Goal: Task Accomplishment & Management: Complete application form

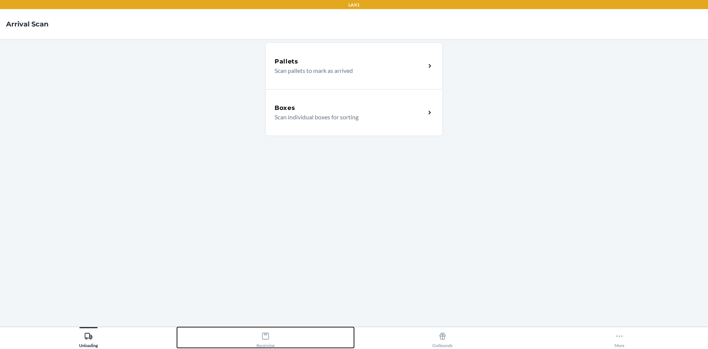
click at [270, 347] on div "Receiving" at bounding box center [265, 338] width 18 height 19
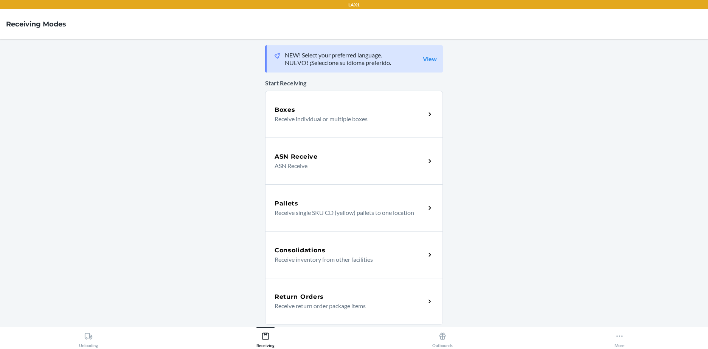
click at [309, 298] on h5 "Return Orders" at bounding box center [298, 297] width 49 height 9
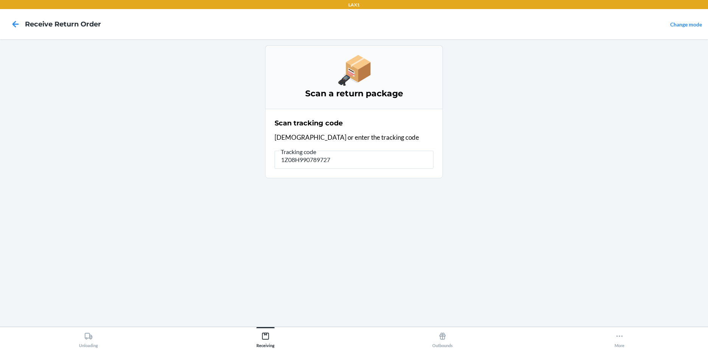
type input "1Z08H9907897271"
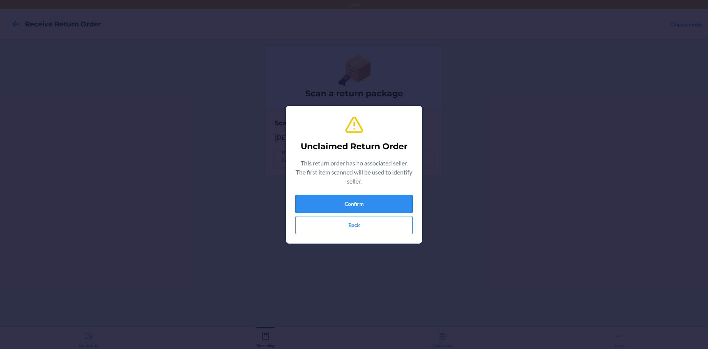
drag, startPoint x: 306, startPoint y: 206, endPoint x: 298, endPoint y: 204, distance: 8.3
click at [303, 206] on button "Confirm" at bounding box center [353, 204] width 117 height 18
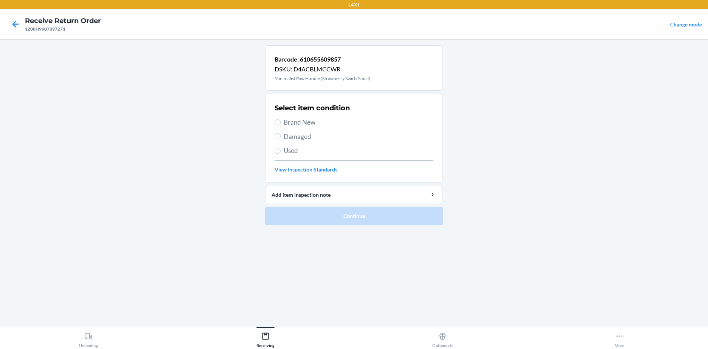
click at [285, 136] on span "Damaged" at bounding box center [359, 137] width 150 height 10
click at [280, 136] on input "Damaged" at bounding box center [277, 136] width 6 height 6
radio input "true"
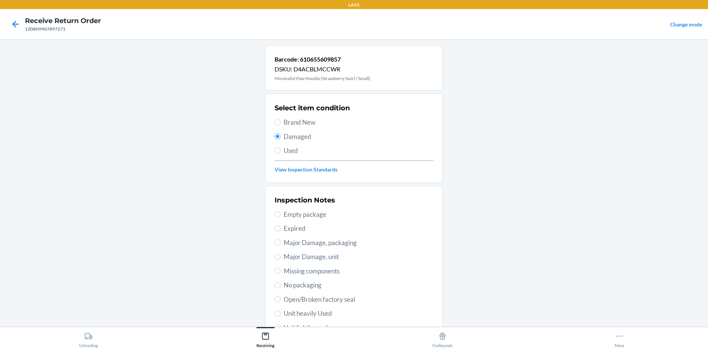
click at [330, 241] on span "Major Damage, packaging" at bounding box center [359, 243] width 150 height 10
click at [280, 241] on input "Major Damage, packaging" at bounding box center [277, 243] width 6 height 6
radio input "true"
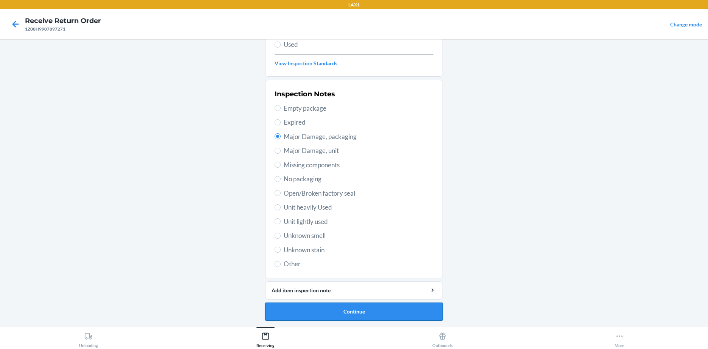
click at [364, 316] on button "Continue" at bounding box center [354, 312] width 178 height 18
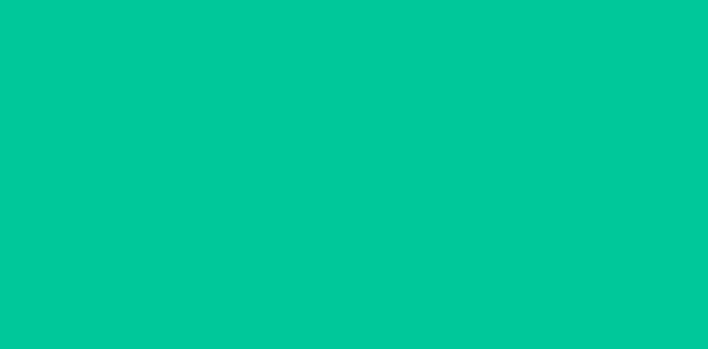
scroll to position [44, 0]
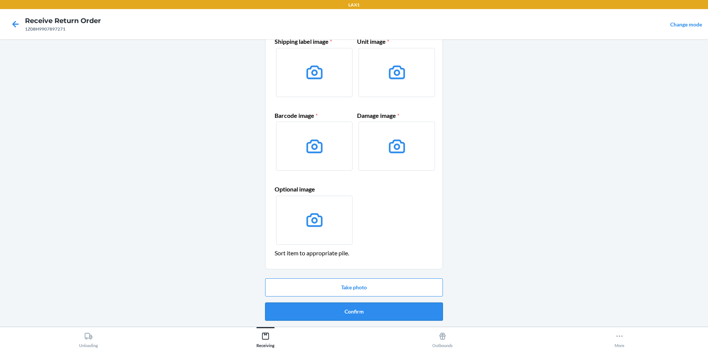
click at [374, 312] on button "Confirm" at bounding box center [354, 312] width 178 height 18
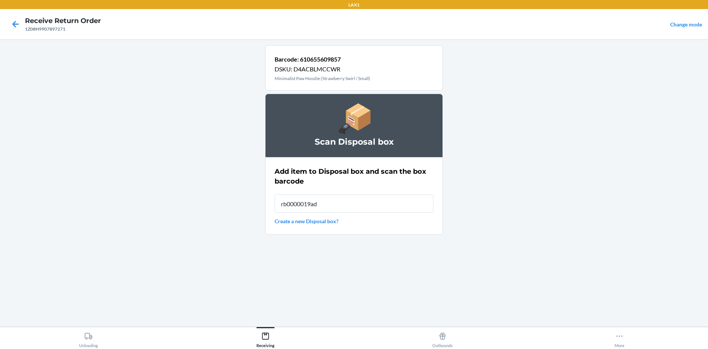
type input "rb0000019ad"
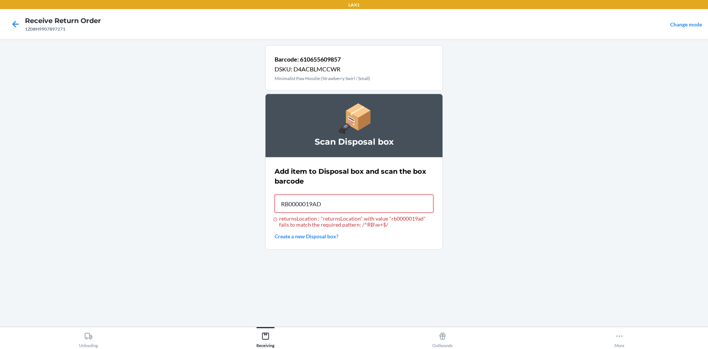
type input "RB0000019AD"
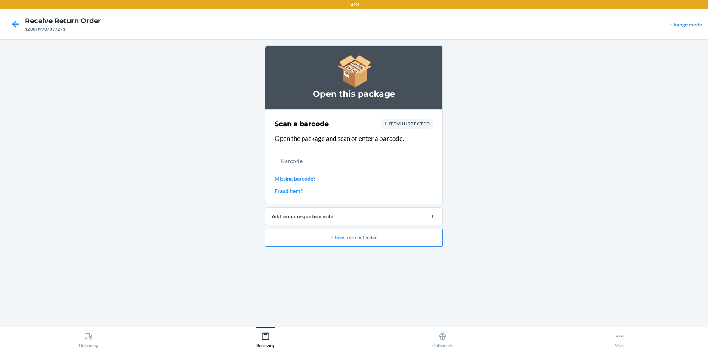
click at [310, 180] on link "Missing barcode?" at bounding box center [353, 179] width 159 height 8
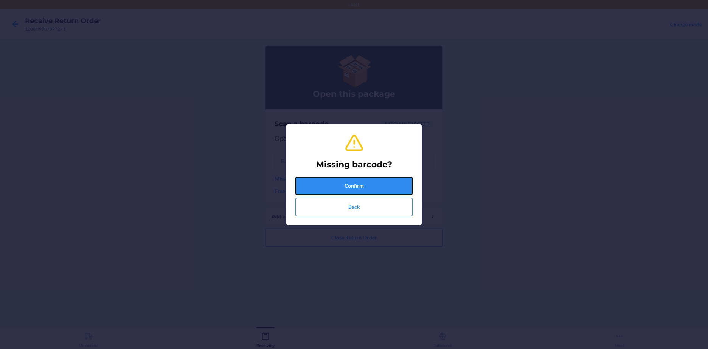
click at [350, 192] on button "Confirm" at bounding box center [353, 186] width 117 height 18
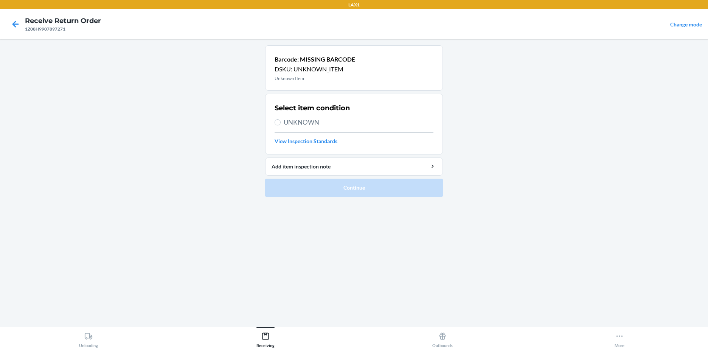
click at [313, 128] on div "Select item condition UNKNOWN View Inspection Standards" at bounding box center [353, 124] width 159 height 46
click at [302, 119] on span "UNKNOWN" at bounding box center [359, 123] width 150 height 10
click at [280, 119] on input "UNKNOWN" at bounding box center [277, 122] width 6 height 6
radio input "true"
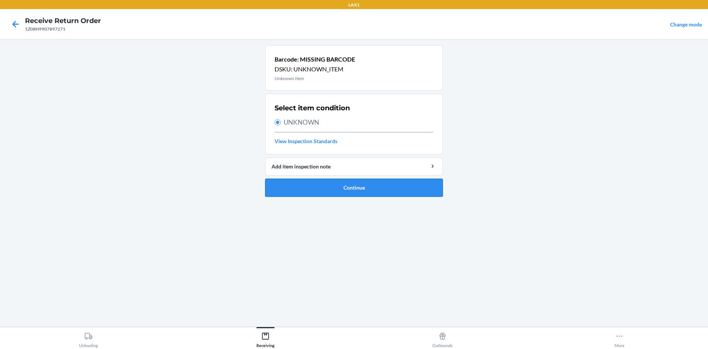
click at [337, 181] on button "Continue" at bounding box center [354, 188] width 178 height 18
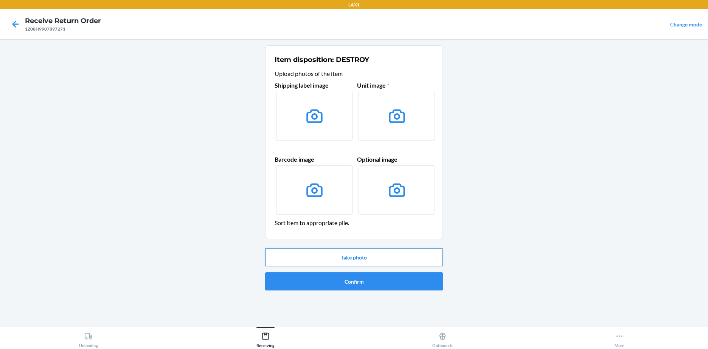
click at [361, 256] on button "Take photo" at bounding box center [354, 257] width 178 height 18
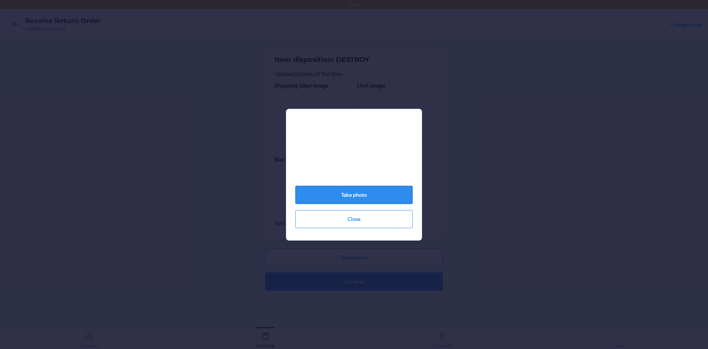
click at [381, 199] on button "Take photo" at bounding box center [353, 195] width 117 height 18
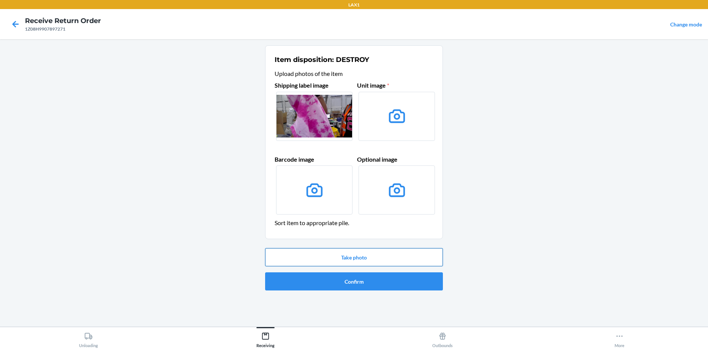
click at [409, 263] on button "Take photo" at bounding box center [354, 257] width 178 height 18
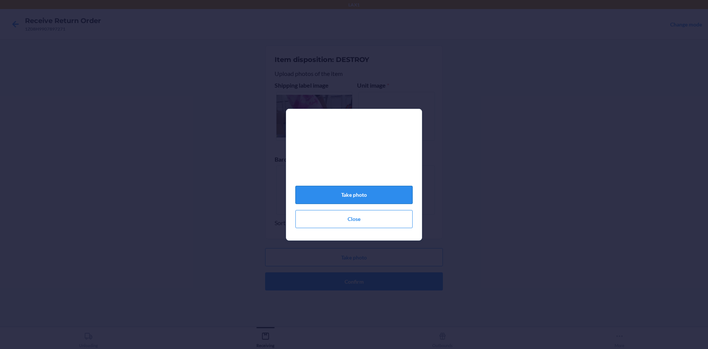
click at [369, 198] on button "Take photo" at bounding box center [353, 195] width 117 height 18
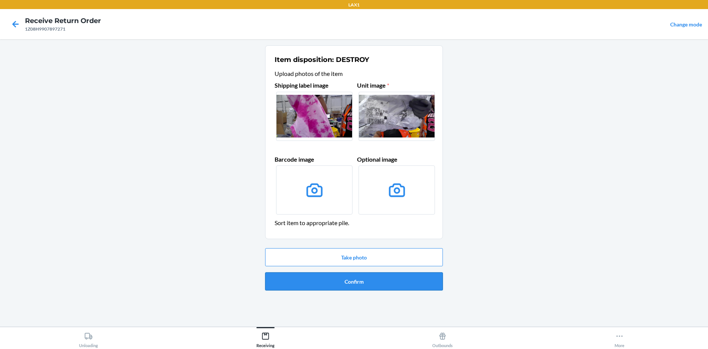
click at [412, 286] on button "Confirm" at bounding box center [354, 282] width 178 height 18
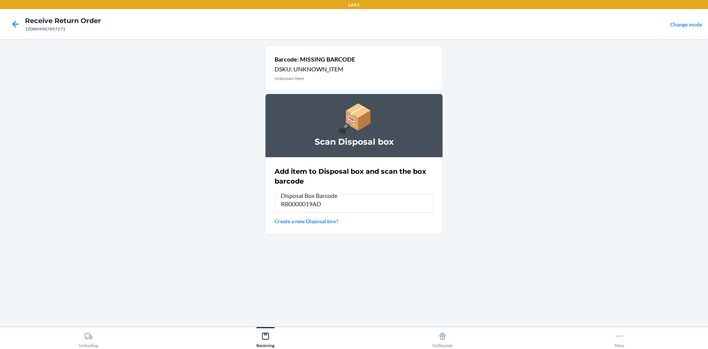
type input "RB0000019AD"
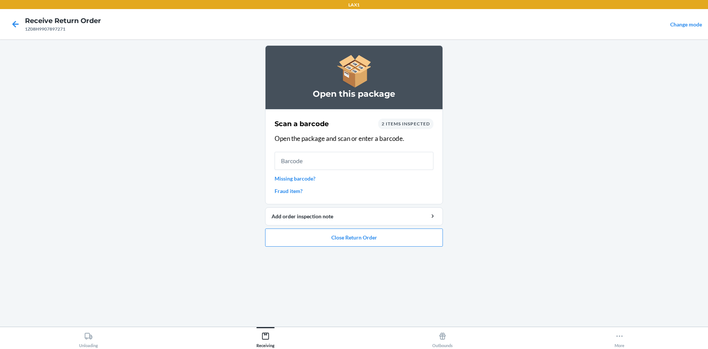
click at [304, 181] on link "Missing barcode?" at bounding box center [353, 179] width 159 height 8
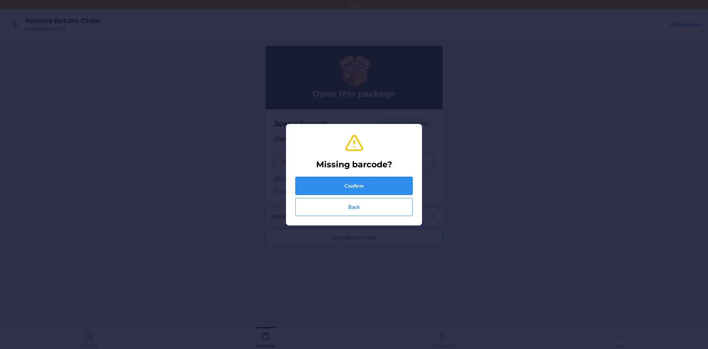
click at [374, 189] on button "Confirm" at bounding box center [353, 186] width 117 height 18
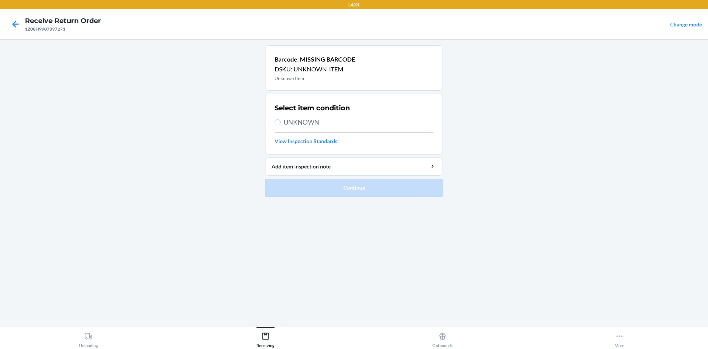
click at [313, 124] on span "UNKNOWN" at bounding box center [359, 123] width 150 height 10
click at [280, 124] on input "UNKNOWN" at bounding box center [277, 122] width 6 height 6
radio input "true"
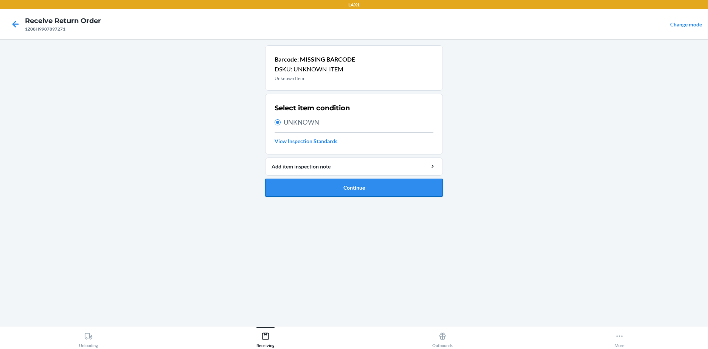
click at [335, 183] on button "Continue" at bounding box center [354, 188] width 178 height 18
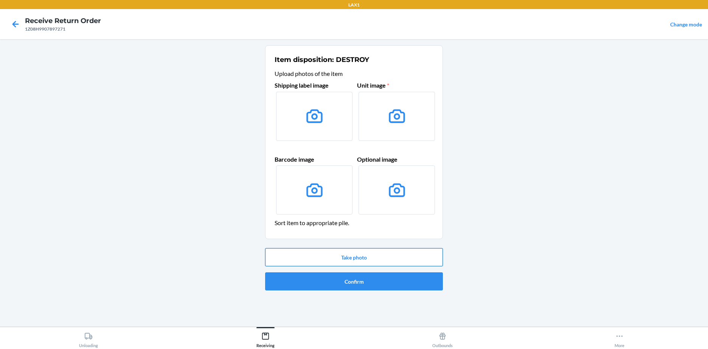
click at [355, 256] on button "Take photo" at bounding box center [354, 257] width 178 height 18
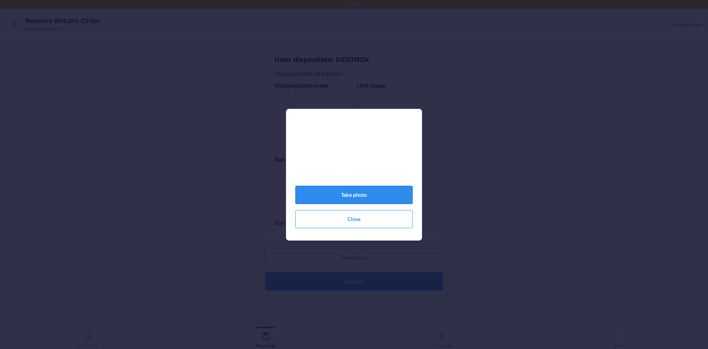
click at [373, 197] on button "Take photo" at bounding box center [353, 195] width 117 height 18
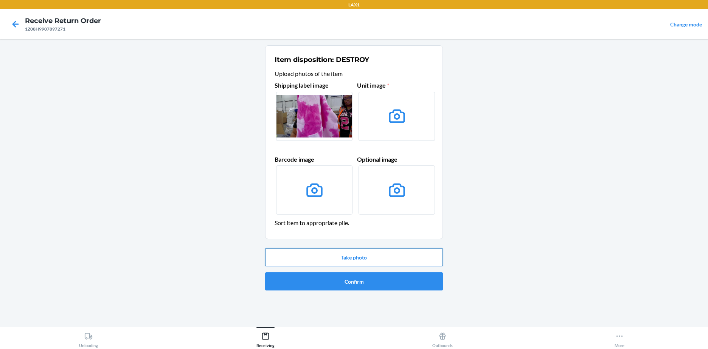
click at [364, 263] on button "Take photo" at bounding box center [354, 257] width 178 height 18
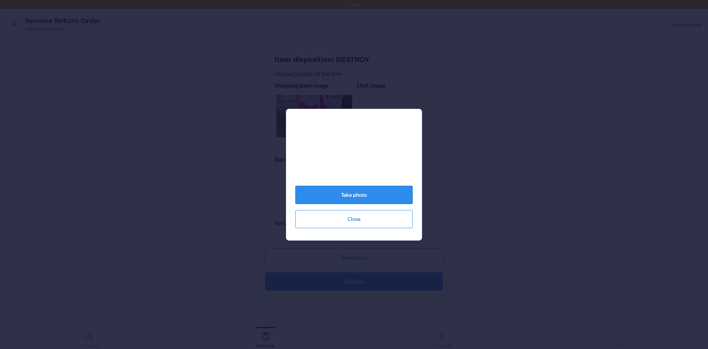
click at [378, 198] on button "Take photo" at bounding box center [353, 195] width 117 height 18
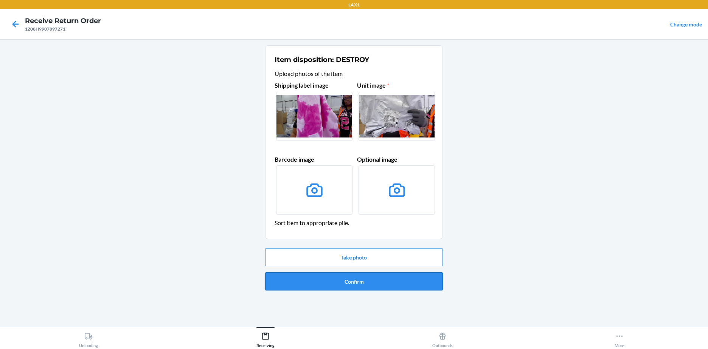
click at [373, 283] on button "Confirm" at bounding box center [354, 282] width 178 height 18
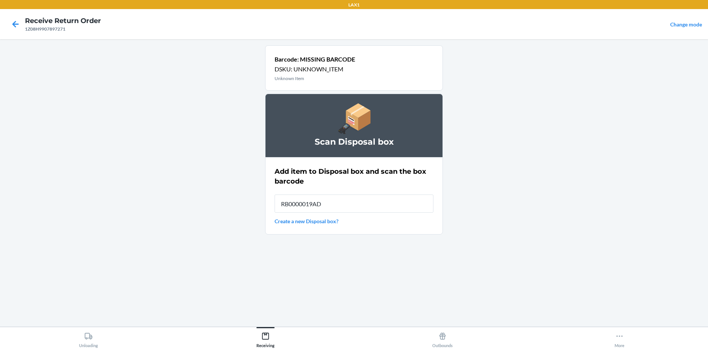
type input "RB0000019AD"
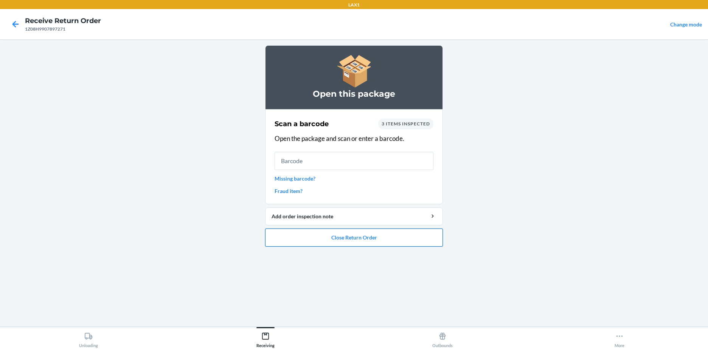
click at [348, 244] on button "Close Return Order" at bounding box center [354, 238] width 178 height 18
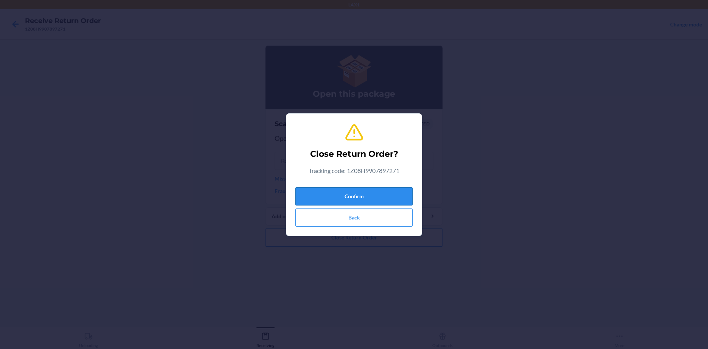
click at [368, 198] on button "Confirm" at bounding box center [353, 197] width 117 height 18
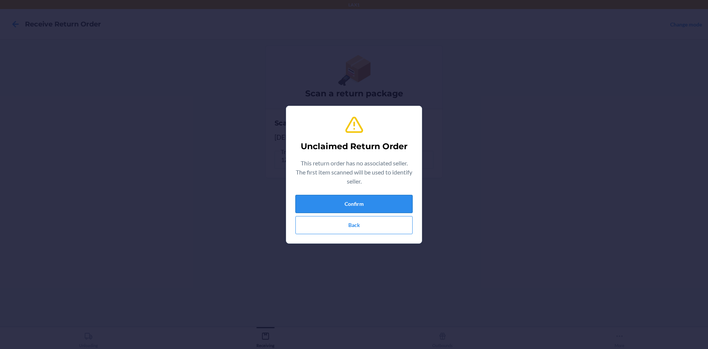
click at [383, 208] on button "Confirm" at bounding box center [353, 204] width 117 height 18
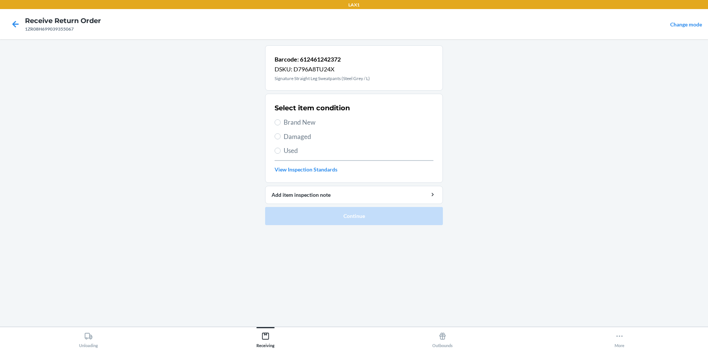
click at [310, 123] on span "Brand New" at bounding box center [359, 123] width 150 height 10
click at [280, 123] on input "Brand New" at bounding box center [277, 122] width 6 height 6
radio input "true"
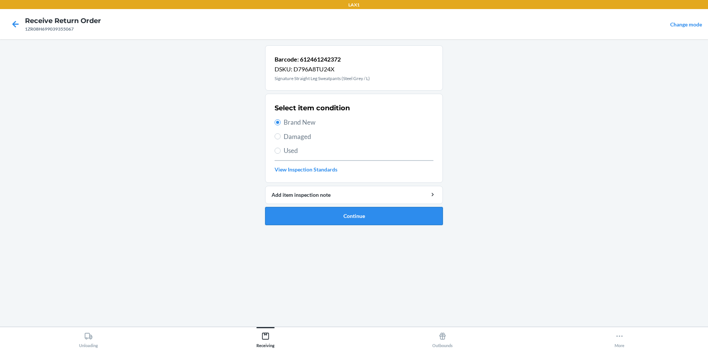
click at [363, 220] on button "Continue" at bounding box center [354, 216] width 178 height 18
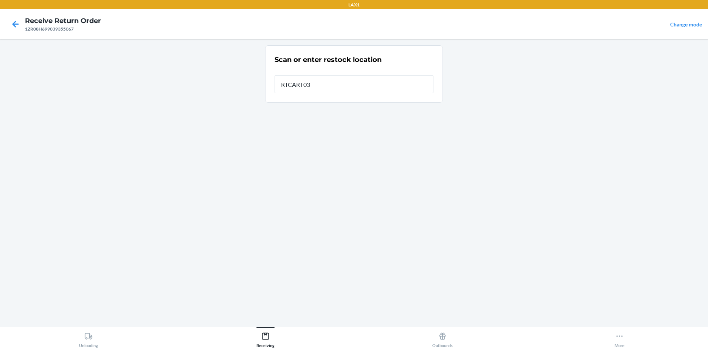
type input "RTCART032"
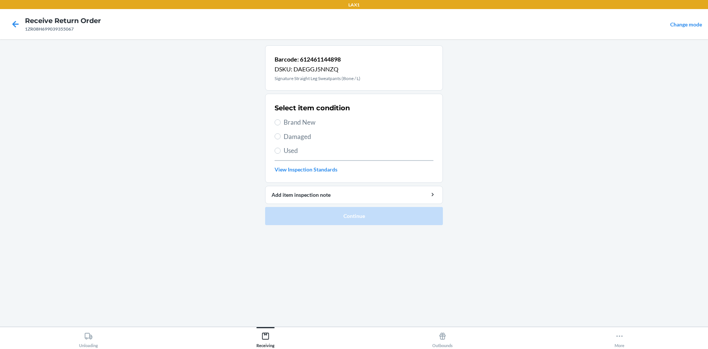
click at [309, 120] on span "Brand New" at bounding box center [359, 123] width 150 height 10
click at [280, 120] on input "Brand New" at bounding box center [277, 122] width 6 height 6
radio input "true"
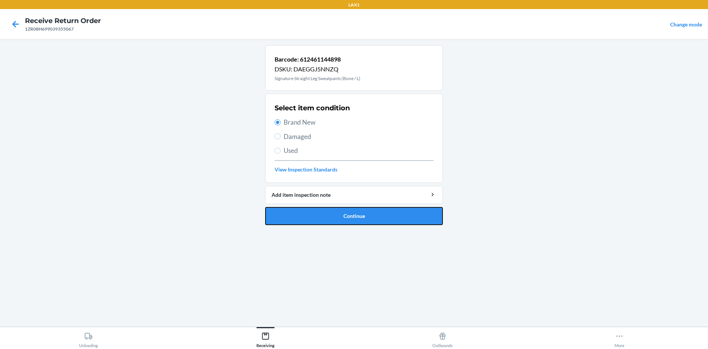
drag, startPoint x: 345, startPoint y: 218, endPoint x: 343, endPoint y: 207, distance: 11.9
click at [346, 218] on button "Continue" at bounding box center [354, 216] width 178 height 18
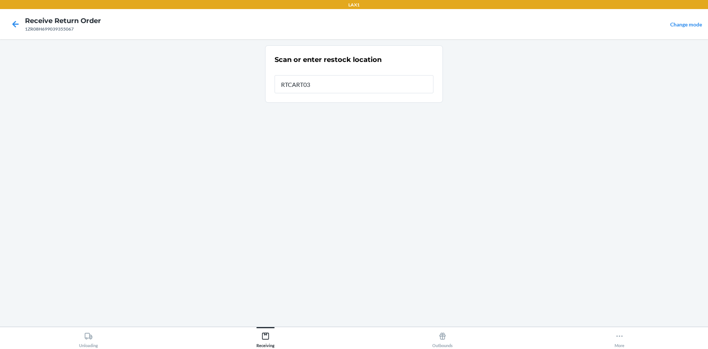
type input "RTCART032"
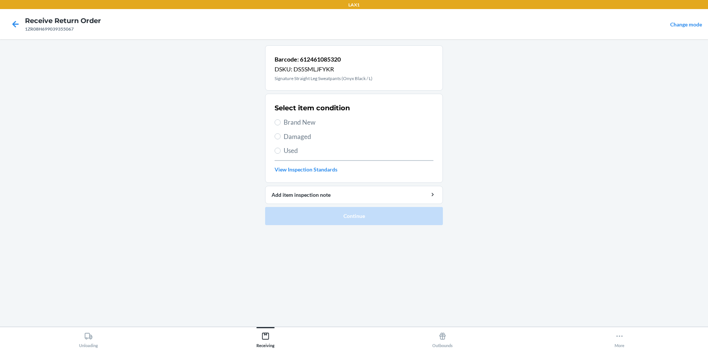
click at [290, 124] on span "Brand New" at bounding box center [359, 123] width 150 height 10
click at [280, 124] on input "Brand New" at bounding box center [277, 122] width 6 height 6
radio input "true"
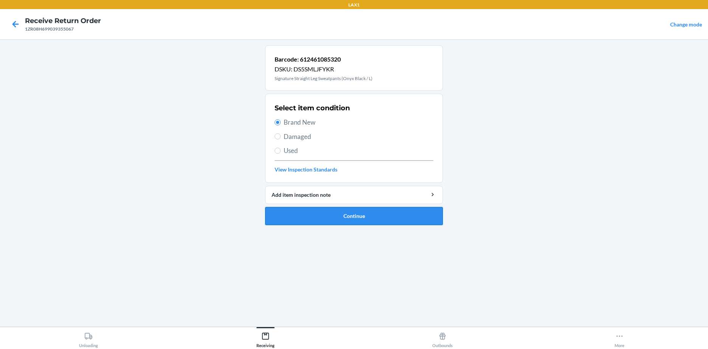
click at [381, 219] on button "Continue" at bounding box center [354, 216] width 178 height 18
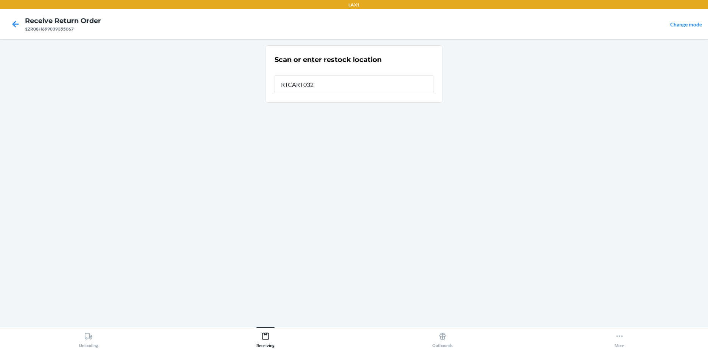
type input "RTCART032"
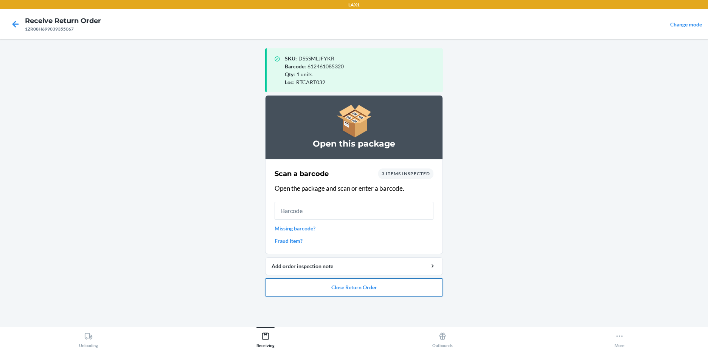
click at [306, 285] on button "Close Return Order" at bounding box center [354, 288] width 178 height 18
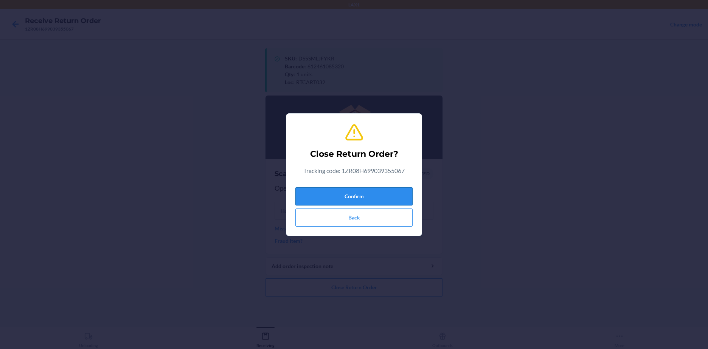
click at [358, 197] on button "Confirm" at bounding box center [353, 197] width 117 height 18
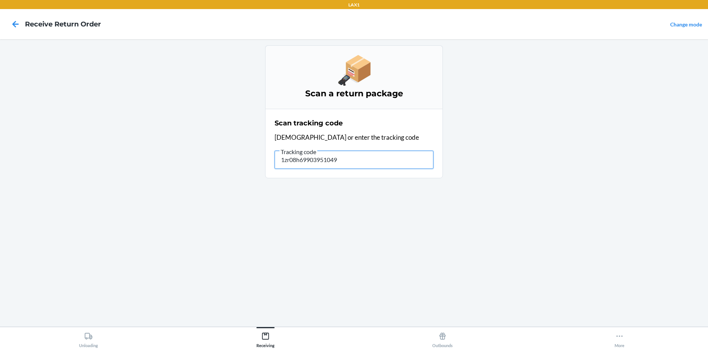
type input "1zr08h699039510497"
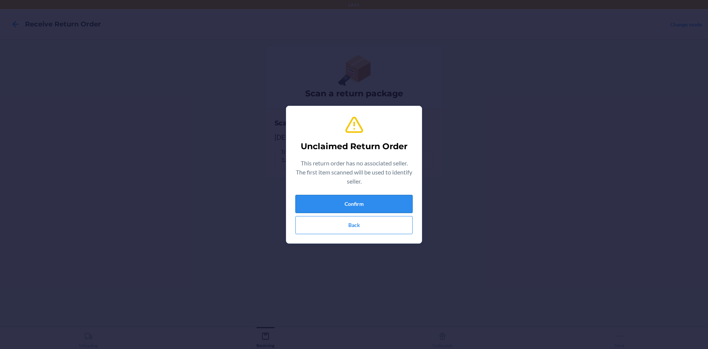
click at [353, 200] on button "Confirm" at bounding box center [353, 204] width 117 height 18
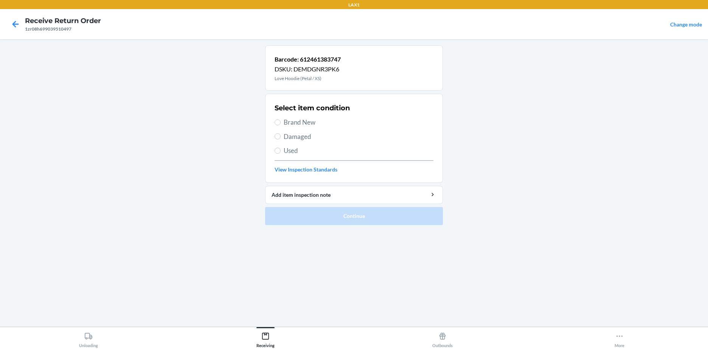
click at [300, 138] on span "Damaged" at bounding box center [359, 137] width 150 height 10
click at [280, 138] on input "Damaged" at bounding box center [277, 136] width 6 height 6
radio input "true"
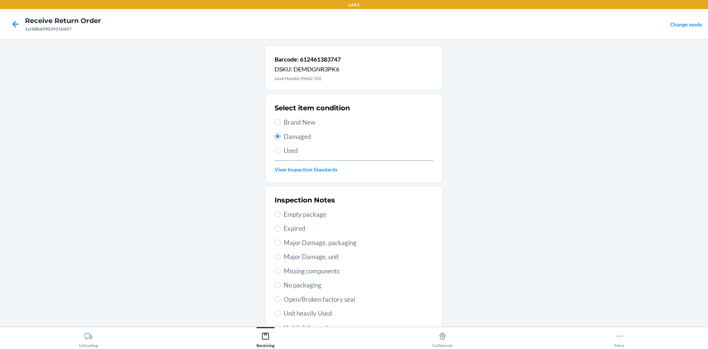
click at [335, 239] on span "Major Damage, packaging" at bounding box center [359, 243] width 150 height 10
click at [280, 240] on input "Major Damage, packaging" at bounding box center [277, 243] width 6 height 6
radio input "true"
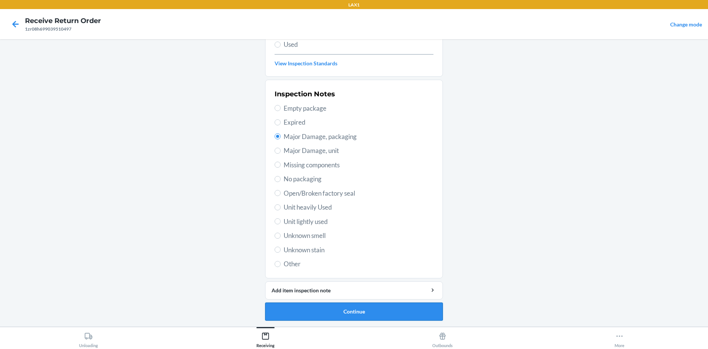
click at [339, 308] on button "Continue" at bounding box center [354, 312] width 178 height 18
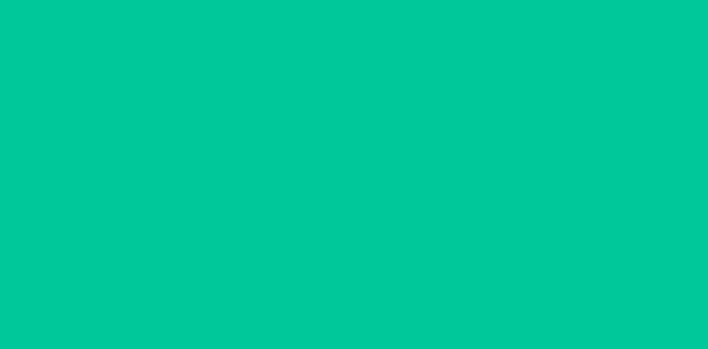
scroll to position [44, 0]
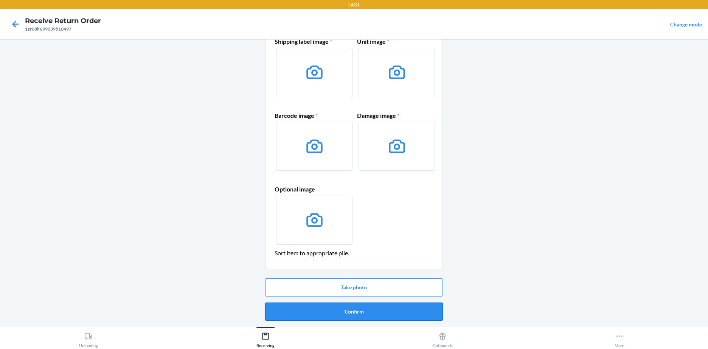
click at [365, 313] on button "Confirm" at bounding box center [354, 312] width 178 height 18
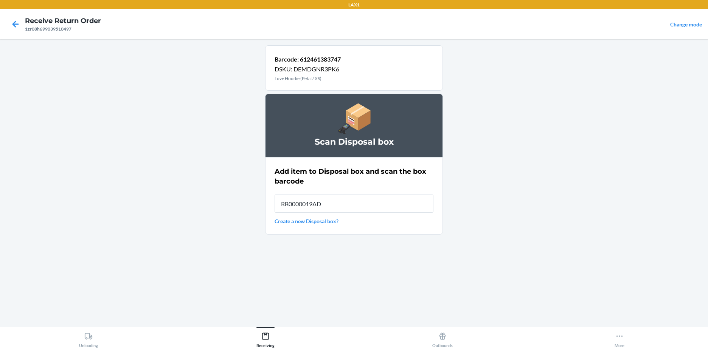
type input "RB0000019AD"
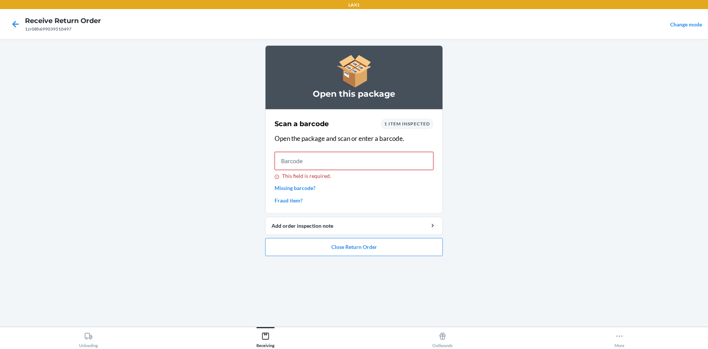
click at [375, 160] on input "This field is required." at bounding box center [353, 161] width 159 height 18
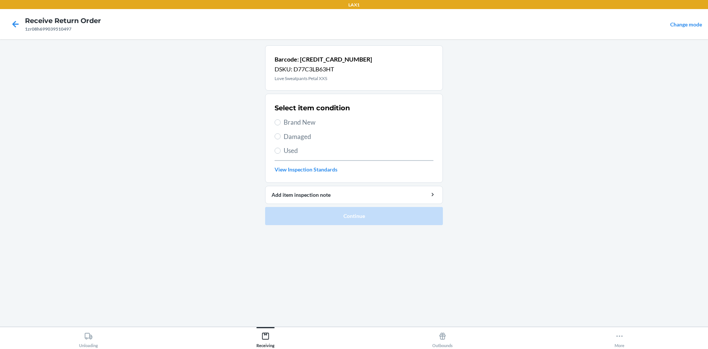
click at [304, 121] on span "Brand New" at bounding box center [359, 123] width 150 height 10
click at [280, 121] on input "Brand New" at bounding box center [277, 122] width 6 height 6
radio input "true"
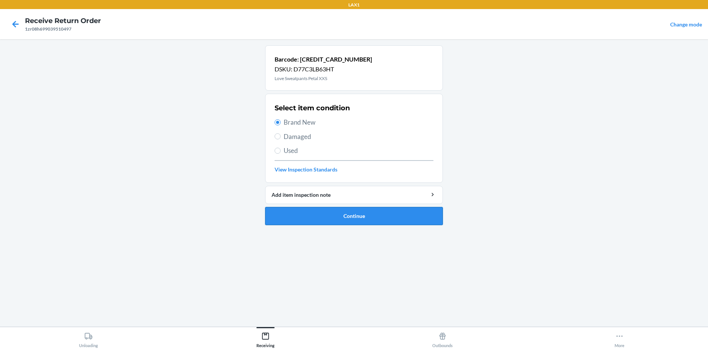
click at [309, 220] on button "Continue" at bounding box center [354, 216] width 178 height 18
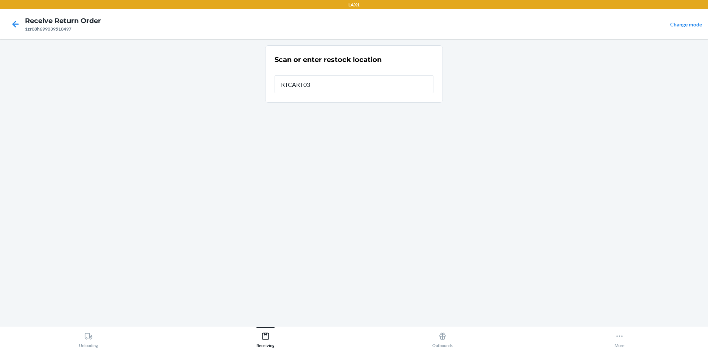
type input "RTCART032"
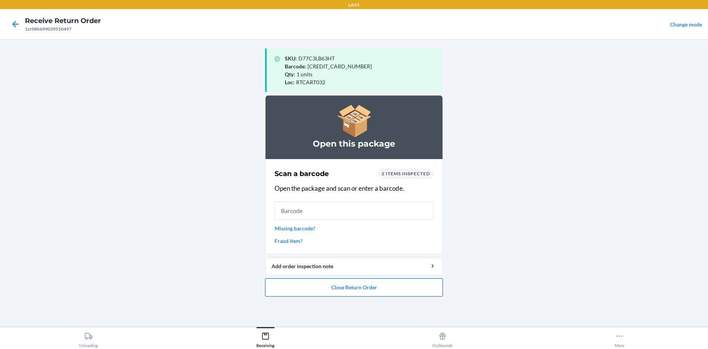
click at [409, 291] on button "Close Return Order" at bounding box center [354, 288] width 178 height 18
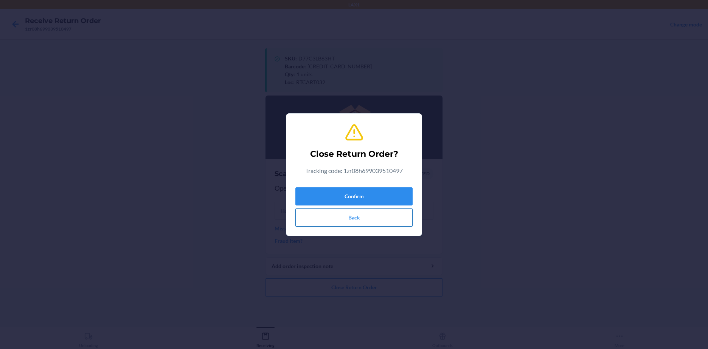
click at [380, 209] on button "Back" at bounding box center [353, 218] width 117 height 18
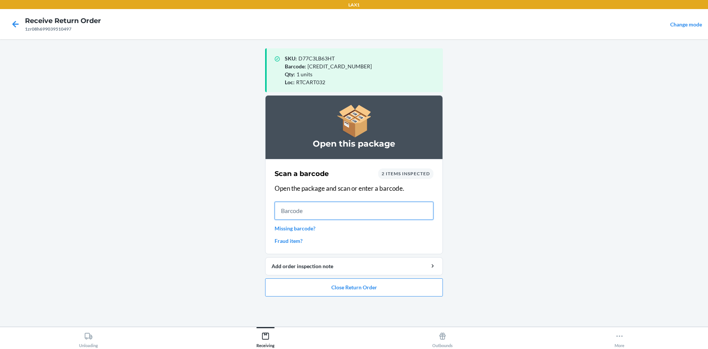
click at [381, 202] on input "text" at bounding box center [353, 211] width 159 height 18
click at [397, 291] on button "Close Return Order" at bounding box center [354, 288] width 178 height 18
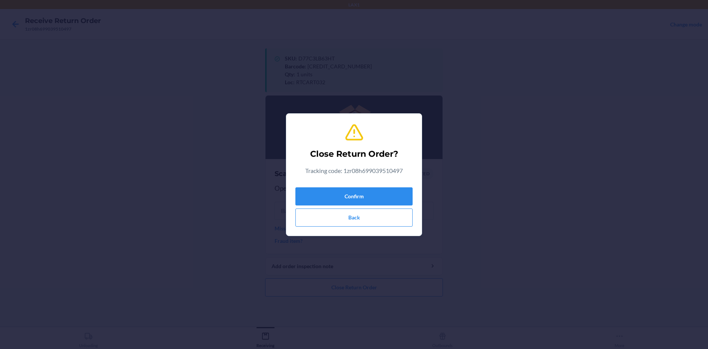
click at [380, 207] on div "Confirm Back" at bounding box center [353, 205] width 117 height 42
click at [384, 202] on button "Confirm" at bounding box center [353, 197] width 117 height 18
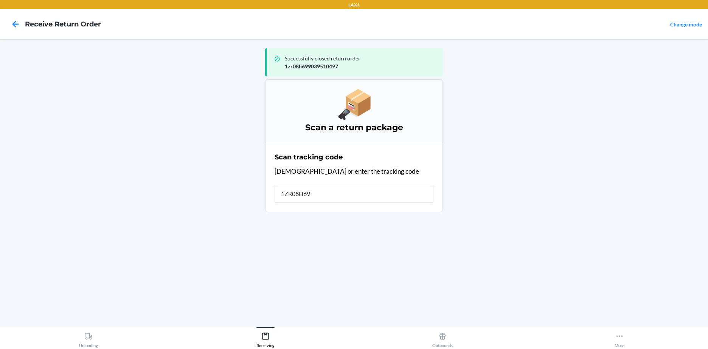
type input "1ZR08H699"
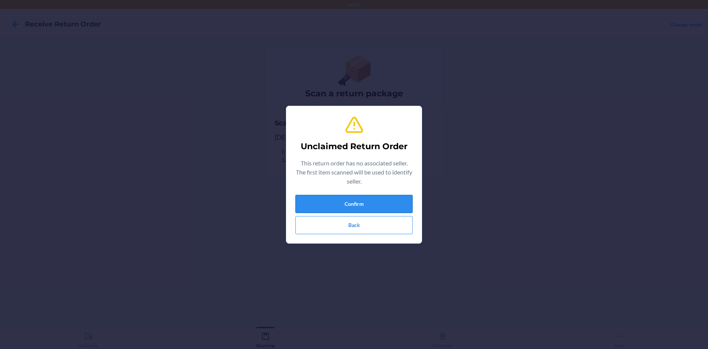
click at [377, 208] on button "Confirm" at bounding box center [353, 204] width 117 height 18
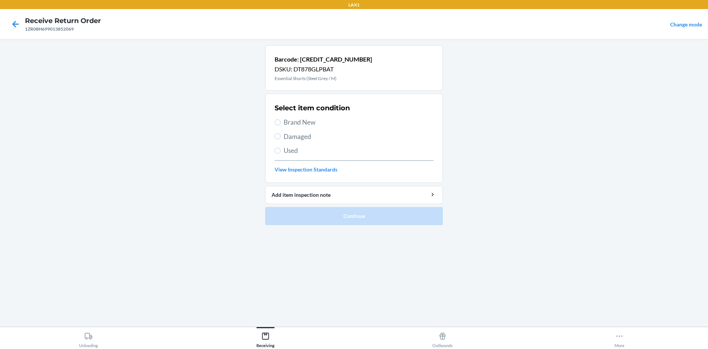
click at [310, 141] on span "Damaged" at bounding box center [359, 137] width 150 height 10
click at [280, 139] on input "Damaged" at bounding box center [277, 136] width 6 height 6
radio input "true"
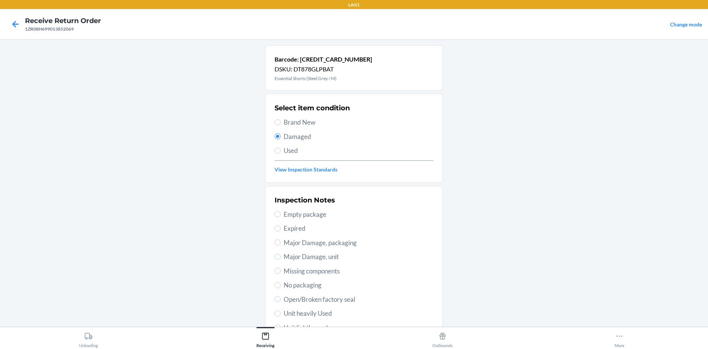
click at [284, 150] on span "Used" at bounding box center [359, 151] width 150 height 10
click at [280, 150] on input "Used" at bounding box center [277, 151] width 6 height 6
radio input "true"
radio input "false"
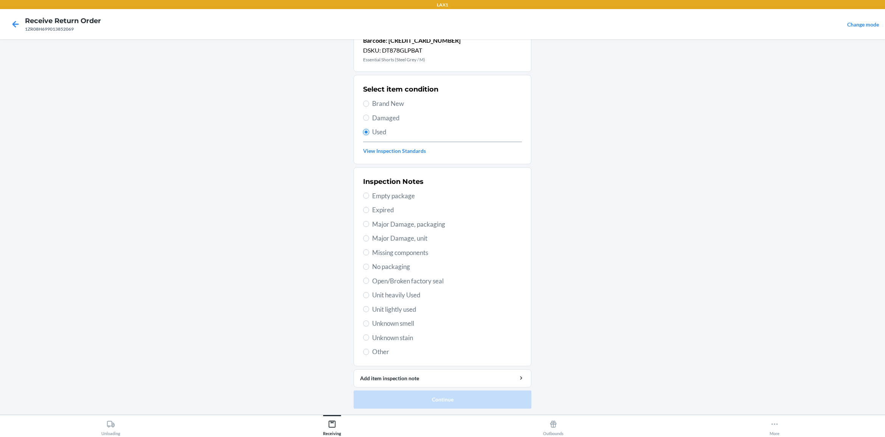
scroll to position [19, 0]
click at [402, 312] on span "Unit lightly used" at bounding box center [447, 309] width 150 height 10
click at [369, 312] on input "Unit lightly used" at bounding box center [366, 309] width 6 height 6
radio input "true"
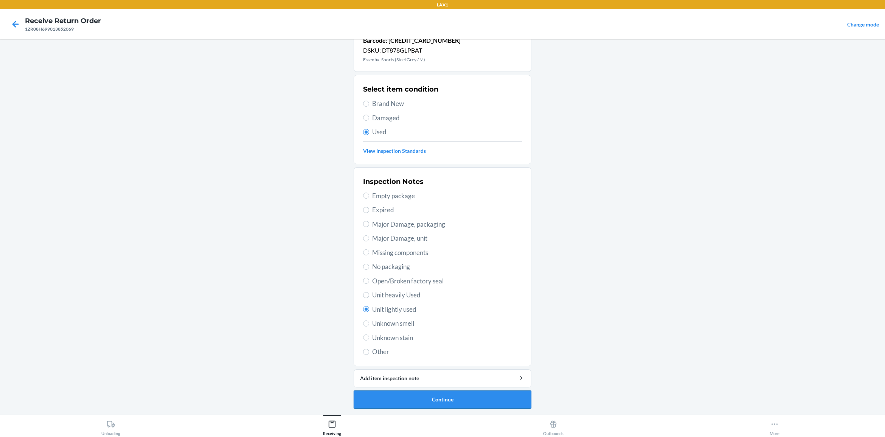
click at [432, 349] on button "Continue" at bounding box center [442, 399] width 178 height 18
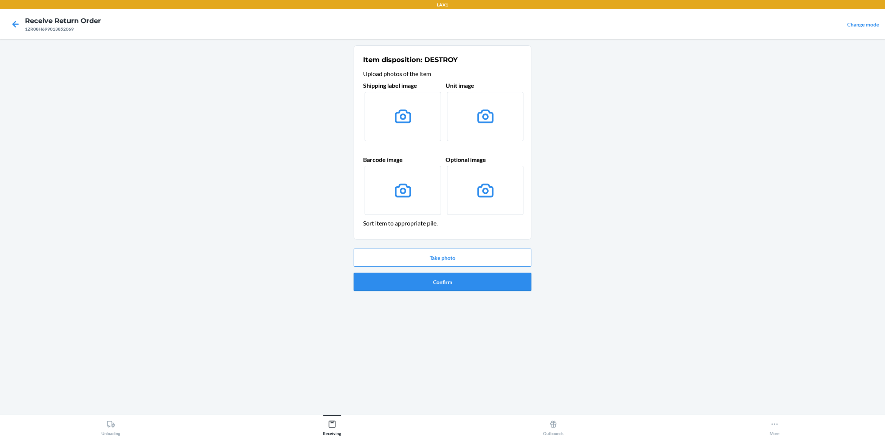
click at [471, 282] on button "Confirm" at bounding box center [442, 282] width 178 height 18
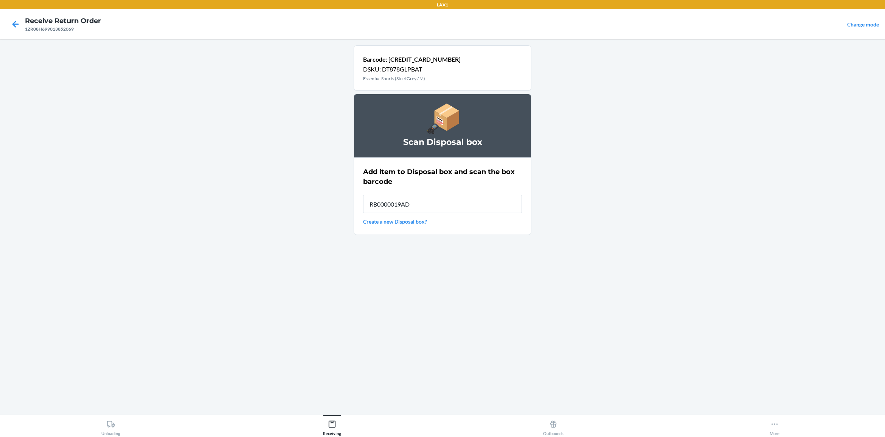
type input "RB0000019AD"
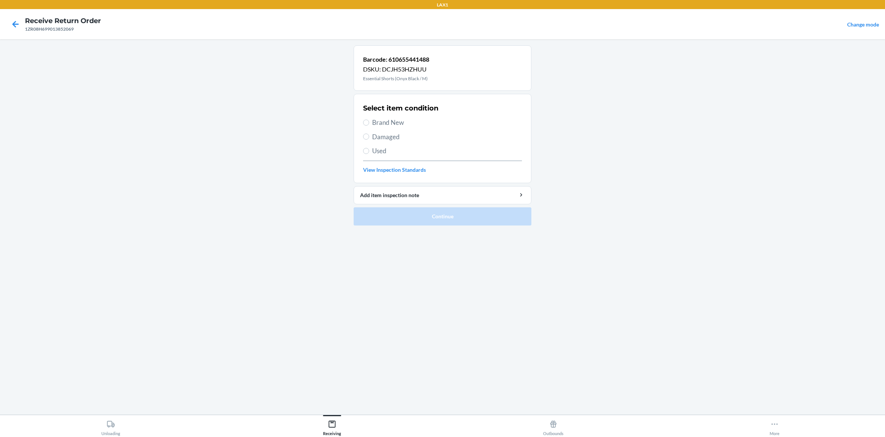
click at [360, 152] on section "Select item condition Brand New Damaged Used View Inspection Standards" at bounding box center [442, 138] width 178 height 89
click at [367, 152] on input "Used" at bounding box center [366, 151] width 6 height 6
radio input "true"
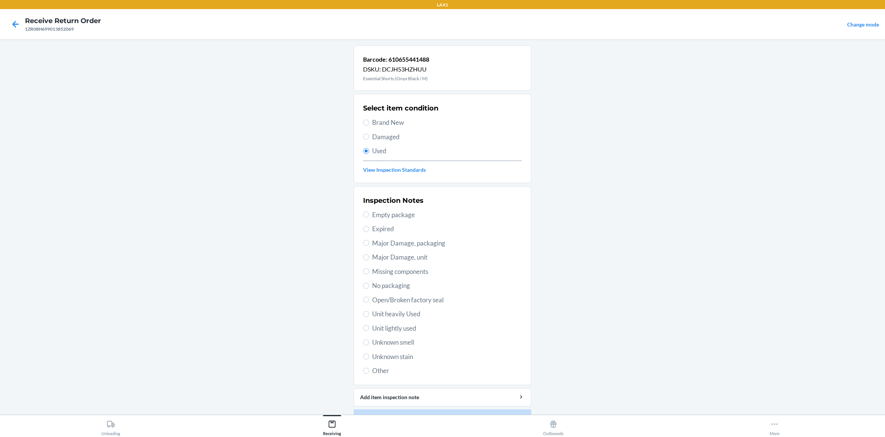
click at [406, 325] on span "Unit lightly used" at bounding box center [447, 328] width 150 height 10
click at [369, 325] on input "Unit lightly used" at bounding box center [366, 328] width 6 height 6
radio input "true"
click at [416, 349] on button "Continue" at bounding box center [442, 418] width 178 height 18
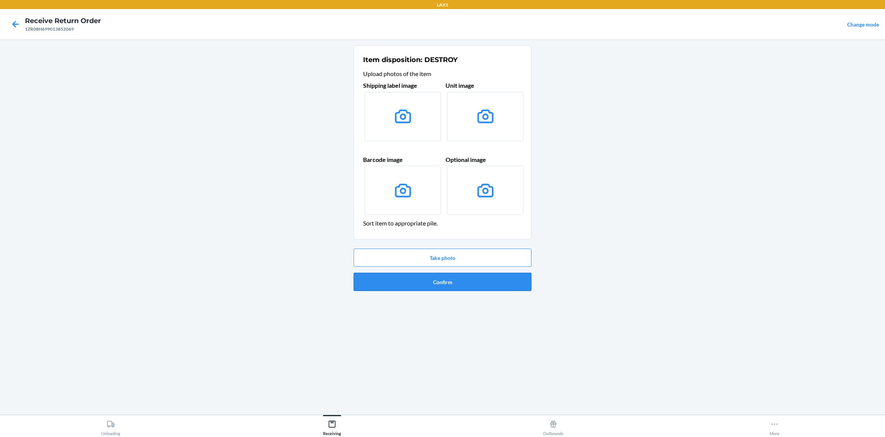
click at [497, 273] on button "Confirm" at bounding box center [442, 282] width 178 height 18
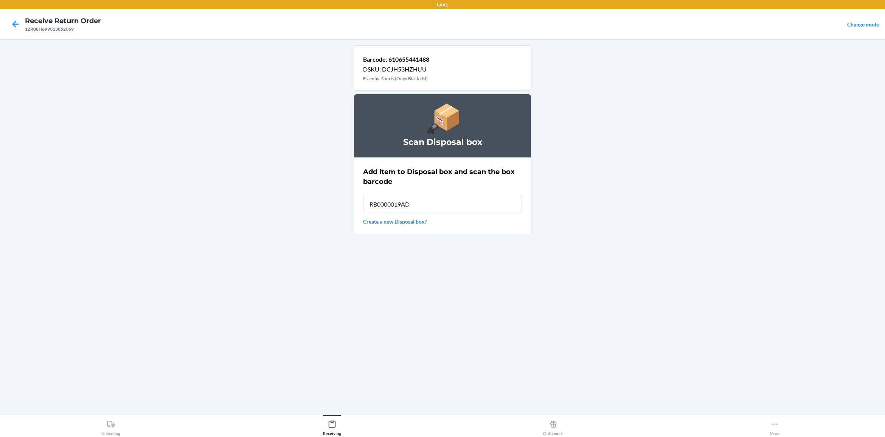
type input "RB0000019AD"
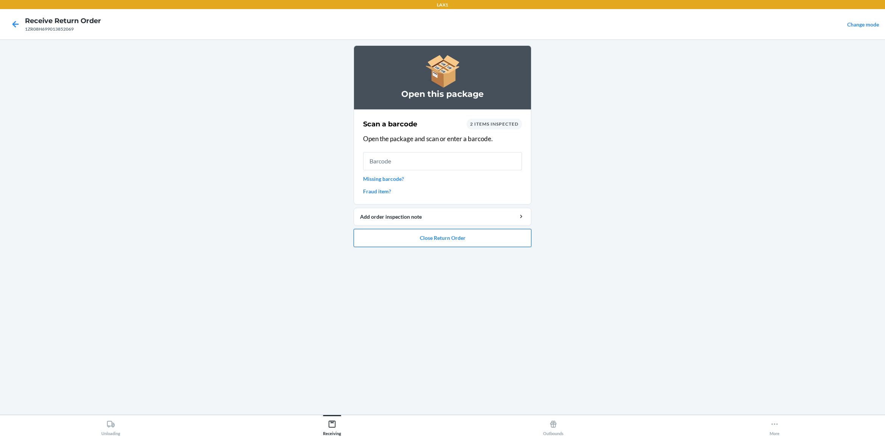
drag, startPoint x: 439, startPoint y: 244, endPoint x: 449, endPoint y: 237, distance: 12.1
click at [446, 239] on button "Close Return Order" at bounding box center [442, 238] width 178 height 18
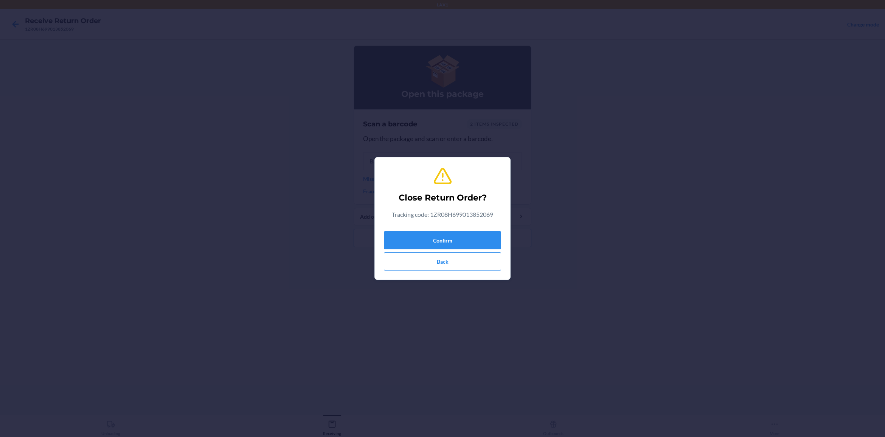
click at [460, 222] on div "Close Return Order? Tracking code: 1ZR08H699013852069 Confirm Back" at bounding box center [442, 218] width 117 height 110
click at [455, 242] on button "Confirm" at bounding box center [442, 240] width 117 height 18
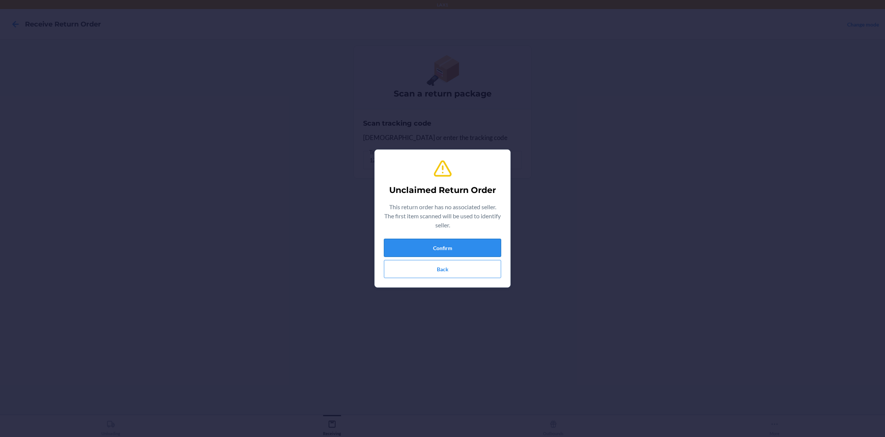
click at [479, 246] on button "Confirm" at bounding box center [442, 248] width 117 height 18
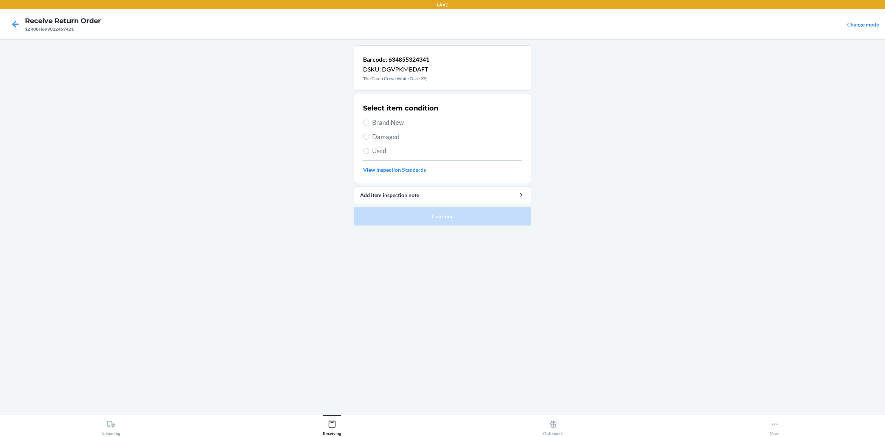
click at [394, 123] on span "Brand New" at bounding box center [447, 123] width 150 height 10
click at [369, 123] on input "Brand New" at bounding box center [366, 122] width 6 height 6
radio input "true"
click at [443, 221] on button "Continue" at bounding box center [442, 216] width 178 height 18
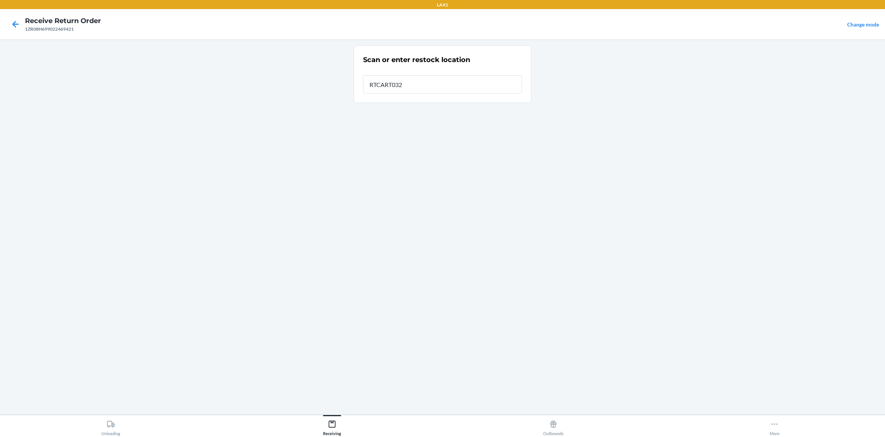
type input "RTCART032"
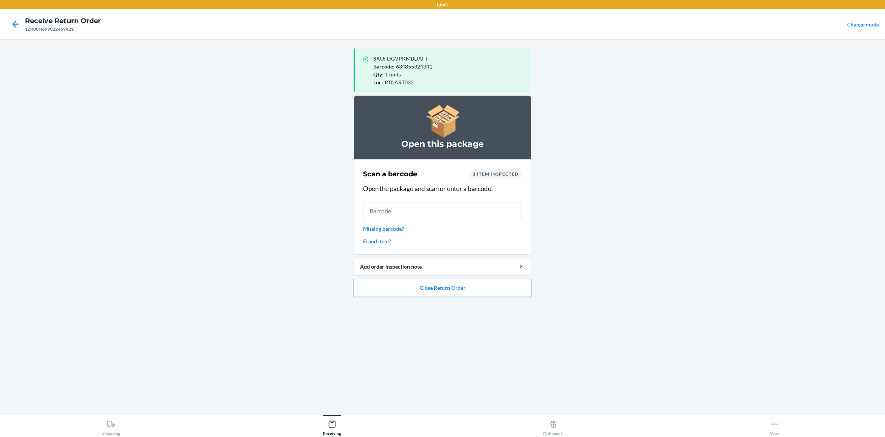
click at [431, 296] on button "Close Return Order" at bounding box center [442, 288] width 178 height 18
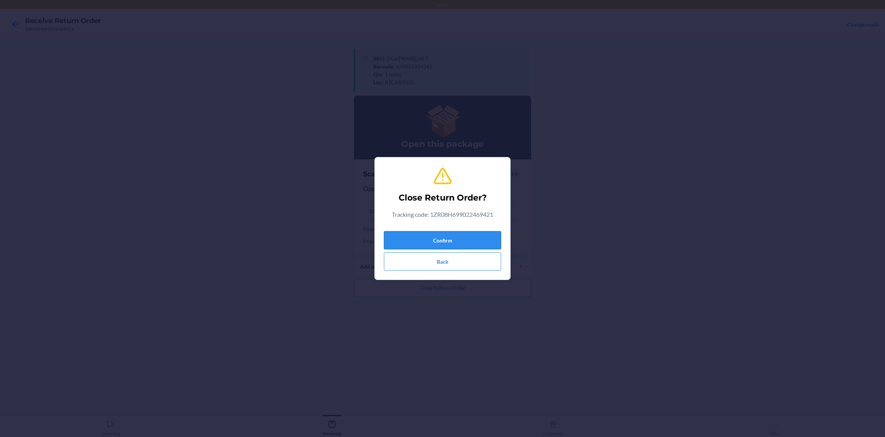
click at [471, 237] on button "Confirm" at bounding box center [442, 240] width 117 height 18
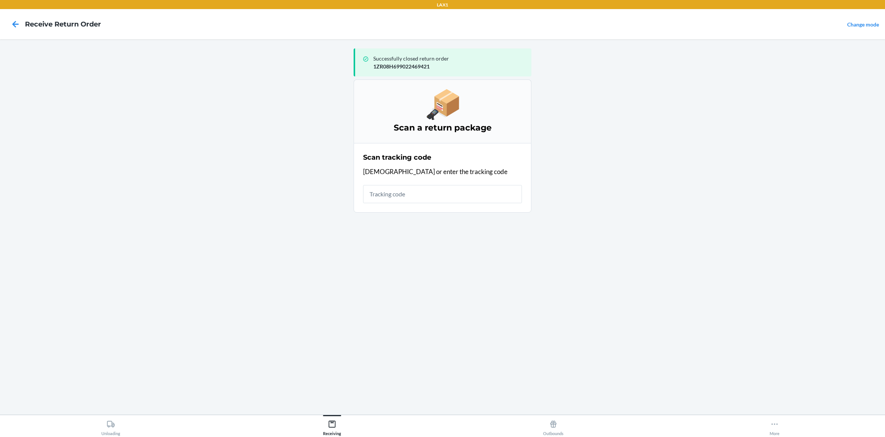
drag, startPoint x: 600, startPoint y: 217, endPoint x: 611, endPoint y: 215, distance: 10.6
click at [607, 214] on main "Successfully closed return order 1ZR08H699022469421 Scan a return package Scan …" at bounding box center [442, 226] width 885 height 375
click at [430, 210] on section "Scan tracking code Scan or enter the tracking code" at bounding box center [442, 178] width 178 height 70
click at [439, 203] on div "Scan tracking code Scan or enter the tracking code" at bounding box center [442, 177] width 159 height 55
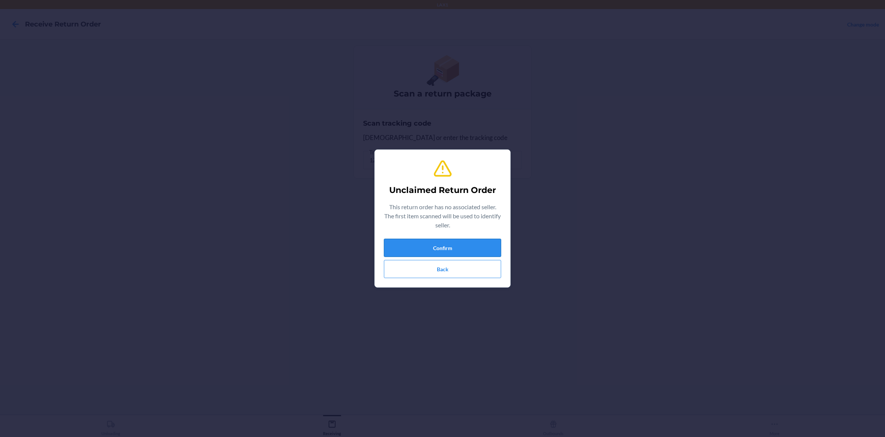
click at [476, 250] on button "Confirm" at bounding box center [442, 248] width 117 height 18
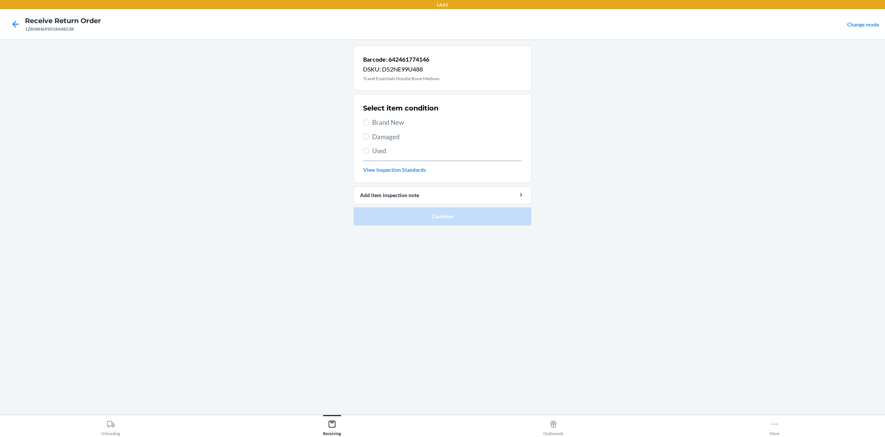
click at [392, 125] on span "Brand New" at bounding box center [447, 123] width 150 height 10
click at [369, 125] on input "Brand New" at bounding box center [366, 122] width 6 height 6
radio input "true"
click at [426, 212] on button "Continue" at bounding box center [442, 216] width 178 height 18
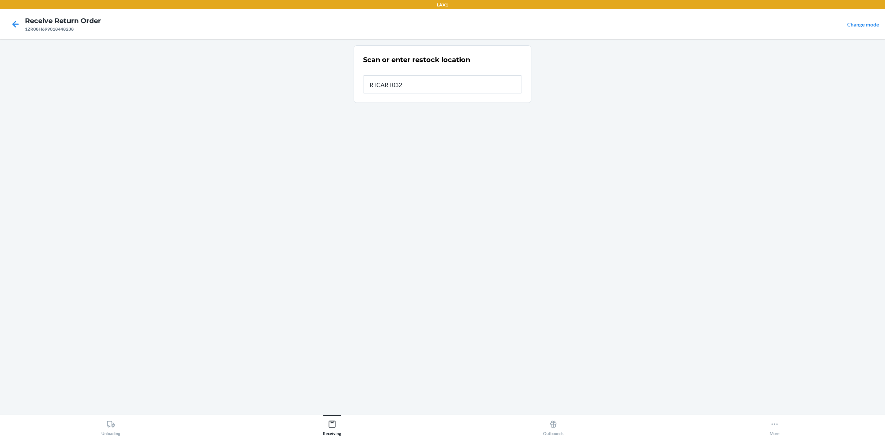
type input "RTCART032"
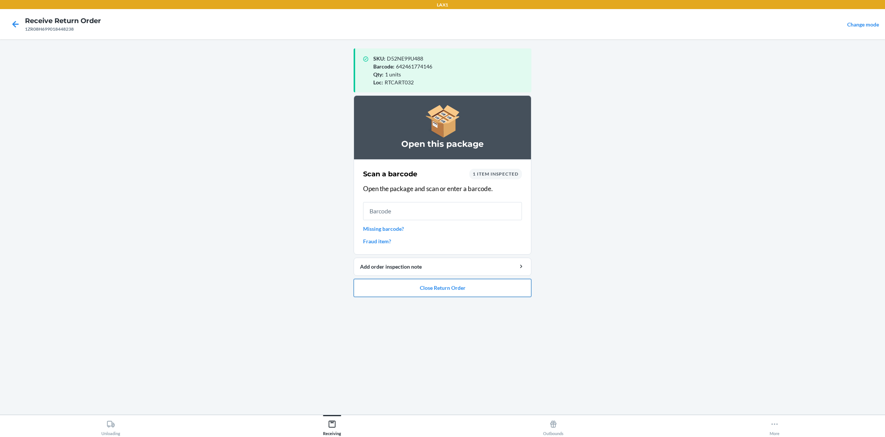
click at [501, 286] on button "Close Return Order" at bounding box center [442, 288] width 178 height 18
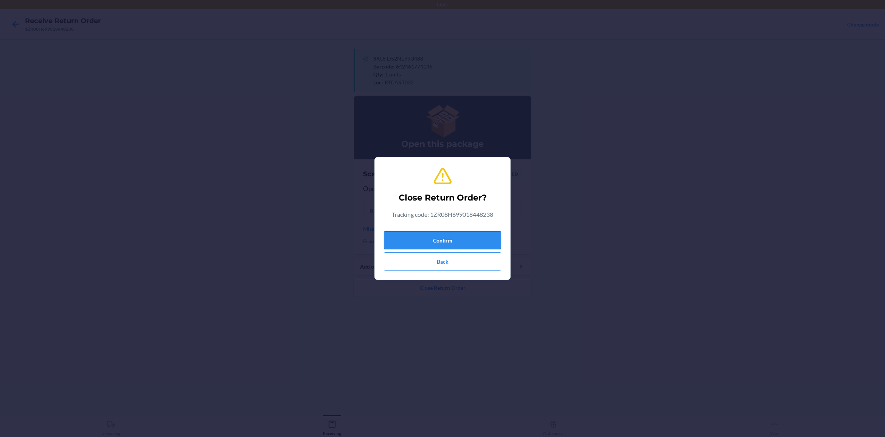
click at [481, 239] on button "Confirm" at bounding box center [442, 240] width 117 height 18
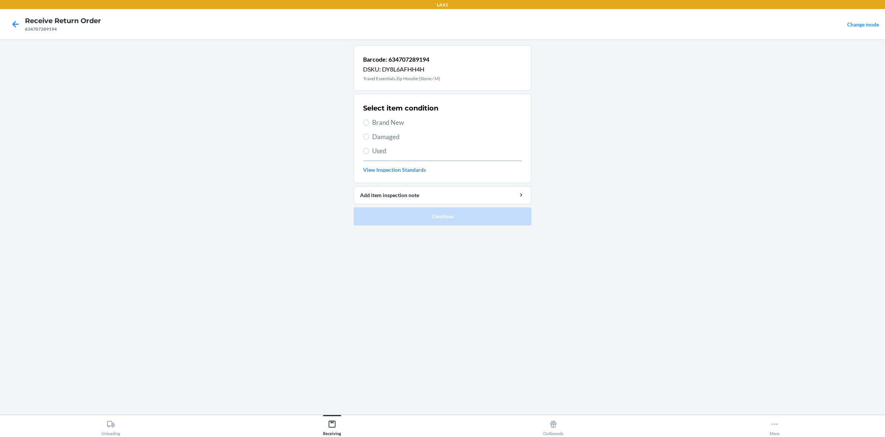
click at [392, 122] on span "Brand New" at bounding box center [447, 123] width 150 height 10
click at [369, 122] on input "Brand New" at bounding box center [366, 122] width 6 height 6
radio input "true"
click at [418, 222] on button "Continue" at bounding box center [442, 216] width 178 height 18
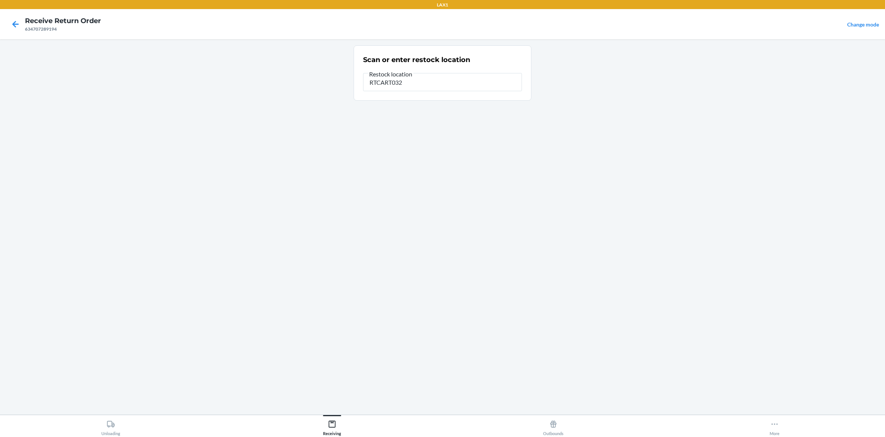
type input "RTCART032"
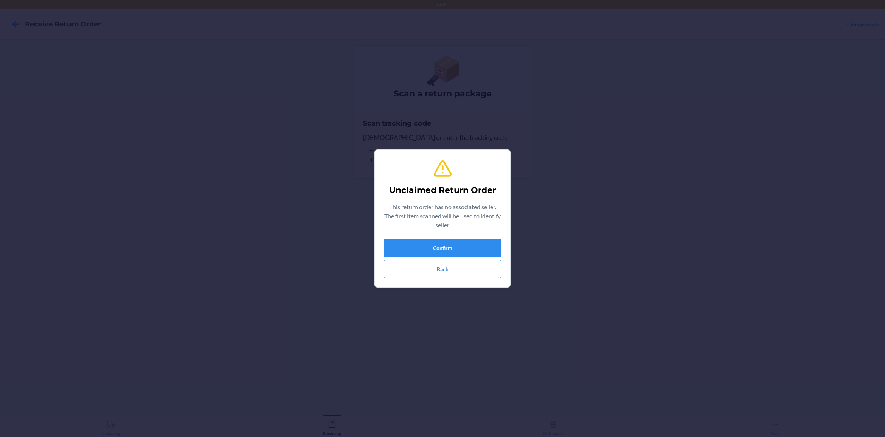
type input "610655422036"
click at [465, 242] on button "Confirm" at bounding box center [442, 248] width 117 height 18
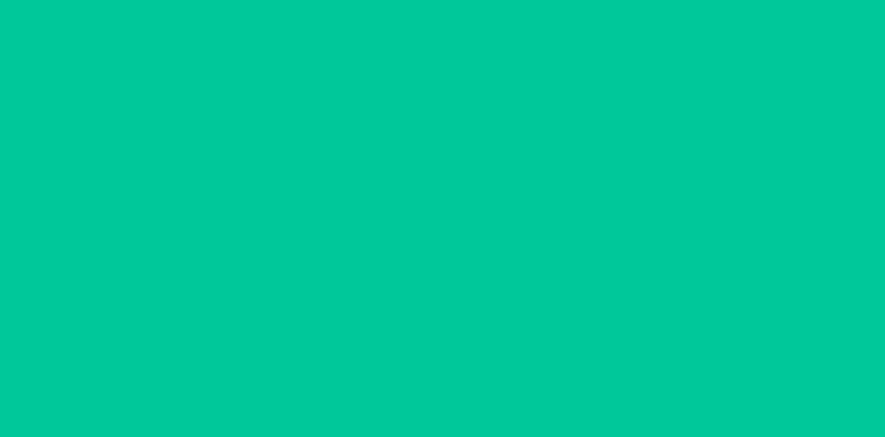
drag, startPoint x: 375, startPoint y: 141, endPoint x: 387, endPoint y: 146, distance: 12.2
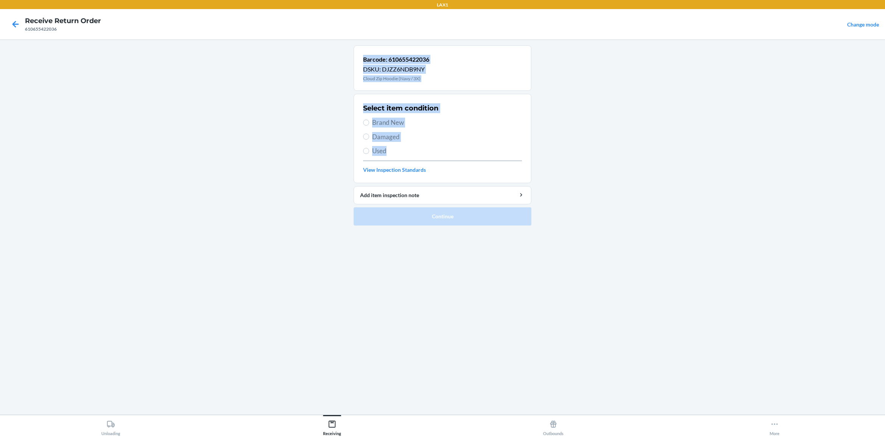
drag, startPoint x: 387, startPoint y: 146, endPoint x: 379, endPoint y: 140, distance: 9.5
click at [379, 140] on span "Damaged" at bounding box center [447, 137] width 150 height 10
click at [369, 139] on input "Damaged" at bounding box center [366, 136] width 6 height 6
radio input "true"
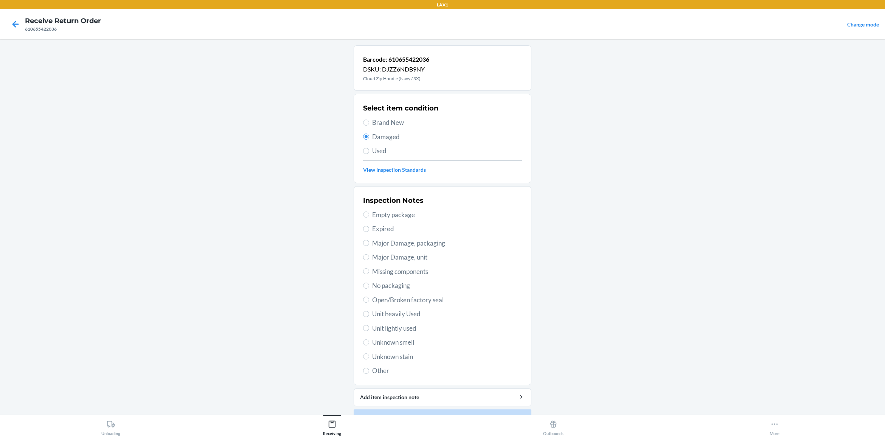
click at [409, 242] on span "Major Damage, packaging" at bounding box center [447, 243] width 150 height 10
click at [369, 242] on input "Major Damage, packaging" at bounding box center [366, 243] width 6 height 6
radio input "true"
click at [431, 349] on button "Continue" at bounding box center [442, 418] width 178 height 18
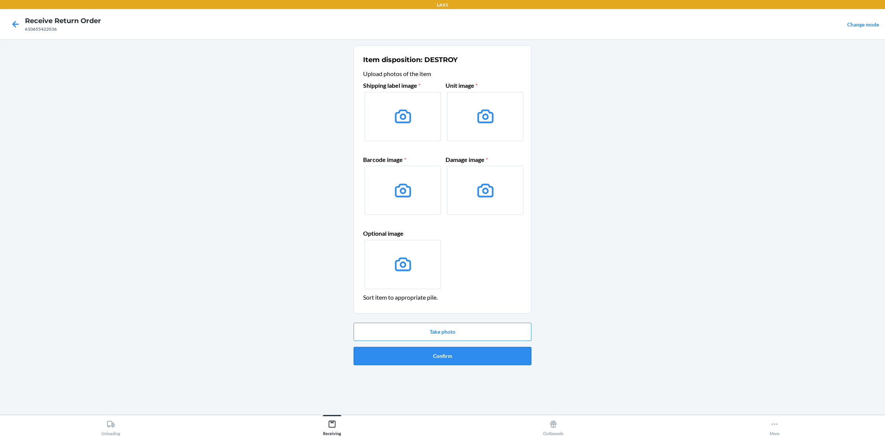
click at [486, 349] on button "Confirm" at bounding box center [442, 356] width 178 height 18
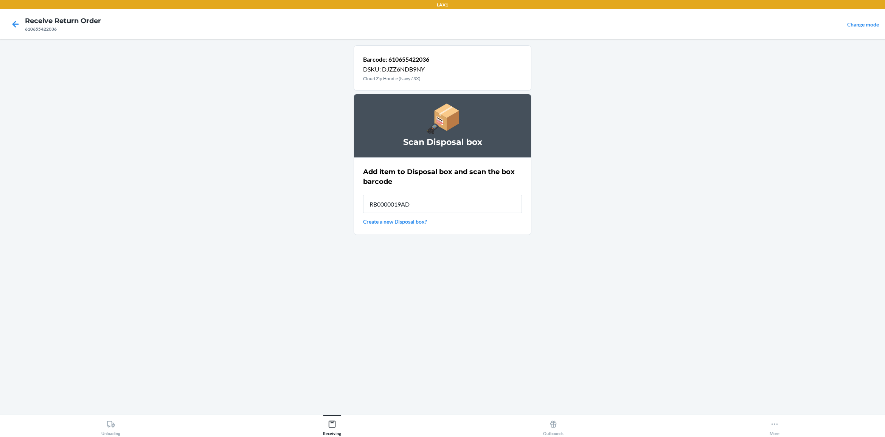
type input "RB0000019AD"
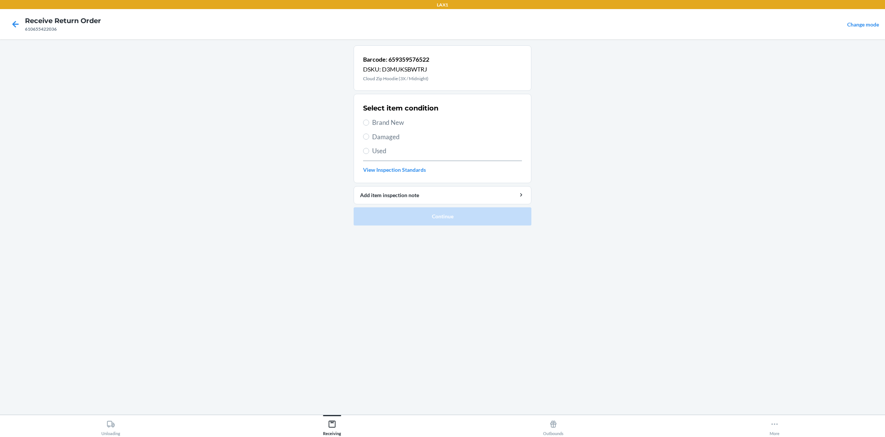
click at [388, 123] on span "Brand New" at bounding box center [447, 123] width 150 height 10
click at [369, 123] on input "Brand New" at bounding box center [366, 122] width 6 height 6
radio input "true"
click at [369, 205] on li "Barcode: 659359576522 DSKU: D3MUKSBWTRJ Cloud Zip Hoodie (3X / Midnight) Select…" at bounding box center [442, 135] width 178 height 180
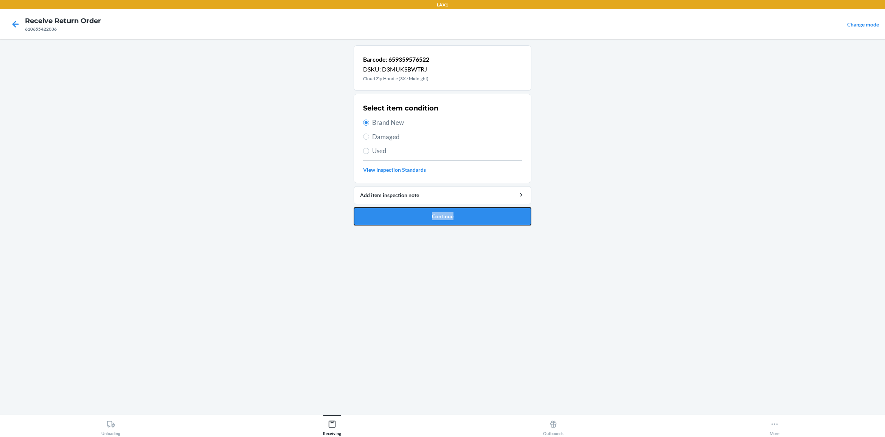
drag, startPoint x: 369, startPoint y: 205, endPoint x: 369, endPoint y: 220, distance: 15.1
click at [369, 220] on button "Continue" at bounding box center [442, 216] width 178 height 18
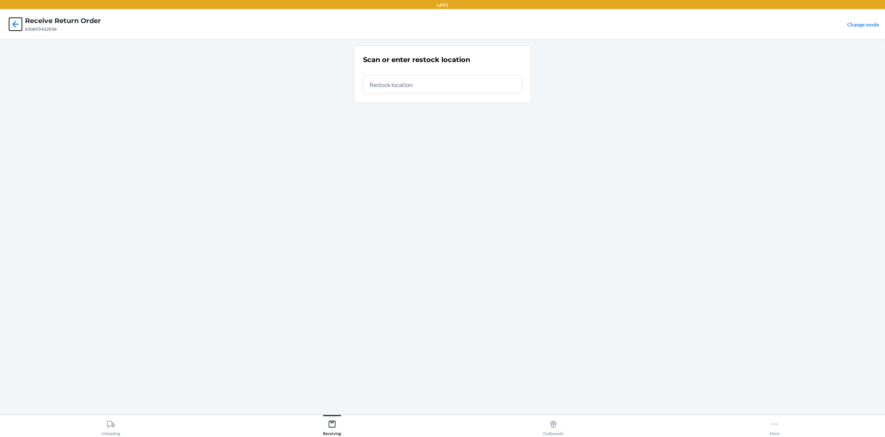
click at [12, 27] on icon at bounding box center [15, 24] width 13 height 13
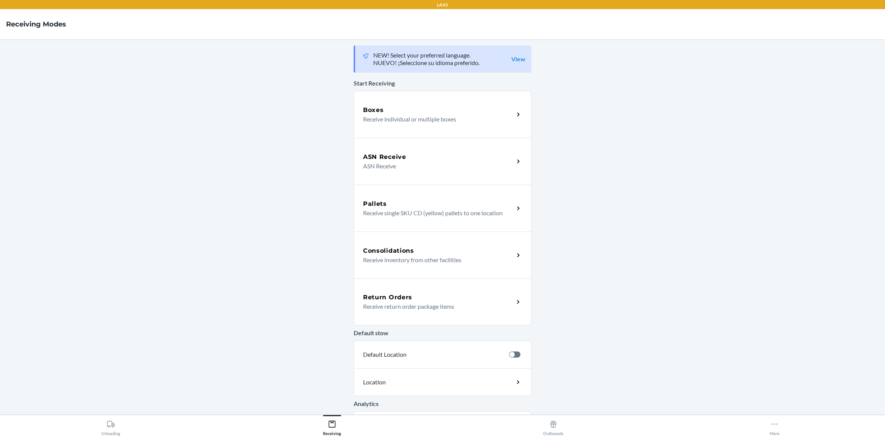
click at [434, 295] on div "Return Orders" at bounding box center [438, 297] width 151 height 9
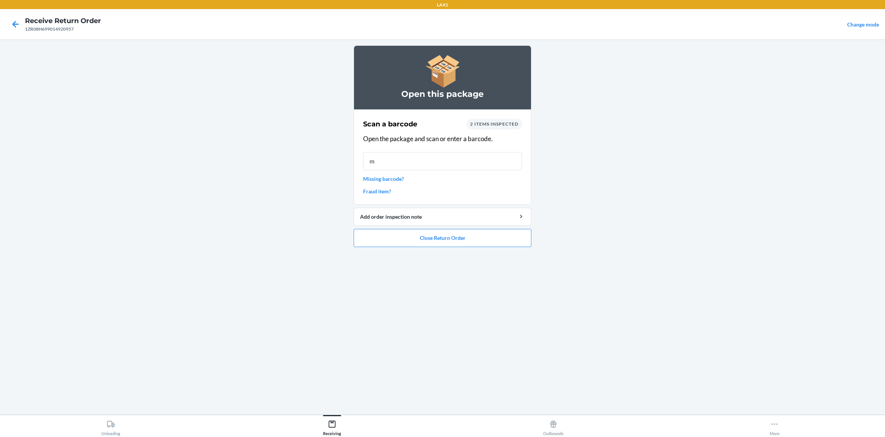
type input "m"
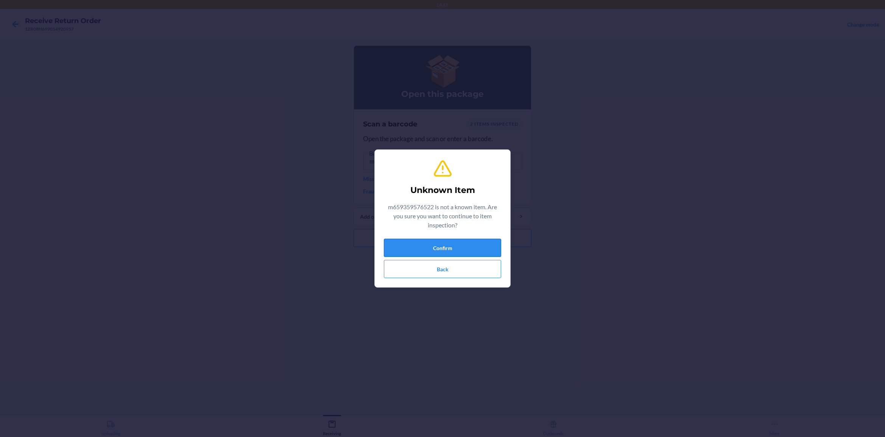
click at [440, 242] on button "Confirm" at bounding box center [442, 248] width 117 height 18
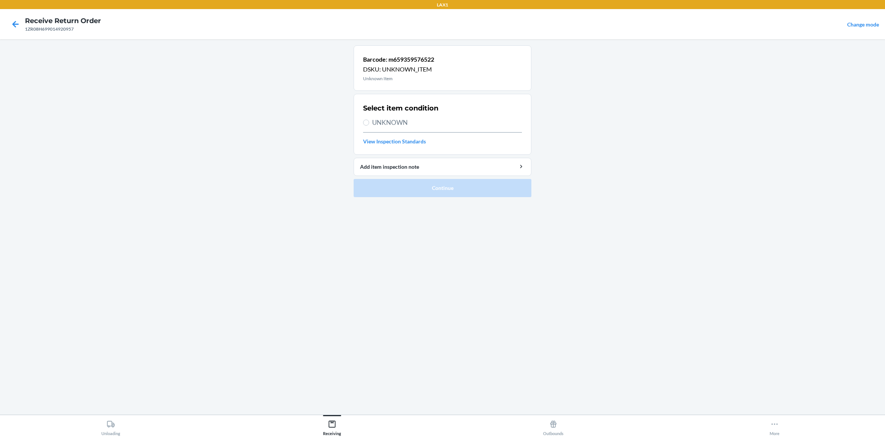
click at [393, 123] on span "UNKNOWN" at bounding box center [447, 123] width 150 height 10
click at [369, 123] on input "UNKNOWN" at bounding box center [366, 122] width 6 height 6
radio input "true"
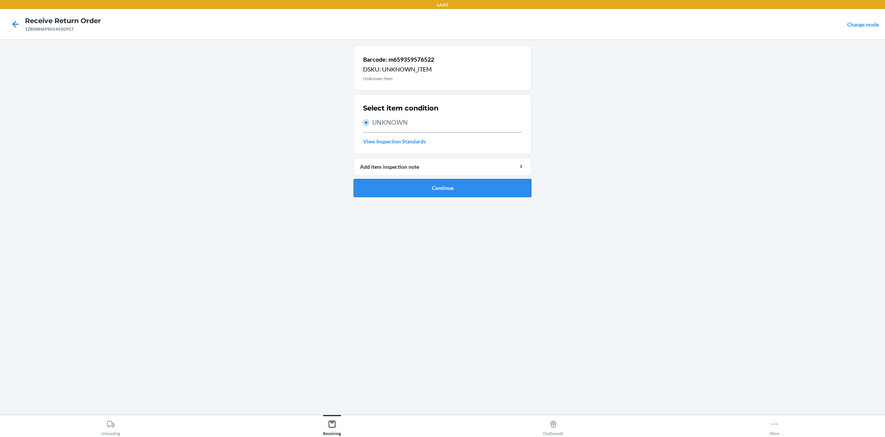
click at [426, 186] on button "Continue" at bounding box center [442, 188] width 178 height 18
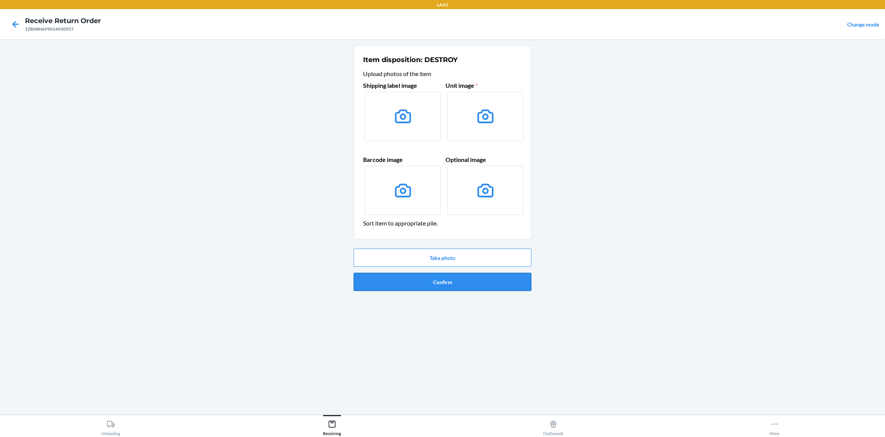
drag, startPoint x: 384, startPoint y: 278, endPoint x: 398, endPoint y: 282, distance: 14.2
click at [398, 282] on button "Confirm" at bounding box center [442, 282] width 178 height 18
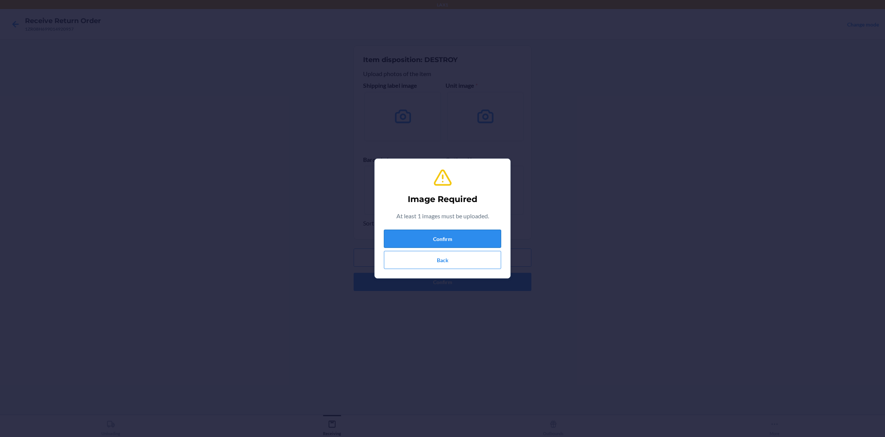
click at [460, 234] on button "Confirm" at bounding box center [442, 238] width 117 height 18
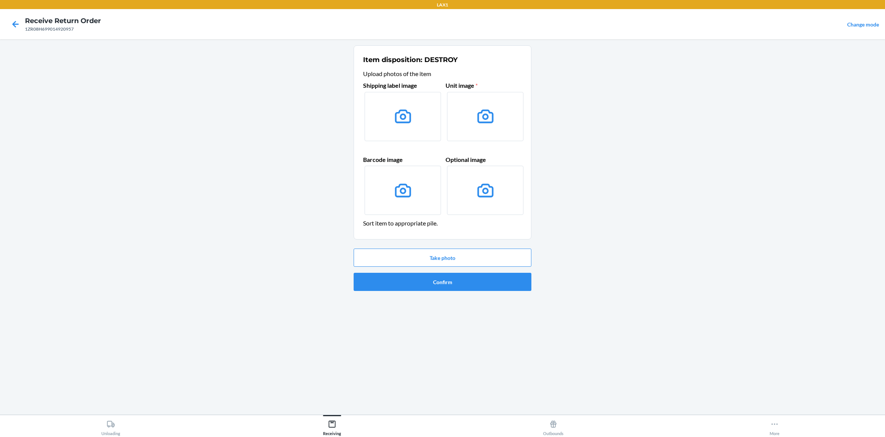
click at [19, 31] on div at bounding box center [15, 24] width 19 height 19
click at [20, 26] on icon at bounding box center [15, 24] width 13 height 13
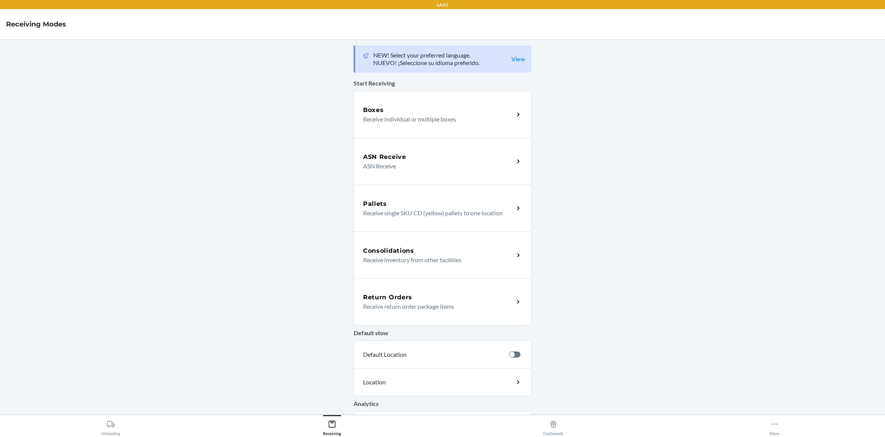
click at [378, 293] on h5 "Return Orders" at bounding box center [387, 297] width 49 height 9
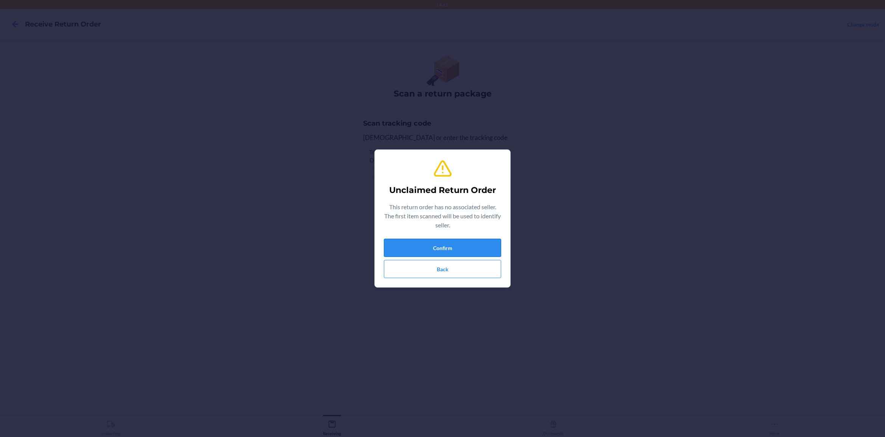
click at [466, 245] on button "Confirm" at bounding box center [442, 248] width 117 height 18
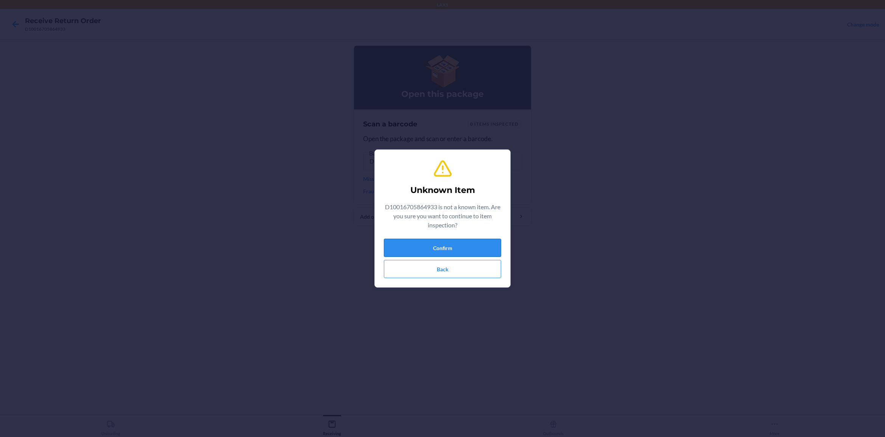
click at [468, 250] on button "Confirm" at bounding box center [442, 248] width 117 height 18
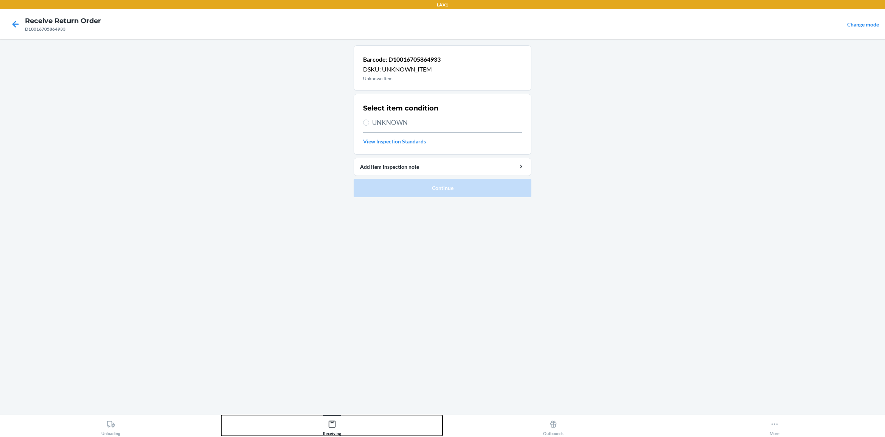
click at [346, 349] on button "Receiving" at bounding box center [331, 425] width 221 height 21
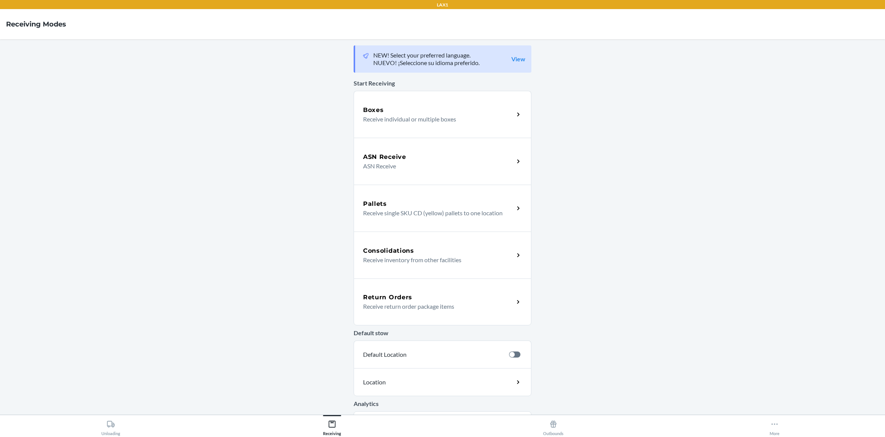
click at [452, 302] on p "Receive return order package items" at bounding box center [435, 306] width 145 height 9
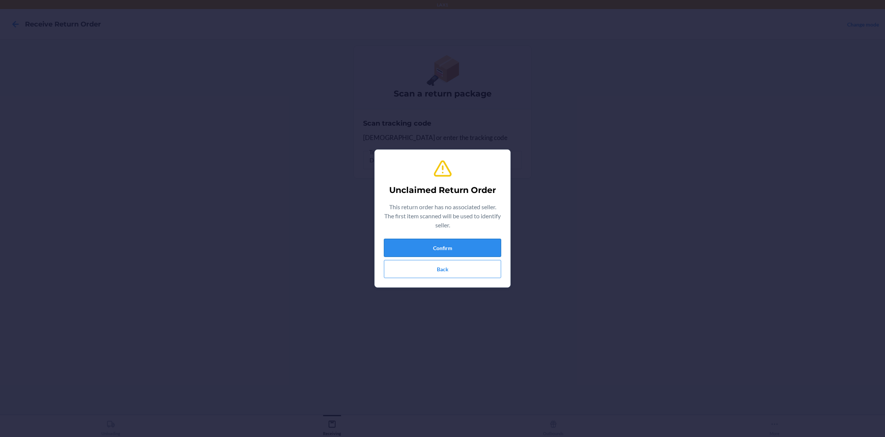
click at [477, 252] on button "Confirm" at bounding box center [442, 248] width 117 height 18
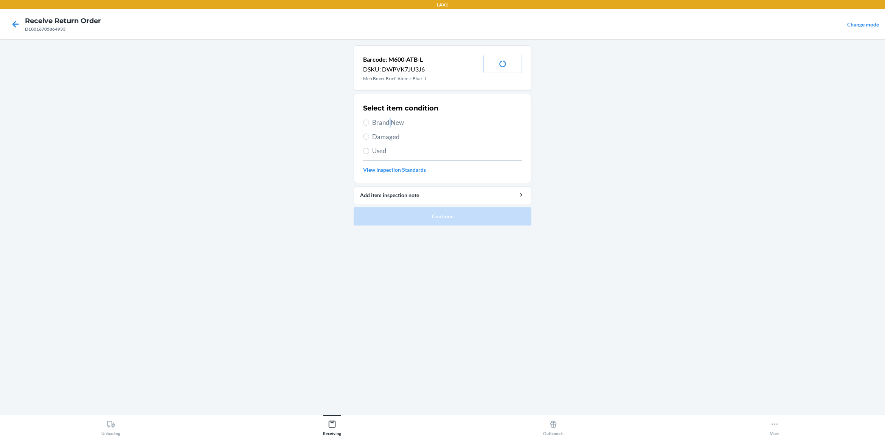
click at [390, 122] on span "Brand New" at bounding box center [447, 123] width 150 height 10
click at [373, 121] on span "Brand New" at bounding box center [447, 123] width 150 height 10
click at [369, 121] on input "Brand New" at bounding box center [366, 122] width 6 height 6
radio input "true"
click at [405, 222] on button "Continue" at bounding box center [442, 216] width 178 height 18
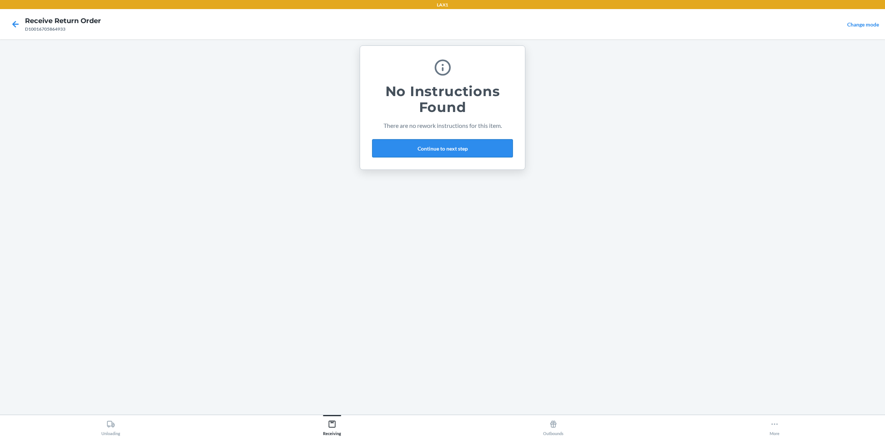
click at [418, 149] on button "Continue to next step" at bounding box center [442, 148] width 141 height 18
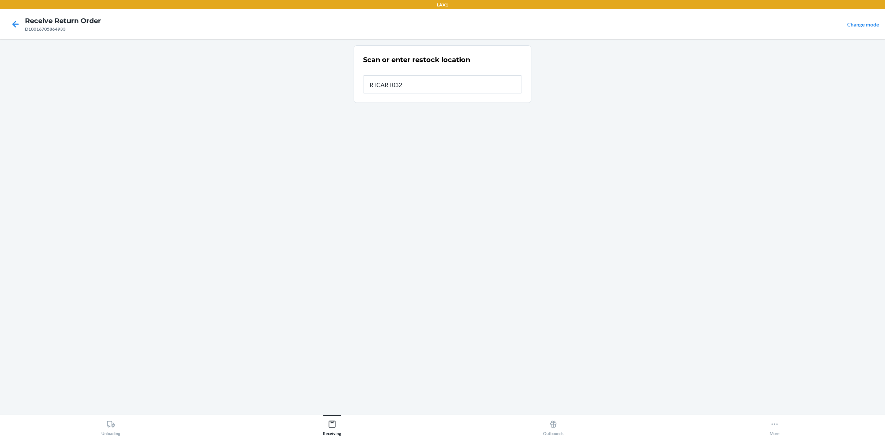
type input "RTCART032"
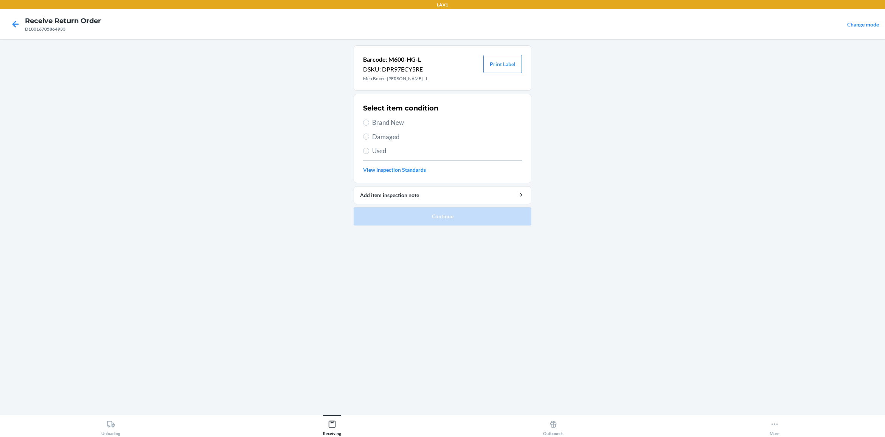
click at [396, 125] on span "Brand New" at bounding box center [447, 123] width 150 height 10
click at [369, 125] on input "Brand New" at bounding box center [366, 122] width 6 height 6
radio input "true"
click at [460, 214] on button "Continue" at bounding box center [442, 216] width 178 height 18
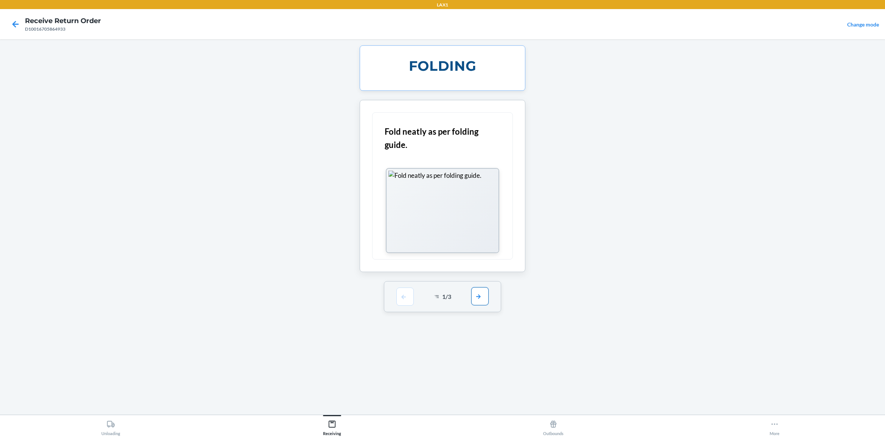
click at [479, 294] on button "button" at bounding box center [479, 296] width 17 height 18
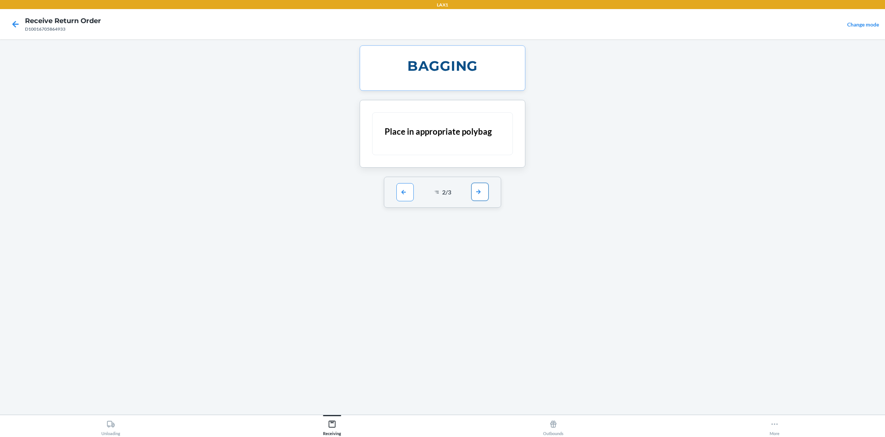
click at [475, 197] on button "button" at bounding box center [479, 192] width 17 height 18
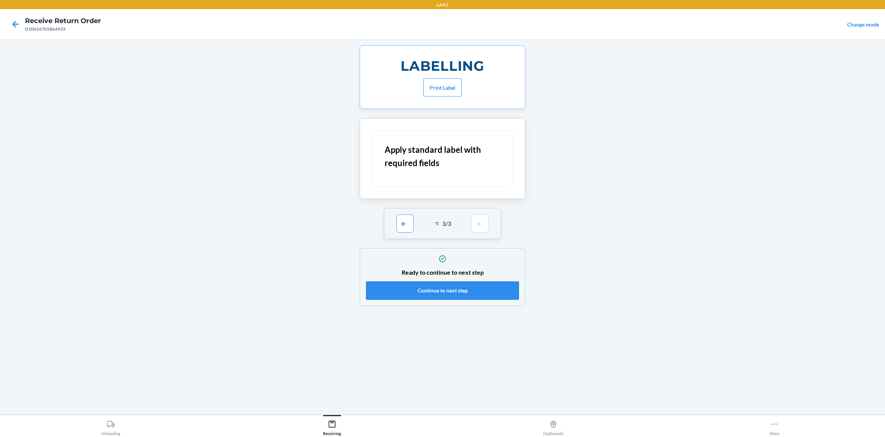
click at [474, 291] on button "Continue to next step" at bounding box center [442, 290] width 153 height 18
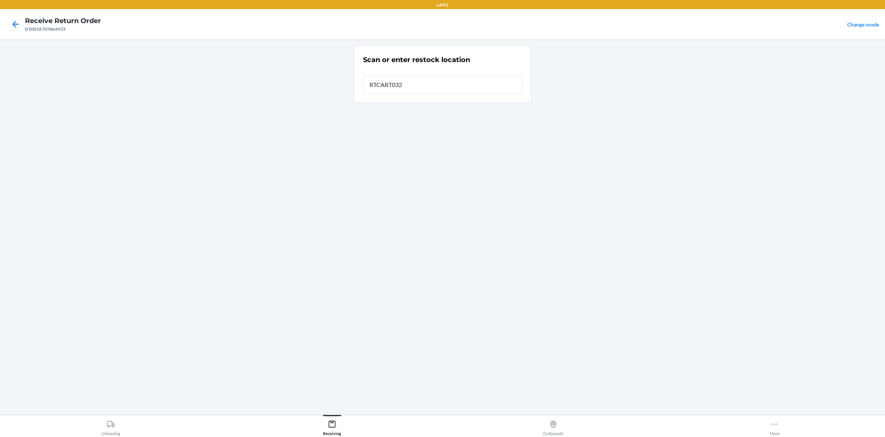
type input "RTCART032"
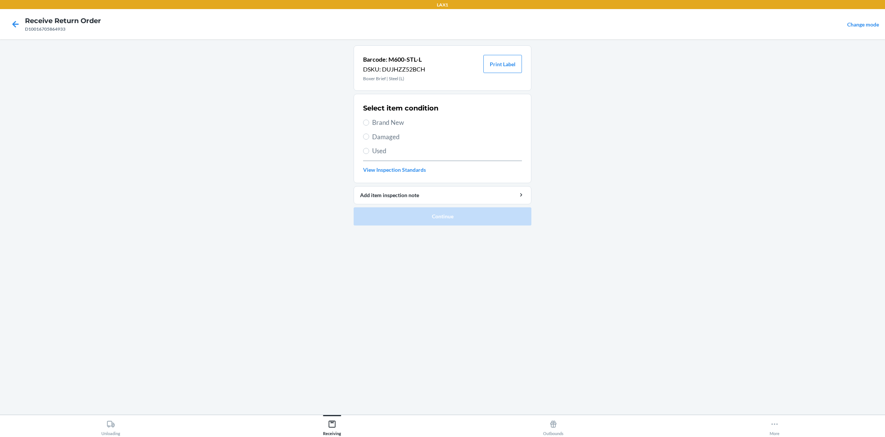
click at [388, 123] on span "Brand New" at bounding box center [447, 123] width 150 height 10
click at [369, 123] on input "Brand New" at bounding box center [366, 122] width 6 height 6
radio input "true"
click at [465, 220] on button "Continue" at bounding box center [442, 216] width 178 height 18
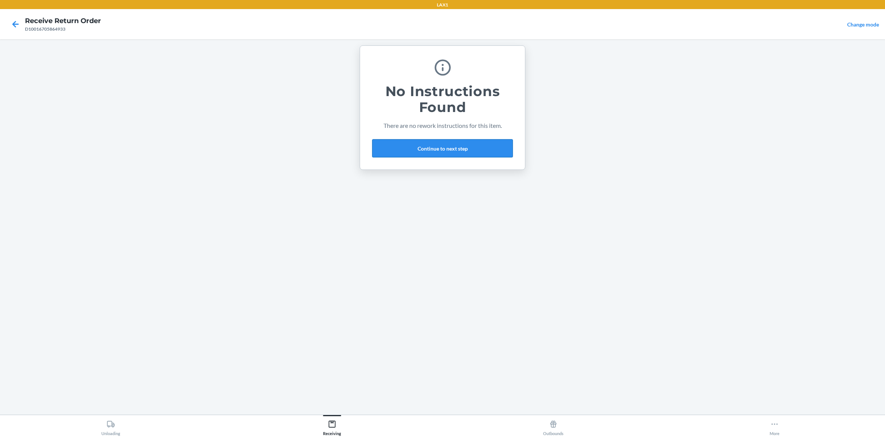
click at [449, 152] on button "Continue to next step" at bounding box center [442, 148] width 141 height 18
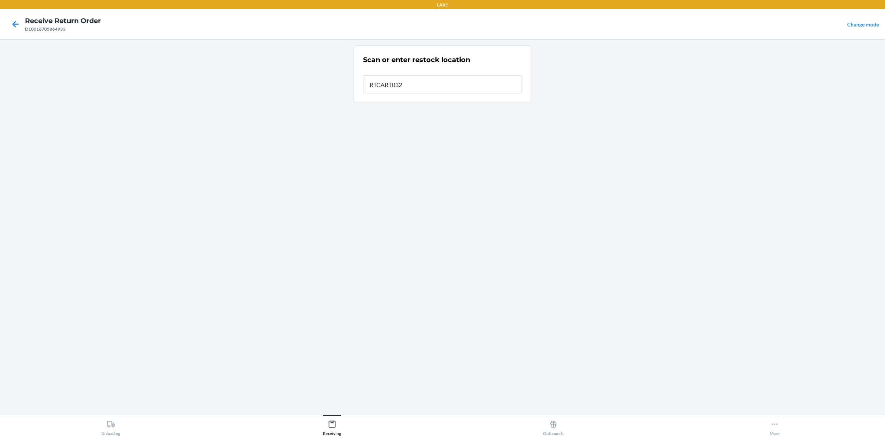
type input "RTCART032"
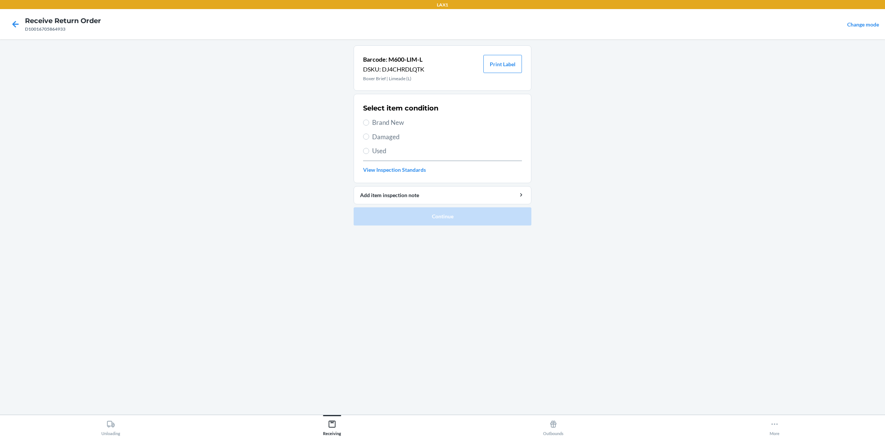
click at [397, 123] on span "Brand New" at bounding box center [447, 123] width 150 height 10
click at [369, 123] on input "Brand New" at bounding box center [366, 122] width 6 height 6
radio input "true"
click at [432, 218] on button "Continue" at bounding box center [442, 216] width 178 height 18
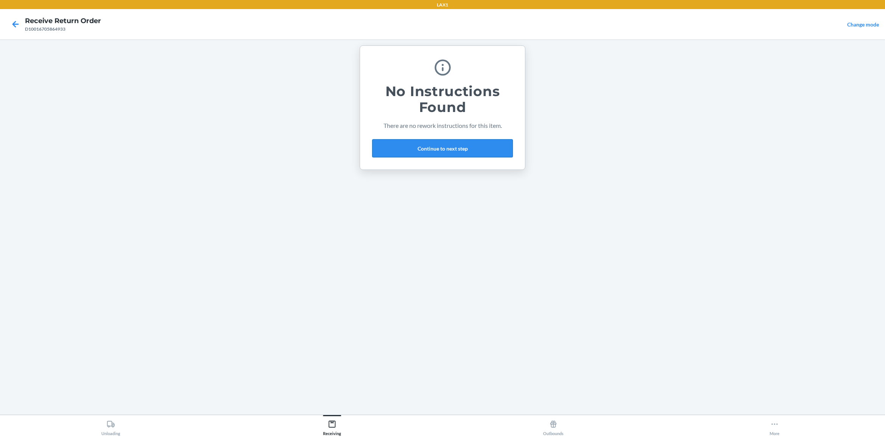
click at [463, 150] on button "Continue to next step" at bounding box center [442, 148] width 141 height 18
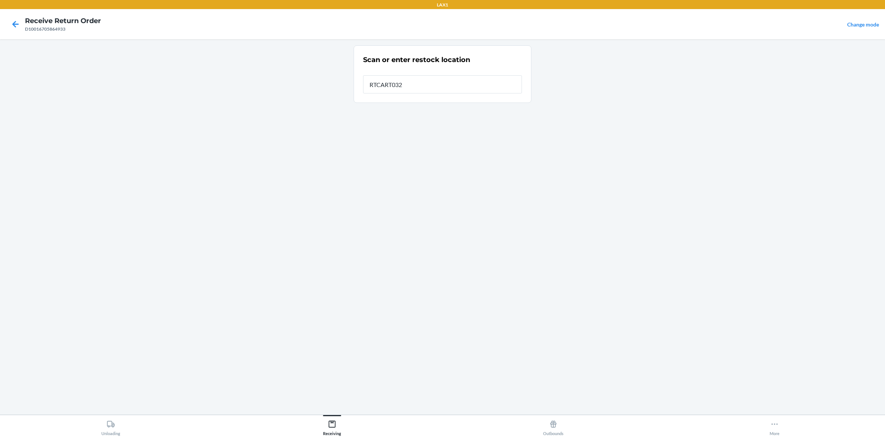
type input "RTCART032"
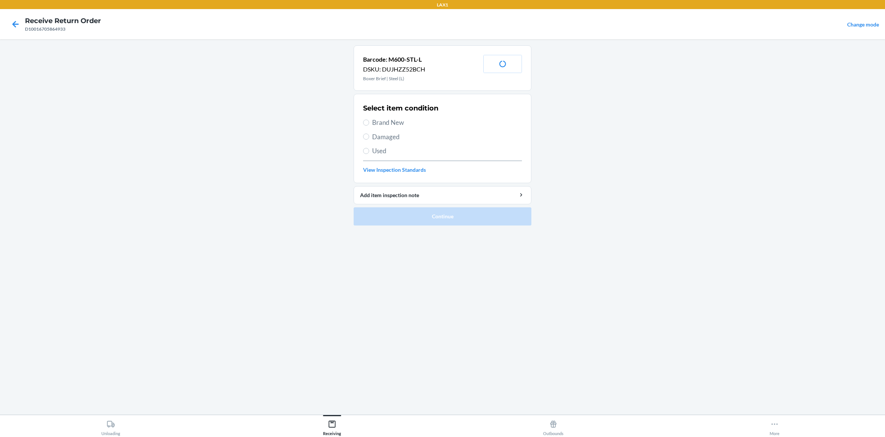
click at [384, 125] on span "Brand New" at bounding box center [447, 123] width 150 height 10
click at [369, 125] on input "Brand New" at bounding box center [366, 122] width 6 height 6
radio input "true"
click at [445, 217] on button "Continue" at bounding box center [442, 216] width 178 height 18
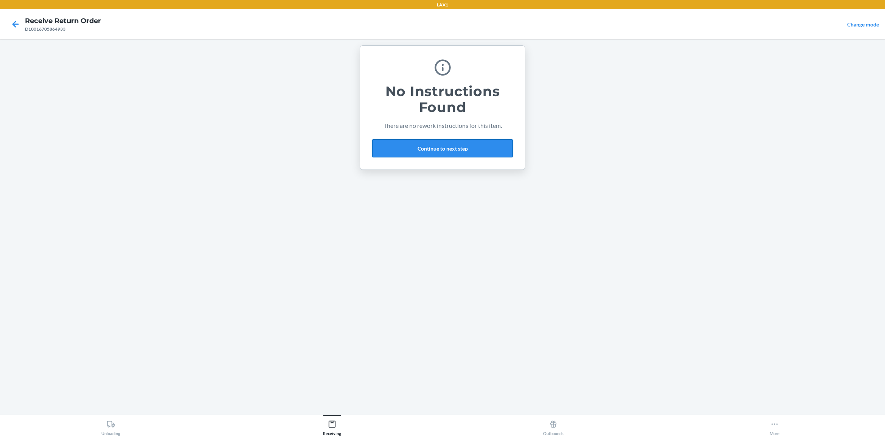
click at [466, 150] on button "Continue to next step" at bounding box center [442, 148] width 141 height 18
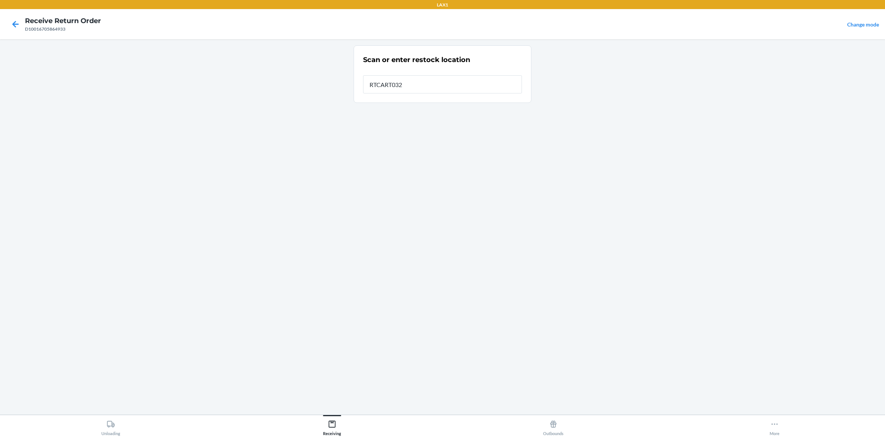
type input "RTCART032"
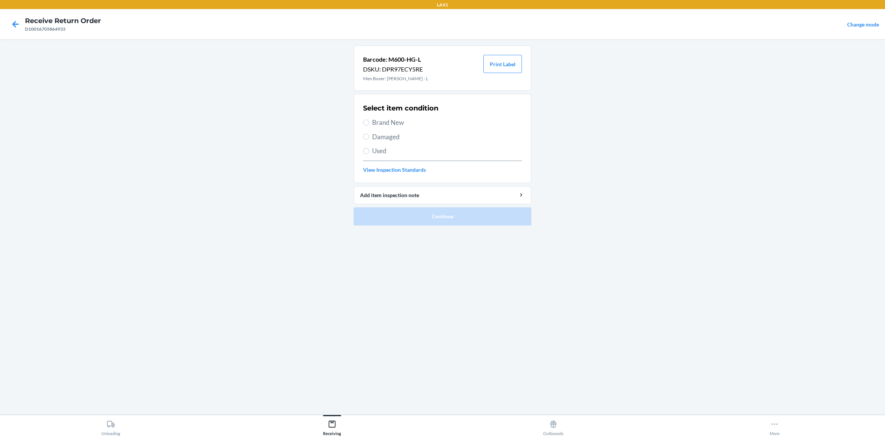
click at [363, 127] on div "Select item condition Brand New Damaged Used View Inspection Standards" at bounding box center [442, 138] width 159 height 75
click at [372, 123] on span "Brand New" at bounding box center [447, 123] width 150 height 10
click at [369, 123] on input "Brand New" at bounding box center [366, 122] width 6 height 6
radio input "true"
click at [416, 213] on button "Continue" at bounding box center [442, 216] width 178 height 18
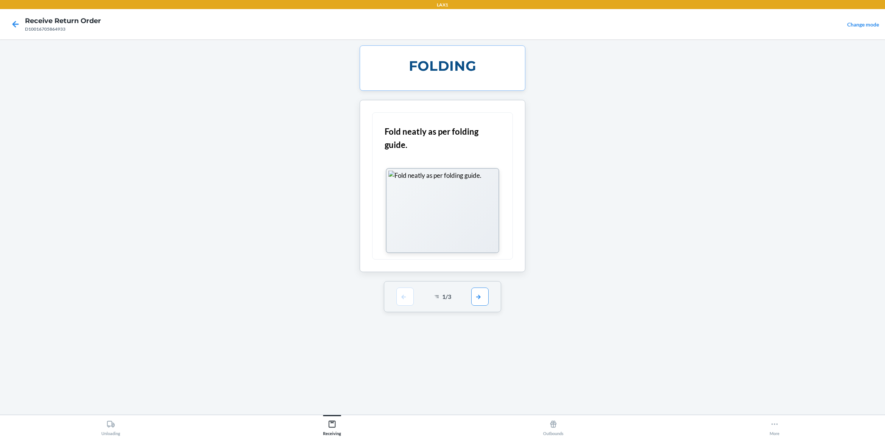
click at [498, 294] on div "1 / 3" at bounding box center [443, 296] width 118 height 31
click at [479, 301] on button "button" at bounding box center [479, 296] width 17 height 18
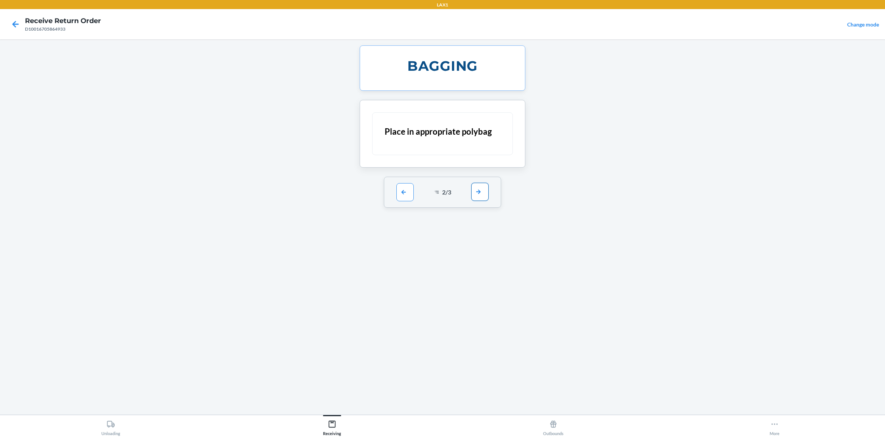
click at [488, 186] on button "button" at bounding box center [479, 192] width 17 height 18
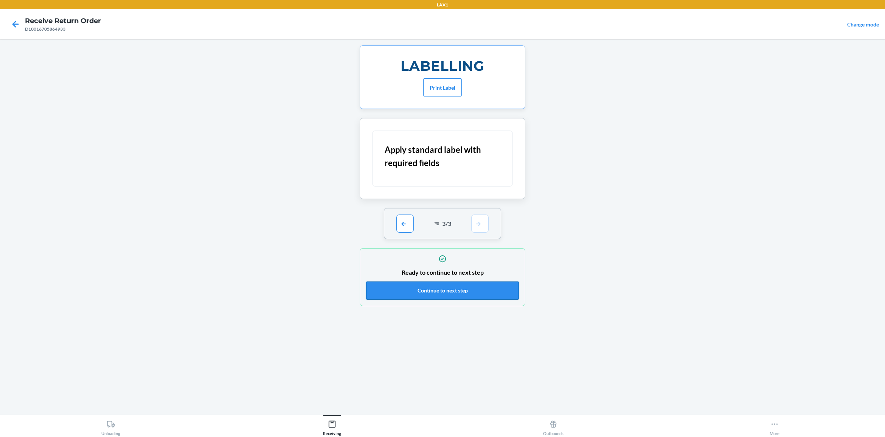
click at [484, 295] on button "Continue to next step" at bounding box center [442, 290] width 153 height 18
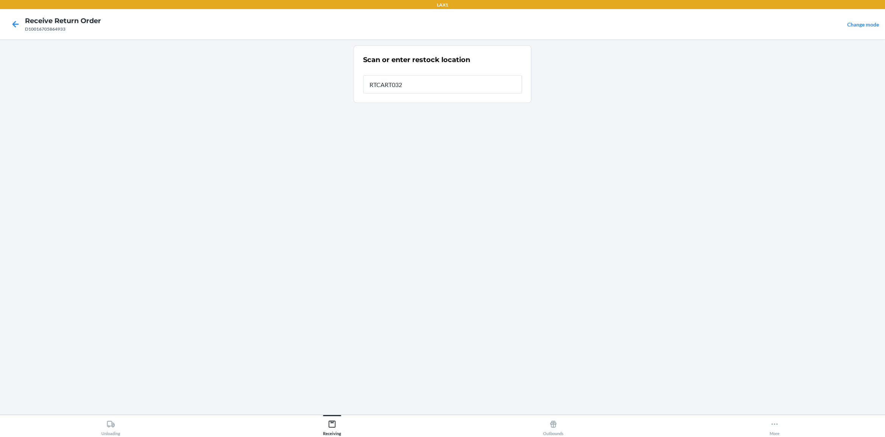
type input "RTCART032"
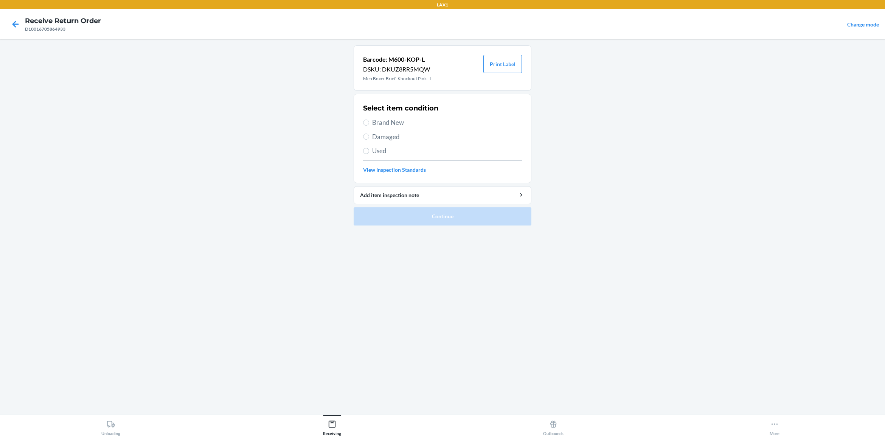
click at [398, 123] on span "Brand New" at bounding box center [447, 123] width 150 height 10
click at [369, 123] on input "Brand New" at bounding box center [366, 122] width 6 height 6
radio input "true"
click at [455, 220] on button "Continue" at bounding box center [442, 216] width 178 height 18
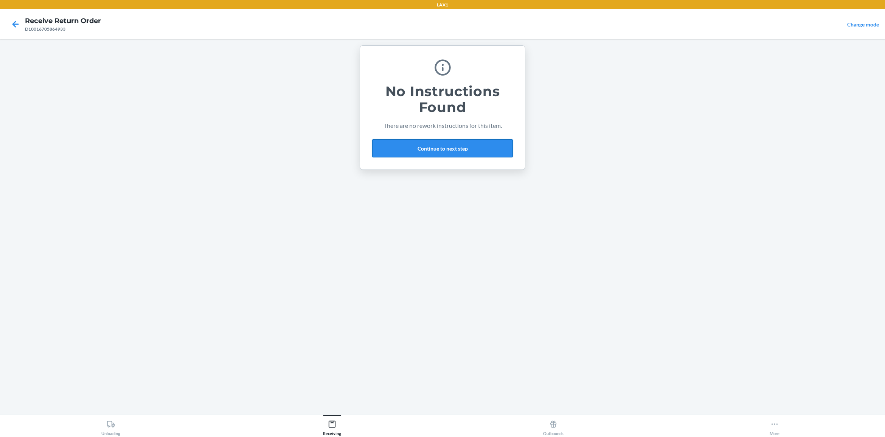
click at [434, 148] on button "Continue to next step" at bounding box center [442, 148] width 141 height 18
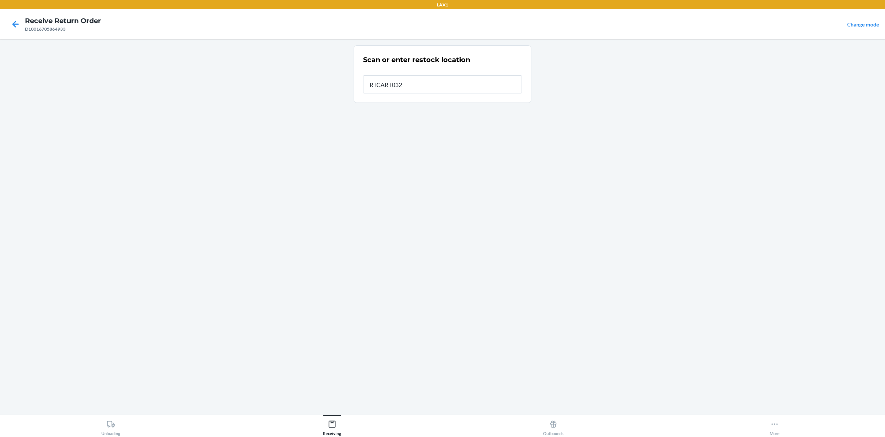
type input "RTCART032"
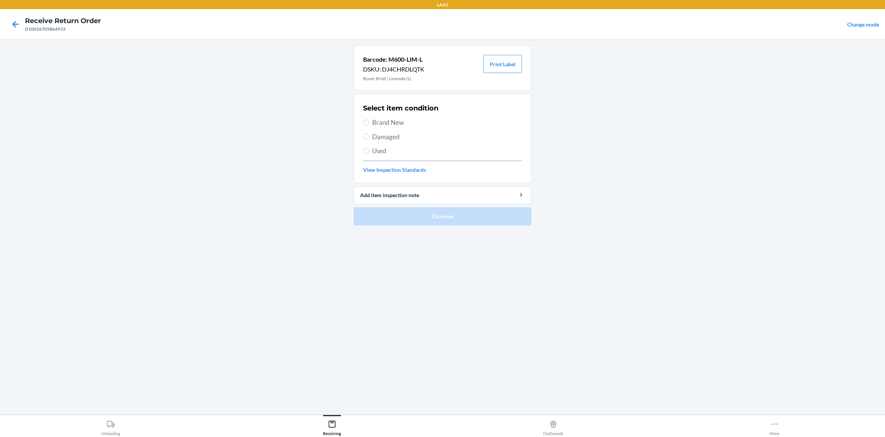
click at [389, 122] on span "Brand New" at bounding box center [447, 123] width 150 height 10
click at [369, 122] on input "Brand New" at bounding box center [366, 122] width 6 height 6
radio input "true"
click at [450, 214] on button "Continue" at bounding box center [442, 216] width 178 height 18
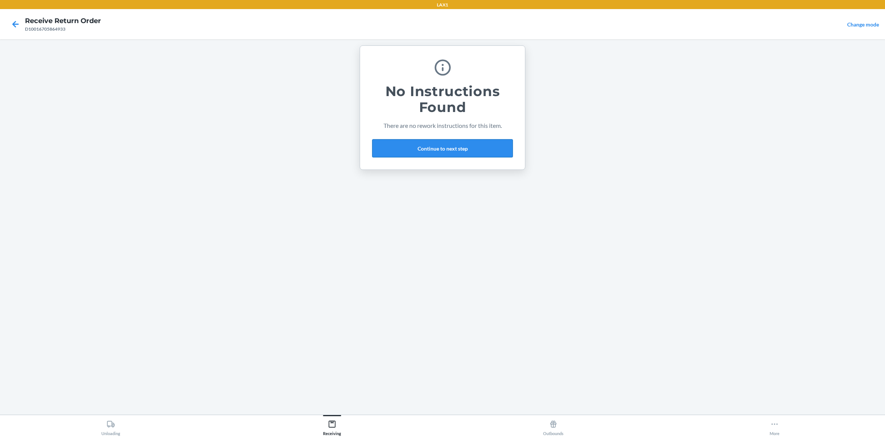
click at [435, 152] on button "Continue to next step" at bounding box center [442, 148] width 141 height 18
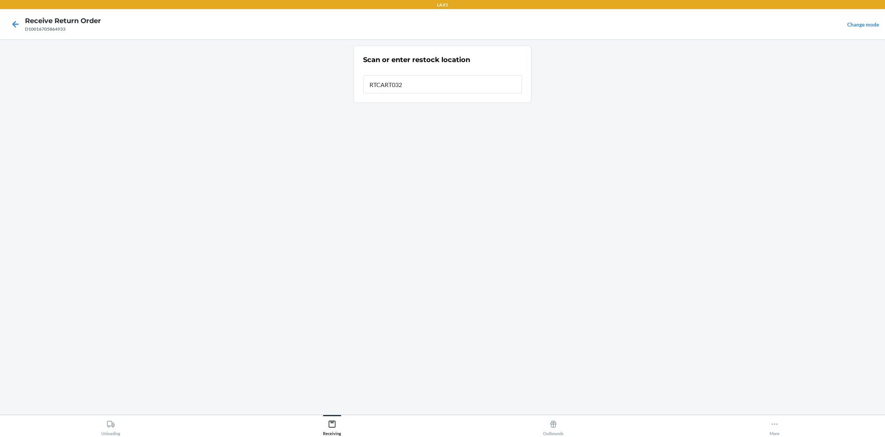
type input "RTCART032"
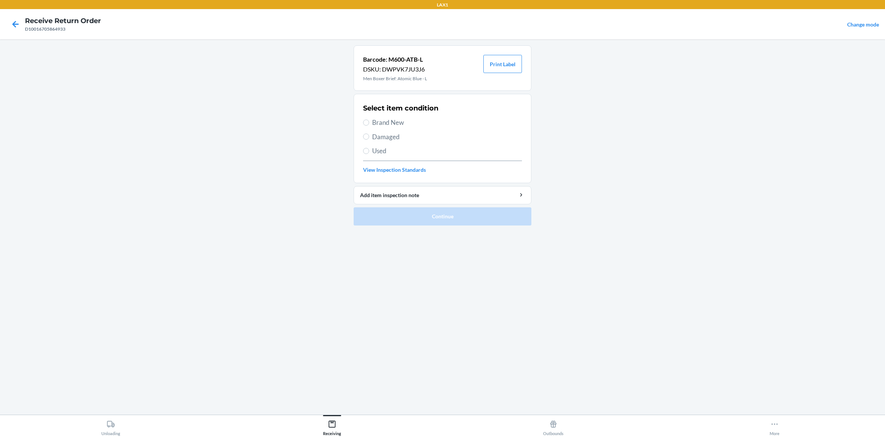
click at [371, 123] on label "Brand New" at bounding box center [442, 123] width 159 height 10
click at [369, 123] on input "Brand New" at bounding box center [366, 122] width 6 height 6
radio input "true"
click at [490, 212] on button "Continue" at bounding box center [442, 216] width 178 height 18
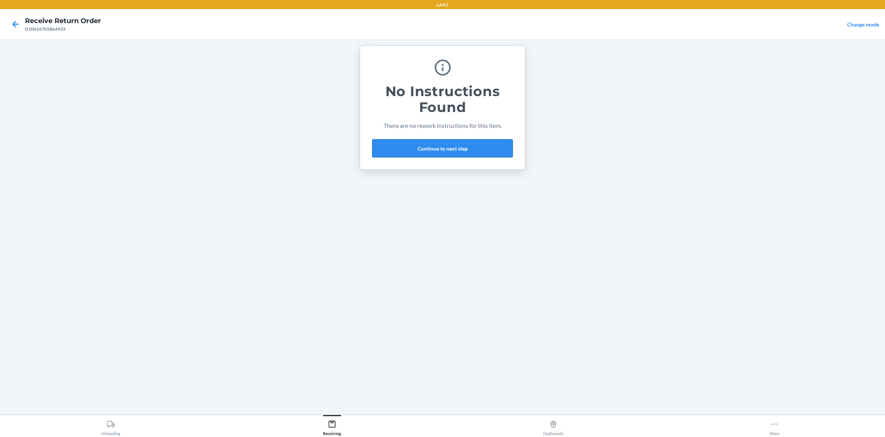
click at [475, 150] on button "Continue to next step" at bounding box center [442, 148] width 141 height 18
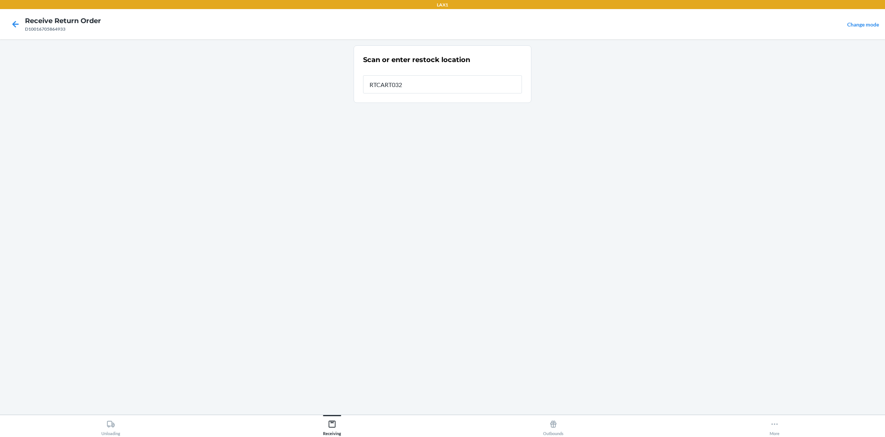
type input "RTCART032"
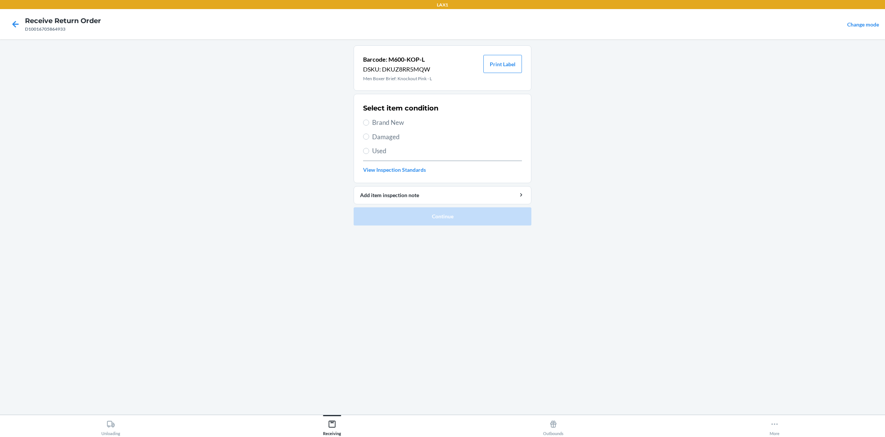
click at [402, 124] on span "Brand New" at bounding box center [447, 123] width 150 height 10
click at [369, 124] on input "Brand New" at bounding box center [366, 122] width 6 height 6
radio input "true"
click at [471, 215] on button "Continue" at bounding box center [442, 216] width 178 height 18
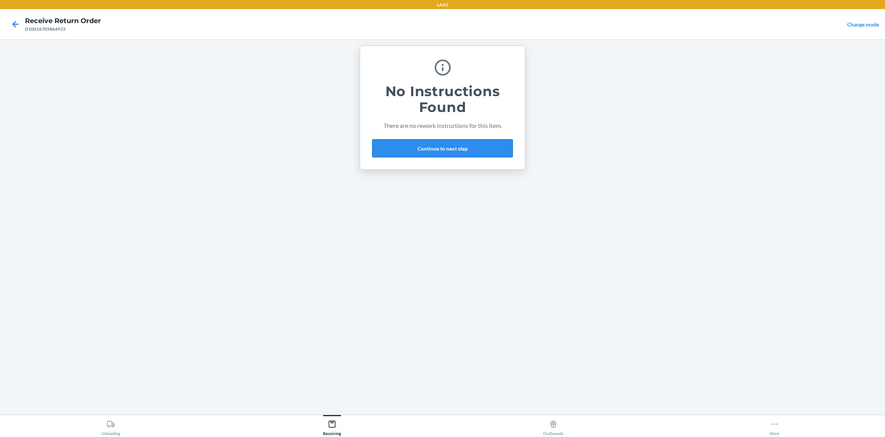
click at [467, 152] on button "Continue to next step" at bounding box center [442, 148] width 141 height 18
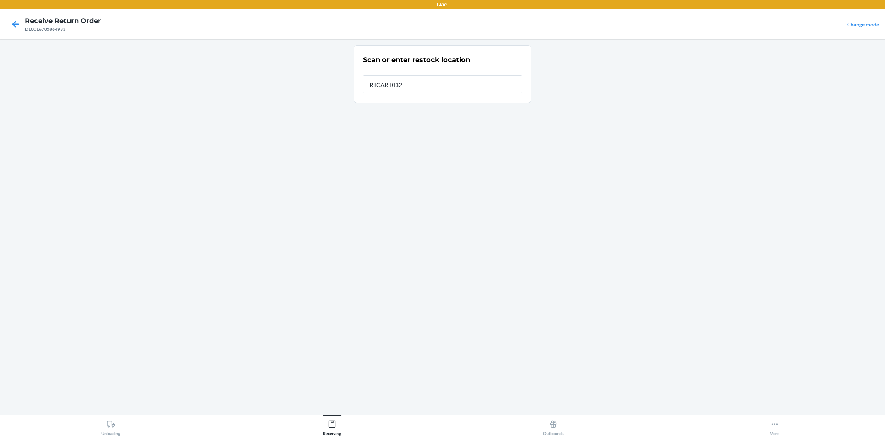
type input "RTCART032"
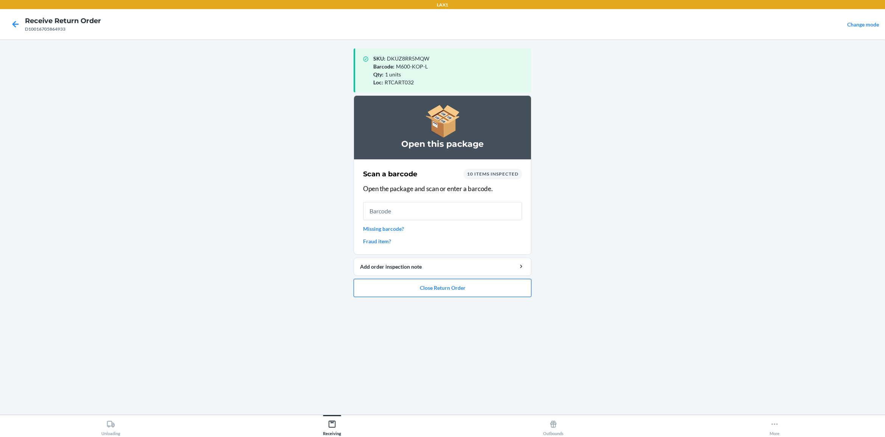
click at [446, 292] on button "Close Return Order" at bounding box center [442, 288] width 178 height 18
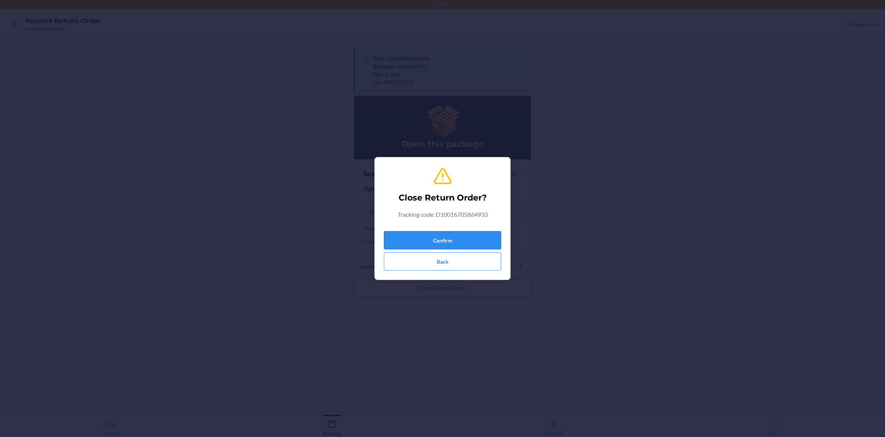
click at [462, 245] on button "Confirm" at bounding box center [442, 240] width 117 height 18
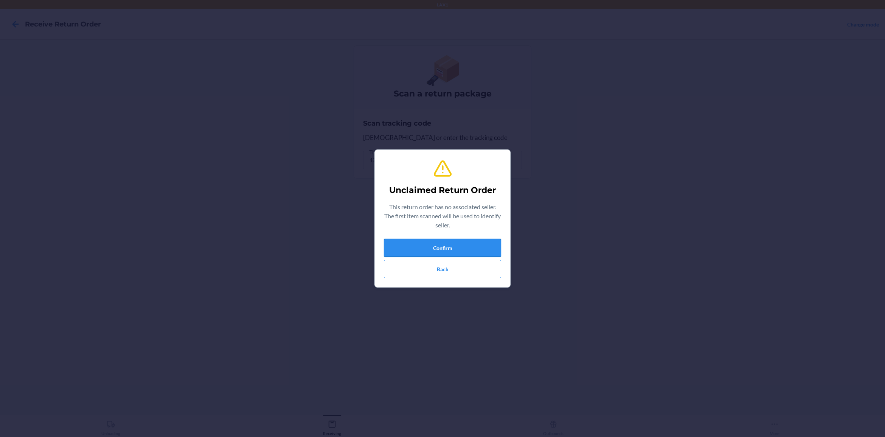
click at [465, 248] on button "Confirm" at bounding box center [442, 248] width 117 height 18
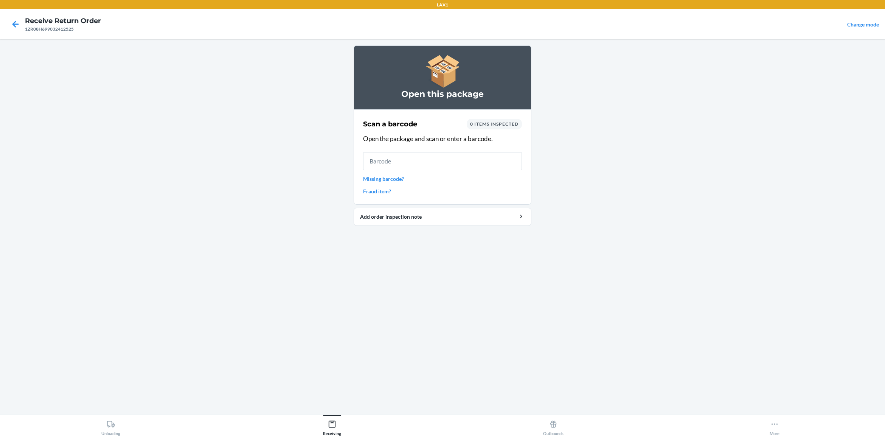
click at [378, 177] on link "Missing barcode?" at bounding box center [442, 179] width 159 height 8
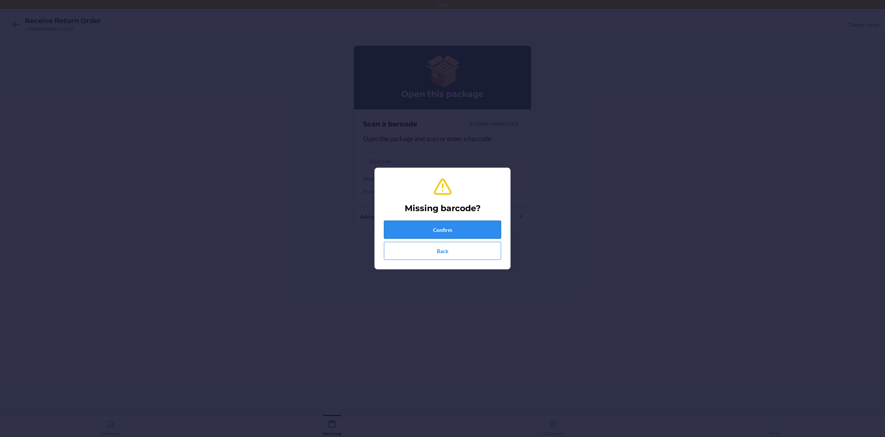
click at [430, 225] on button "Confirm" at bounding box center [442, 229] width 117 height 18
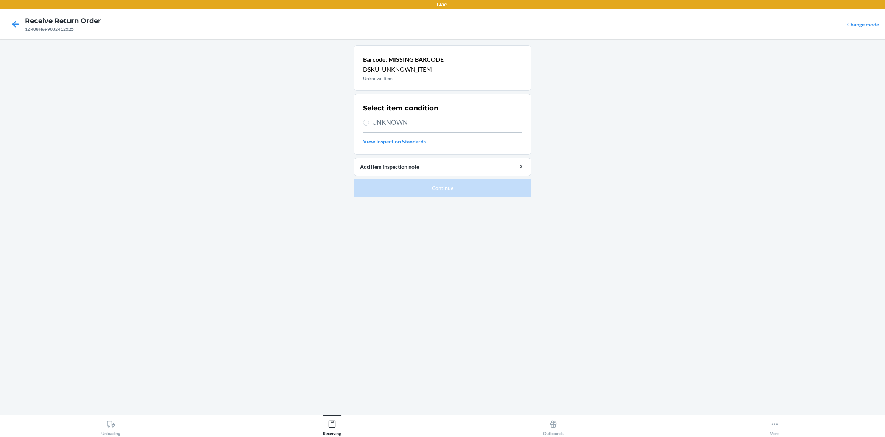
click at [393, 131] on div "Select item condition UNKNOWN View Inspection Standards" at bounding box center [442, 124] width 159 height 46
click at [399, 123] on span "UNKNOWN" at bounding box center [447, 123] width 150 height 10
click at [369, 123] on input "UNKNOWN" at bounding box center [366, 122] width 6 height 6
radio input "true"
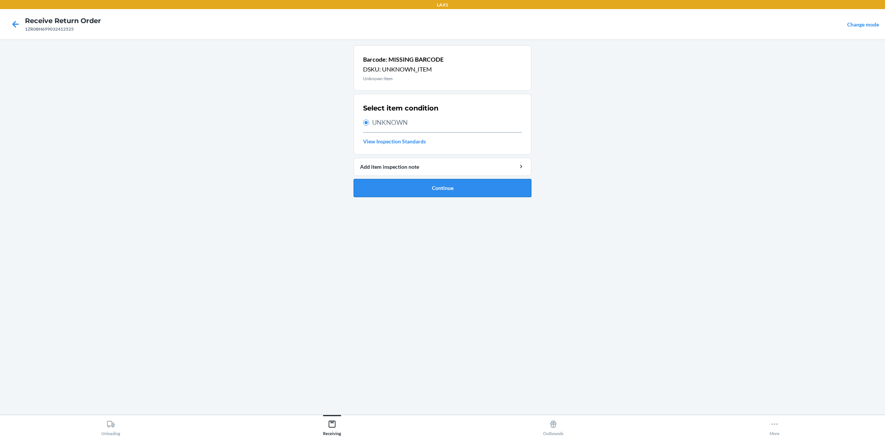
click at [417, 184] on button "Continue" at bounding box center [442, 188] width 178 height 18
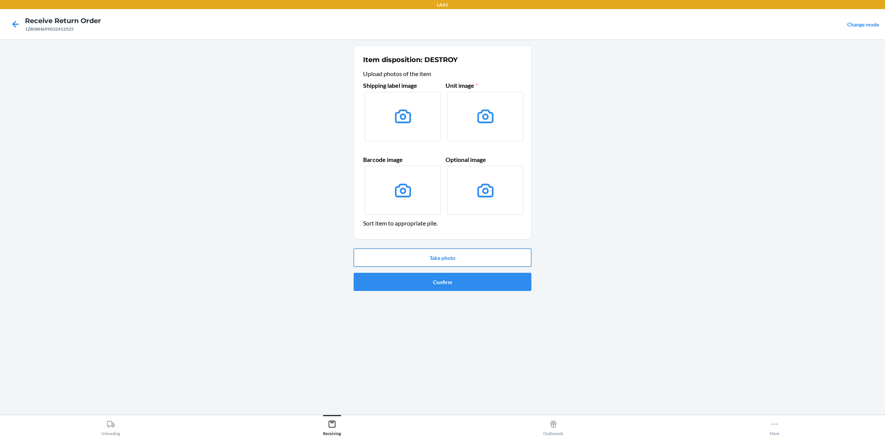
click at [438, 258] on button "Take photo" at bounding box center [442, 257] width 178 height 18
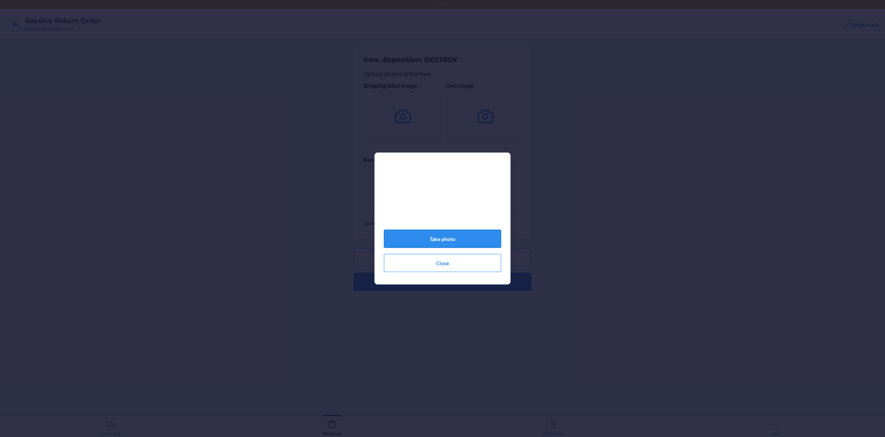
click at [455, 237] on button "Take photo" at bounding box center [442, 238] width 117 height 18
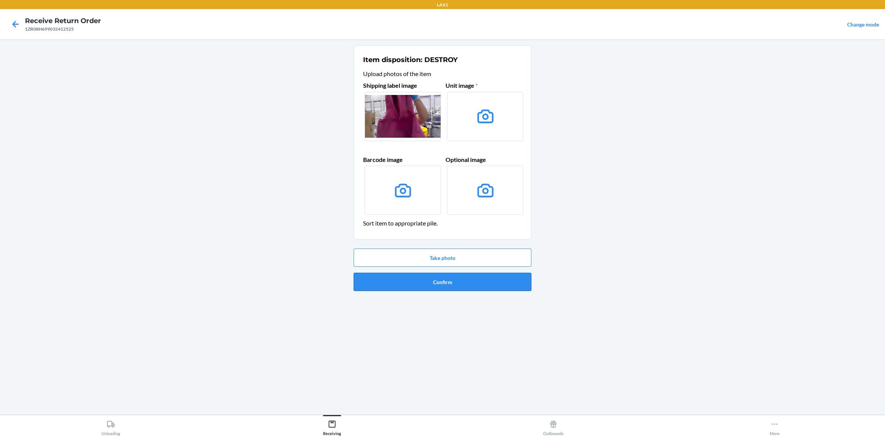
click at [447, 280] on button "Confirm" at bounding box center [442, 282] width 178 height 18
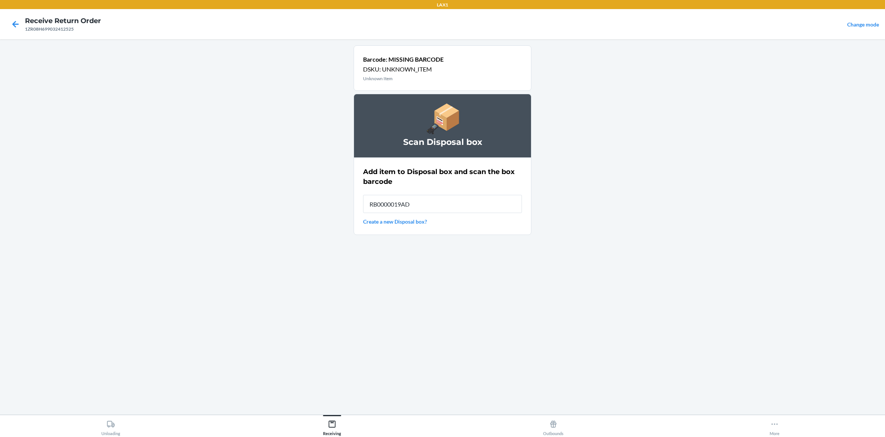
type input "RB0000019AD"
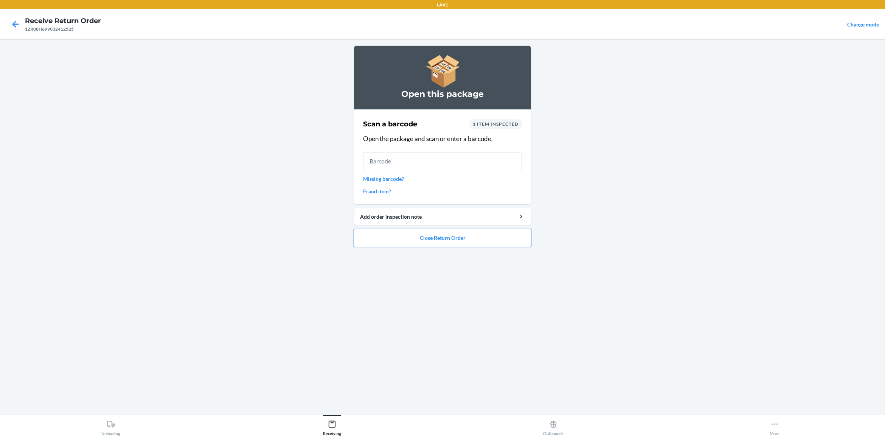
click at [480, 237] on button "Close Return Order" at bounding box center [442, 238] width 178 height 18
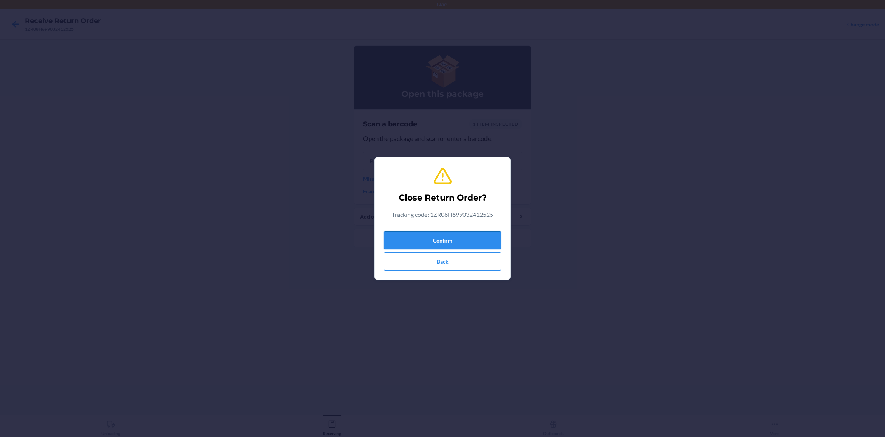
click at [460, 245] on button "Confirm" at bounding box center [442, 240] width 117 height 18
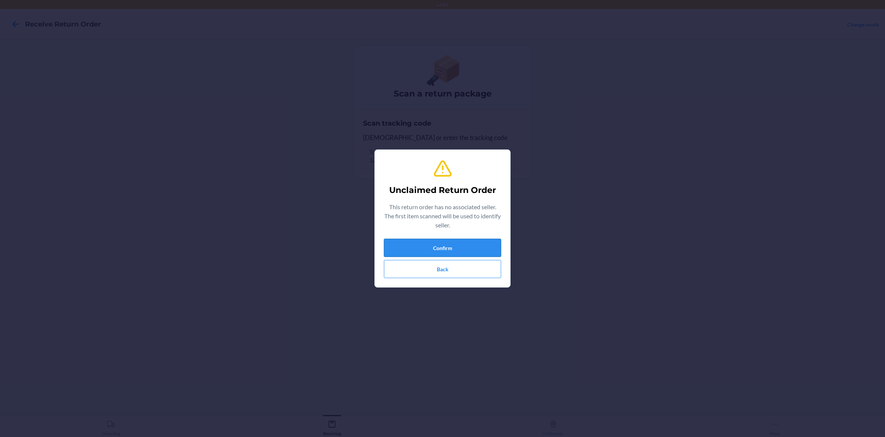
click at [462, 248] on button "Confirm" at bounding box center [442, 248] width 117 height 18
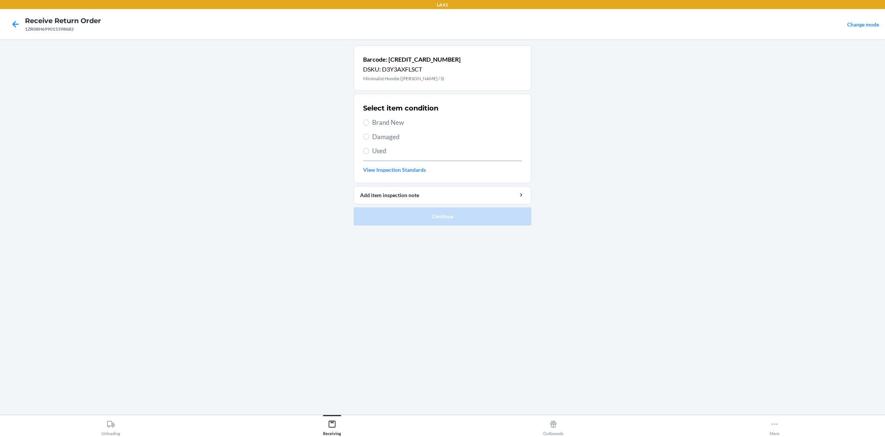
click at [378, 124] on span "Brand New" at bounding box center [447, 123] width 150 height 10
click at [369, 124] on input "Brand New" at bounding box center [366, 122] width 6 height 6
radio input "true"
click at [386, 142] on div "Select item condition Brand New Damaged Used View Inspection Standards" at bounding box center [442, 138] width 159 height 75
click at [371, 153] on label "Used" at bounding box center [442, 151] width 159 height 10
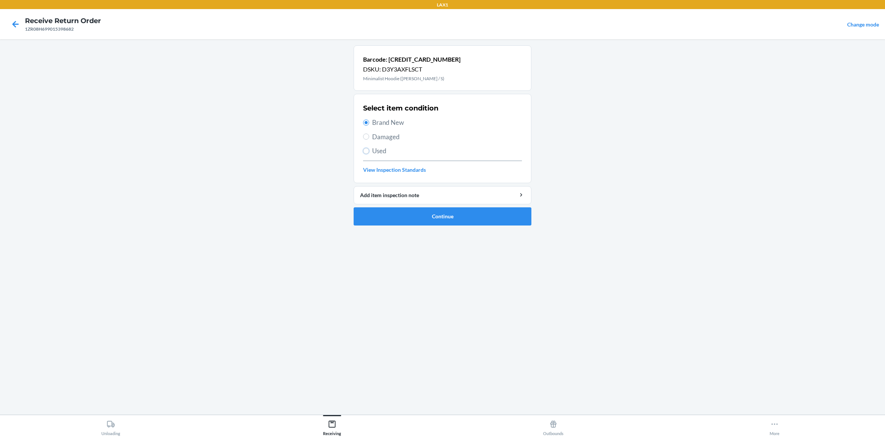
click at [369, 153] on input "Used" at bounding box center [366, 151] width 6 height 6
radio input "true"
radio input "false"
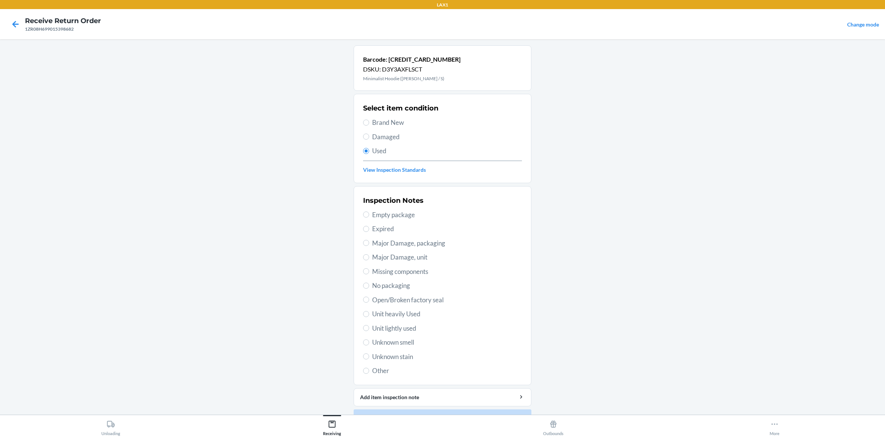
click at [392, 137] on span "Damaged" at bounding box center [447, 137] width 150 height 10
click at [369, 137] on input "Damaged" at bounding box center [366, 136] width 6 height 6
radio input "true"
radio input "false"
click at [433, 245] on span "Major Damage, packaging" at bounding box center [447, 243] width 150 height 10
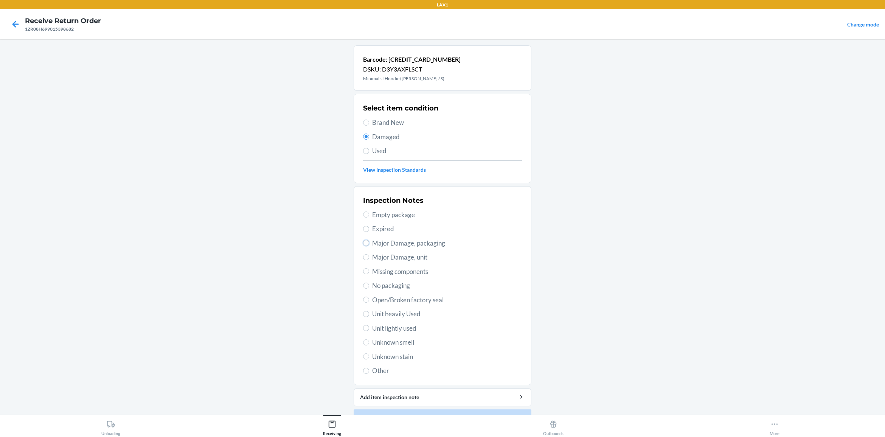
click at [369, 245] on input "Major Damage, packaging" at bounding box center [366, 243] width 6 height 6
radio input "true"
click at [454, 349] on button "Continue" at bounding box center [442, 418] width 178 height 18
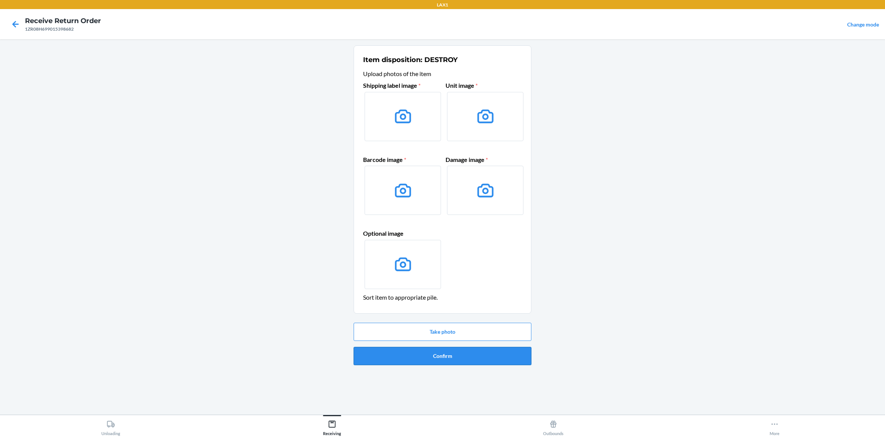
click at [475, 349] on button "Confirm" at bounding box center [442, 356] width 178 height 18
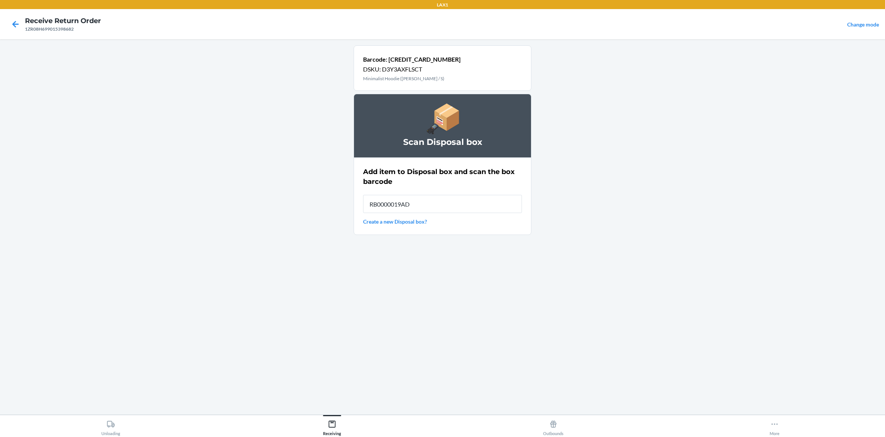
type input "RB0000019AD"
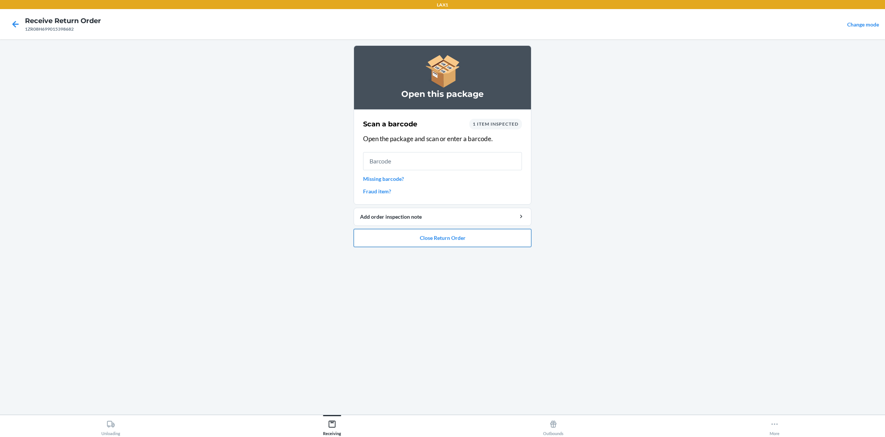
click at [446, 235] on button "Close Return Order" at bounding box center [442, 238] width 178 height 18
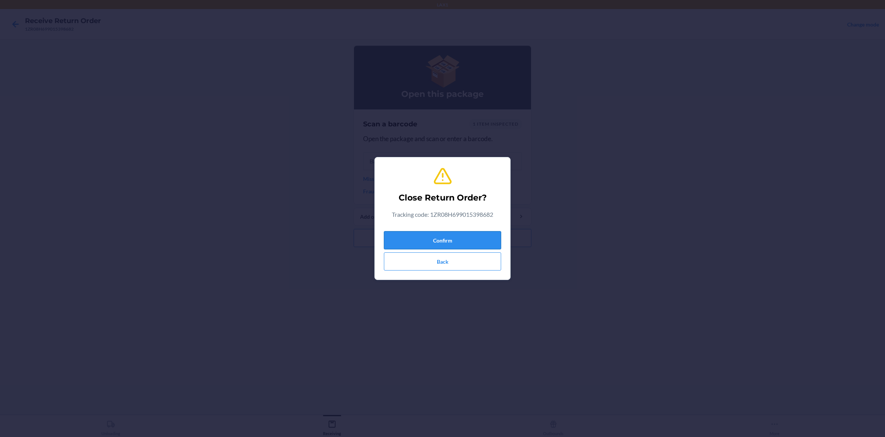
click at [475, 237] on button "Confirm" at bounding box center [442, 240] width 117 height 18
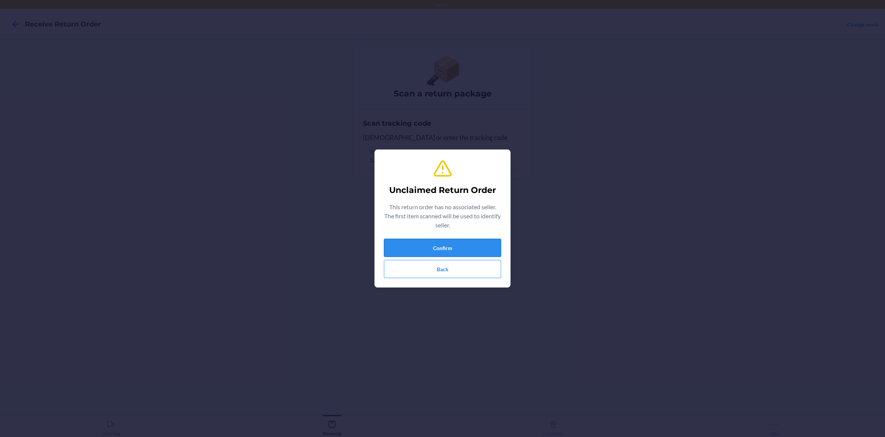
click at [480, 246] on button "Confirm" at bounding box center [442, 248] width 117 height 18
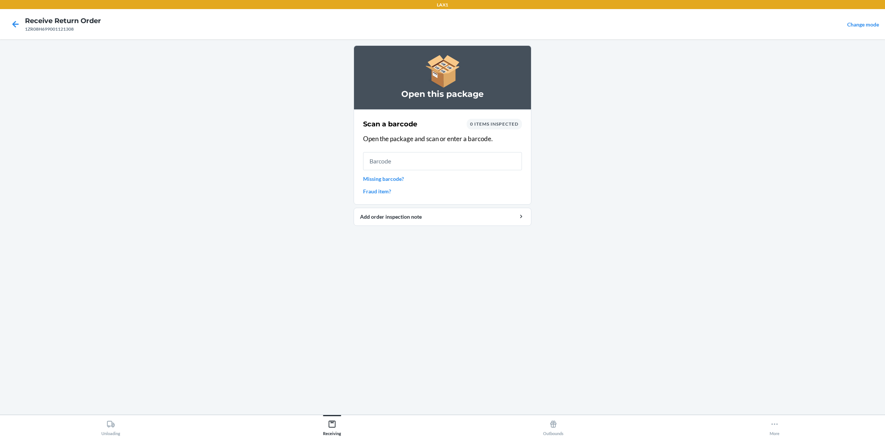
click at [392, 176] on link "Missing barcode?" at bounding box center [442, 179] width 159 height 8
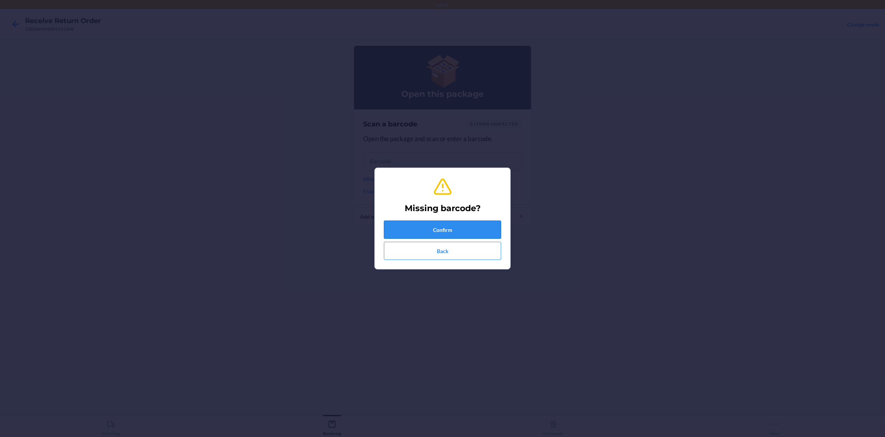
click at [469, 227] on button "Confirm" at bounding box center [442, 229] width 117 height 18
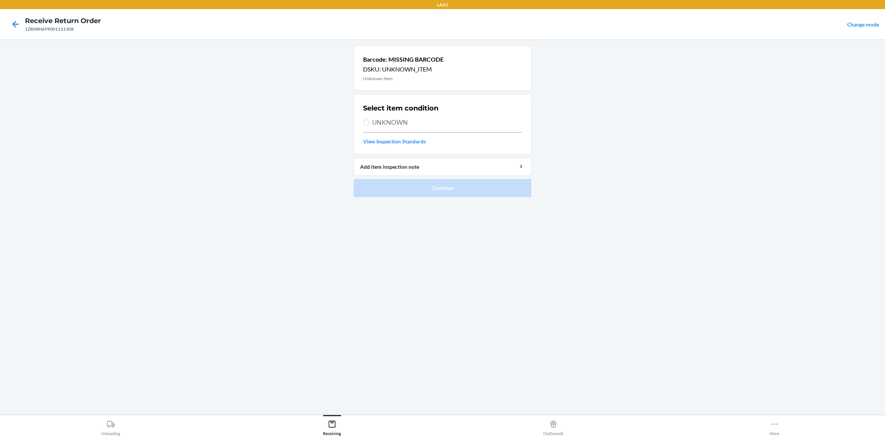
click at [394, 127] on span "UNKNOWN" at bounding box center [447, 123] width 150 height 10
click at [369, 126] on input "UNKNOWN" at bounding box center [366, 122] width 6 height 6
radio input "true"
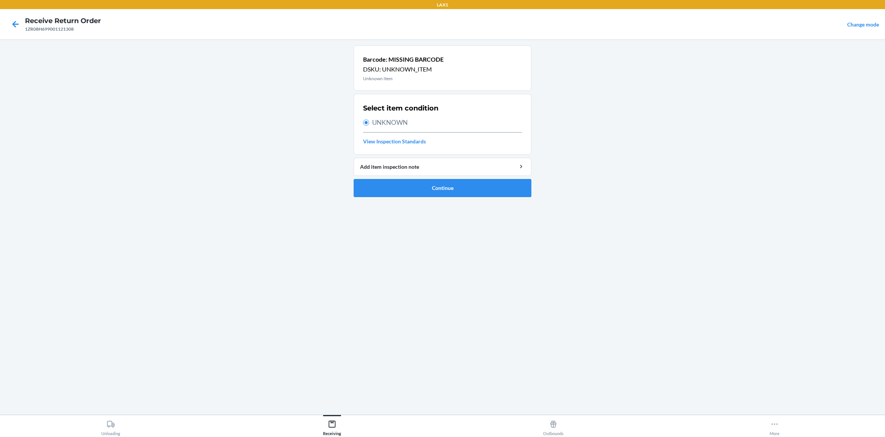
click at [428, 207] on div "Barcode: MISSING BARCODE DSKU: UNKNOWN_ITEM Unknown Item Select item condition …" at bounding box center [442, 226] width 178 height 363
click at [434, 191] on button "Continue" at bounding box center [442, 188] width 178 height 18
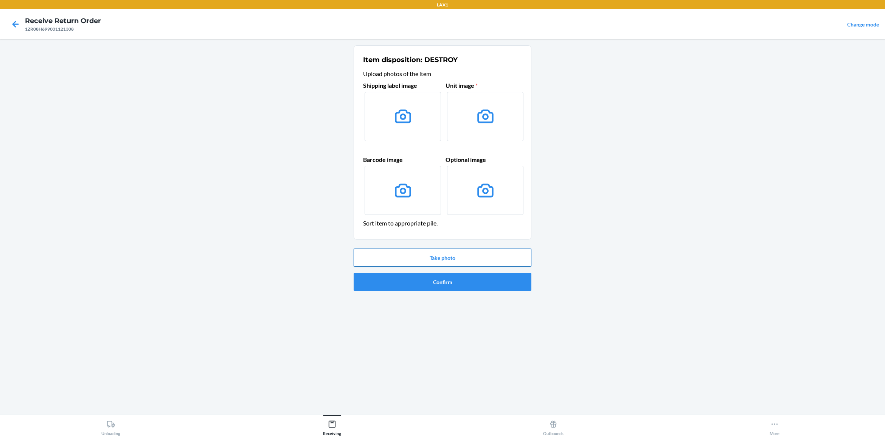
click at [449, 256] on button "Take photo" at bounding box center [442, 257] width 178 height 18
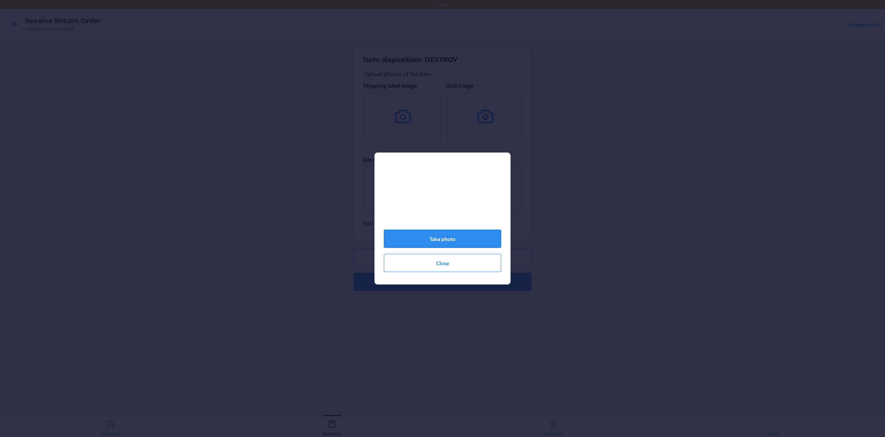
click at [446, 242] on button "Take photo" at bounding box center [442, 238] width 117 height 18
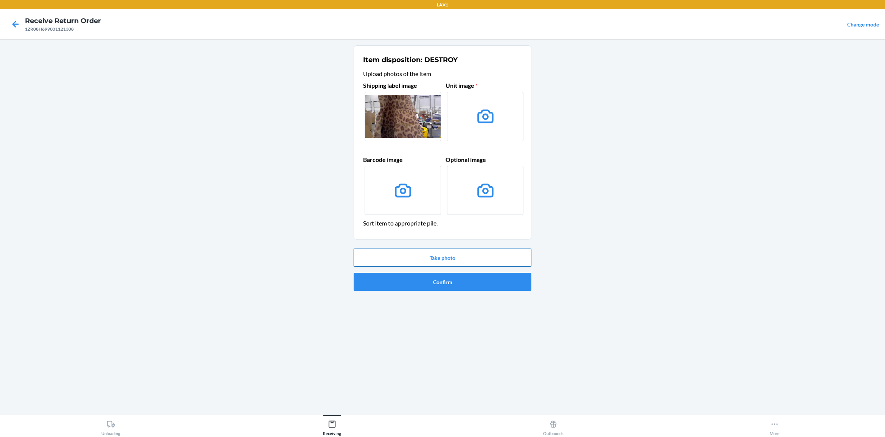
click at [442, 259] on button "Take photo" at bounding box center [442, 257] width 178 height 18
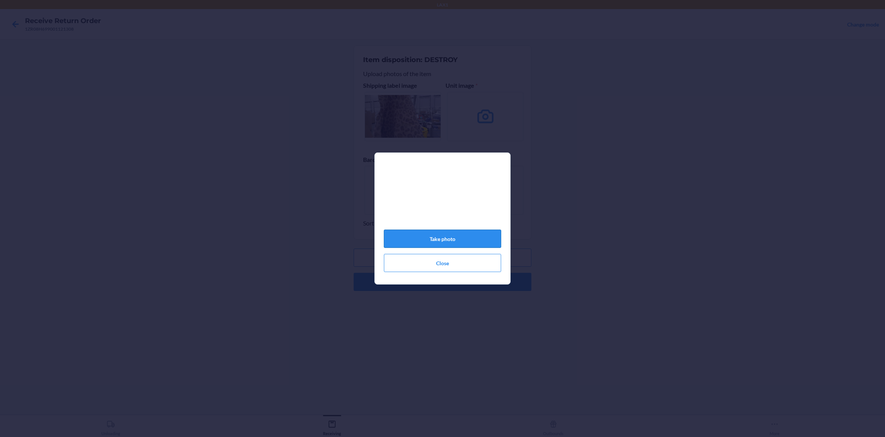
click at [468, 241] on button "Take photo" at bounding box center [442, 238] width 117 height 18
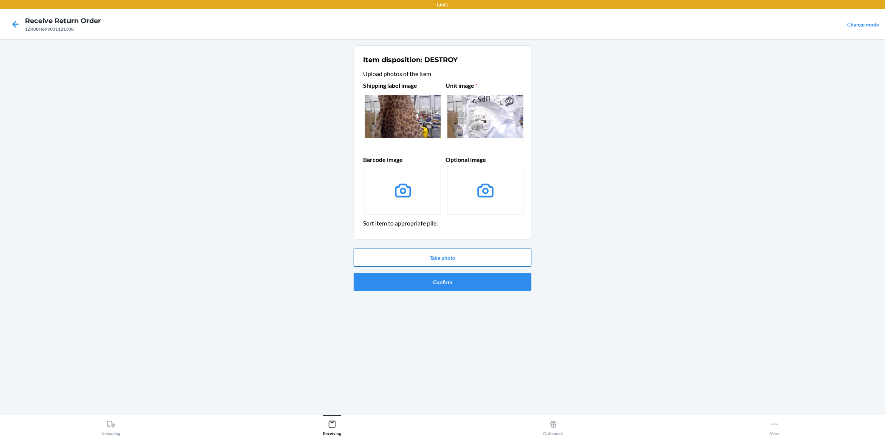
click at [459, 257] on button "Take photo" at bounding box center [442, 257] width 178 height 18
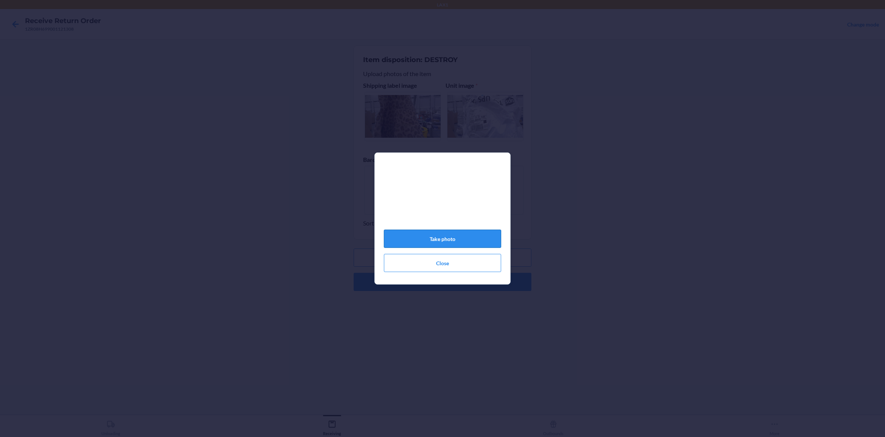
click at [463, 243] on button "Take photo" at bounding box center [442, 238] width 117 height 18
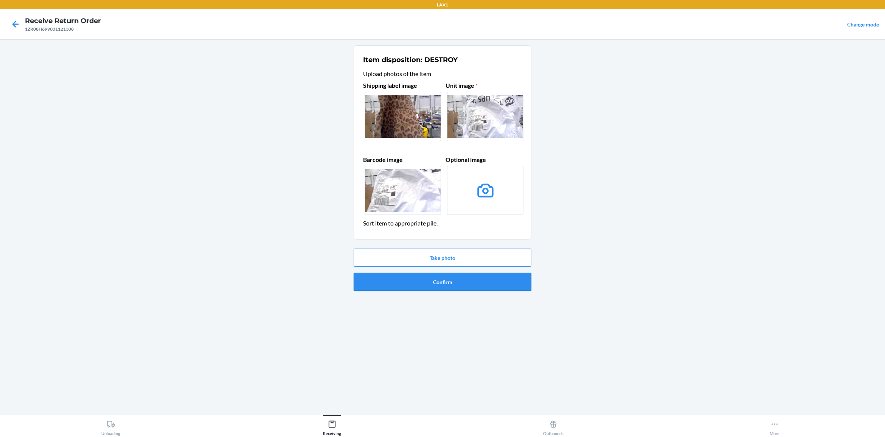
click at [454, 280] on button "Confirm" at bounding box center [442, 282] width 178 height 18
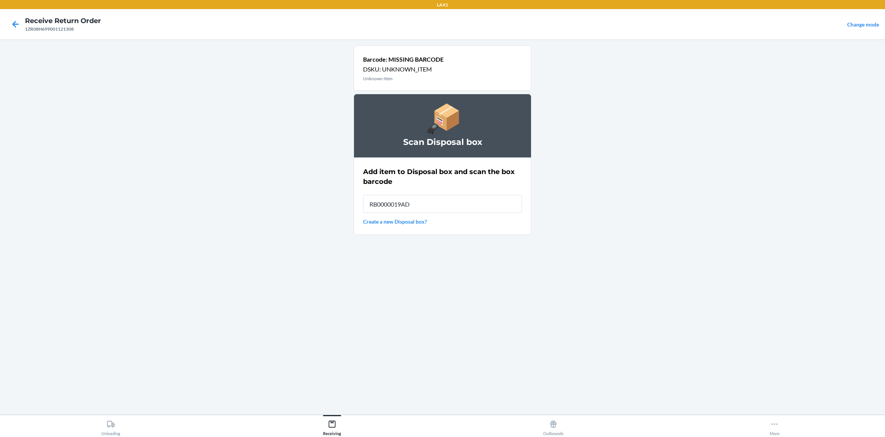
type input "RB0000019AD"
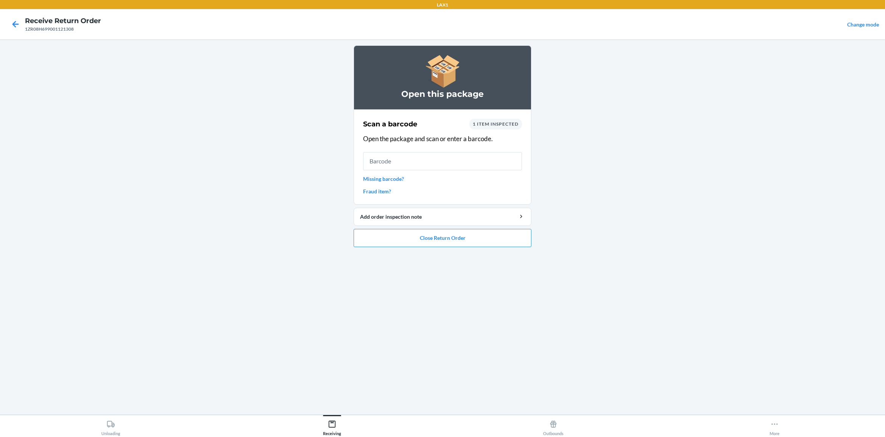
click at [399, 177] on link "Missing barcode?" at bounding box center [442, 179] width 159 height 8
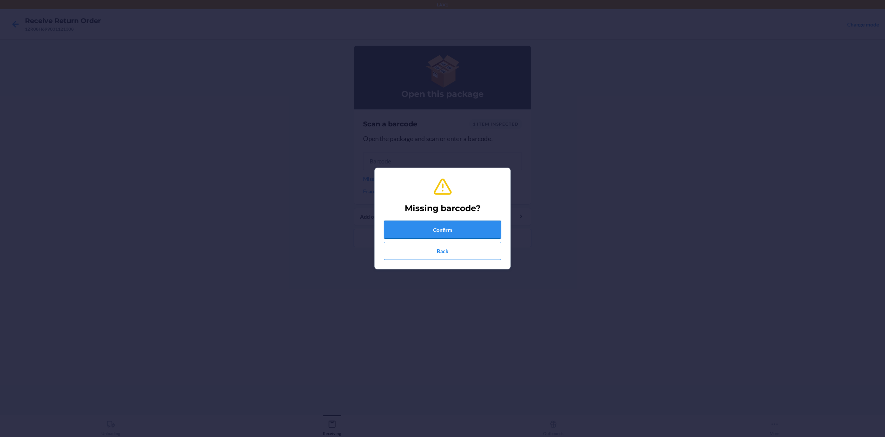
click at [437, 229] on button "Confirm" at bounding box center [442, 229] width 117 height 18
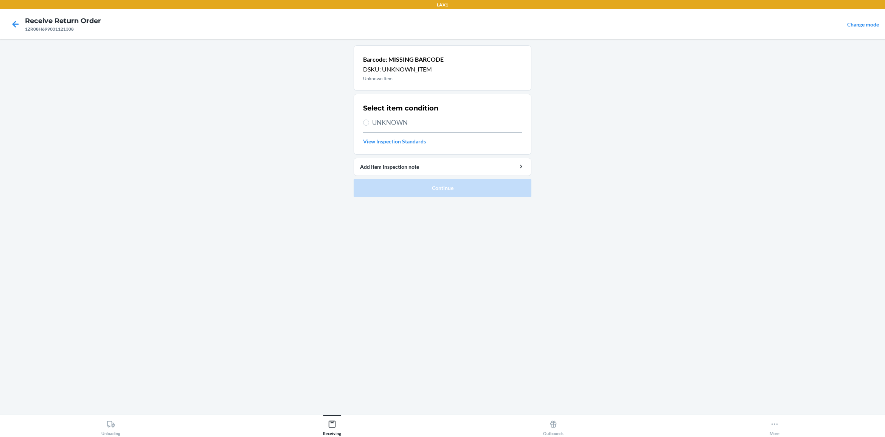
click at [391, 123] on span "UNKNOWN" at bounding box center [447, 123] width 150 height 10
click at [369, 123] on input "UNKNOWN" at bounding box center [366, 122] width 6 height 6
radio input "true"
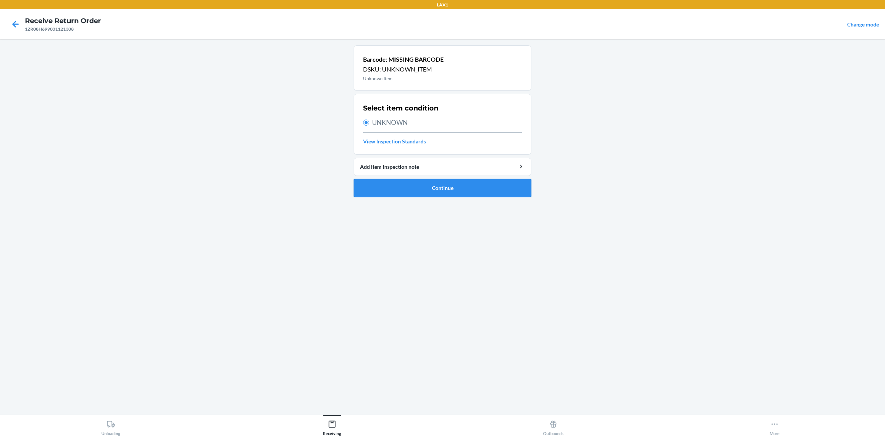
click at [435, 189] on button "Continue" at bounding box center [442, 188] width 178 height 18
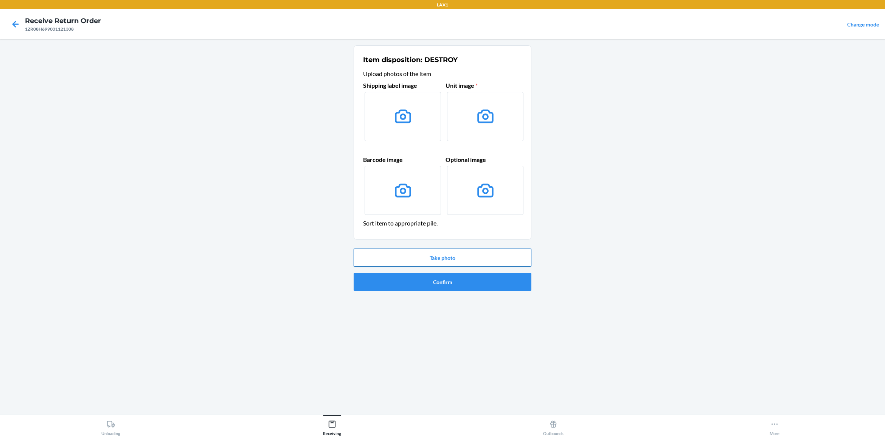
click at [433, 255] on button "Take photo" at bounding box center [442, 257] width 178 height 18
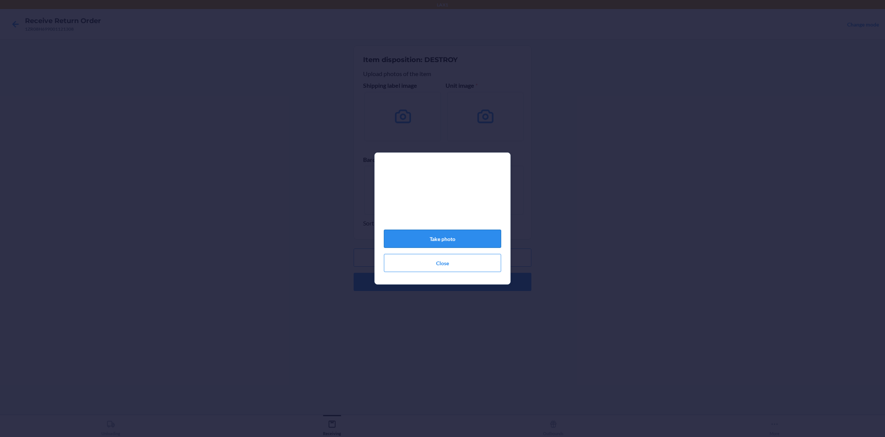
click at [462, 245] on button "Take photo" at bounding box center [442, 238] width 117 height 18
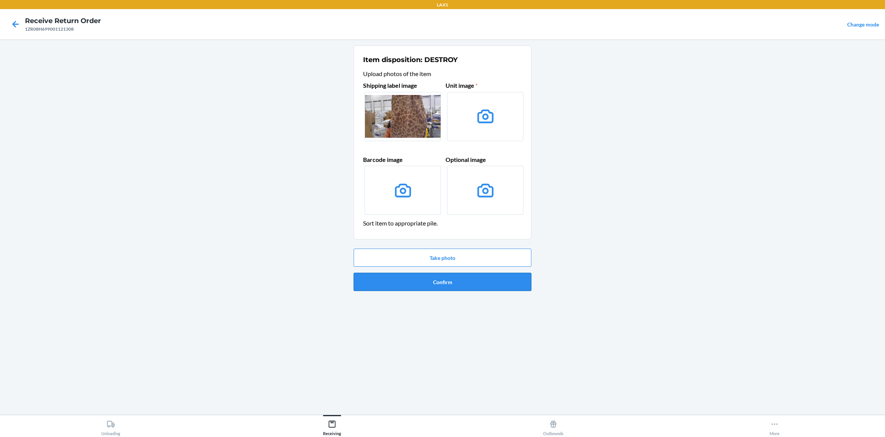
click at [467, 282] on button "Confirm" at bounding box center [442, 282] width 178 height 18
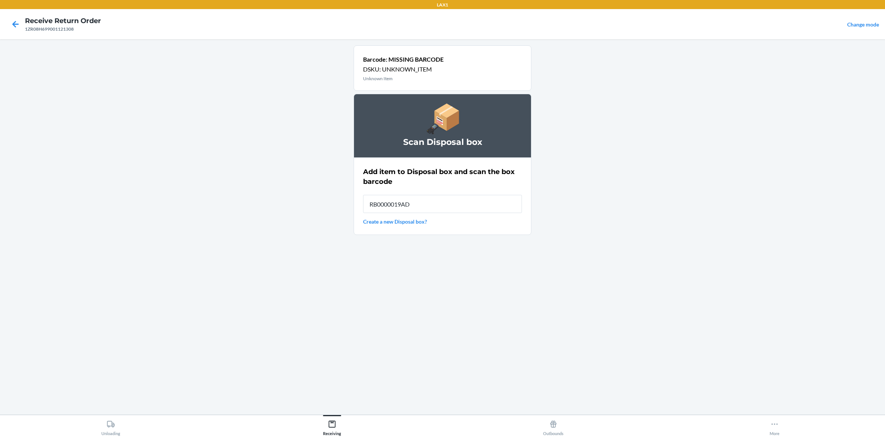
type input "RB0000019AD"
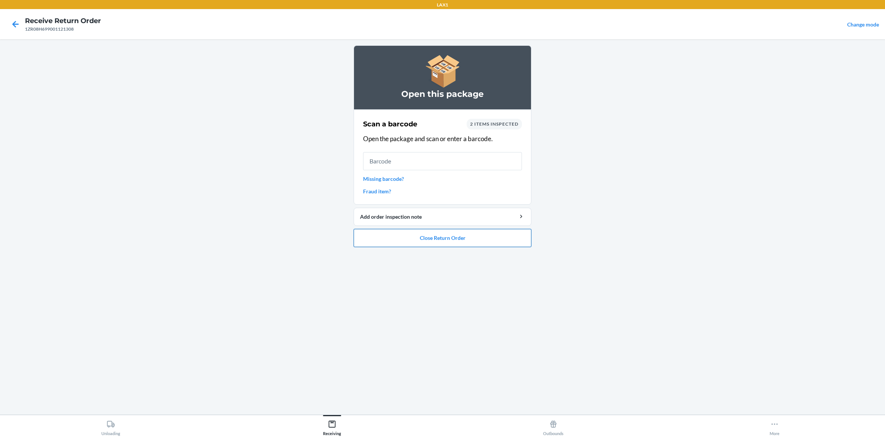
click at [465, 234] on button "Close Return Order" at bounding box center [442, 238] width 178 height 18
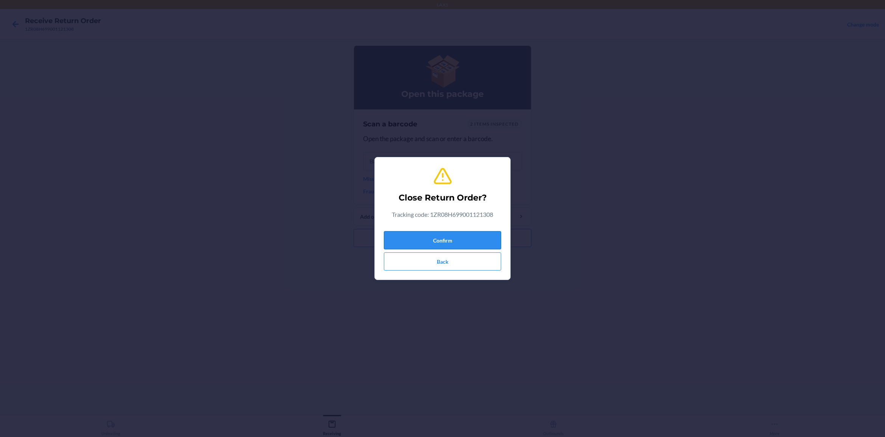
click at [462, 240] on button "Confirm" at bounding box center [442, 240] width 117 height 18
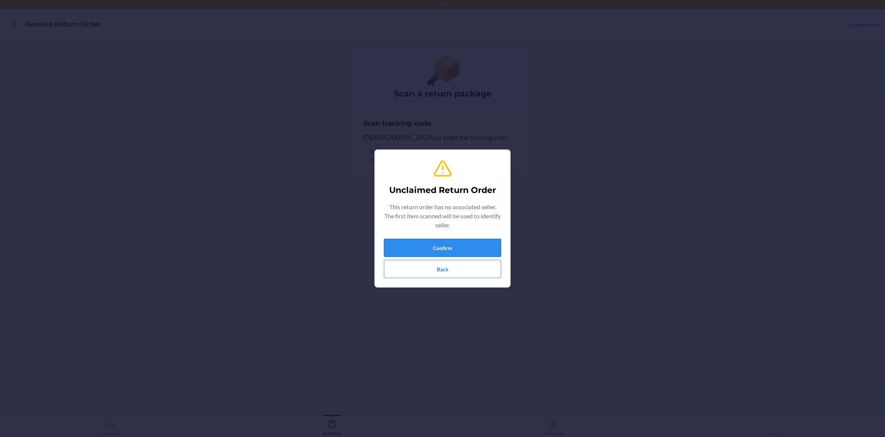
click at [457, 239] on button "Confirm" at bounding box center [442, 248] width 117 height 18
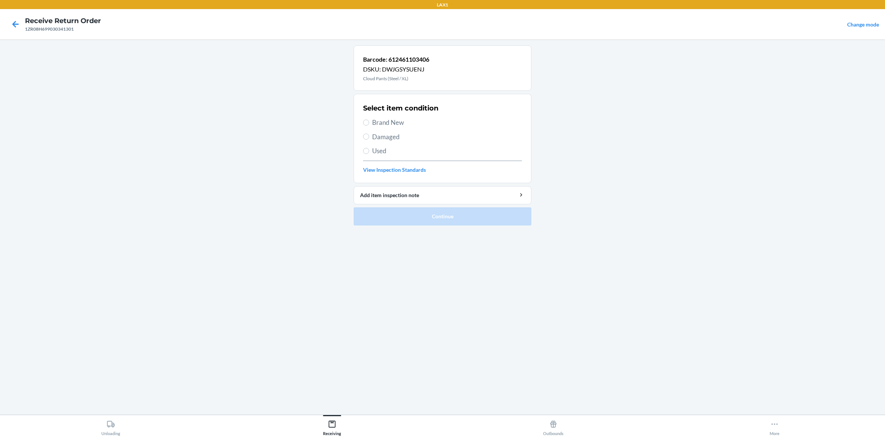
click at [378, 149] on span "Used" at bounding box center [447, 151] width 150 height 10
click at [369, 149] on input "Used" at bounding box center [366, 151] width 6 height 6
radio input "true"
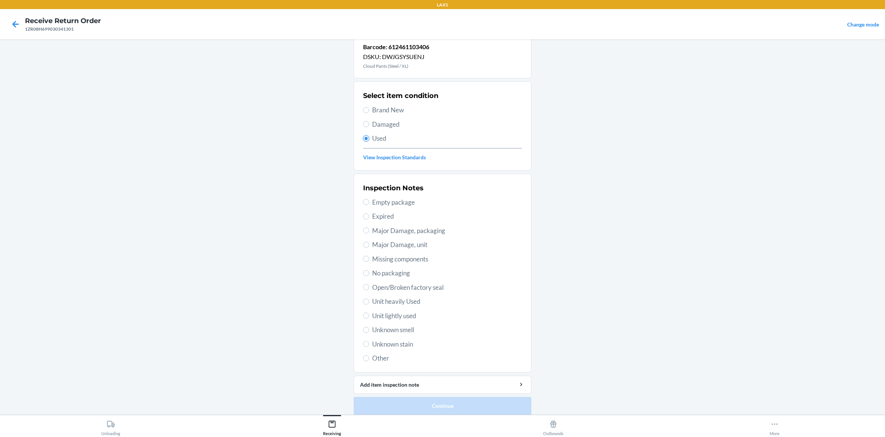
scroll to position [19, 0]
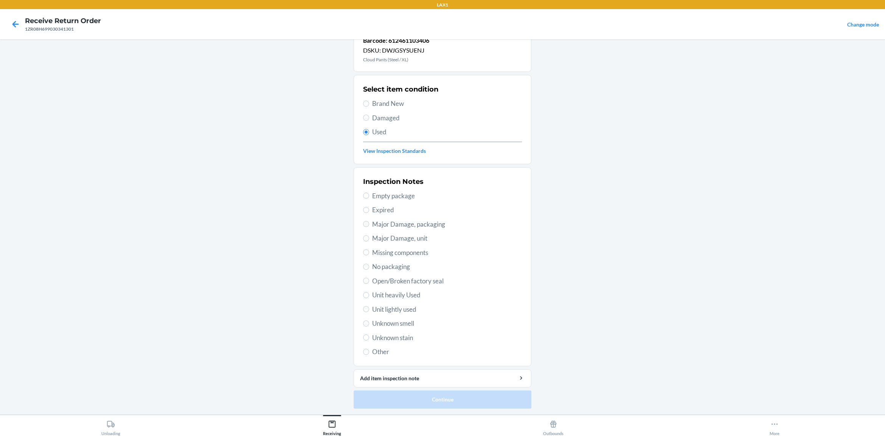
click at [406, 310] on span "Unit lightly used" at bounding box center [447, 309] width 150 height 10
click at [369, 310] on input "Unit lightly used" at bounding box center [366, 309] width 6 height 6
radio input "true"
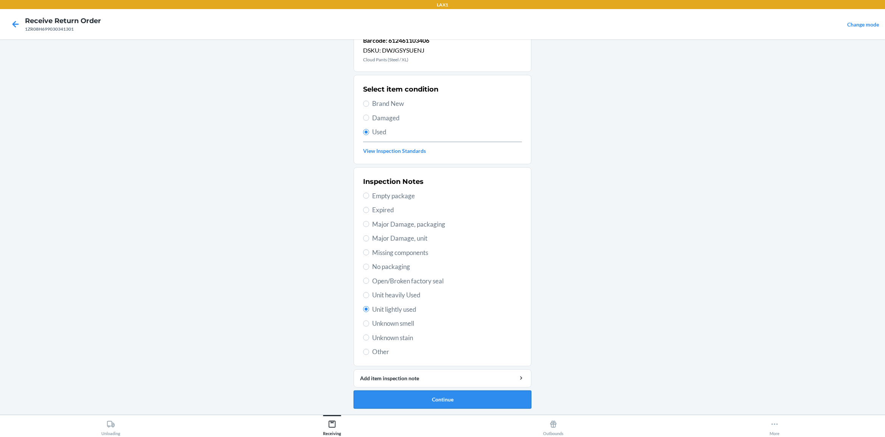
click at [465, 349] on button "Continue" at bounding box center [442, 399] width 178 height 18
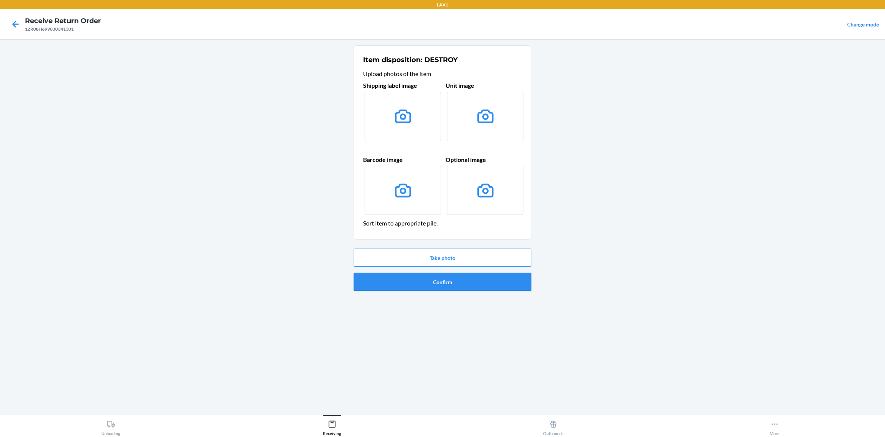
click at [487, 279] on button "Confirm" at bounding box center [442, 282] width 178 height 18
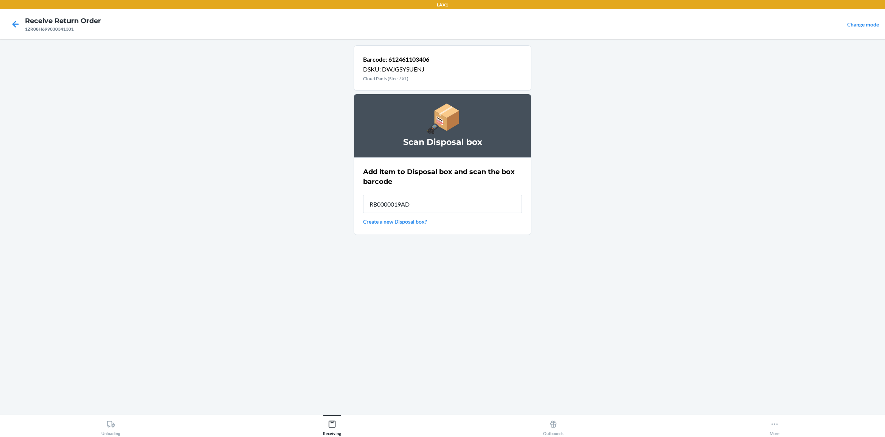
type input "RB0000019AD"
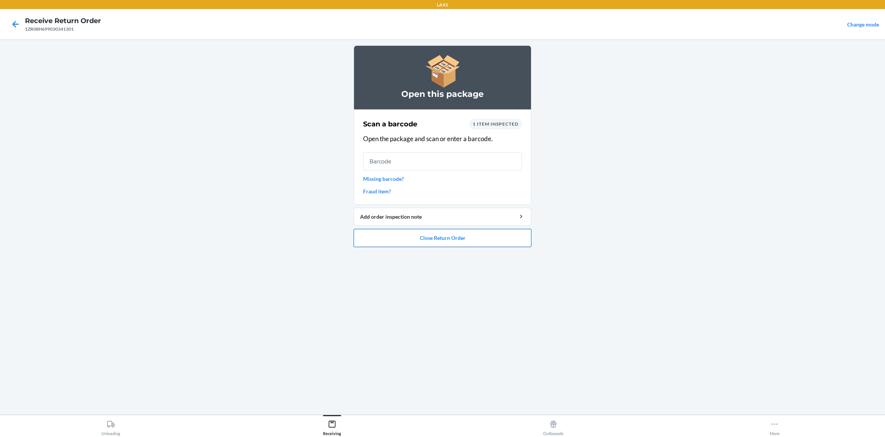
click at [474, 237] on button "Close Return Order" at bounding box center [442, 238] width 178 height 18
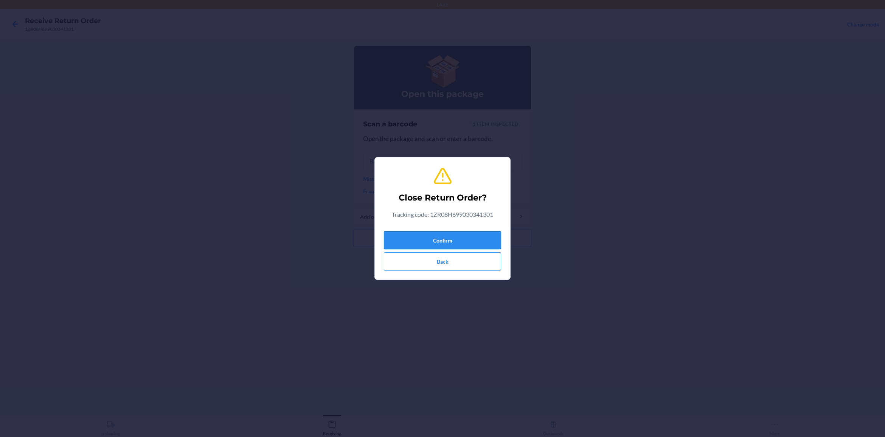
click at [426, 239] on button "Confirm" at bounding box center [442, 240] width 117 height 18
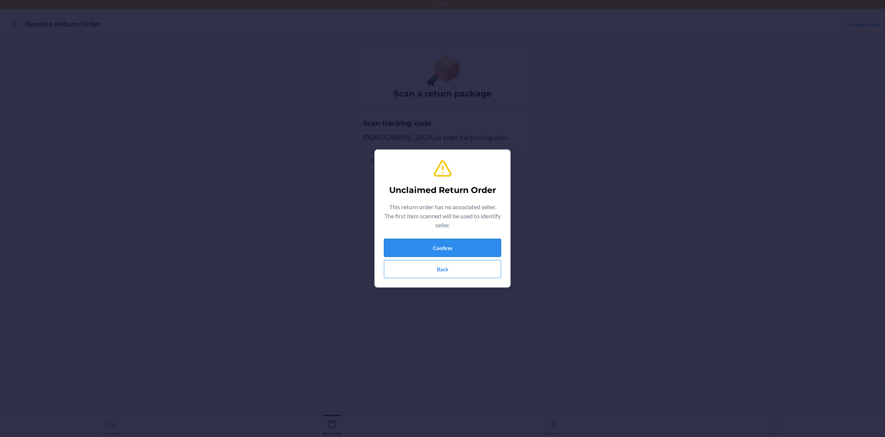
click at [440, 248] on button "Confirm" at bounding box center [442, 248] width 117 height 18
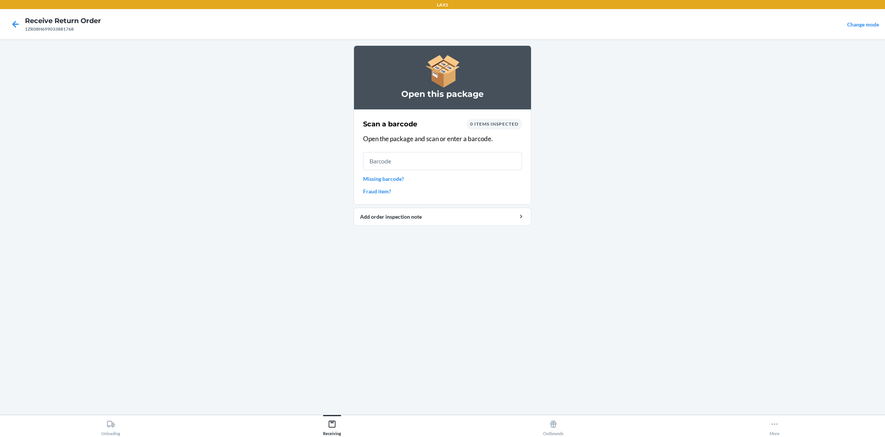
click at [396, 175] on link "Missing barcode?" at bounding box center [442, 179] width 159 height 8
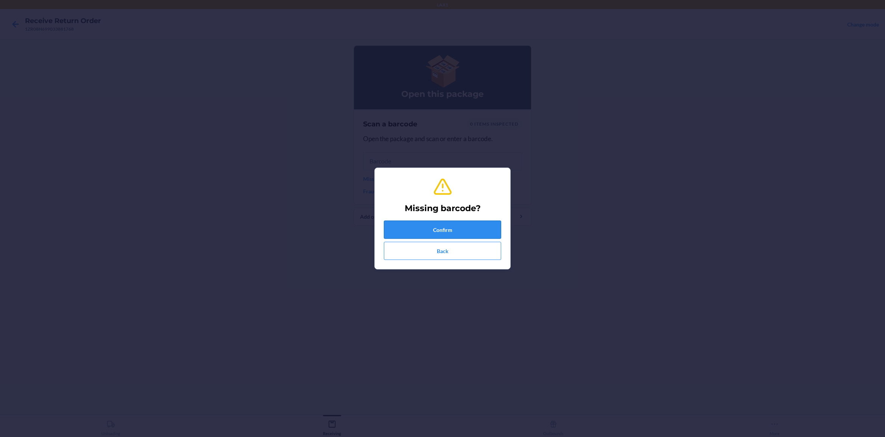
click at [452, 222] on button "Confirm" at bounding box center [442, 229] width 117 height 18
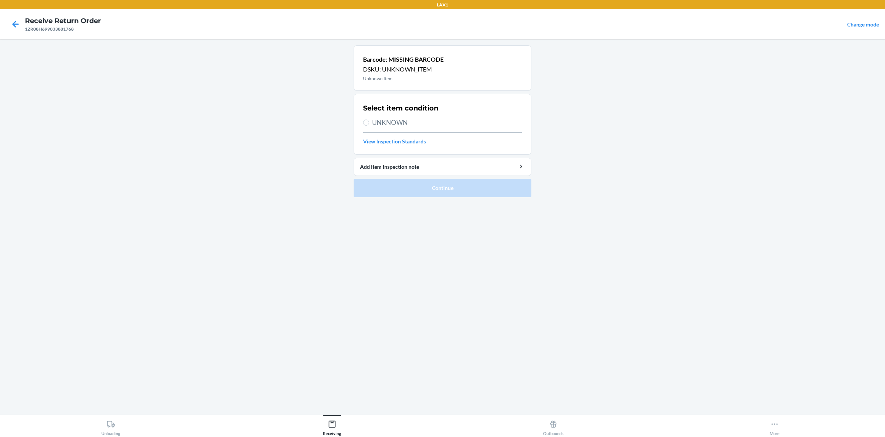
click at [404, 125] on span "UNKNOWN" at bounding box center [447, 123] width 150 height 10
click at [369, 125] on input "UNKNOWN" at bounding box center [366, 122] width 6 height 6
radio input "true"
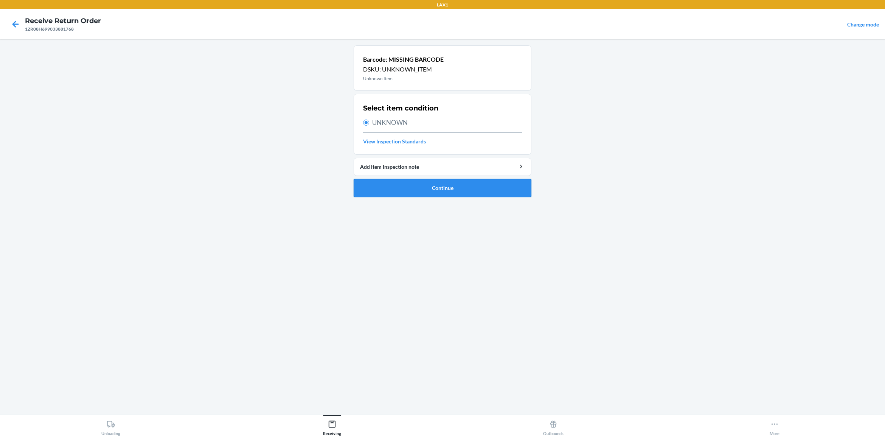
click at [463, 184] on button "Continue" at bounding box center [442, 188] width 178 height 18
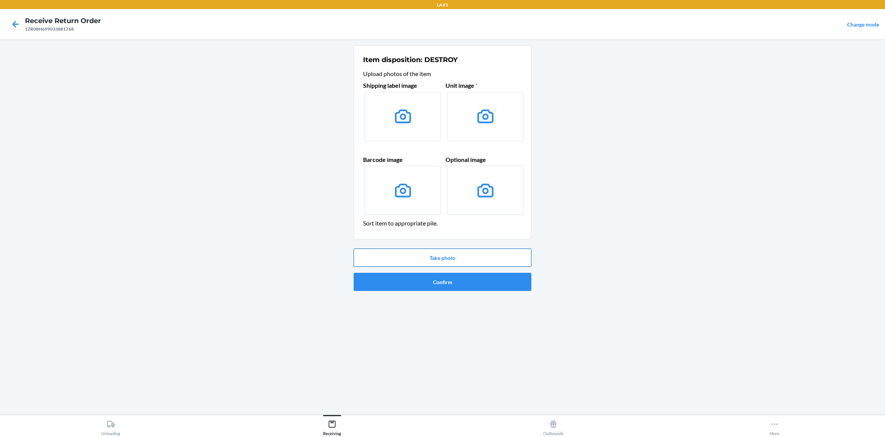
click at [480, 263] on button "Take photo" at bounding box center [442, 257] width 178 height 18
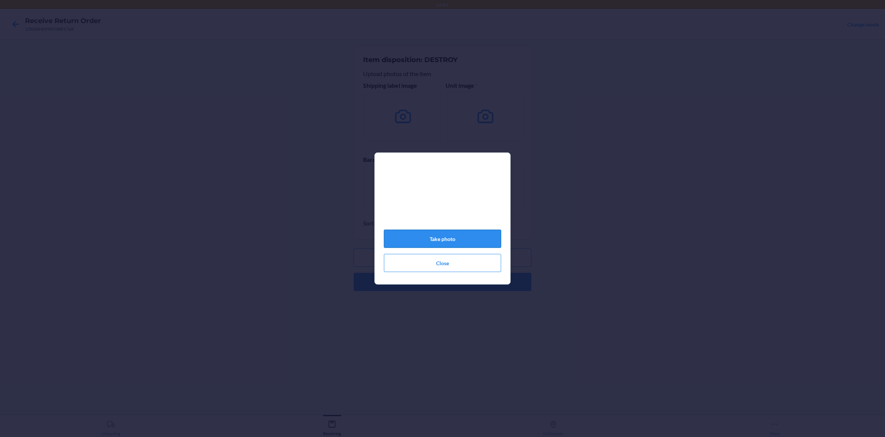
click at [449, 244] on button "Take photo" at bounding box center [442, 238] width 117 height 18
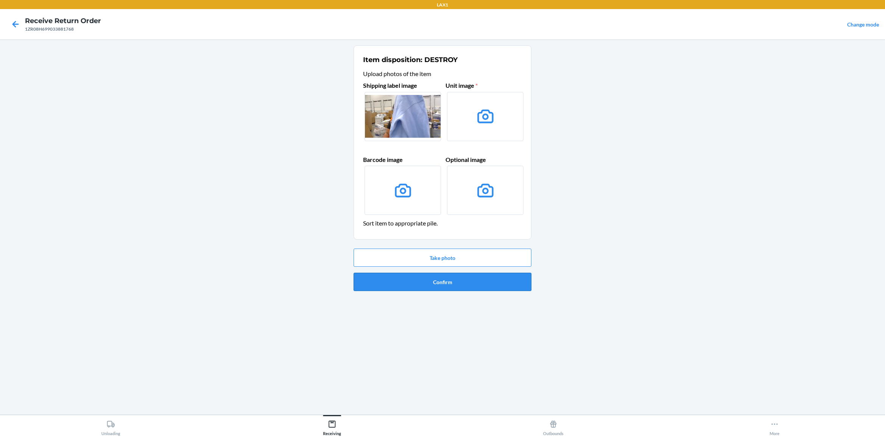
click at [476, 286] on button "Confirm" at bounding box center [442, 282] width 178 height 18
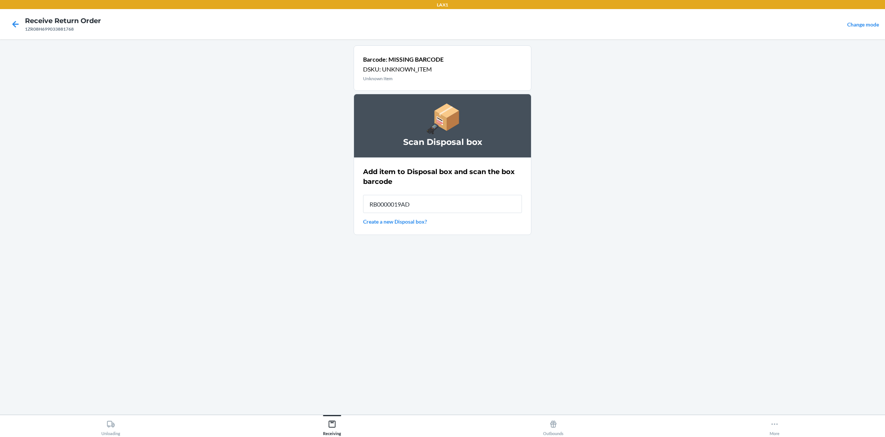
type input "RB0000019AD"
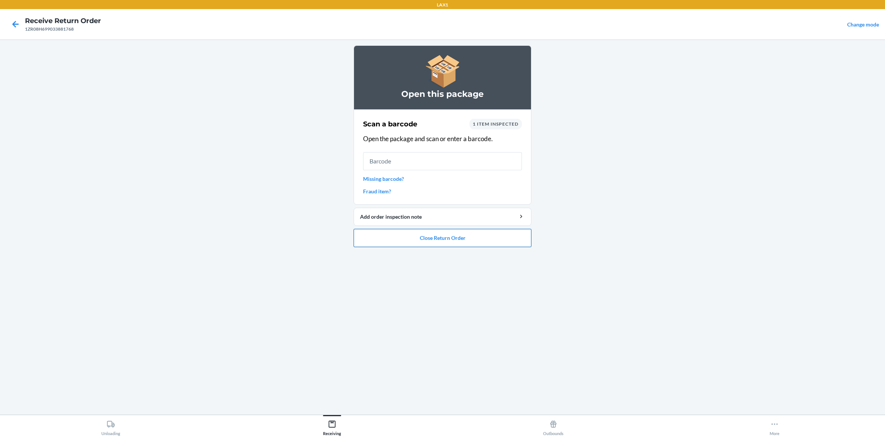
drag, startPoint x: 445, startPoint y: 240, endPoint x: 451, endPoint y: 242, distance: 6.5
click at [451, 242] on button "Close Return Order" at bounding box center [442, 238] width 178 height 18
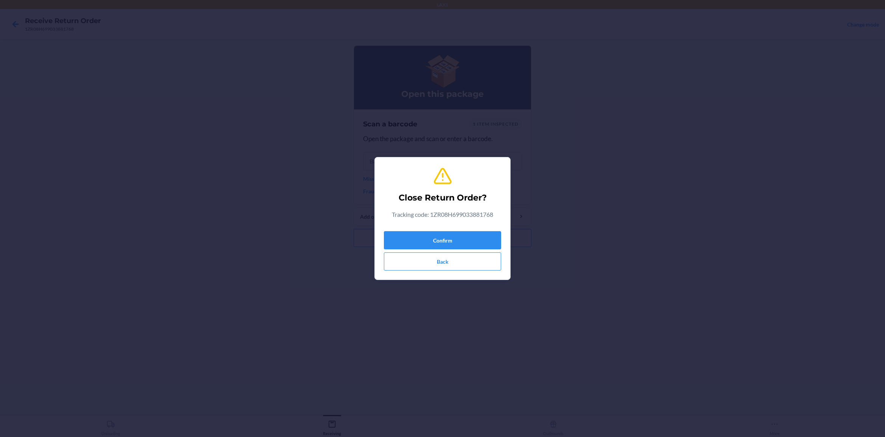
click at [452, 224] on div "Close Return Order? Tracking code: 1ZR08H699033881768 Confirm Back" at bounding box center [442, 218] width 117 height 110
click at [448, 243] on button "Confirm" at bounding box center [442, 240] width 117 height 18
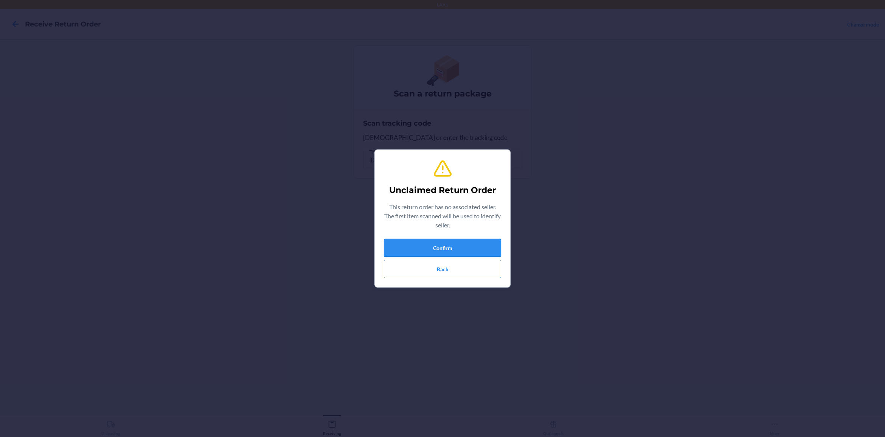
click at [467, 252] on button "Confirm" at bounding box center [442, 248] width 117 height 18
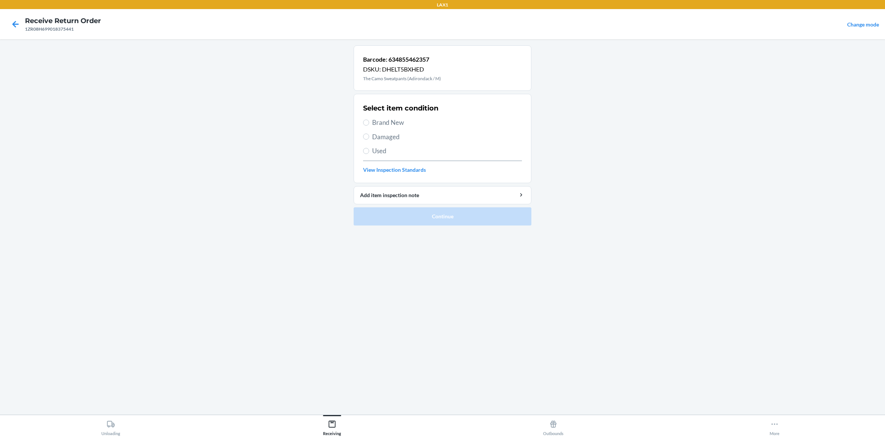
click at [384, 125] on span "Brand New" at bounding box center [447, 123] width 150 height 10
click at [369, 125] on input "Brand New" at bounding box center [366, 122] width 6 height 6
radio input "true"
drag, startPoint x: 392, startPoint y: 218, endPoint x: 390, endPoint y: 192, distance: 25.8
click at [392, 219] on button "Continue" at bounding box center [442, 216] width 178 height 18
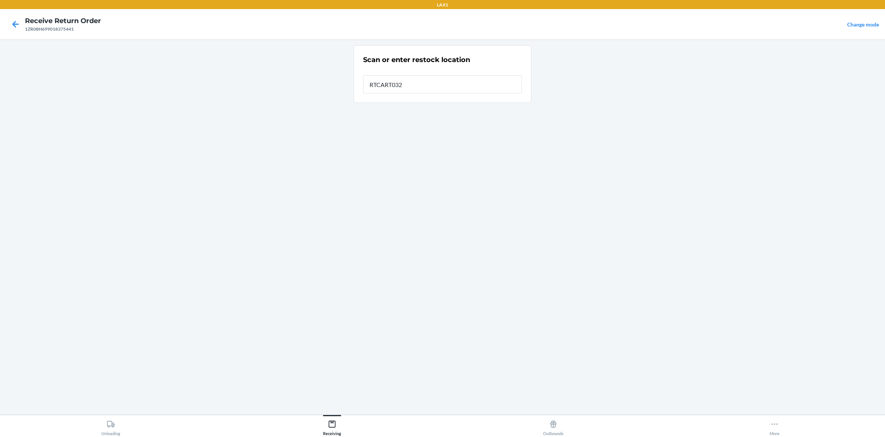
type input "RTCART032"
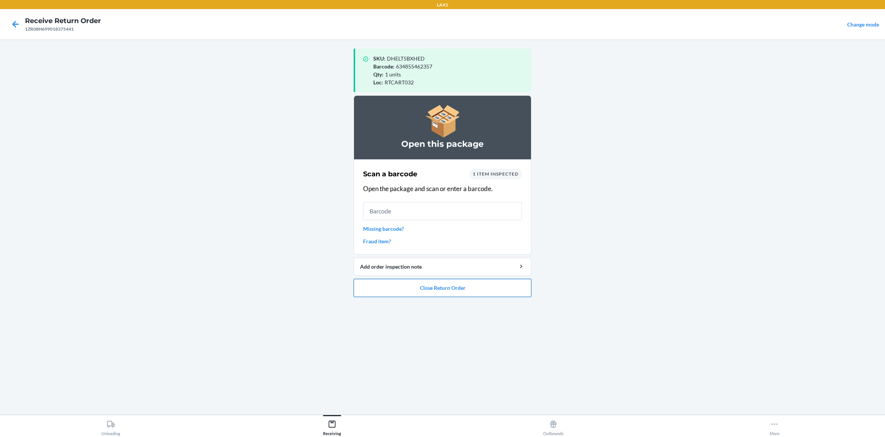
click at [488, 288] on button "Close Return Order" at bounding box center [442, 288] width 178 height 18
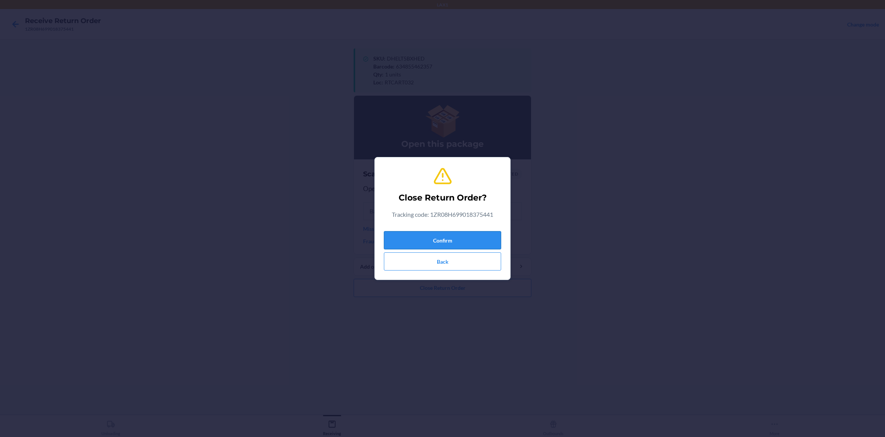
click at [449, 235] on button "Confirm" at bounding box center [442, 240] width 117 height 18
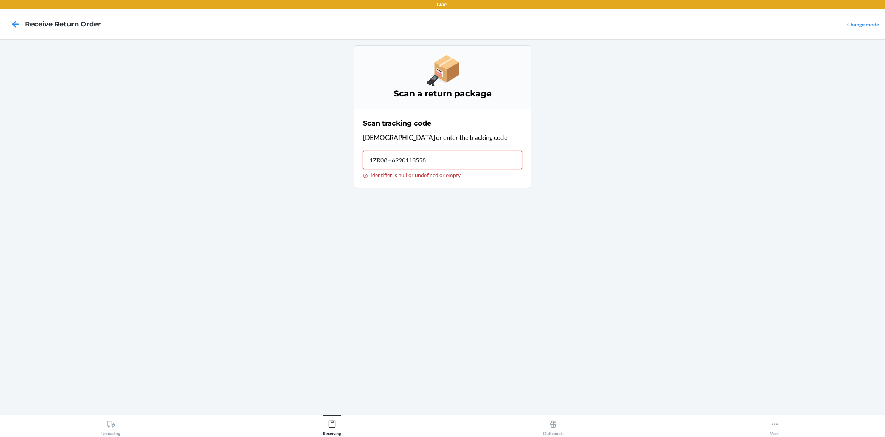
type input "[US_VEHICLE_IDENTIFICATION_NUMBER]"
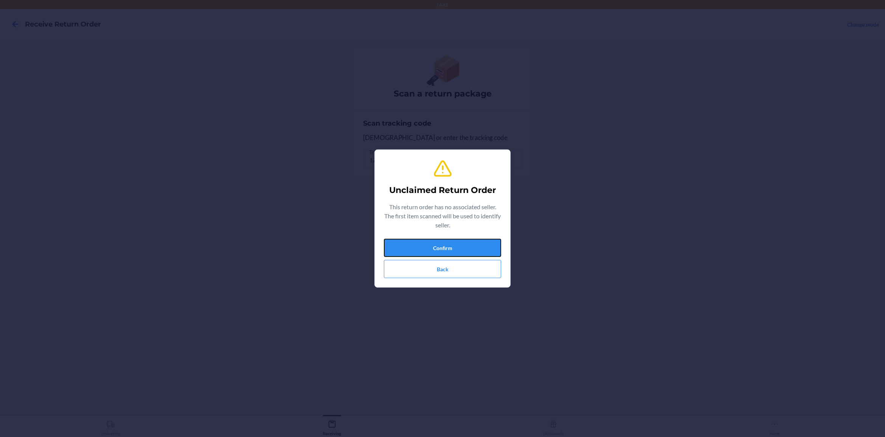
click at [434, 252] on button "Confirm" at bounding box center [442, 248] width 117 height 18
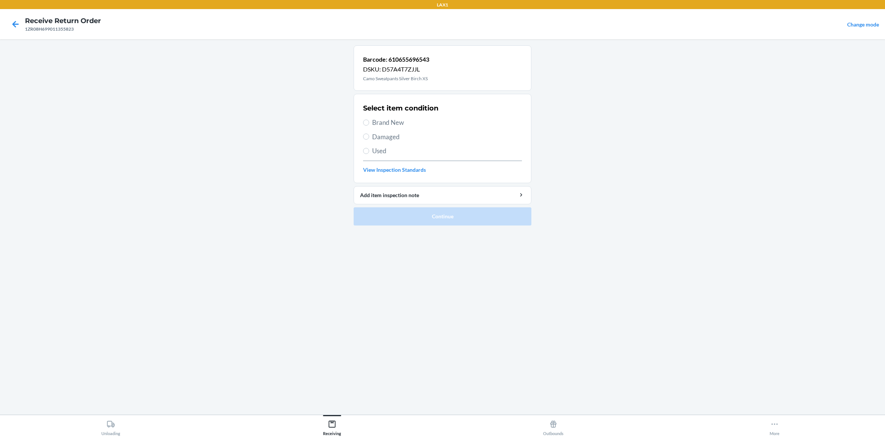
click at [378, 151] on span "Used" at bounding box center [447, 151] width 150 height 10
click at [369, 151] on input "Used" at bounding box center [366, 151] width 6 height 6
radio input "true"
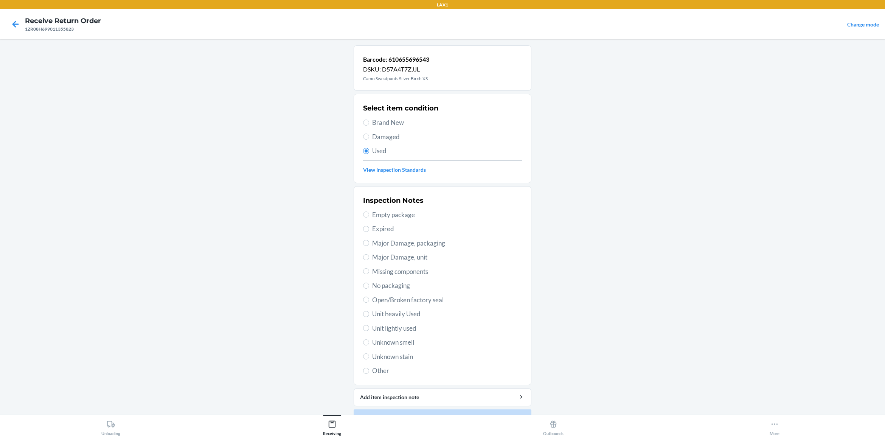
drag, startPoint x: 414, startPoint y: 329, endPoint x: 409, endPoint y: 339, distance: 11.2
click at [413, 329] on span "Unit lightly used" at bounding box center [447, 328] width 150 height 10
click at [369, 329] on input "Unit lightly used" at bounding box center [366, 328] width 6 height 6
radio input "true"
click at [415, 349] on button "Continue" at bounding box center [442, 418] width 178 height 18
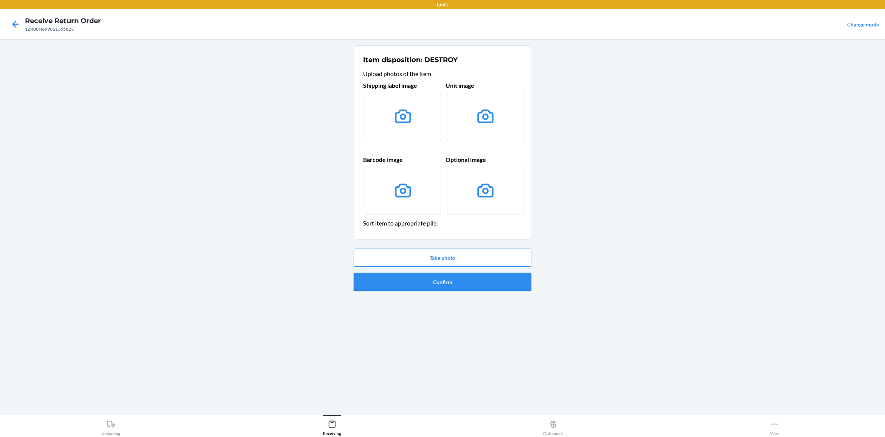
click at [479, 286] on button "Confirm" at bounding box center [442, 282] width 178 height 18
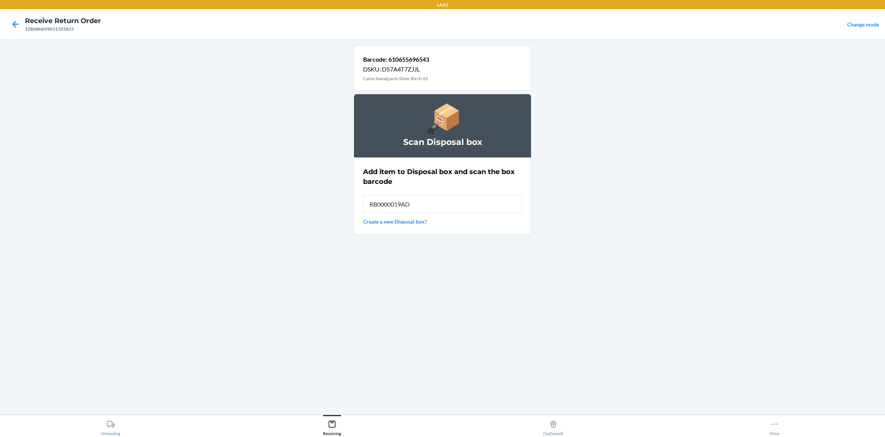
type input "RB0000019AD"
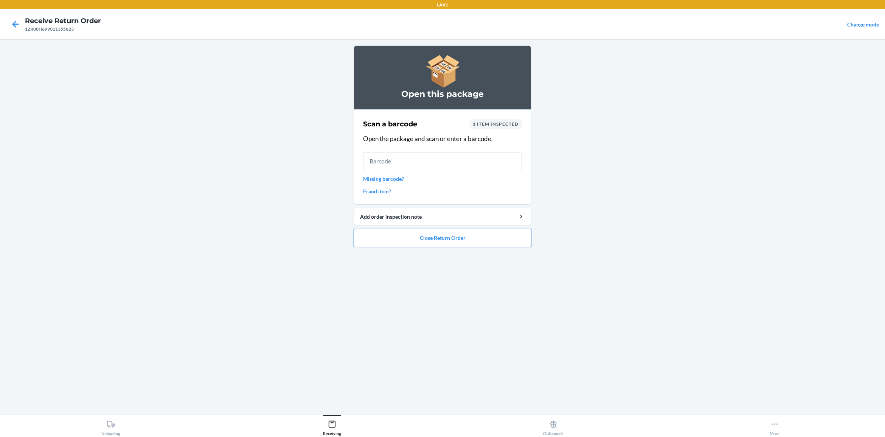
click at [376, 237] on button "Close Return Order" at bounding box center [442, 238] width 178 height 18
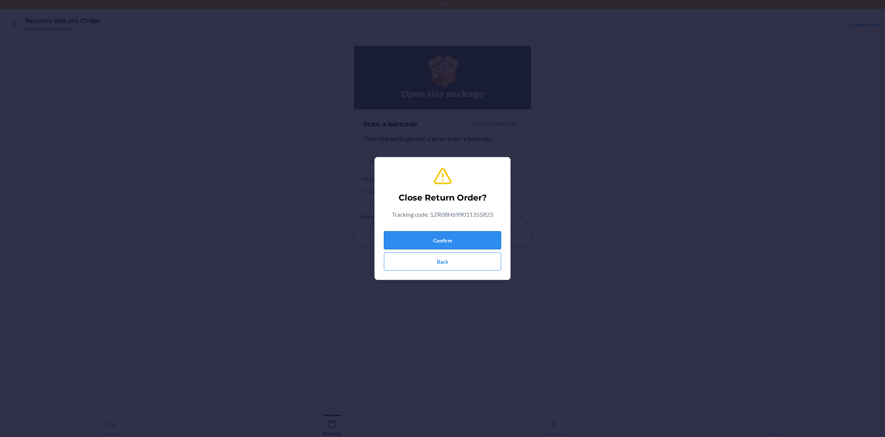
click at [444, 239] on button "Confirm" at bounding box center [442, 240] width 117 height 18
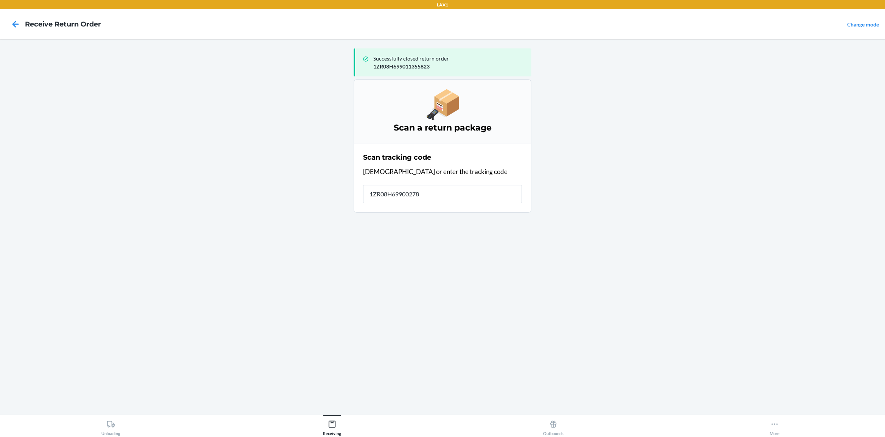
type input "1ZR08H699002785"
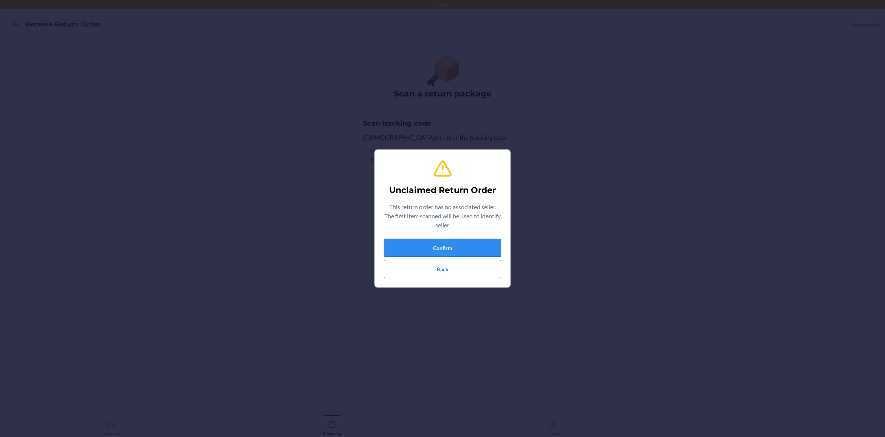
click at [482, 245] on button "Confirm" at bounding box center [442, 248] width 117 height 18
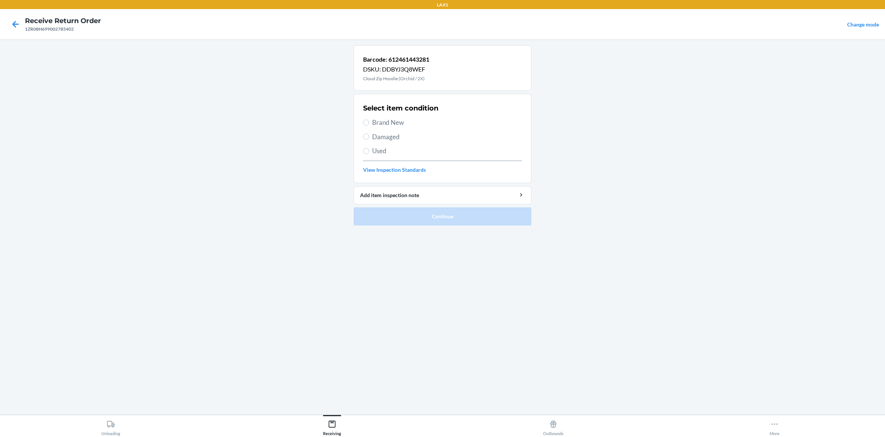
click at [380, 135] on span "Damaged" at bounding box center [447, 137] width 150 height 10
click at [369, 135] on input "Damaged" at bounding box center [366, 136] width 6 height 6
radio input "true"
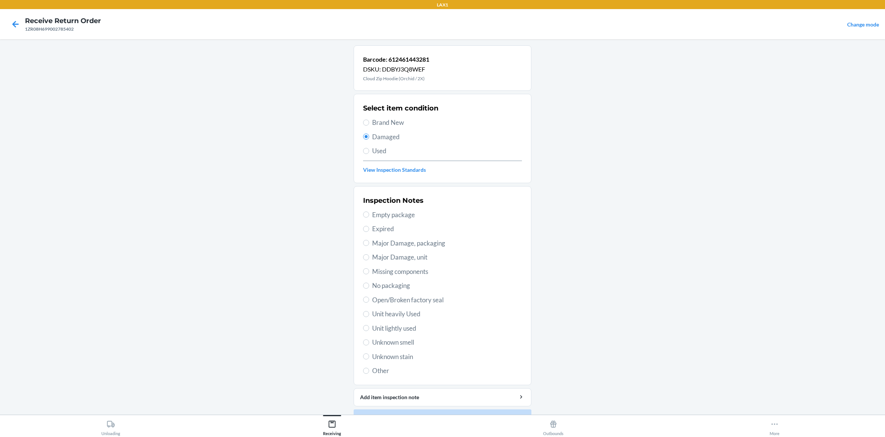
click at [427, 245] on span "Major Damage, packaging" at bounding box center [447, 243] width 150 height 10
click at [369, 245] on input "Major Damage, packaging" at bounding box center [366, 243] width 6 height 6
radio input "true"
click at [503, 349] on button "Continue" at bounding box center [442, 418] width 178 height 18
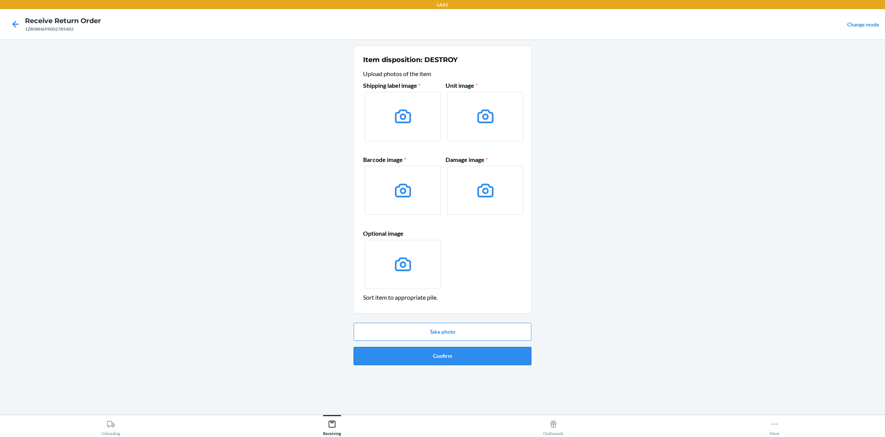
click at [493, 349] on button "Confirm" at bounding box center [442, 356] width 178 height 18
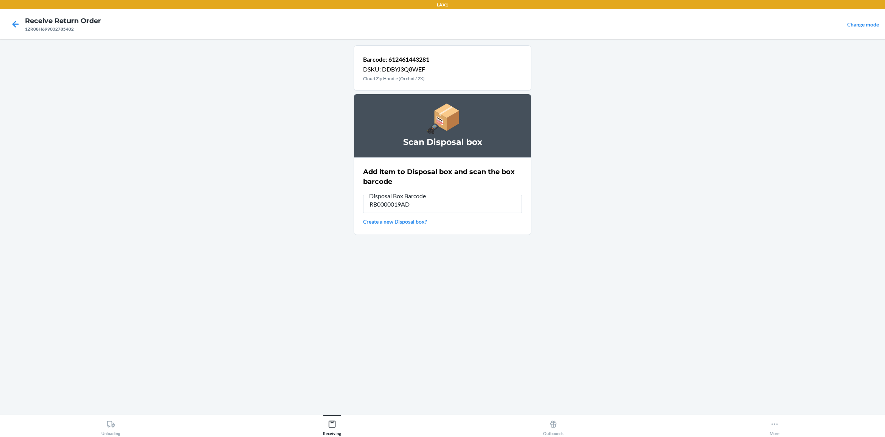
type input "RB0000019AD"
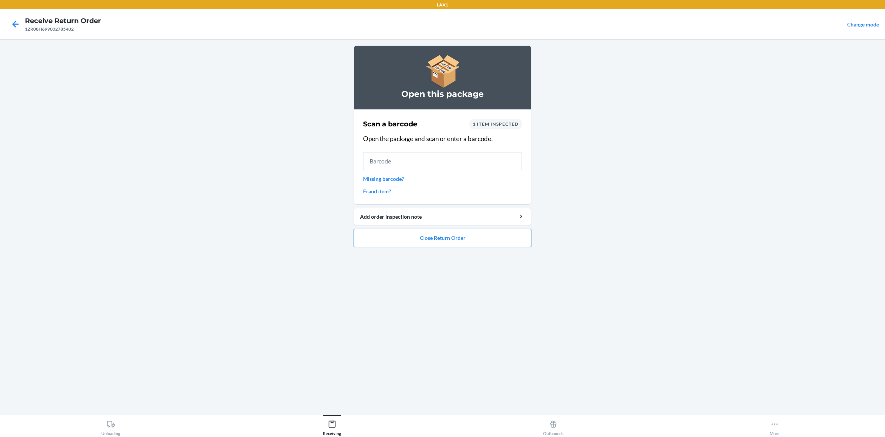
click at [443, 243] on button "Close Return Order" at bounding box center [442, 238] width 178 height 18
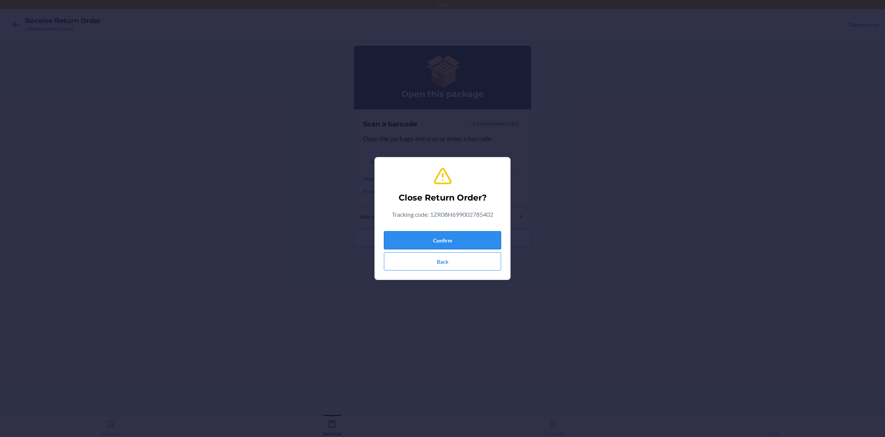
click at [451, 239] on button "Confirm" at bounding box center [442, 240] width 117 height 18
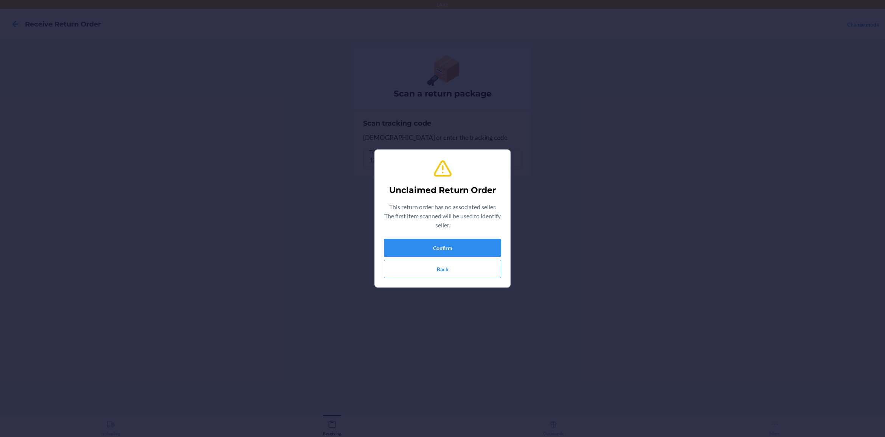
click at [445, 257] on div "Confirm Back" at bounding box center [442, 258] width 117 height 39
click at [443, 249] on button "Confirm" at bounding box center [442, 248] width 117 height 18
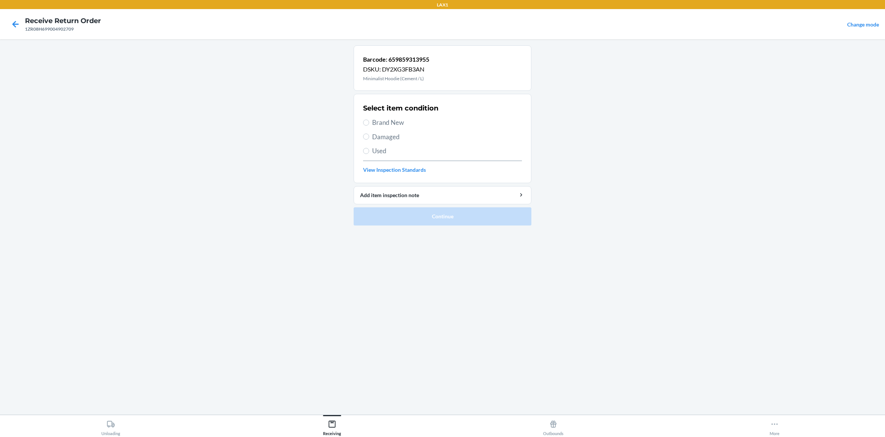
click at [390, 152] on span "Used" at bounding box center [447, 151] width 150 height 10
click at [369, 152] on input "Used" at bounding box center [366, 151] width 6 height 6
radio input "true"
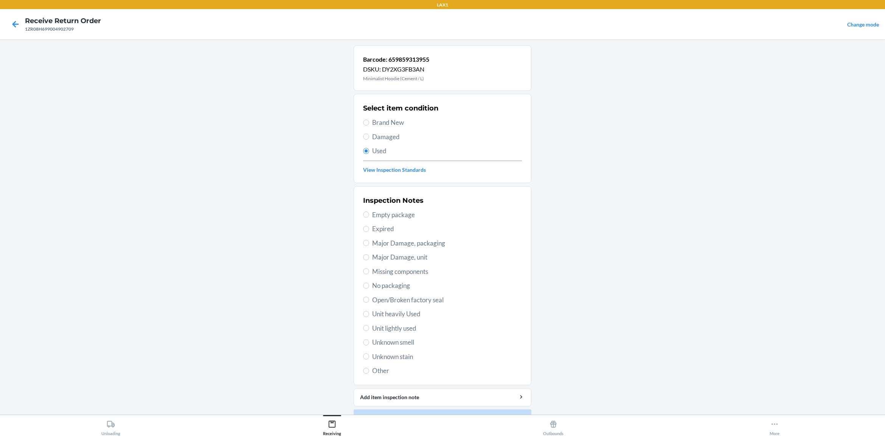
click at [403, 331] on span "Unit lightly used" at bounding box center [447, 328] width 150 height 10
click at [369, 331] on input "Unit lightly used" at bounding box center [366, 328] width 6 height 6
radio input "true"
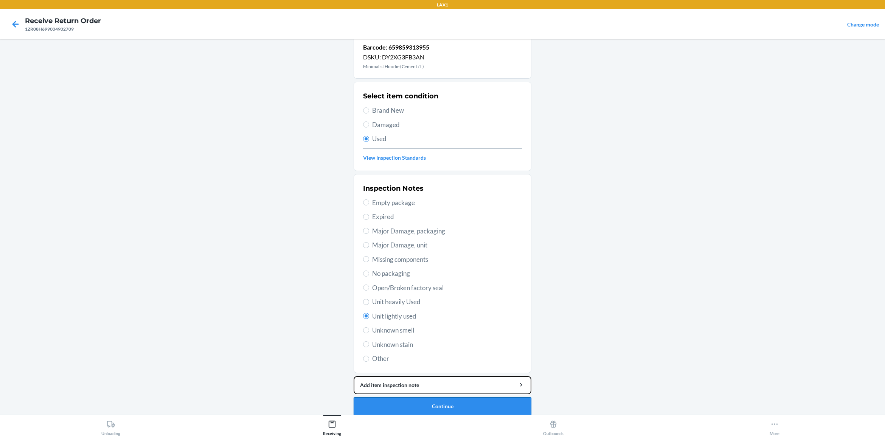
scroll to position [19, 0]
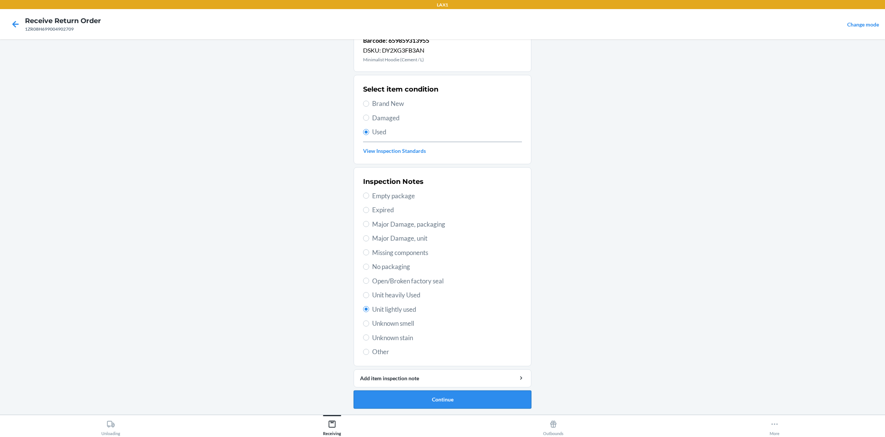
click at [438, 349] on button "Continue" at bounding box center [442, 399] width 178 height 18
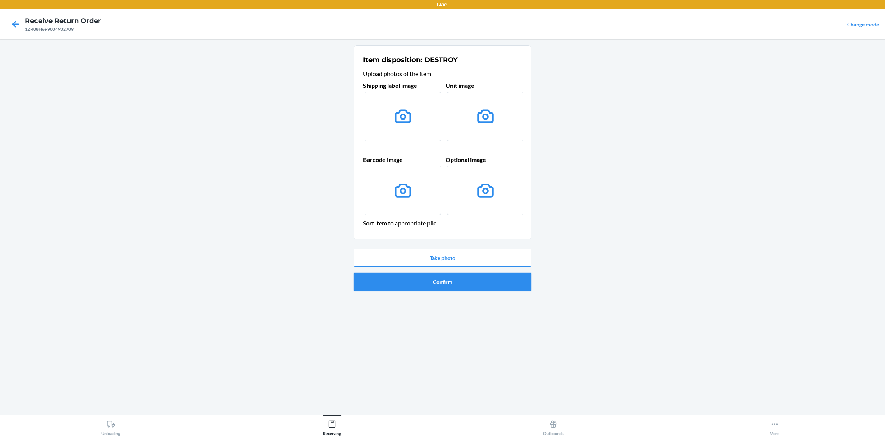
click at [459, 286] on button "Confirm" at bounding box center [442, 282] width 178 height 18
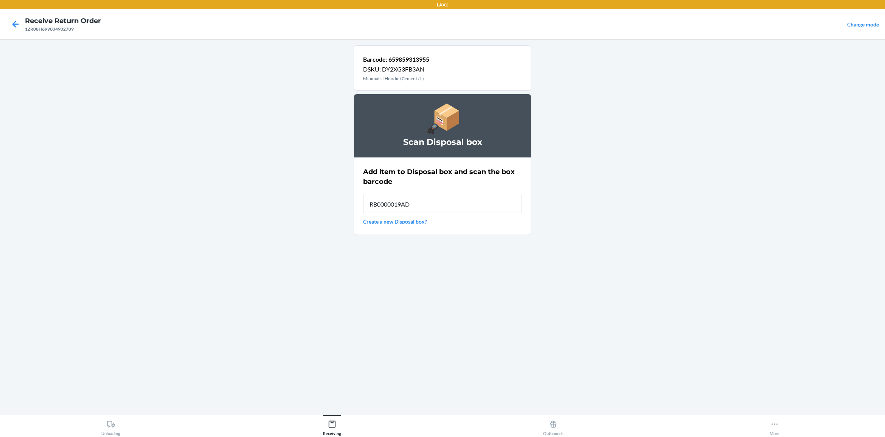
type input "RB0000019AD"
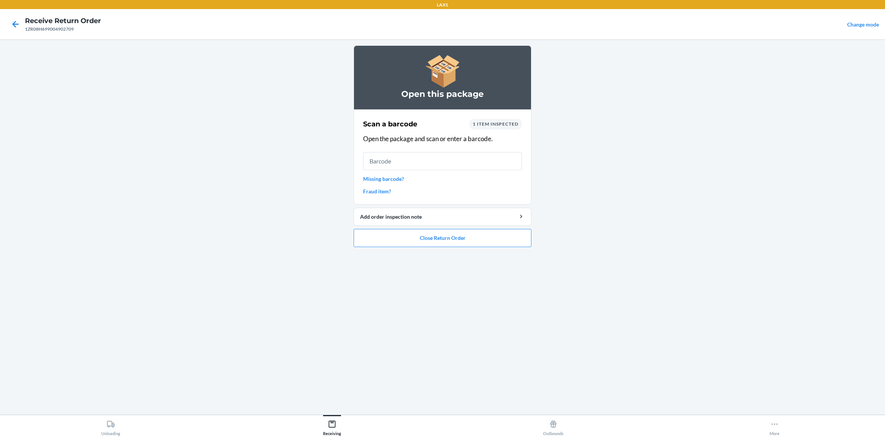
click at [615, 349] on main "Open this package Scan a barcode 1 item inspected Open the package and scan or …" at bounding box center [442, 226] width 885 height 375
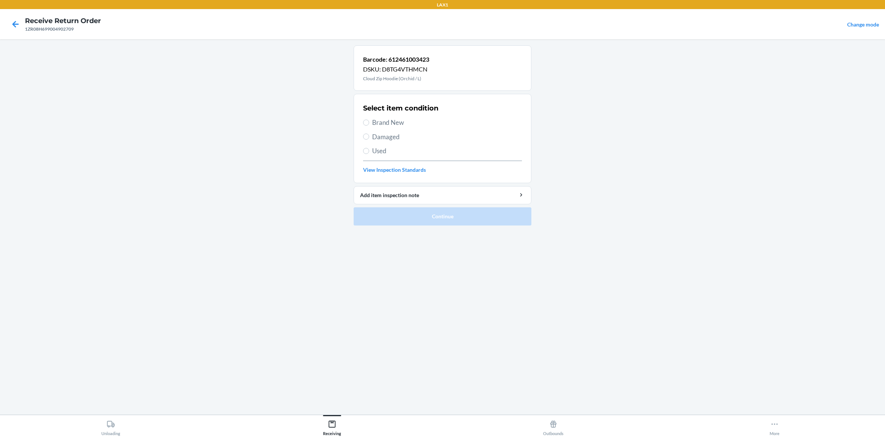
click at [390, 123] on span "Brand New" at bounding box center [447, 123] width 150 height 10
click at [369, 123] on input "Brand New" at bounding box center [366, 122] width 6 height 6
radio input "true"
click at [475, 222] on button "Continue" at bounding box center [442, 216] width 178 height 18
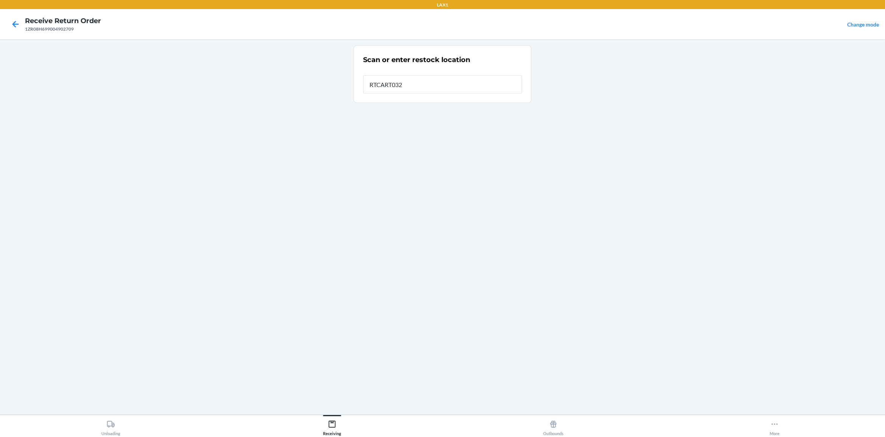
type input "RTCART032"
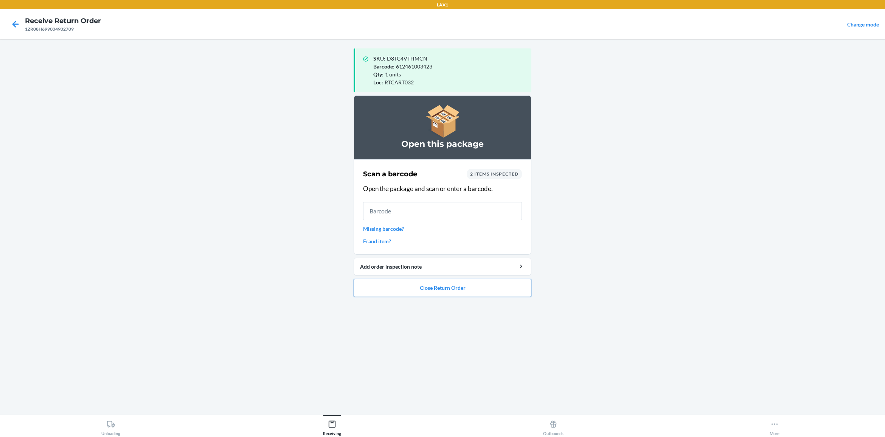
click at [471, 295] on button "Close Return Order" at bounding box center [442, 288] width 178 height 18
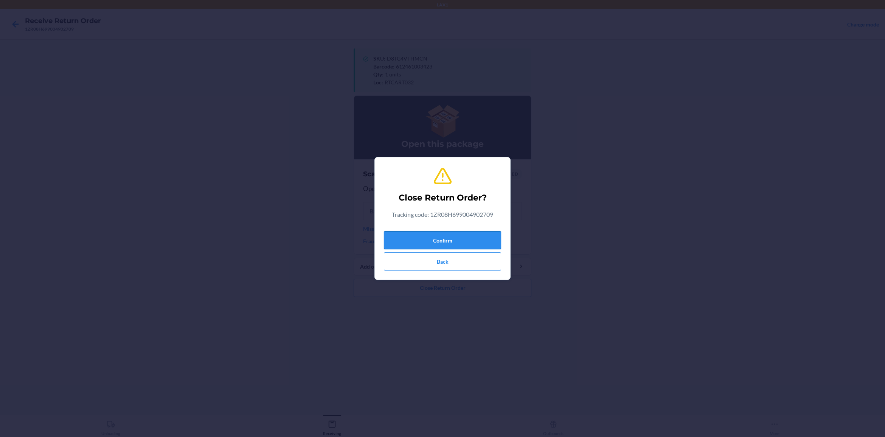
click at [468, 243] on button "Confirm" at bounding box center [442, 240] width 117 height 18
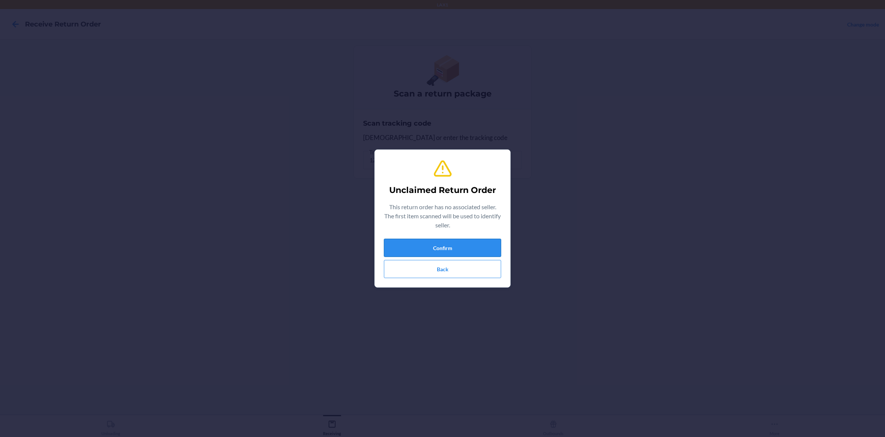
click at [471, 243] on button "Confirm" at bounding box center [442, 248] width 117 height 18
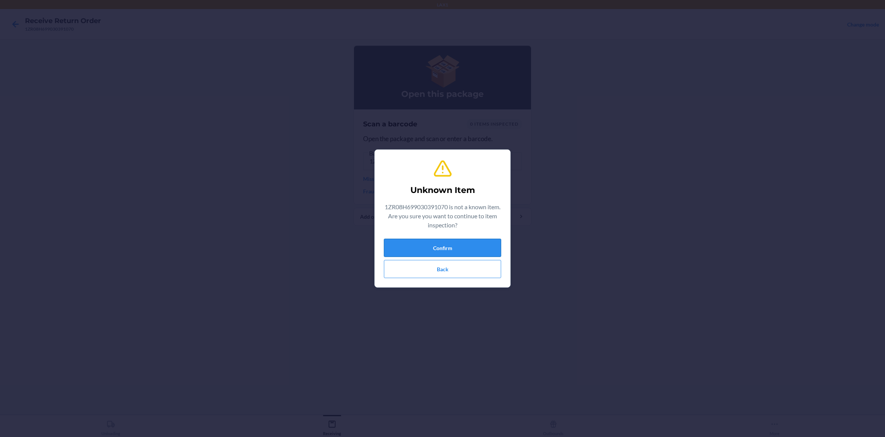
drag, startPoint x: 487, startPoint y: 259, endPoint x: 481, endPoint y: 253, distance: 8.3
click at [481, 253] on div "Confirm Back" at bounding box center [442, 258] width 117 height 39
click at [479, 251] on button "Confirm" at bounding box center [442, 248] width 117 height 18
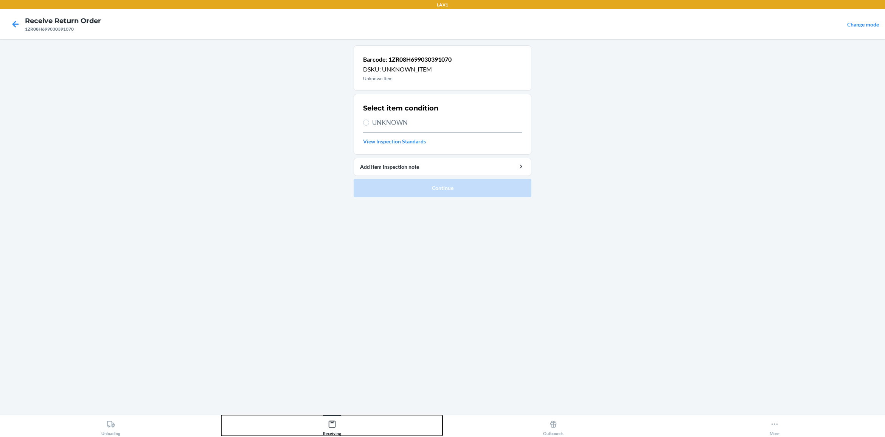
click at [349, 349] on button "Receiving" at bounding box center [331, 425] width 221 height 21
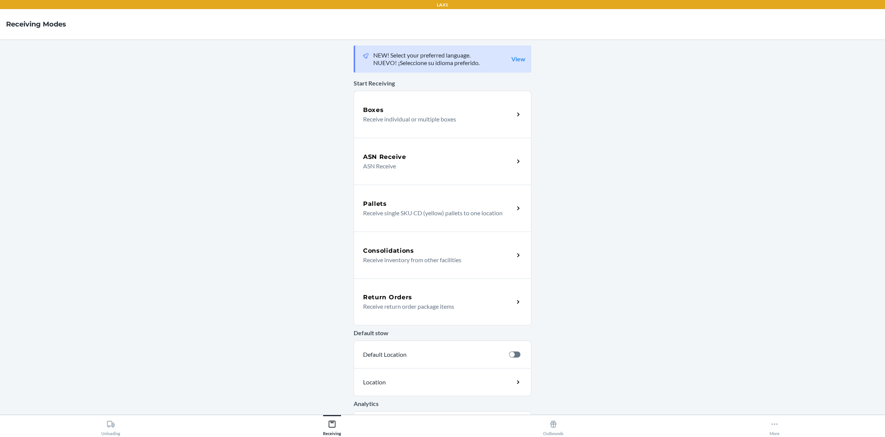
click at [463, 300] on div "Return Orders" at bounding box center [438, 297] width 151 height 9
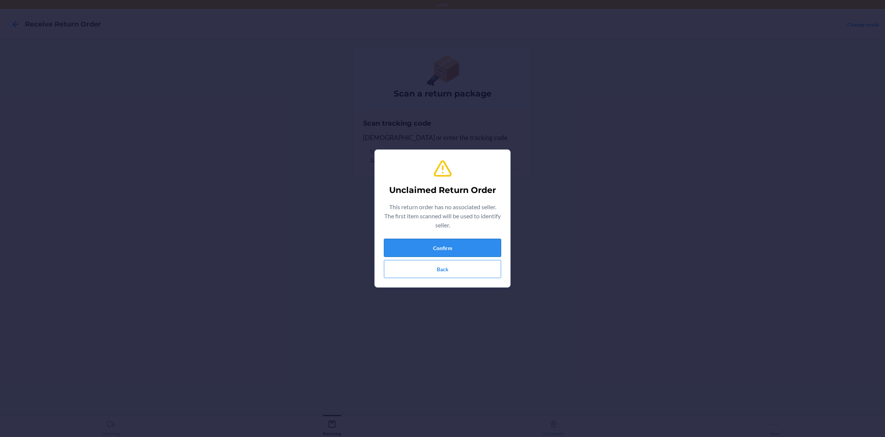
click at [460, 245] on button "Confirm" at bounding box center [442, 248] width 117 height 18
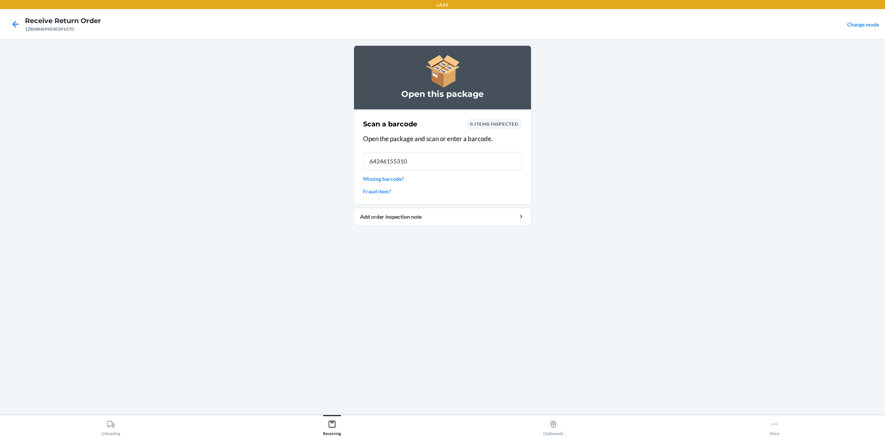
type input "642461553109"
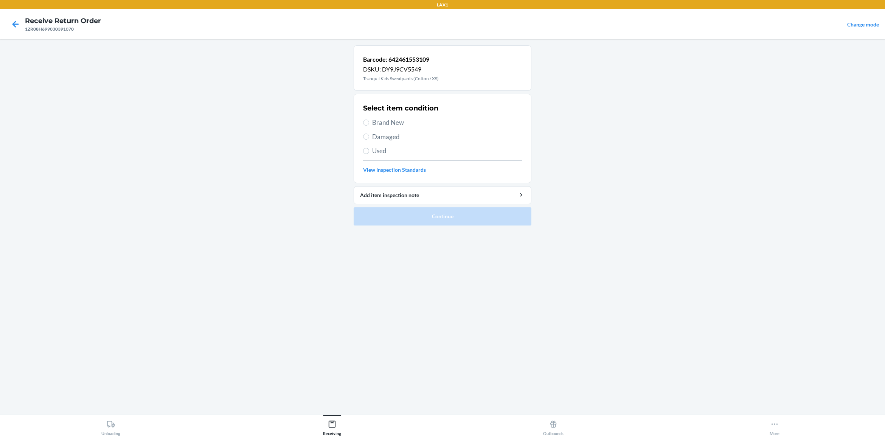
click at [370, 126] on label "Brand New" at bounding box center [442, 123] width 159 height 10
click at [369, 126] on input "Brand New" at bounding box center [366, 122] width 6 height 6
radio input "true"
click at [475, 218] on button "Continue" at bounding box center [442, 216] width 178 height 18
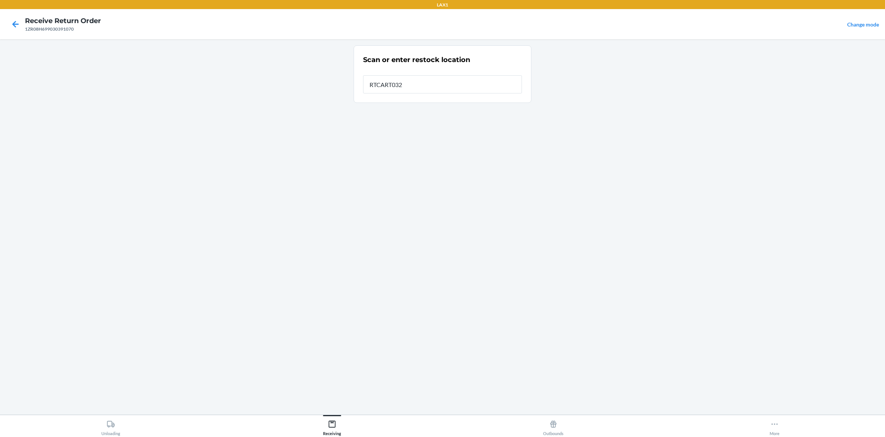
type input "RTCART032"
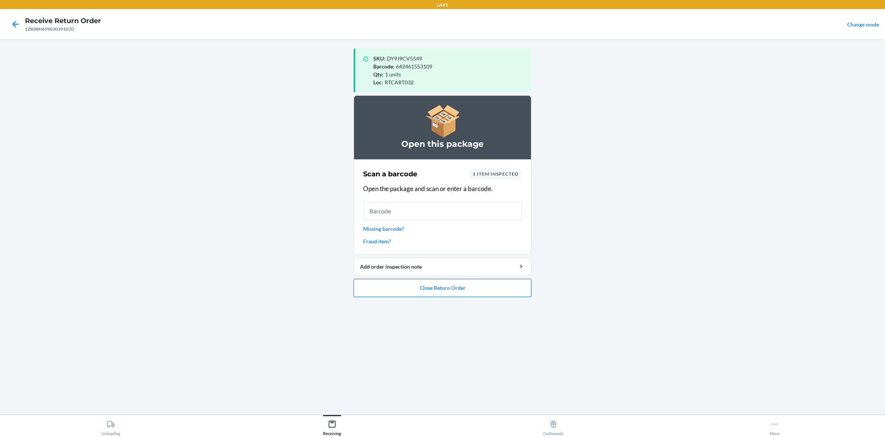
click at [469, 286] on button "Close Return Order" at bounding box center [442, 288] width 178 height 18
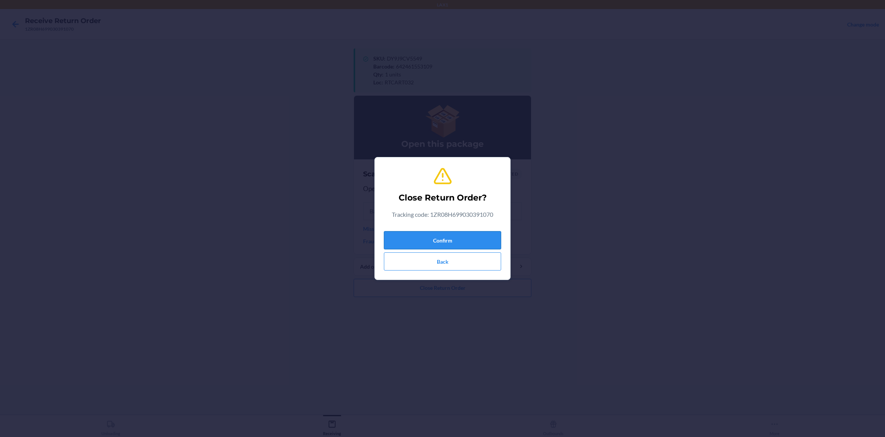
click at [473, 245] on button "Confirm" at bounding box center [442, 240] width 117 height 18
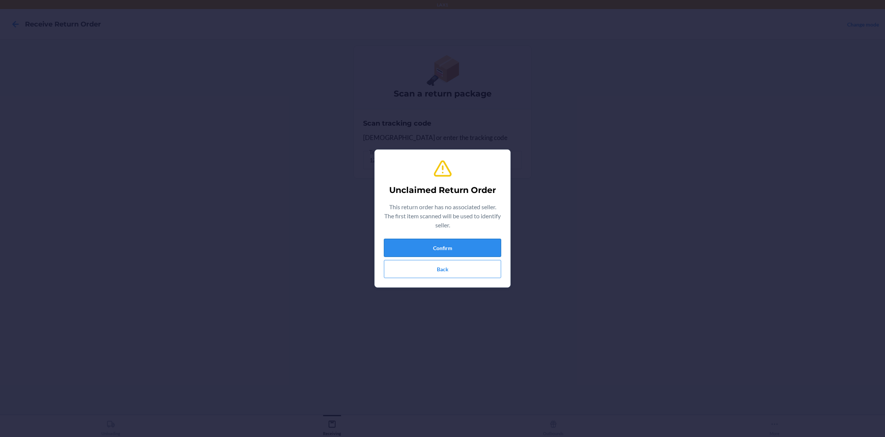
click at [474, 254] on button "Confirm" at bounding box center [442, 248] width 117 height 18
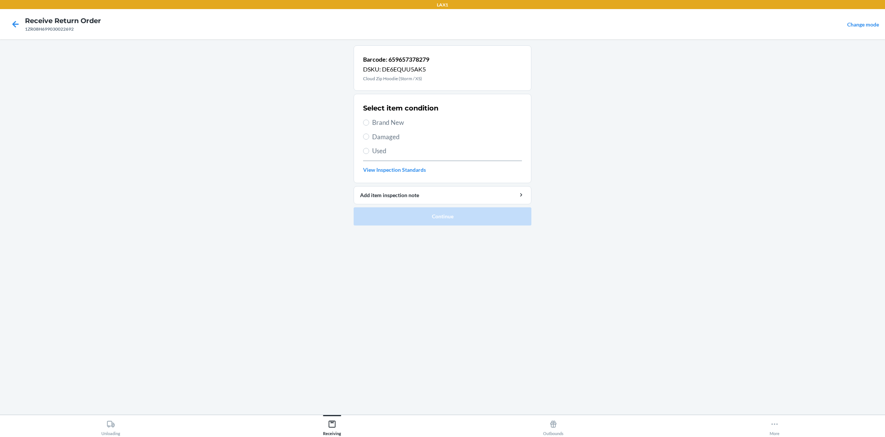
click at [380, 152] on span "Used" at bounding box center [447, 151] width 150 height 10
click at [369, 152] on input "Used" at bounding box center [366, 151] width 6 height 6
radio input "true"
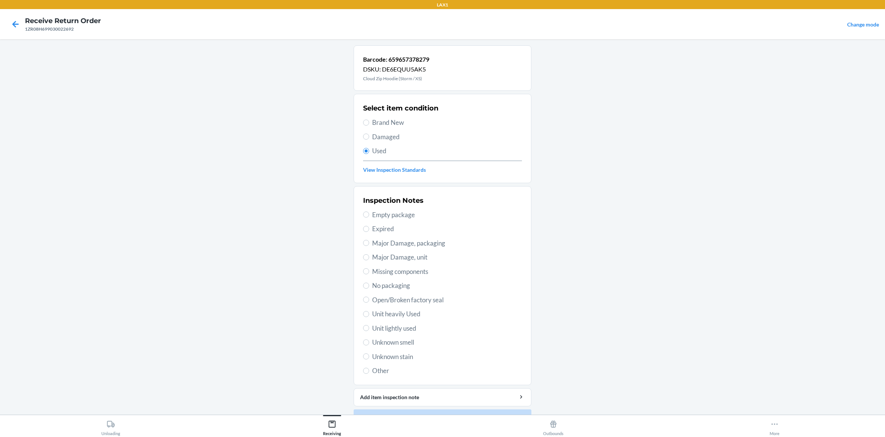
click at [409, 325] on span "Unit lightly used" at bounding box center [447, 328] width 150 height 10
click at [369, 325] on input "Unit lightly used" at bounding box center [366, 328] width 6 height 6
radio input "true"
click at [428, 349] on button "Continue" at bounding box center [442, 418] width 178 height 18
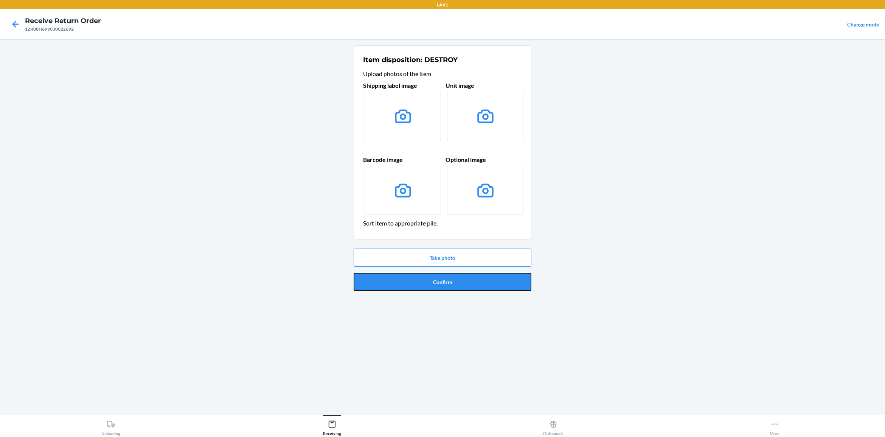
click at [483, 289] on button "Confirm" at bounding box center [442, 282] width 178 height 18
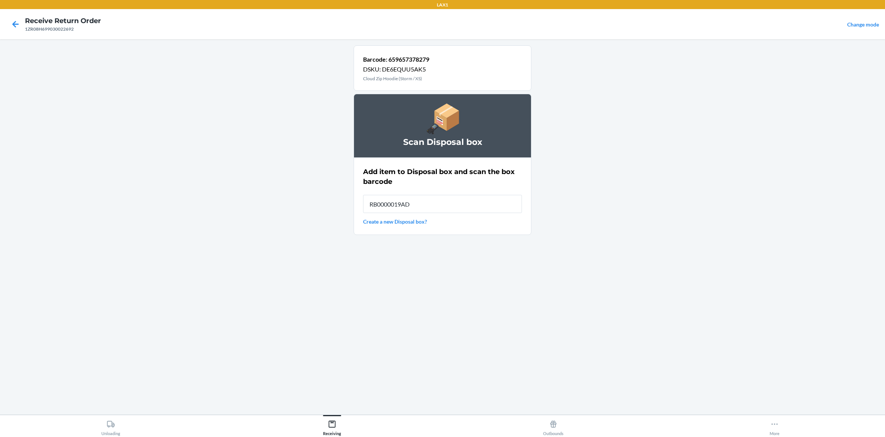
type input "RB0000019AD"
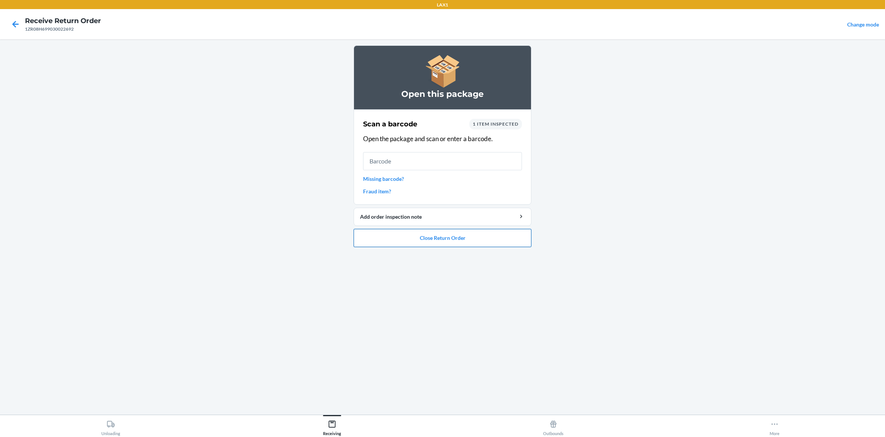
click at [445, 244] on button "Close Return Order" at bounding box center [442, 238] width 178 height 18
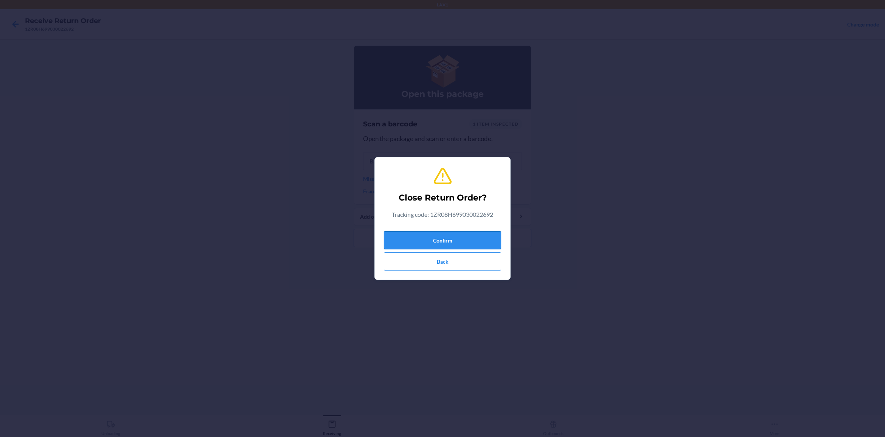
click at [445, 240] on button "Confirm" at bounding box center [442, 240] width 117 height 18
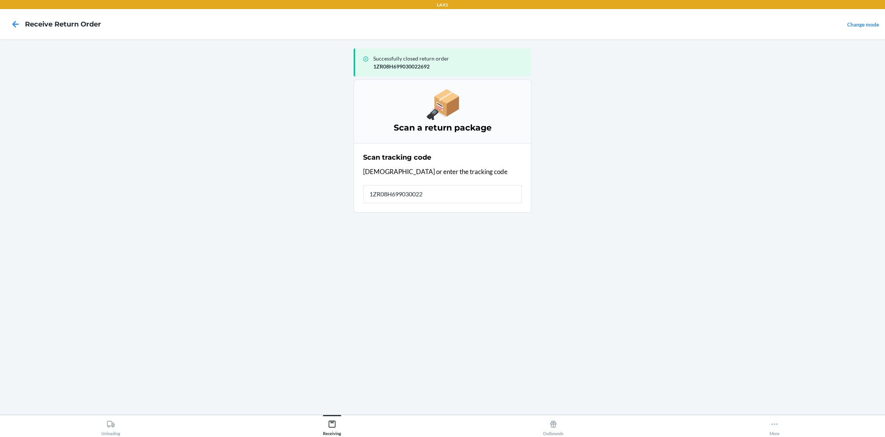
type input "1ZR08H6990300226"
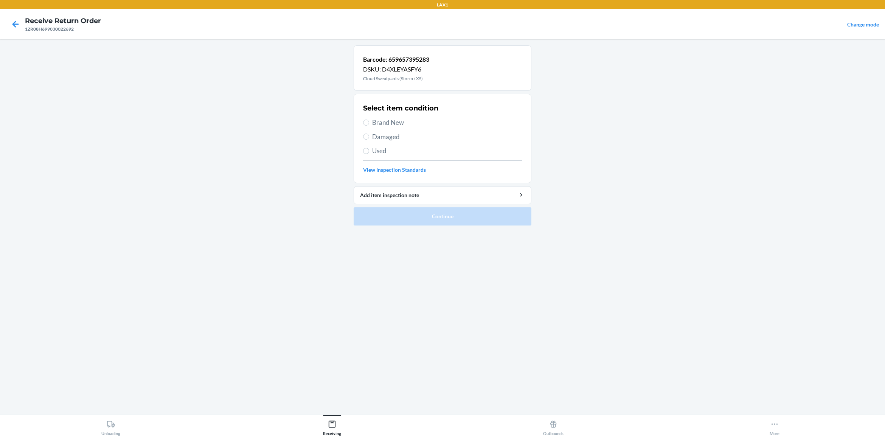
click at [389, 125] on span "Brand New" at bounding box center [447, 123] width 150 height 10
click at [369, 125] on input "Brand New" at bounding box center [366, 122] width 6 height 6
radio input "true"
click at [407, 220] on button "Continue" at bounding box center [442, 216] width 178 height 18
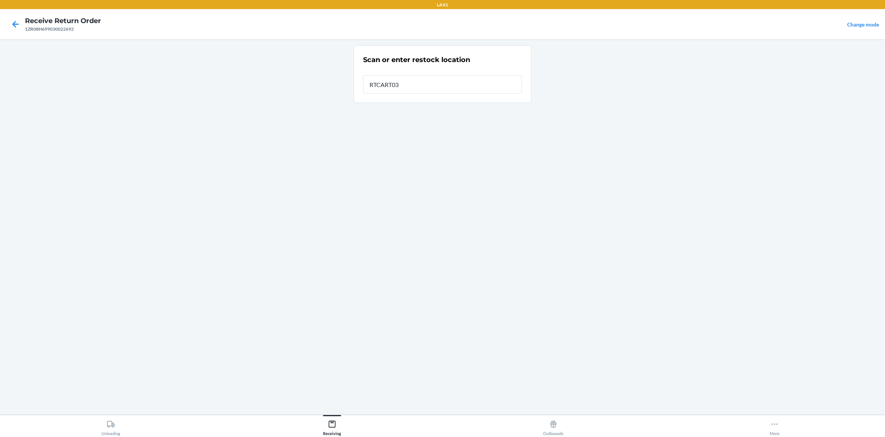
type input "RTCART032"
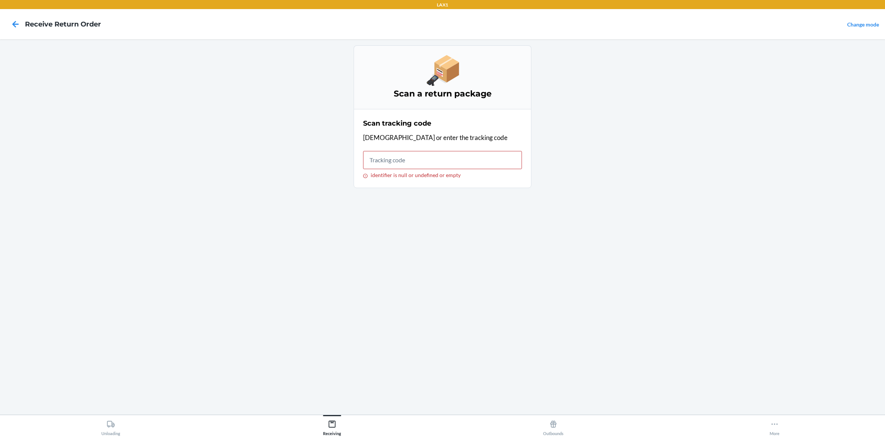
click at [414, 169] on label "identifier is null or undefined or empty" at bounding box center [442, 165] width 159 height 28
click at [418, 166] on input "identifier is null or undefined or empty" at bounding box center [442, 160] width 159 height 18
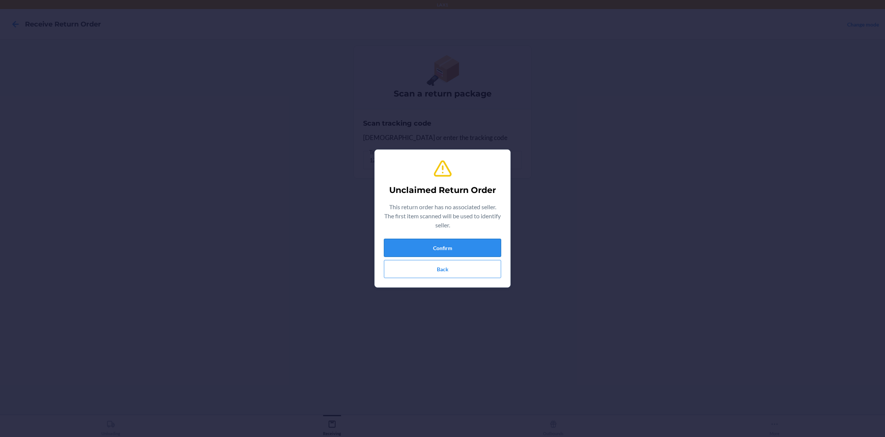
click at [433, 247] on button "Confirm" at bounding box center [442, 248] width 117 height 18
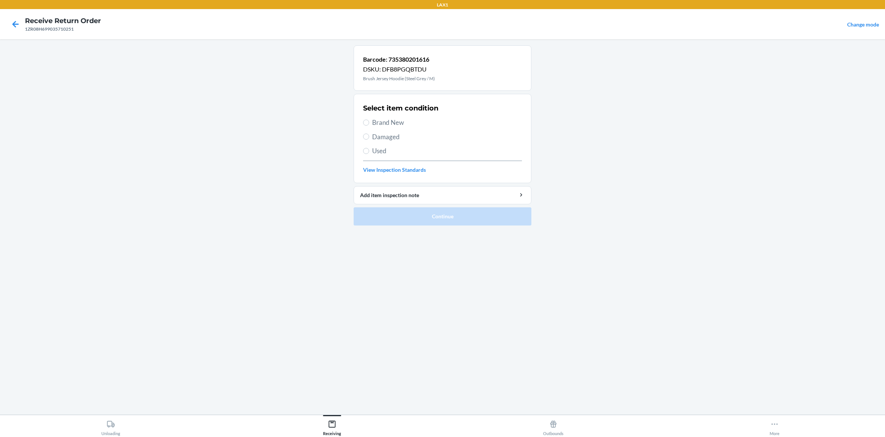
click at [394, 137] on span "Damaged" at bounding box center [447, 137] width 150 height 10
click at [369, 137] on input "Damaged" at bounding box center [366, 136] width 6 height 6
radio input "true"
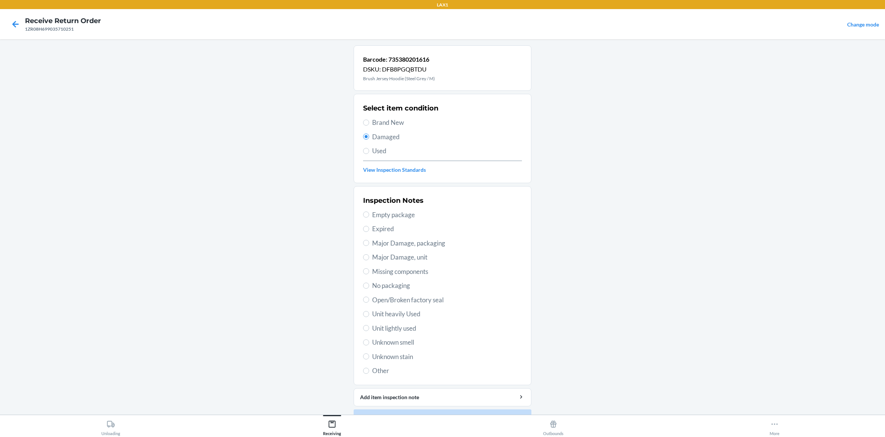
click at [419, 273] on span "Missing components" at bounding box center [447, 272] width 150 height 10
click at [369, 273] on input "Missing components" at bounding box center [366, 271] width 6 height 6
radio input "true"
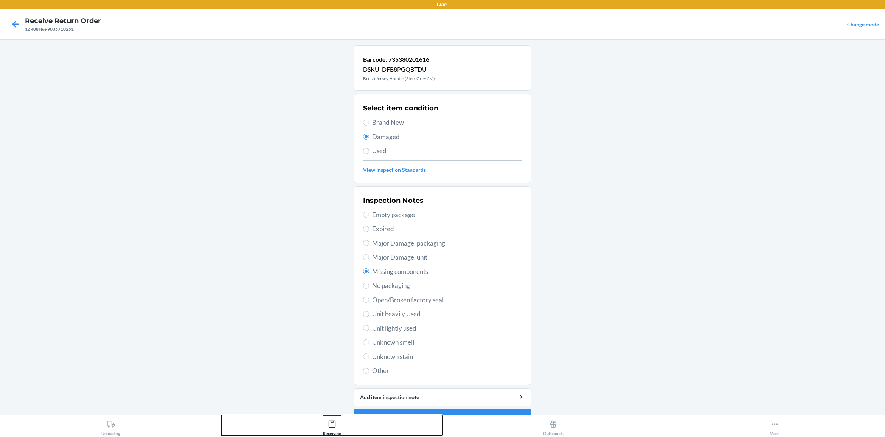
click at [435, 349] on button "Receiving" at bounding box center [331, 425] width 221 height 21
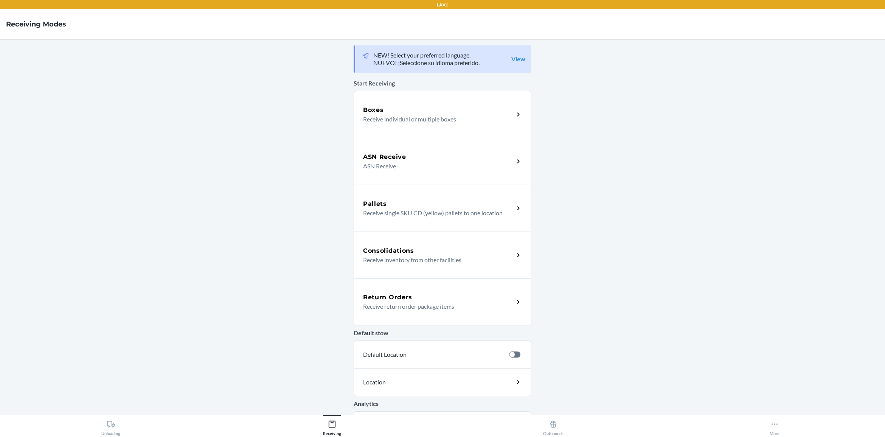
click at [403, 302] on p "Receive return order package items" at bounding box center [435, 306] width 145 height 9
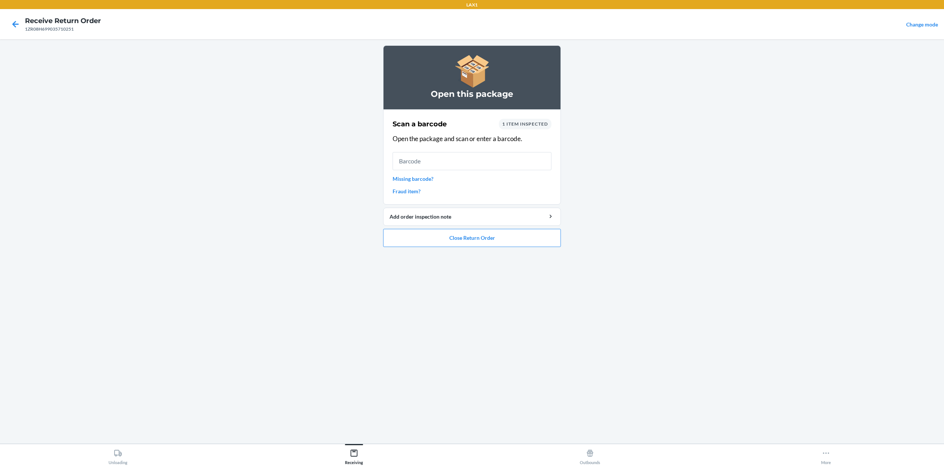
drag, startPoint x: 882, startPoint y: 0, endPoint x: 719, endPoint y: 195, distance: 253.6
click at [707, 195] on main "Open this package Scan a barcode 1 item inspected Open the package and scan or …" at bounding box center [472, 241] width 944 height 404
click at [512, 242] on button "Close Return Order" at bounding box center [472, 238] width 178 height 18
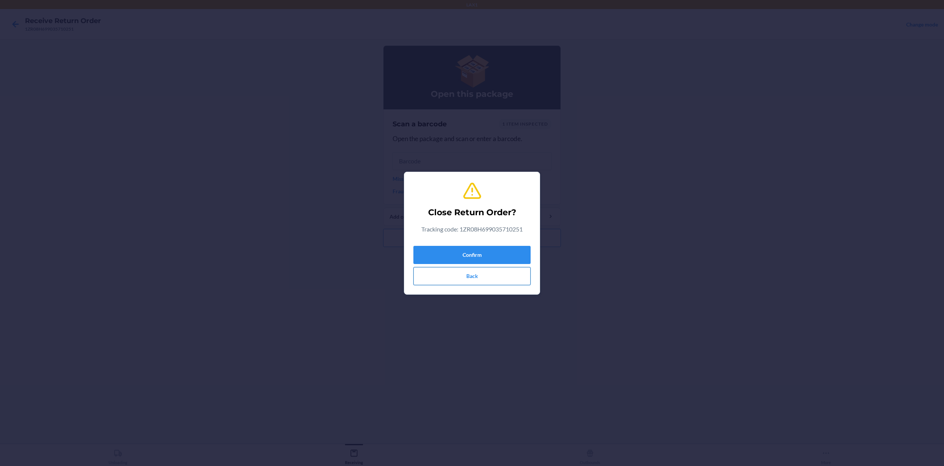
click at [515, 280] on button "Back" at bounding box center [471, 276] width 117 height 18
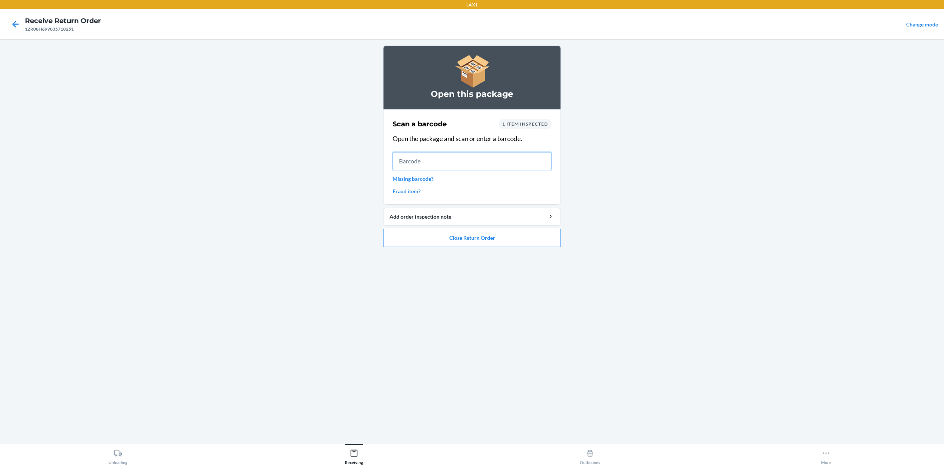
click at [471, 169] on input "text" at bounding box center [471, 161] width 159 height 18
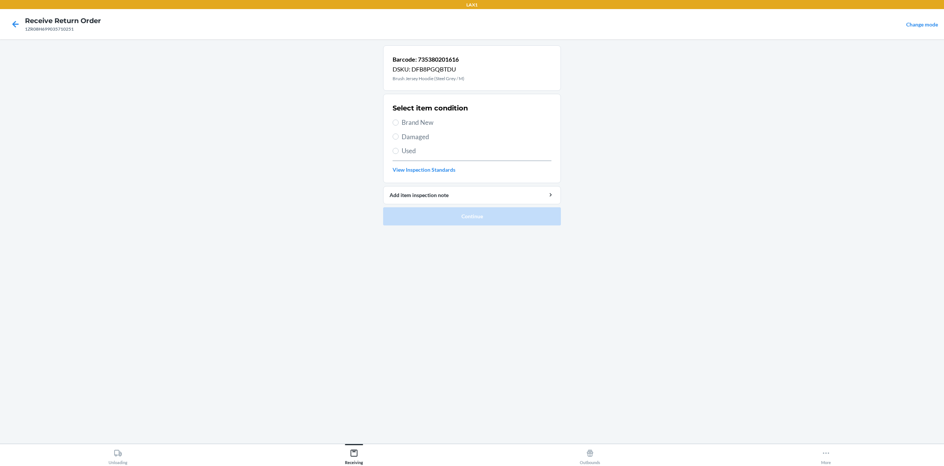
click at [416, 138] on span "Damaged" at bounding box center [476, 137] width 150 height 10
click at [398, 138] on input "Damaged" at bounding box center [395, 136] width 6 height 6
radio input "true"
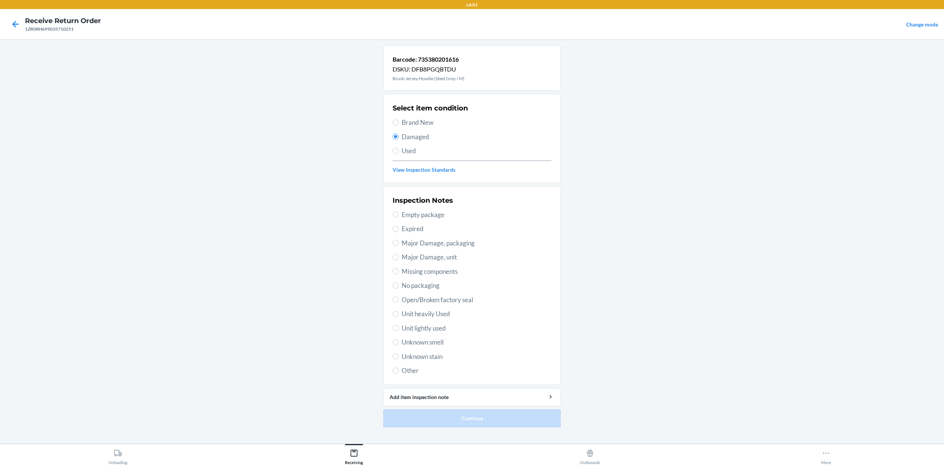
click at [457, 245] on span "Major Damage, packaging" at bounding box center [476, 243] width 150 height 10
click at [398, 245] on input "Major Damage, packaging" at bounding box center [395, 243] width 6 height 6
radio input "true"
click at [456, 269] on span "Missing components" at bounding box center [476, 272] width 150 height 10
click at [398, 269] on input "Missing components" at bounding box center [395, 271] width 6 height 6
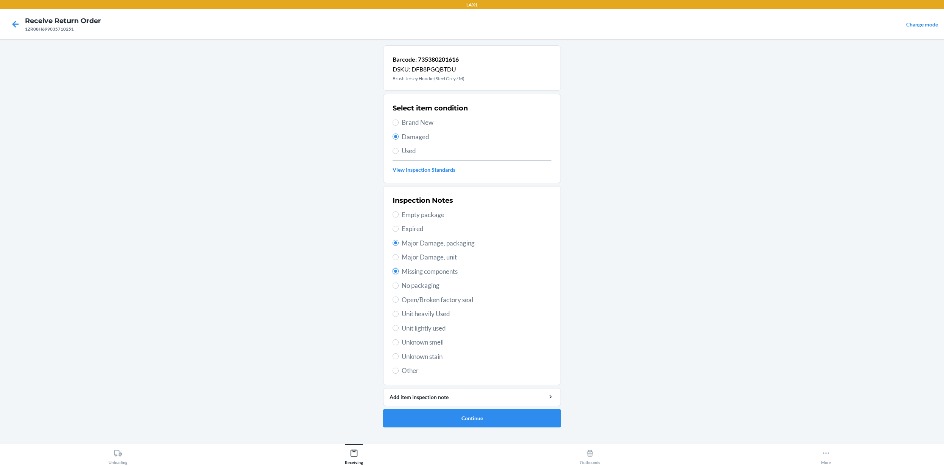
radio input "true"
radio input "false"
click at [434, 349] on button "Continue" at bounding box center [472, 418] width 178 height 18
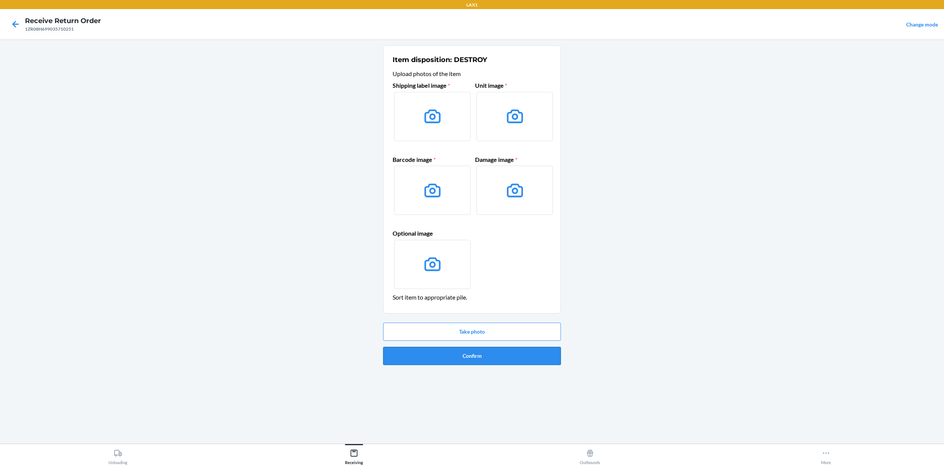
click at [513, 349] on button "Confirm" at bounding box center [472, 356] width 178 height 18
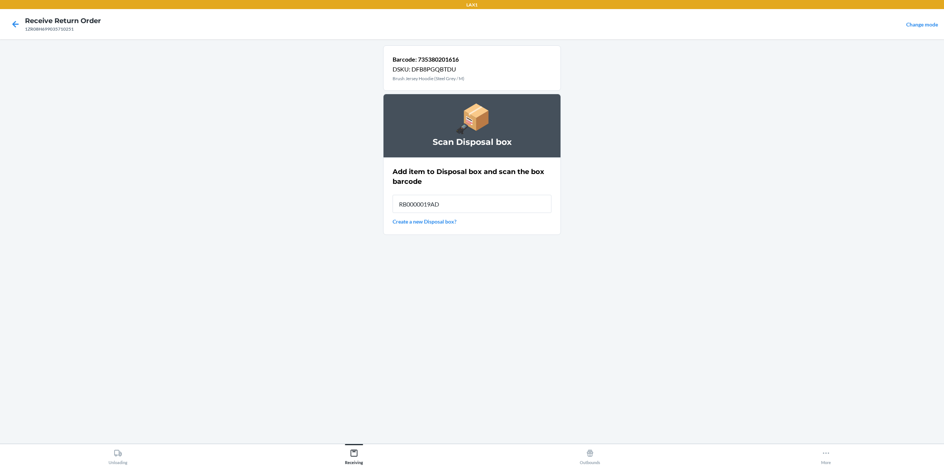
type input "RB0000019AD"
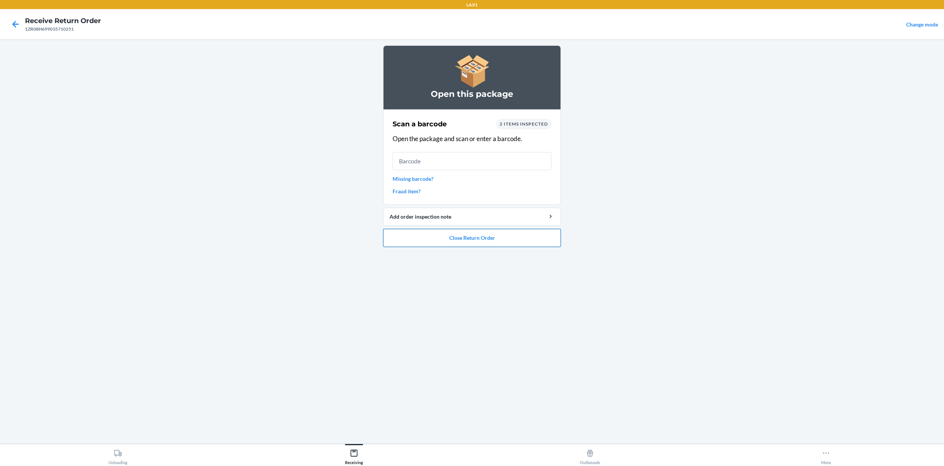
click at [488, 239] on button "Close Return Order" at bounding box center [472, 238] width 178 height 18
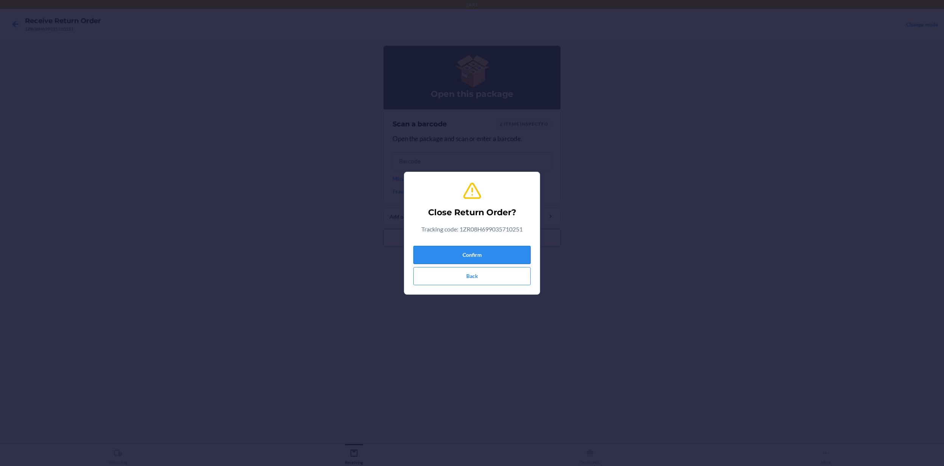
click at [487, 251] on button "Confirm" at bounding box center [471, 255] width 117 height 18
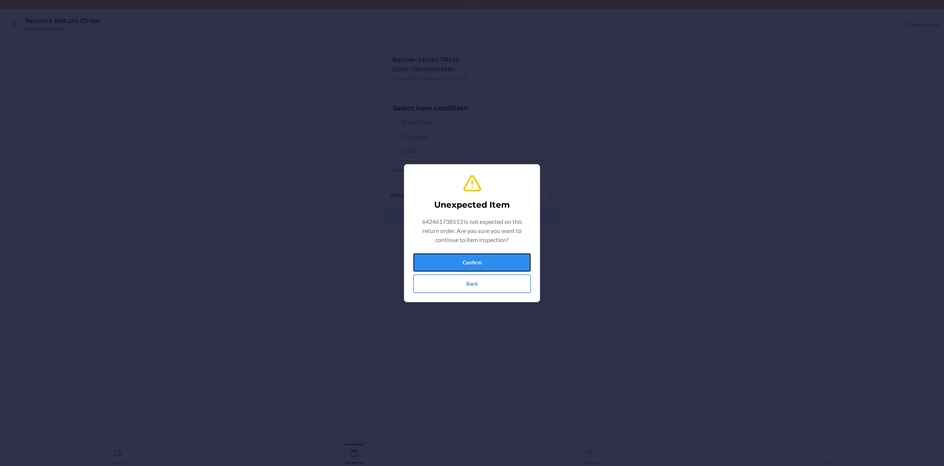
drag, startPoint x: 499, startPoint y: 265, endPoint x: 497, endPoint y: 283, distance: 17.9
click at [497, 283] on div "Confirm Back" at bounding box center [471, 272] width 117 height 39
click at [499, 259] on button "Confirm" at bounding box center [471, 262] width 117 height 18
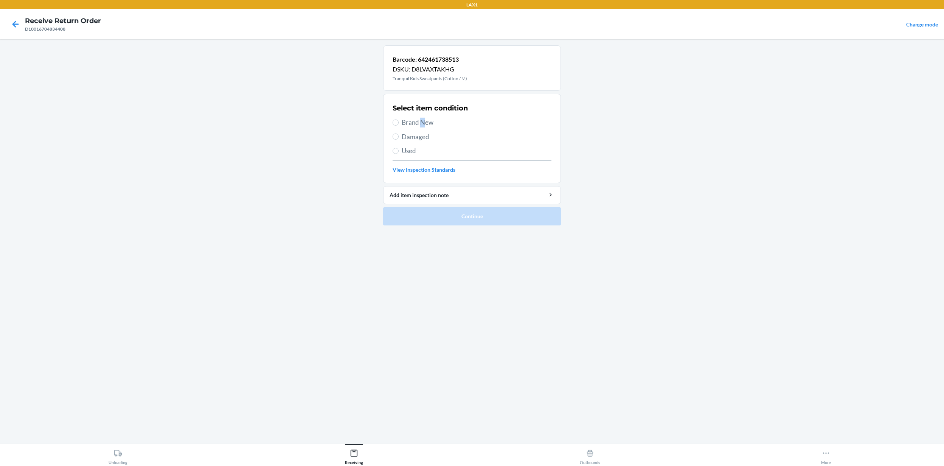
click at [423, 124] on span "Brand New" at bounding box center [476, 123] width 150 height 10
click at [401, 120] on label "Brand New" at bounding box center [471, 123] width 159 height 10
click at [398, 120] on input "Brand New" at bounding box center [395, 122] width 6 height 6
radio input "true"
click at [470, 213] on button "Continue" at bounding box center [472, 216] width 178 height 18
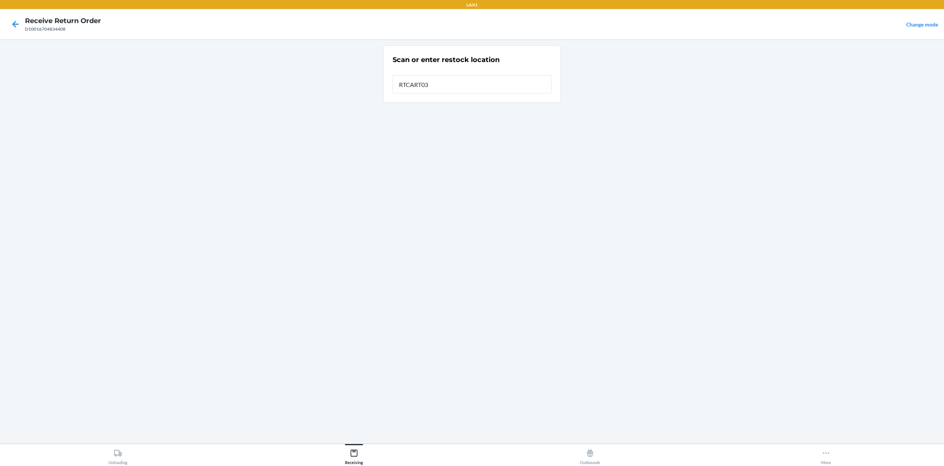
type input "RTCART032"
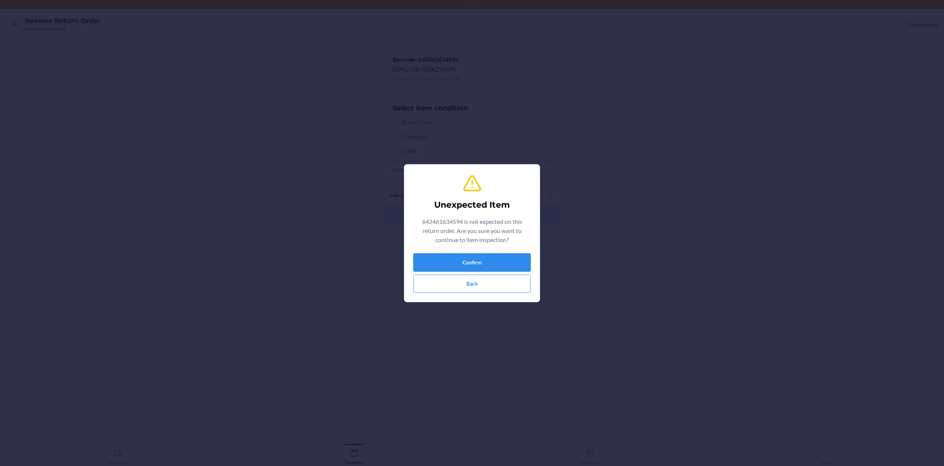
click at [494, 260] on button "Confirm" at bounding box center [471, 262] width 117 height 18
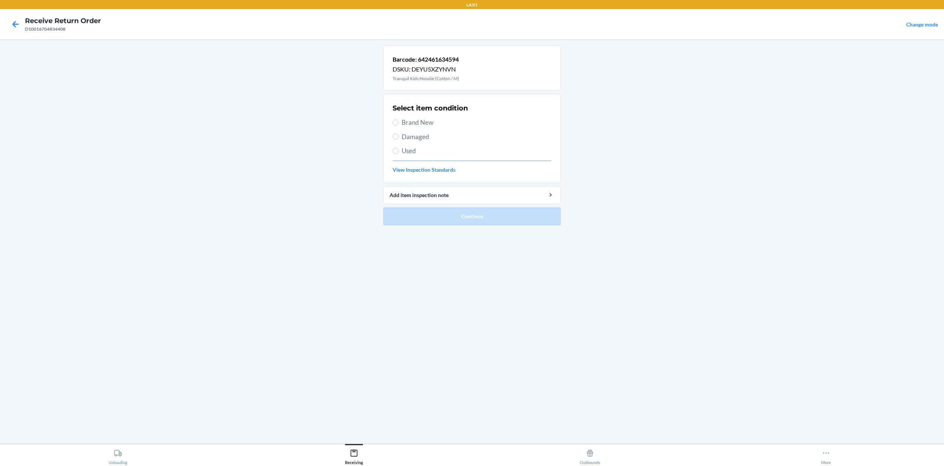
click at [435, 119] on span "Brand New" at bounding box center [476, 123] width 150 height 10
click at [398, 119] on input "Brand New" at bounding box center [395, 122] width 6 height 6
radio input "true"
click at [457, 214] on button "Continue" at bounding box center [472, 216] width 178 height 18
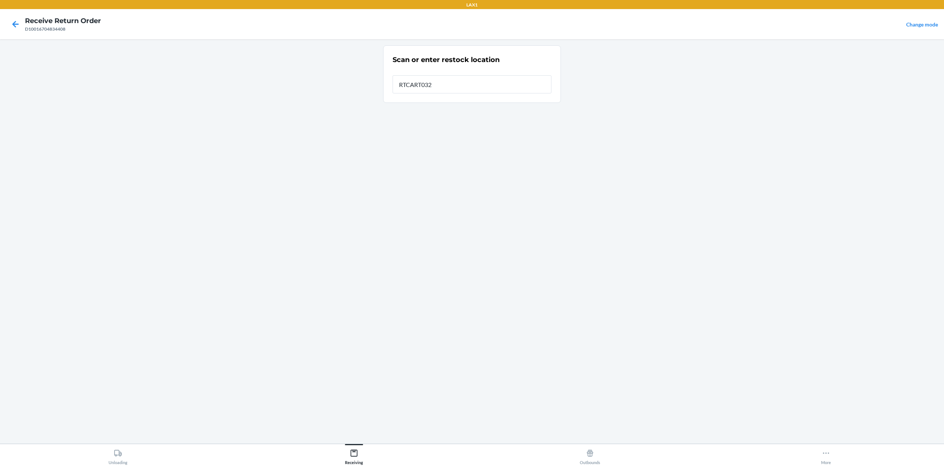
type input "RTCART032"
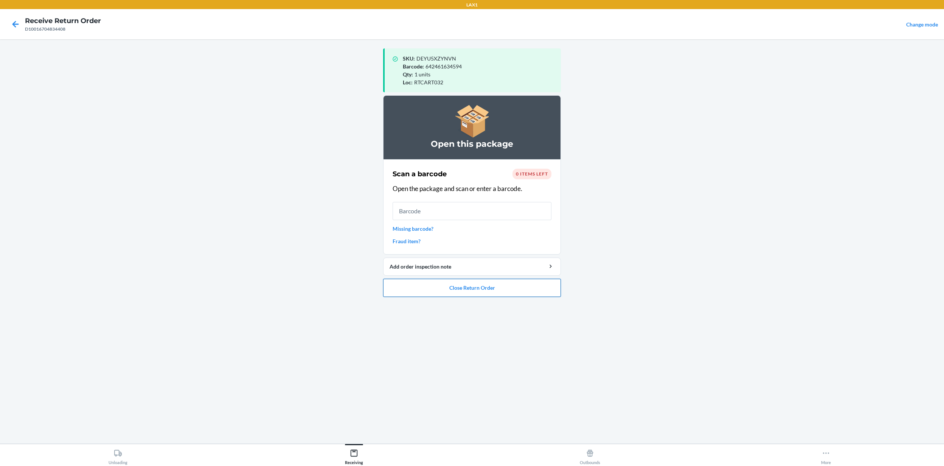
click at [507, 289] on button "Close Return Order" at bounding box center [472, 288] width 178 height 18
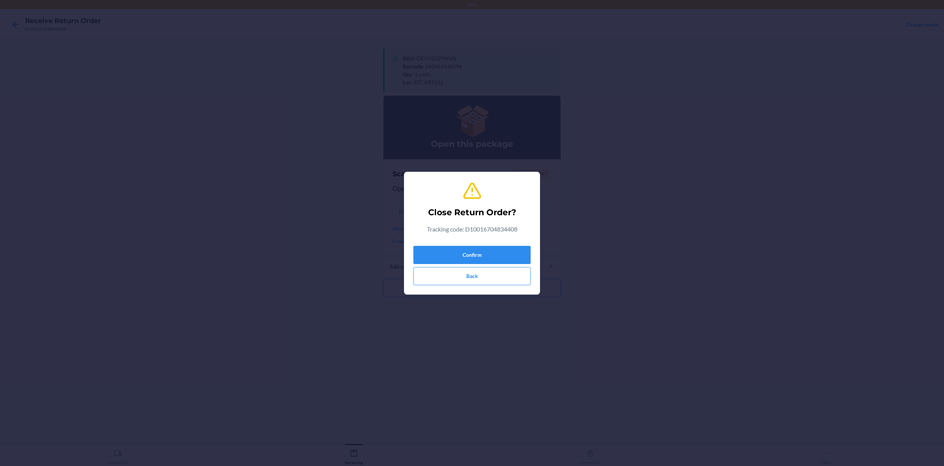
click at [508, 238] on div "Close Return Order? Tracking code: D10016704834408 Confirm Back" at bounding box center [471, 233] width 117 height 110
click at [510, 254] on button "Confirm" at bounding box center [471, 255] width 117 height 18
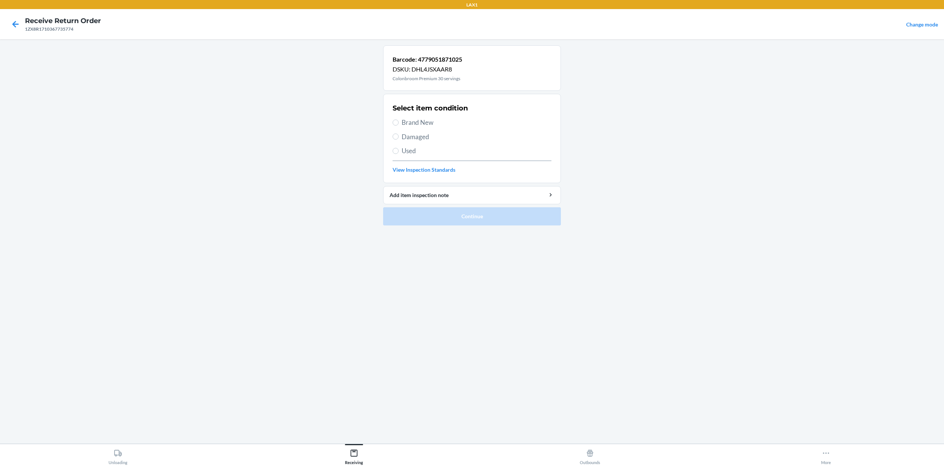
click at [414, 124] on span "Brand New" at bounding box center [476, 123] width 150 height 10
click at [398, 124] on input "Brand New" at bounding box center [395, 122] width 6 height 6
radio input "true"
click at [456, 212] on button "Continue" at bounding box center [472, 216] width 178 height 18
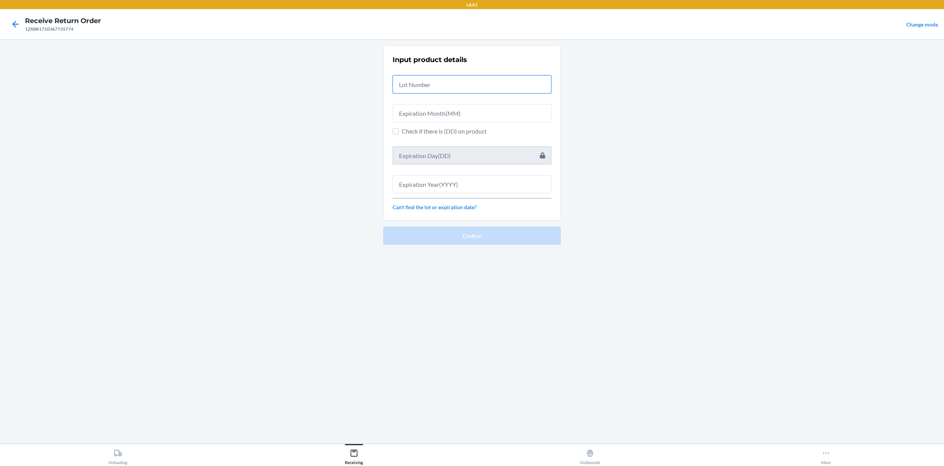
click at [536, 90] on input "text" at bounding box center [471, 84] width 159 height 18
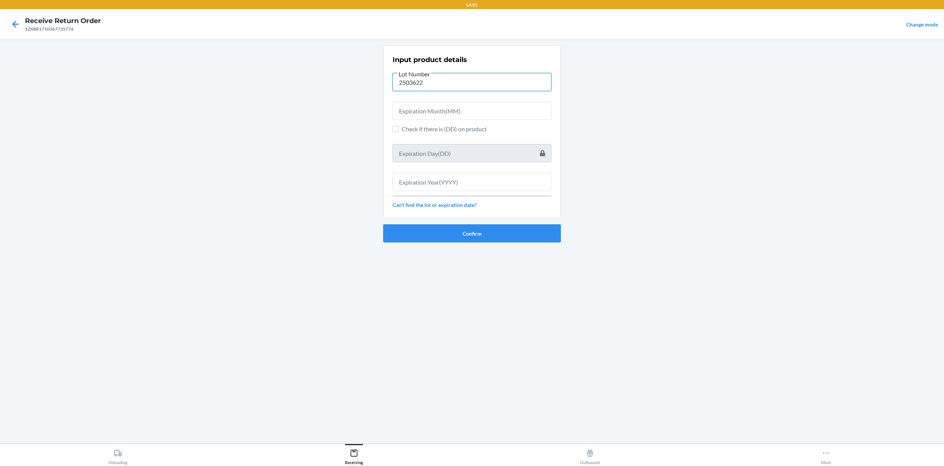
type input "2503622"
type input "06"
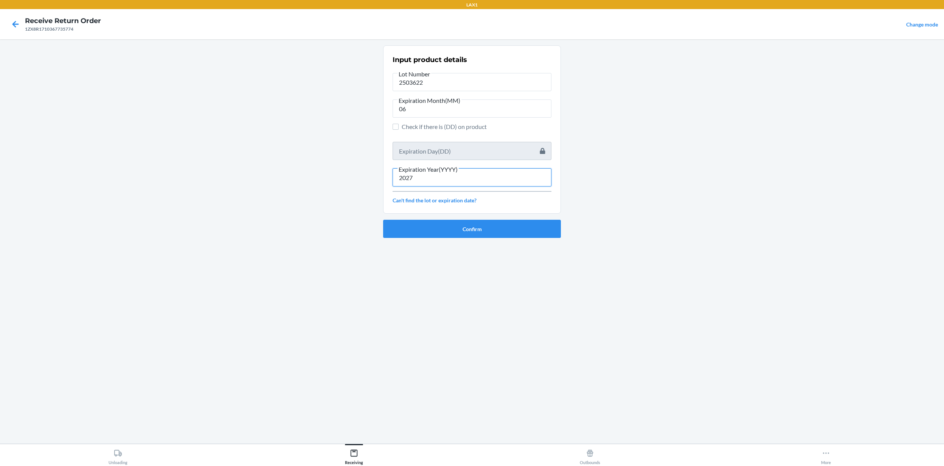
type input "2027"
click at [383, 220] on button "Confirm" at bounding box center [472, 229] width 178 height 18
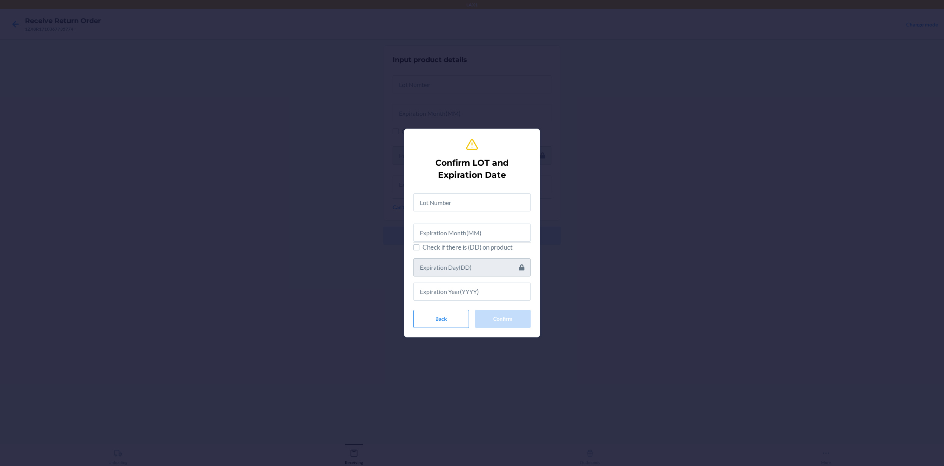
click at [477, 192] on div at bounding box center [471, 199] width 117 height 24
click at [478, 209] on input "text" at bounding box center [471, 202] width 117 height 18
type input "2503622"
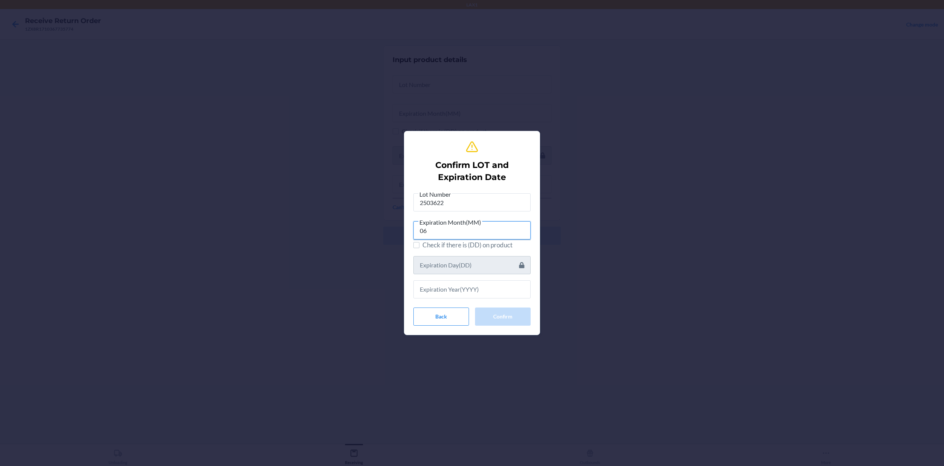
type input "06"
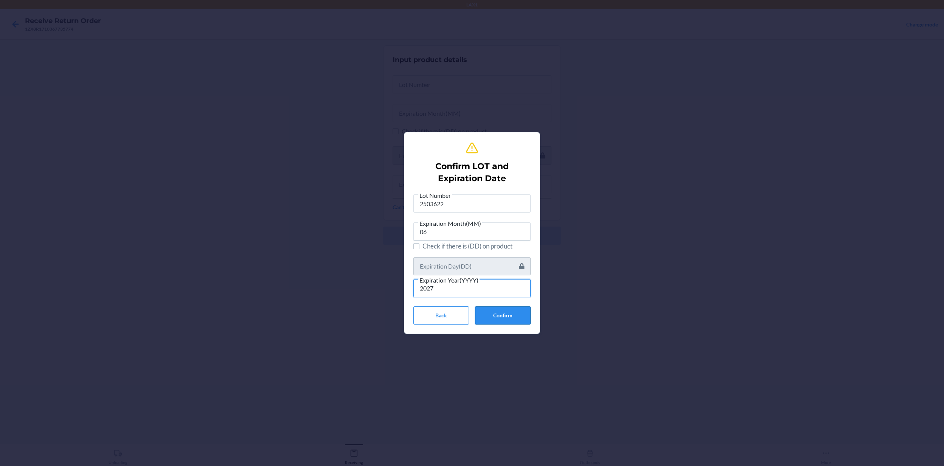
type input "2027"
click at [507, 313] on button "Confirm" at bounding box center [503, 315] width 56 height 18
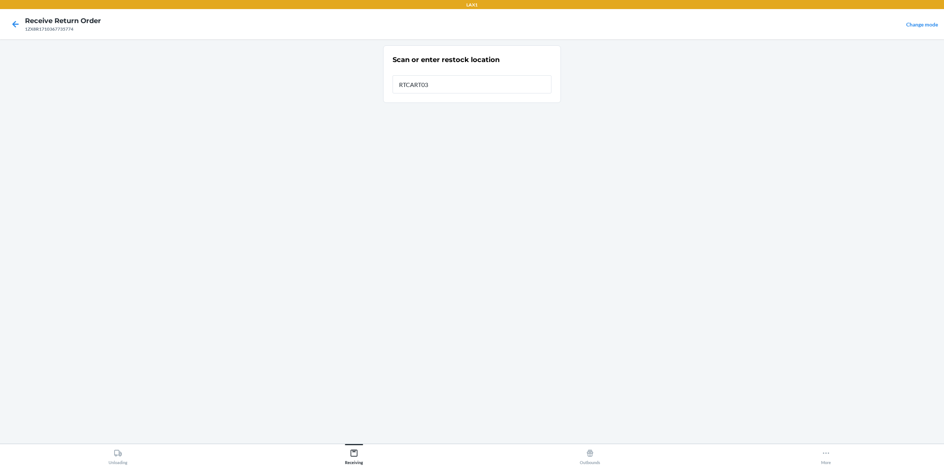
type input "RTCART032"
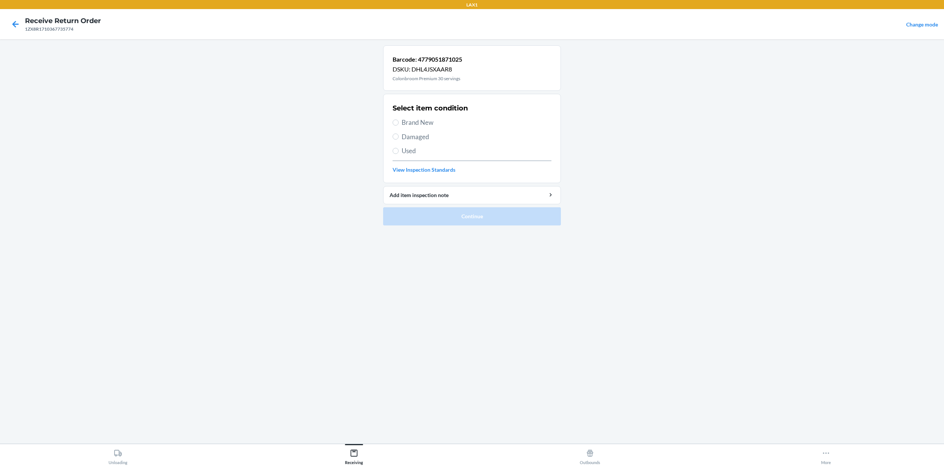
click at [408, 123] on span "Brand New" at bounding box center [476, 123] width 150 height 10
click at [398, 123] on input "Brand New" at bounding box center [395, 122] width 6 height 6
radio input "true"
click at [459, 215] on button "Continue" at bounding box center [472, 216] width 178 height 18
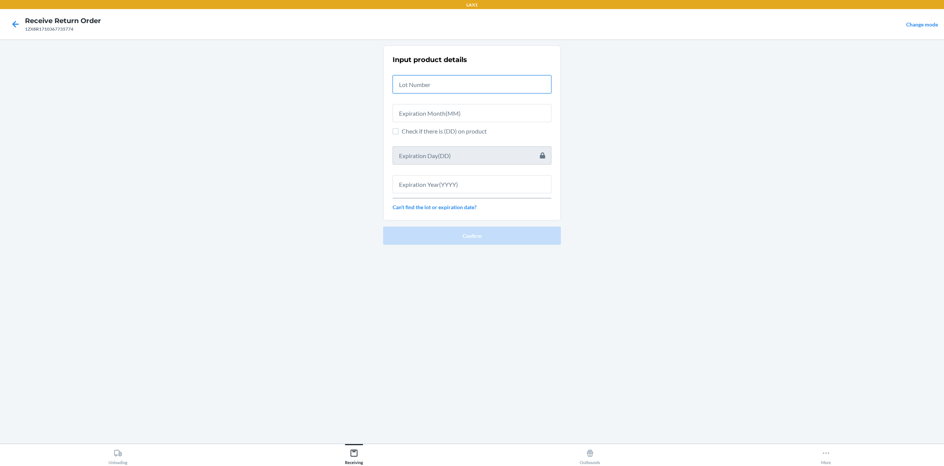
click at [477, 85] on input "text" at bounding box center [471, 84] width 159 height 18
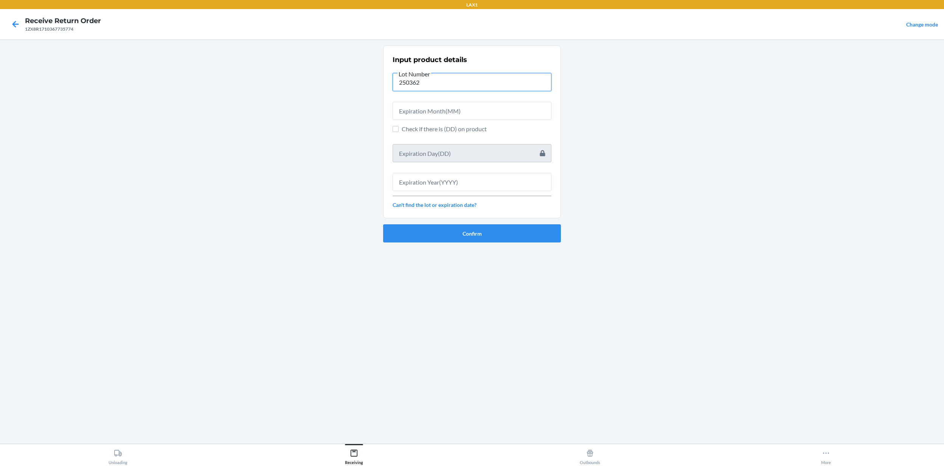
type input "2503622"
type input "06"
type input "2027"
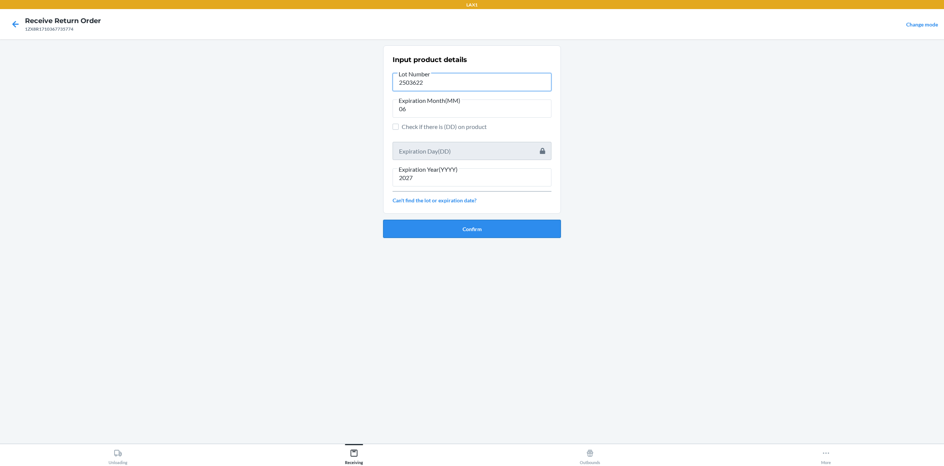
type input "2503622"
click at [452, 233] on button "Confirm" at bounding box center [472, 229] width 178 height 18
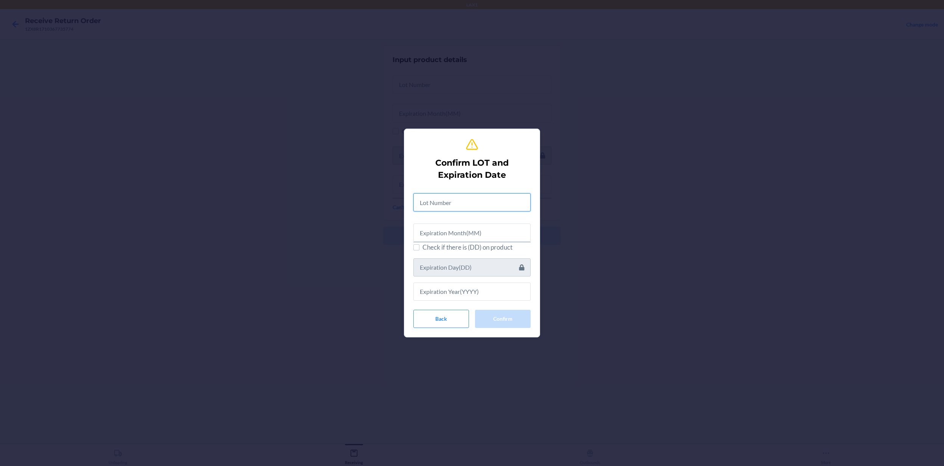
click at [462, 204] on input "text" at bounding box center [471, 202] width 117 height 18
type input "06"
type input "2027"
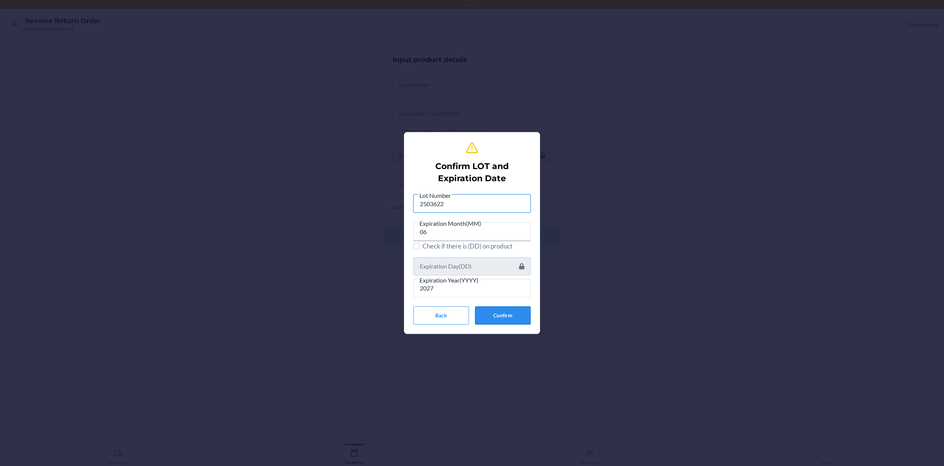
type input "2503622"
click at [507, 316] on button "Confirm" at bounding box center [503, 315] width 56 height 18
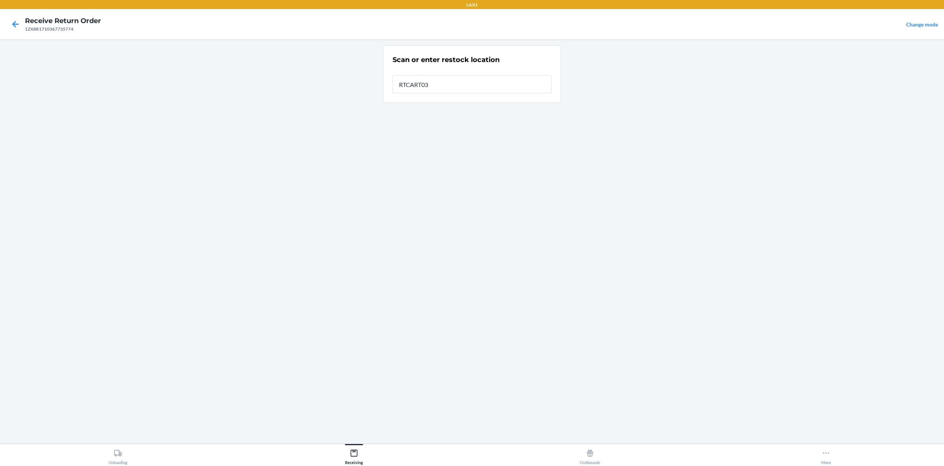
type input "RTCART032"
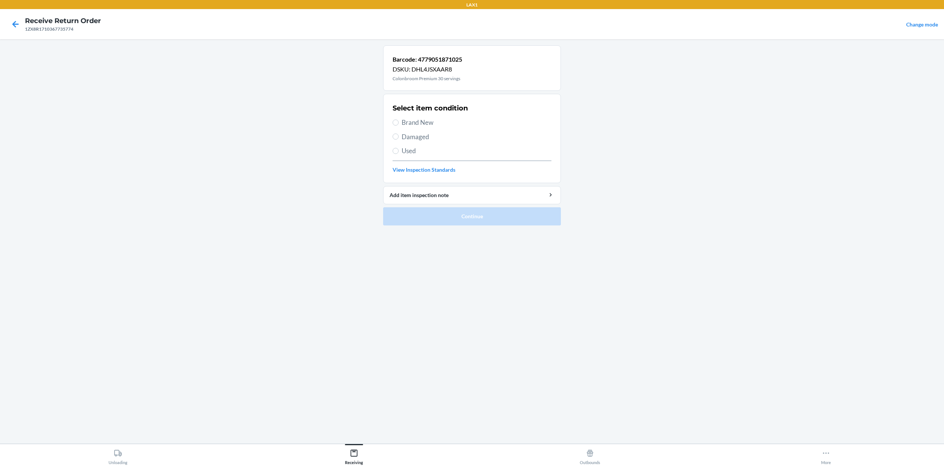
click at [428, 123] on span "Brand New" at bounding box center [476, 123] width 150 height 10
click at [398, 123] on input "Brand New" at bounding box center [395, 122] width 6 height 6
radio input "true"
click at [488, 217] on button "Continue" at bounding box center [472, 216] width 178 height 18
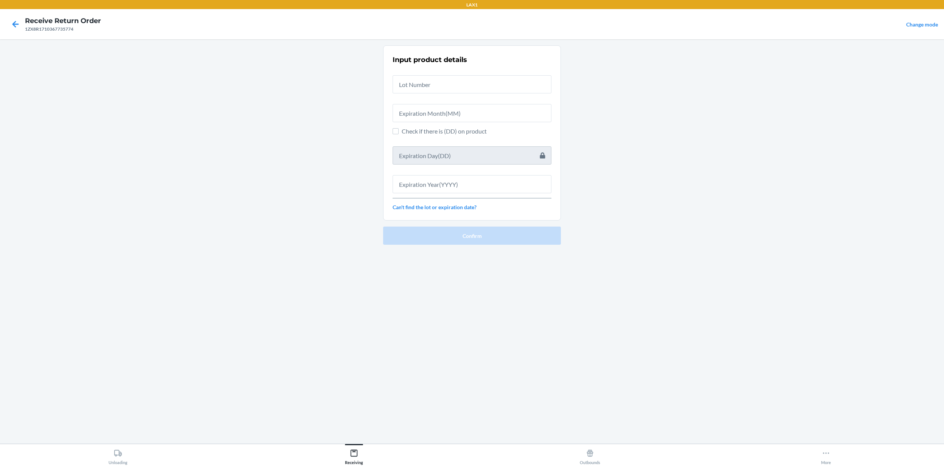
click at [486, 94] on div "Input product details Check if there is (DD) on product Can't find the lot or e…" at bounding box center [471, 133] width 159 height 161
click at [490, 89] on input "text" at bounding box center [471, 84] width 159 height 18
type input "2503622"
type input "06"
type input "2027"
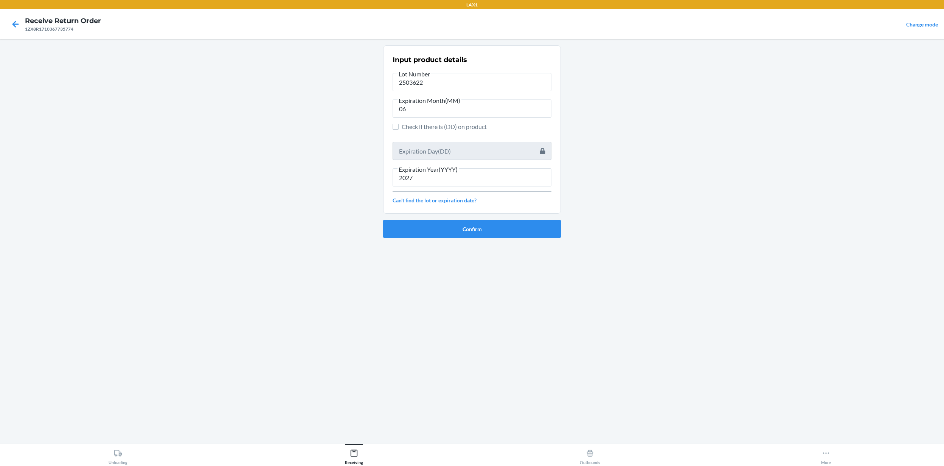
click at [157, 247] on main "Input product details Lot Number 2503622 Expiration Month(MM) 06 Check if there…" at bounding box center [472, 241] width 944 height 404
click at [421, 84] on input "2503622" at bounding box center [471, 82] width 159 height 18
click at [428, 84] on input "2503622" at bounding box center [471, 82] width 159 height 18
drag, startPoint x: 82, startPoint y: 195, endPoint x: 87, endPoint y: 197, distance: 5.1
click at [87, 197] on main "Input product details Lot Number 2503622 Expiration Month(MM) 06 Check if there…" at bounding box center [472, 241] width 944 height 404
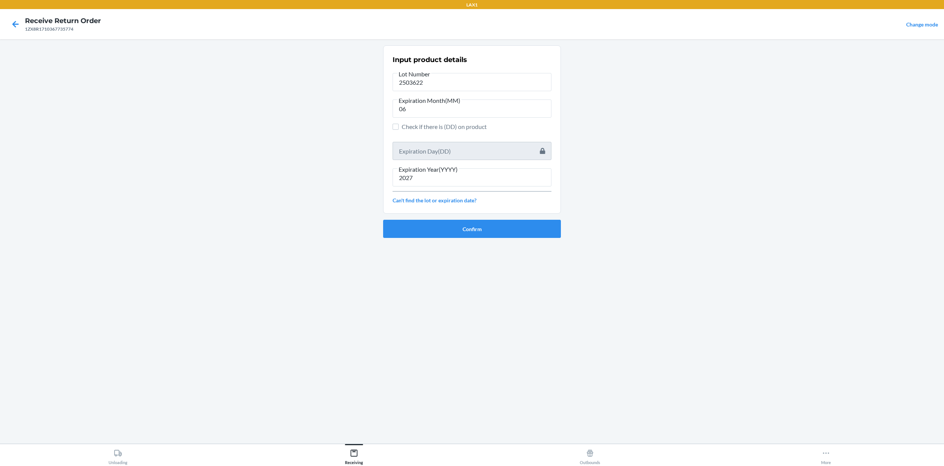
click at [454, 67] on div "Input product details Lot Number 2503622 Expiration Month(MM) 06 Check if there…" at bounding box center [471, 130] width 159 height 154
click at [439, 81] on input "2503622" at bounding box center [471, 82] width 159 height 18
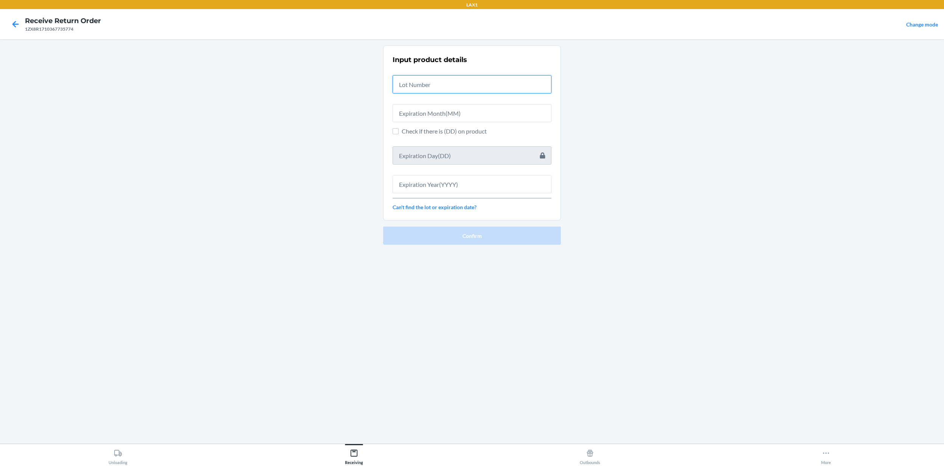
click at [439, 80] on input "text" at bounding box center [471, 84] width 159 height 18
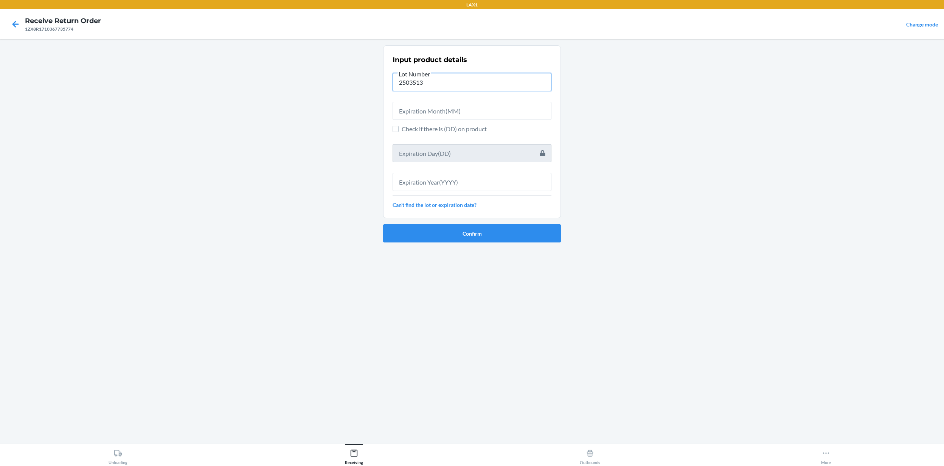
type input "2503513"
click at [482, 110] on input "text" at bounding box center [471, 111] width 159 height 18
type input "05"
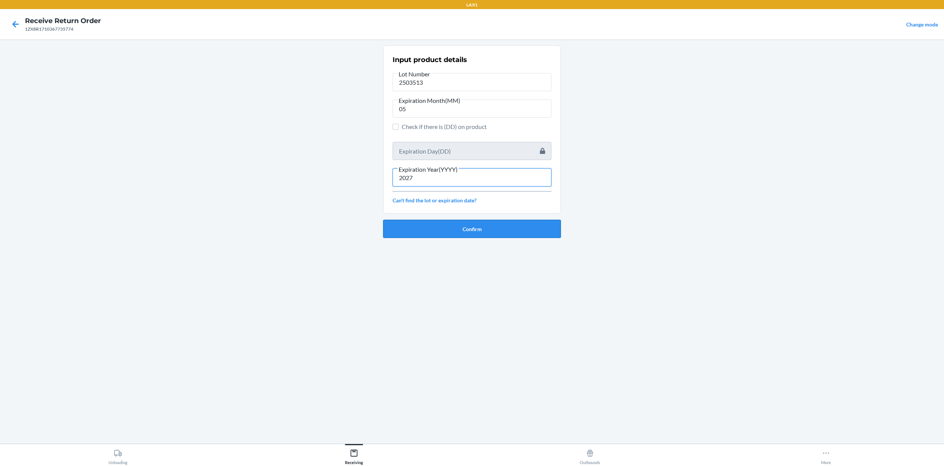
type input "2027"
drag, startPoint x: 441, startPoint y: 224, endPoint x: 434, endPoint y: 225, distance: 6.6
click at [437, 225] on button "Confirm" at bounding box center [472, 229] width 178 height 18
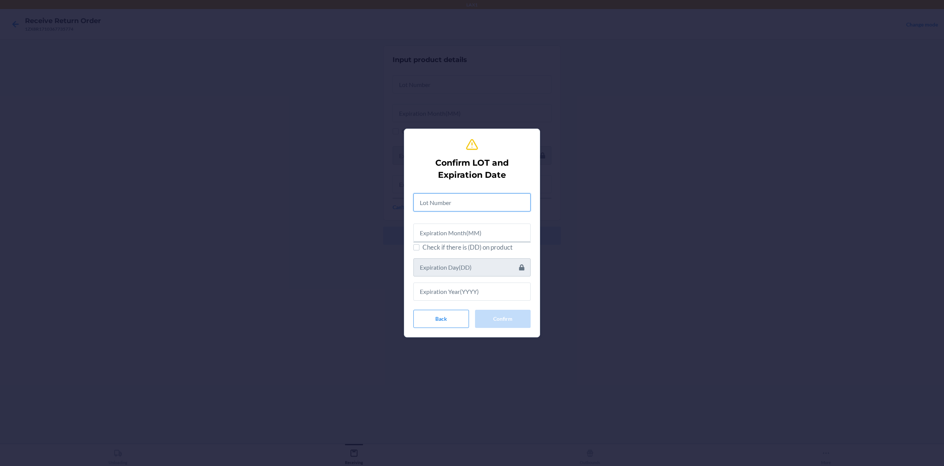
click at [497, 203] on input "text" at bounding box center [471, 202] width 117 height 18
type input "2503515"
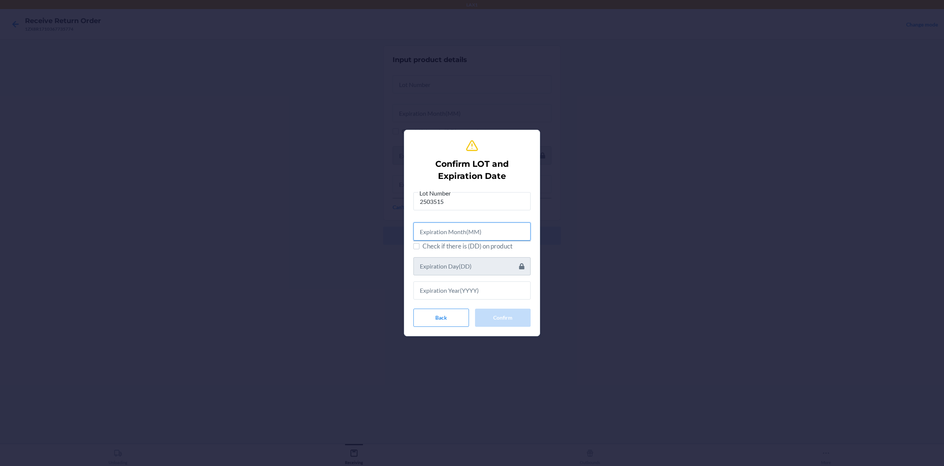
click at [504, 233] on input "text" at bounding box center [471, 231] width 117 height 18
type input "05"
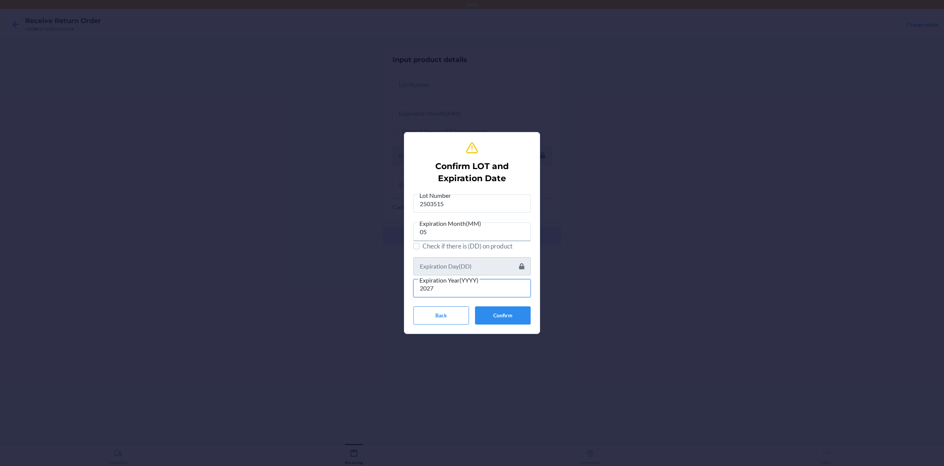
type input "2027"
click at [518, 322] on button "Confirm" at bounding box center [503, 315] width 56 height 18
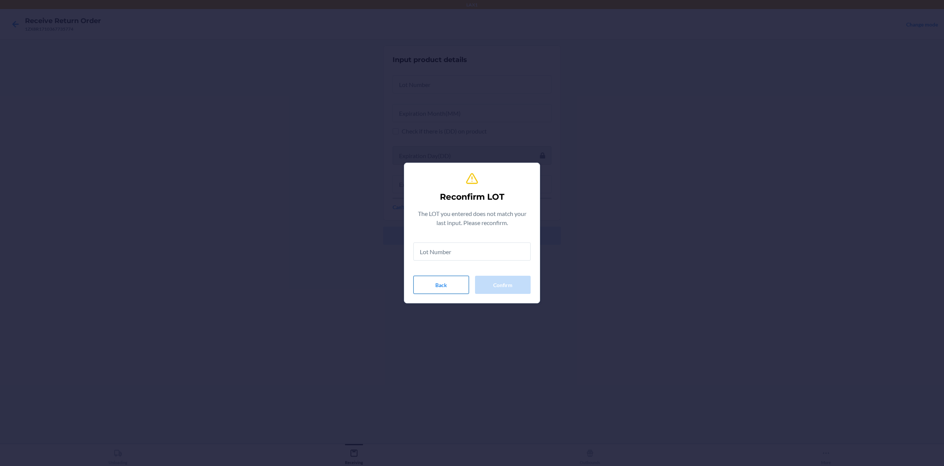
click at [462, 292] on button "Back" at bounding box center [441, 285] width 56 height 18
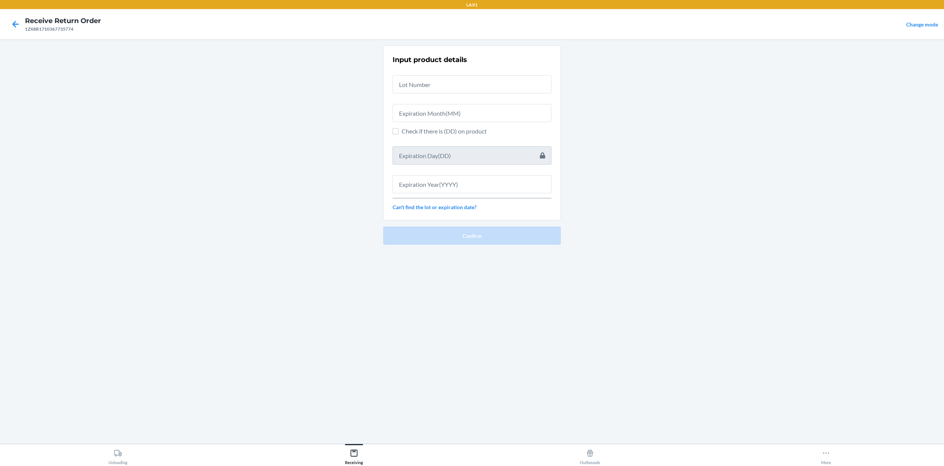
click at [23, 28] on div at bounding box center [15, 24] width 19 height 19
click at [20, 25] on icon at bounding box center [15, 24] width 13 height 13
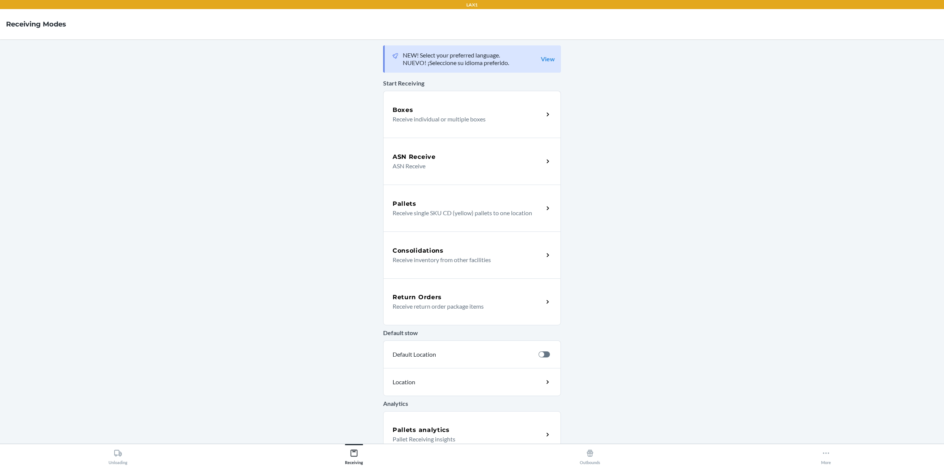
click at [484, 308] on p "Receive return order package items" at bounding box center [464, 306] width 145 height 9
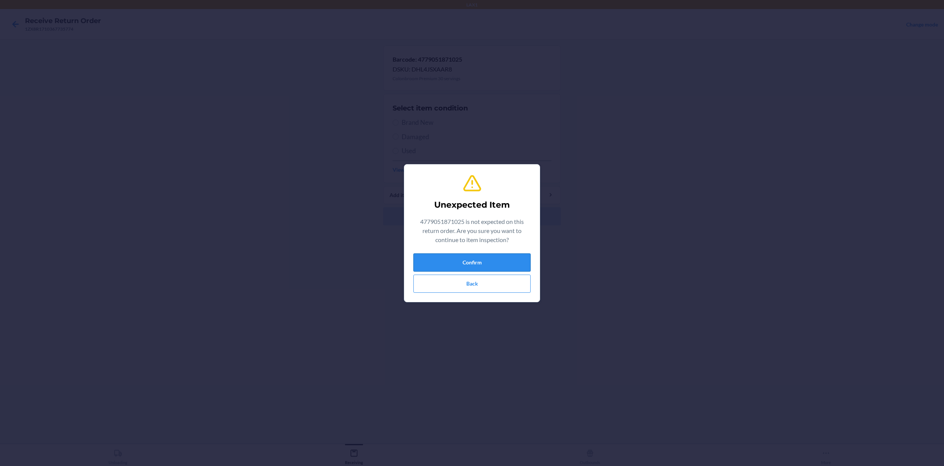
click at [518, 259] on button "Confirm" at bounding box center [471, 262] width 117 height 18
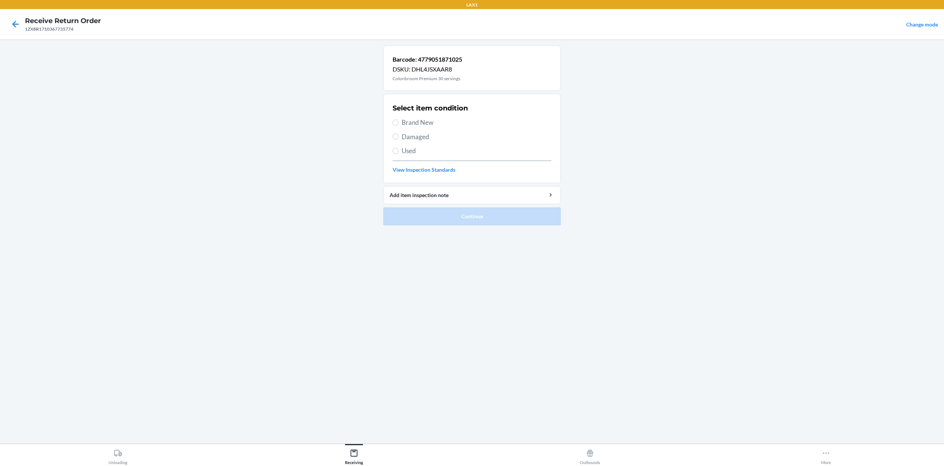
click at [417, 121] on span "Brand New" at bounding box center [476, 123] width 150 height 10
click at [398, 121] on input "Brand New" at bounding box center [395, 122] width 6 height 6
radio input "true"
click at [416, 132] on span "Damaged" at bounding box center [476, 137] width 150 height 10
click at [398, 133] on input "Damaged" at bounding box center [395, 136] width 6 height 6
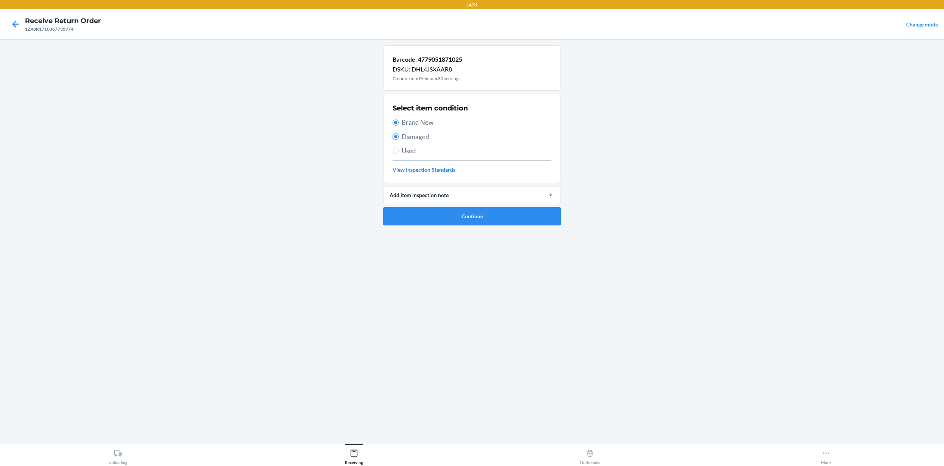
radio input "true"
radio input "false"
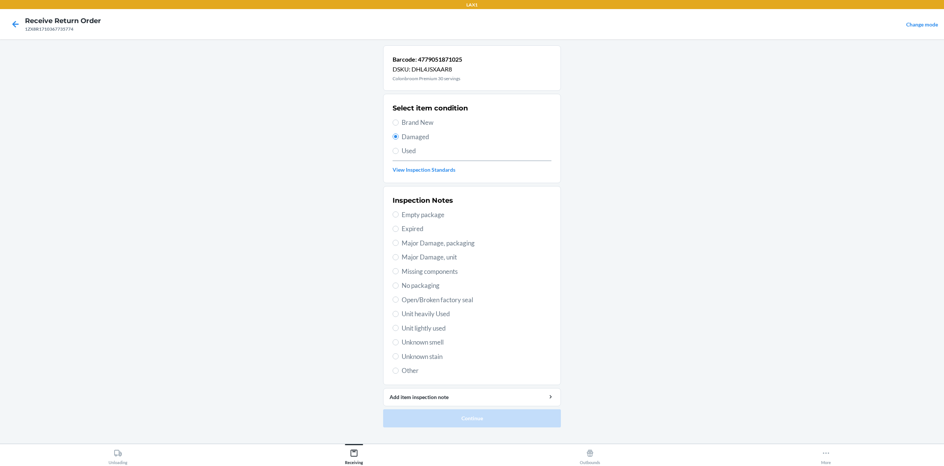
click at [457, 247] on span "Major Damage, packaging" at bounding box center [476, 243] width 150 height 10
click at [398, 246] on input "Major Damage, packaging" at bounding box center [395, 243] width 6 height 6
radio input "true"
click at [419, 349] on button "Continue" at bounding box center [472, 418] width 178 height 18
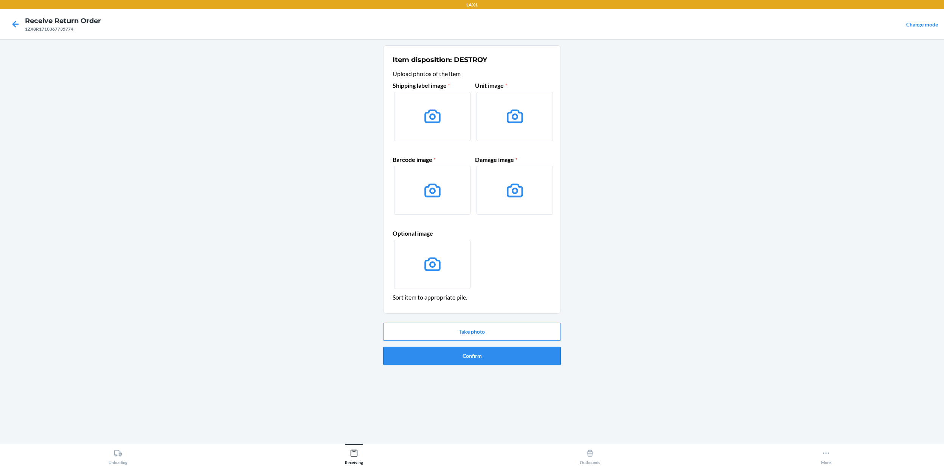
click at [507, 348] on button "Confirm" at bounding box center [472, 356] width 178 height 18
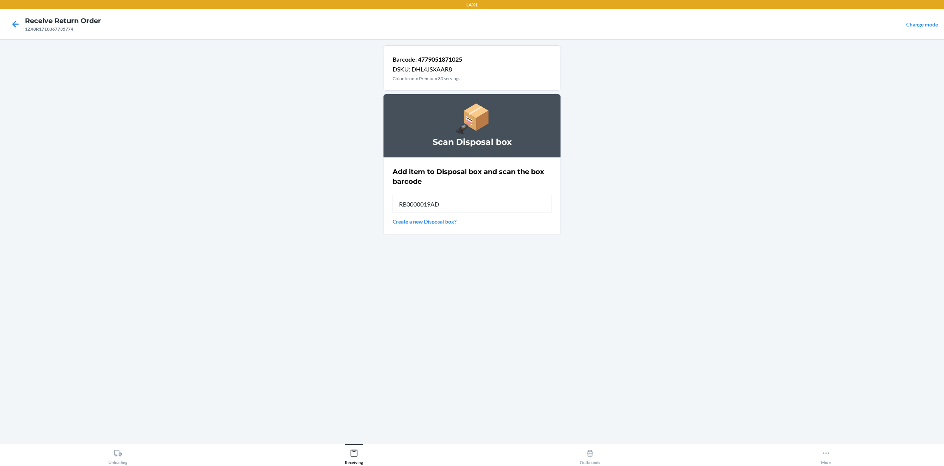
type input "RB0000019AD"
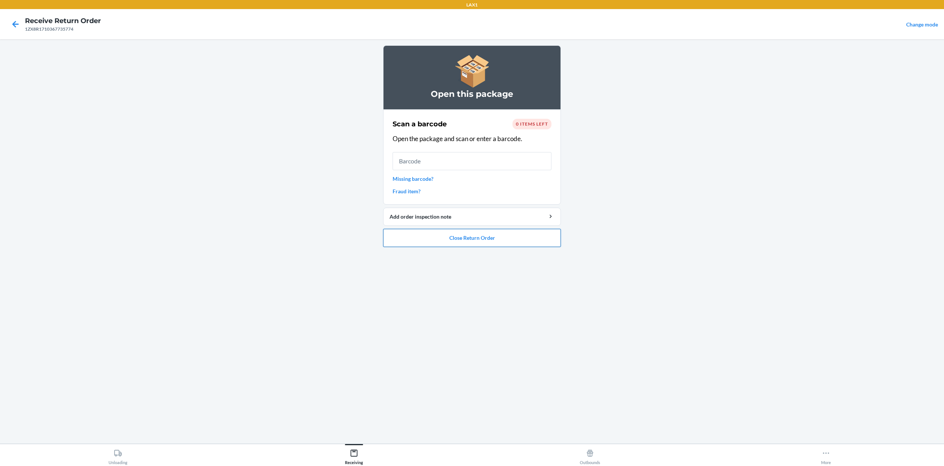
click at [478, 246] on button "Close Return Order" at bounding box center [472, 238] width 178 height 18
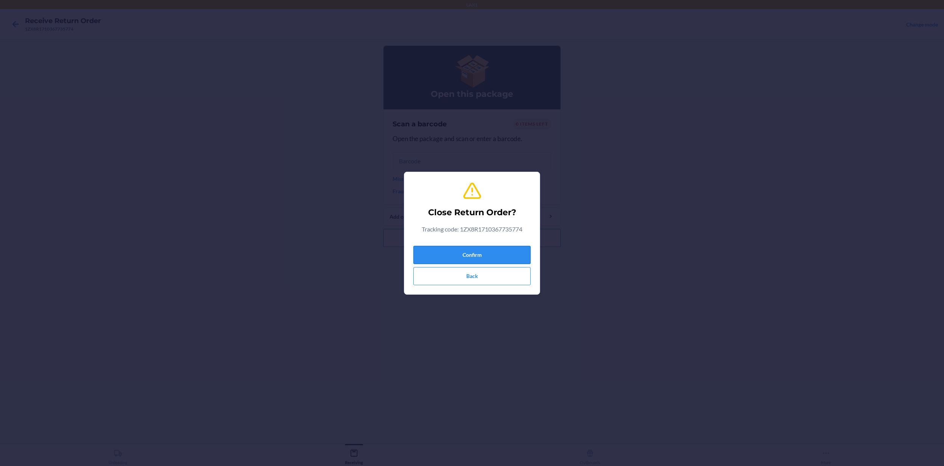
click at [473, 253] on button "Confirm" at bounding box center [471, 255] width 117 height 18
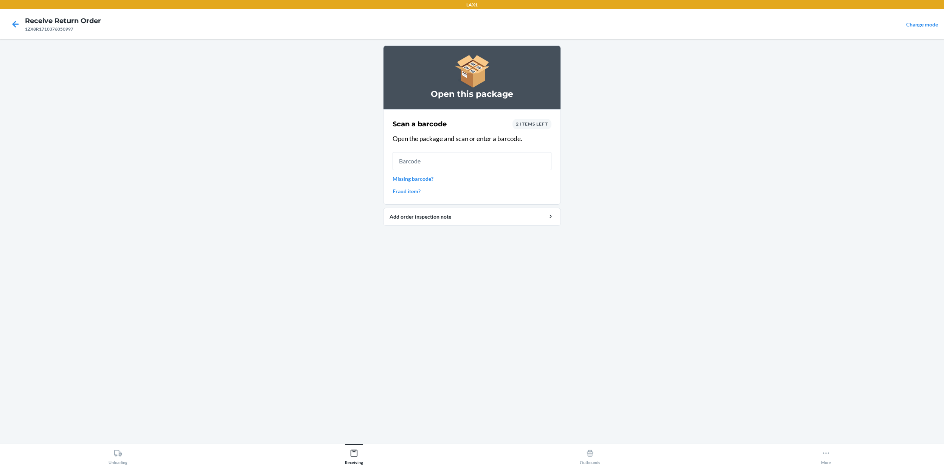
type input "v"
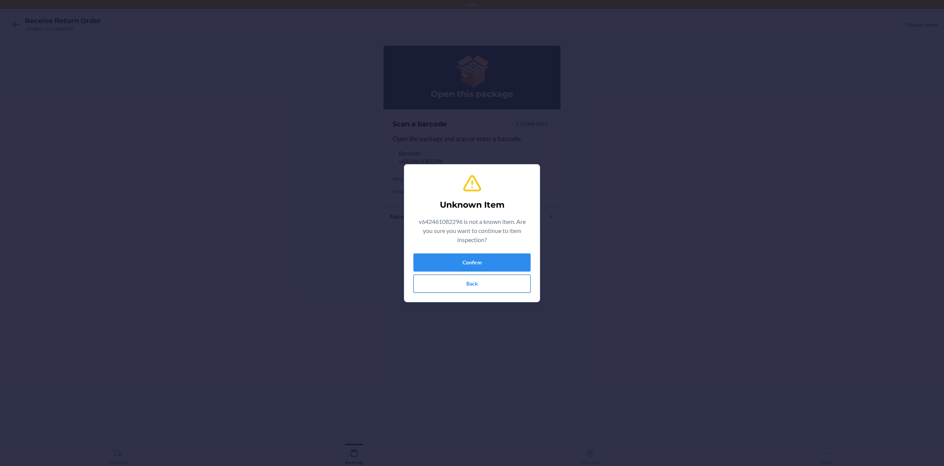
click at [474, 282] on button "Back" at bounding box center [471, 283] width 117 height 18
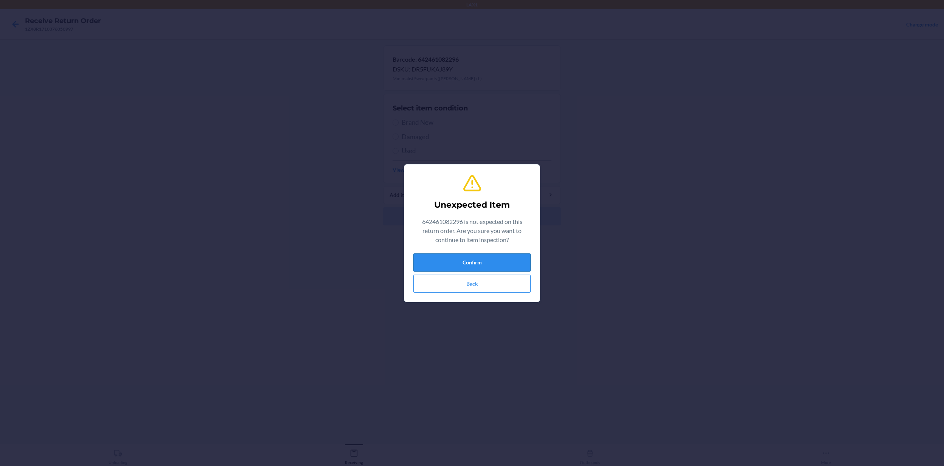
click at [499, 262] on button "Confirm" at bounding box center [471, 262] width 117 height 18
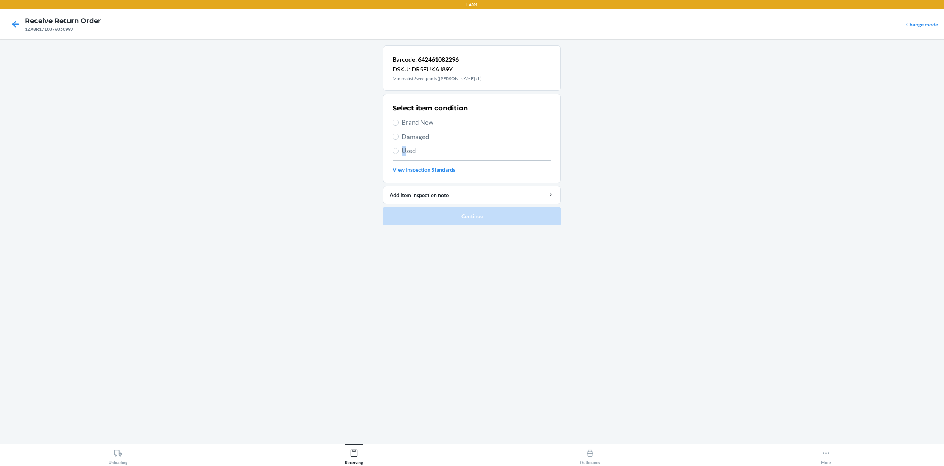
click at [406, 150] on span "Used" at bounding box center [476, 151] width 150 height 10
click at [404, 147] on span "Used" at bounding box center [476, 151] width 150 height 10
click at [398, 148] on input "Used" at bounding box center [395, 151] width 6 height 6
radio input "true"
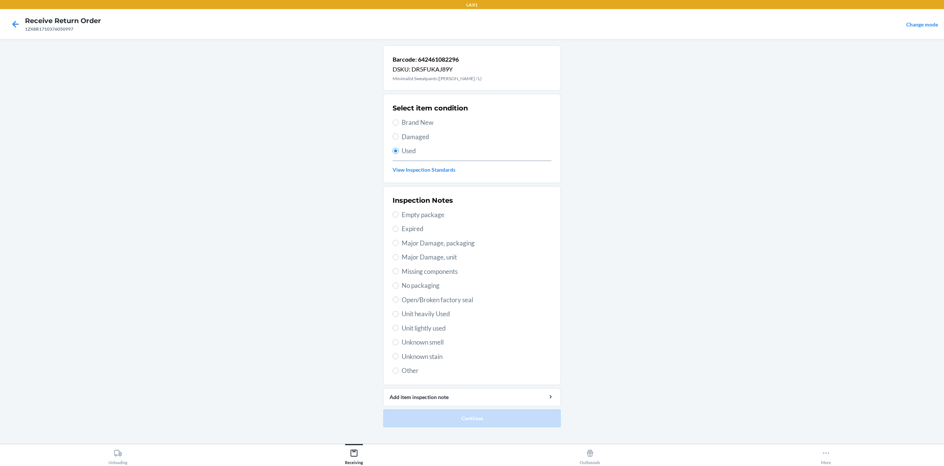
click at [440, 330] on span "Unit lightly used" at bounding box center [476, 328] width 150 height 10
click at [398, 330] on input "Unit lightly used" at bounding box center [395, 328] width 6 height 6
radio input "true"
click at [492, 349] on button "Continue" at bounding box center [472, 418] width 178 height 18
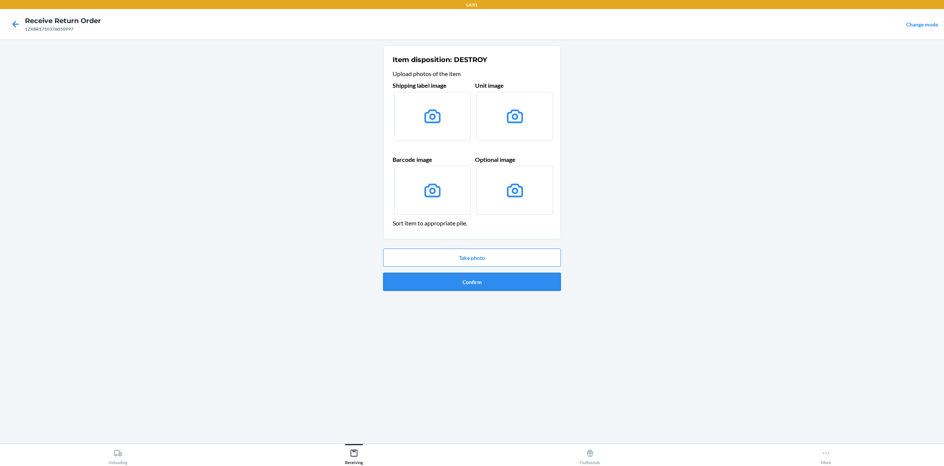
click at [500, 279] on button "Confirm" at bounding box center [472, 282] width 178 height 18
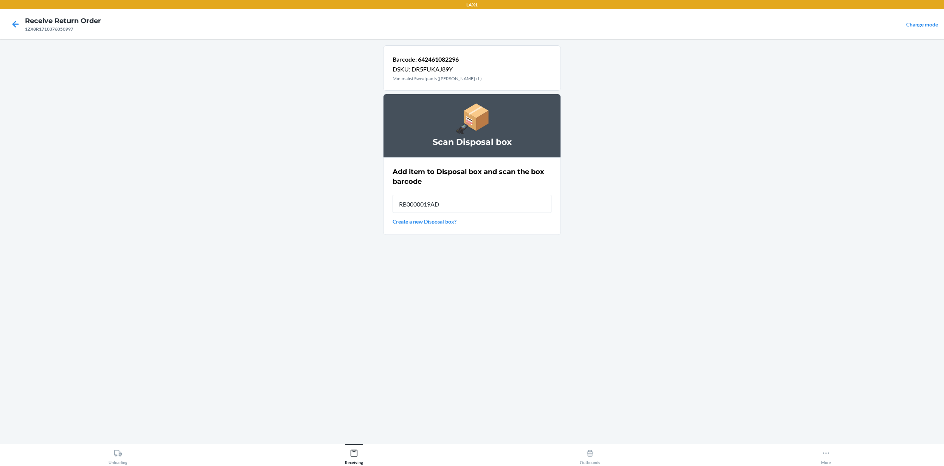
type input "RB0000019AD"
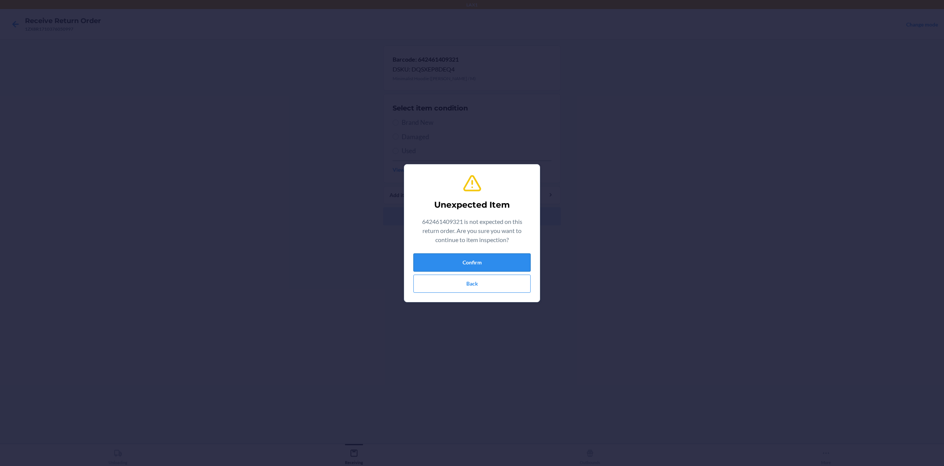
click at [493, 263] on button "Confirm" at bounding box center [471, 262] width 117 height 18
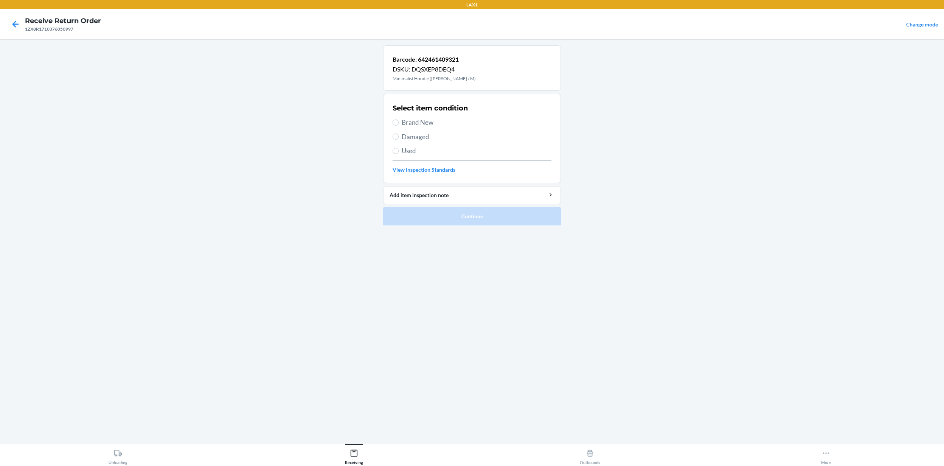
click at [416, 126] on span "Brand New" at bounding box center [476, 123] width 150 height 10
click at [398, 126] on input "Brand New" at bounding box center [395, 122] width 6 height 6
radio input "true"
click at [512, 221] on button "Continue" at bounding box center [472, 216] width 178 height 18
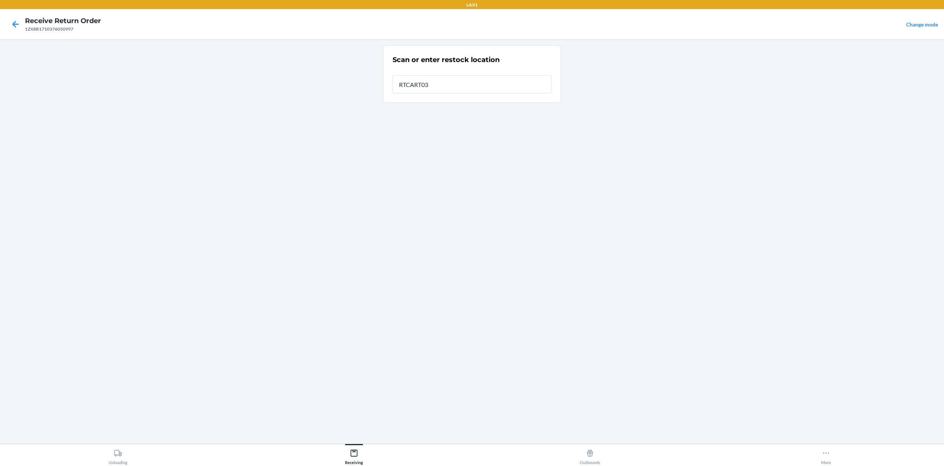
type input "RTCART032"
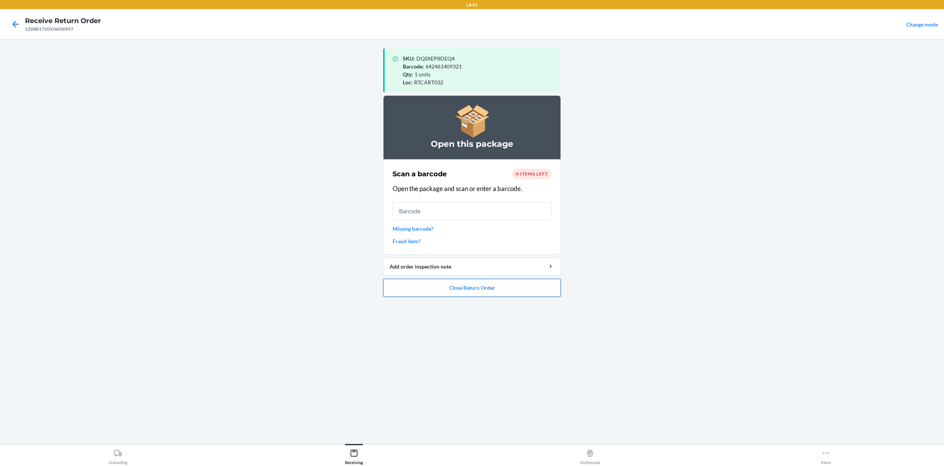
click at [519, 288] on button "Close Return Order" at bounding box center [472, 288] width 178 height 18
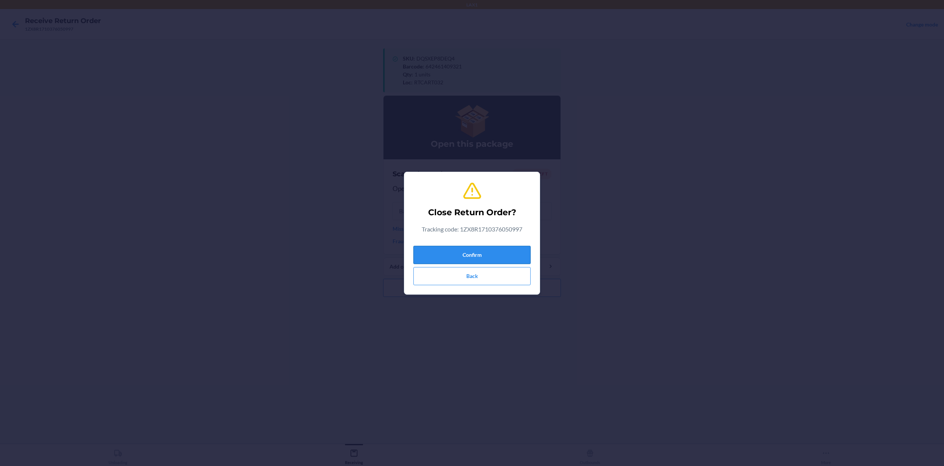
click at [505, 262] on button "Confirm" at bounding box center [471, 255] width 117 height 18
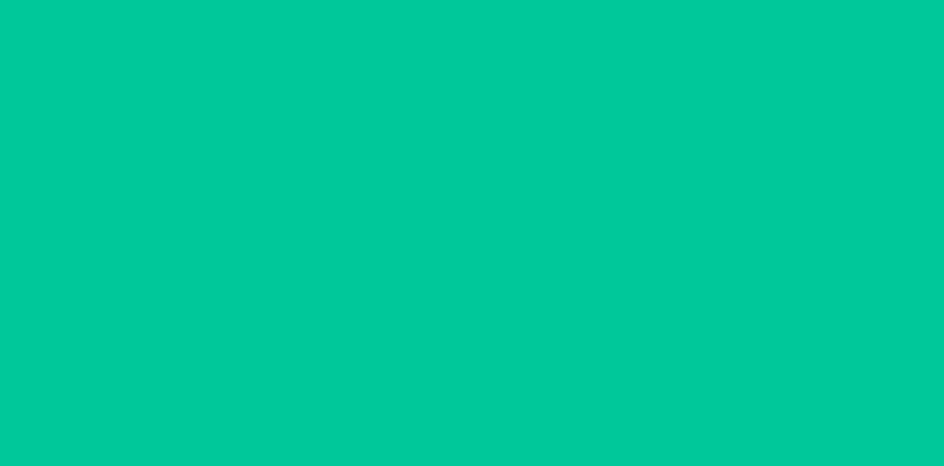
click at [505, 259] on div "Successfully closed return order 1ZX8R1710376050997 Scan a return package Scan …" at bounding box center [472, 241] width 178 height 392
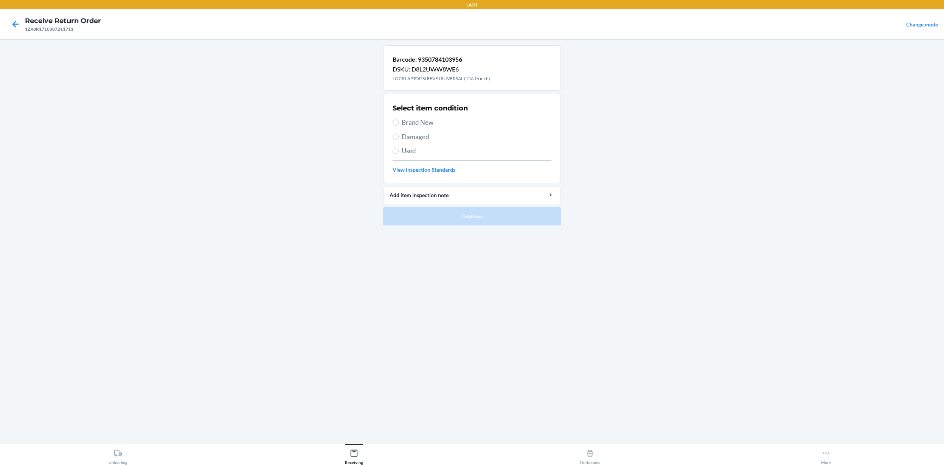
click at [417, 131] on div "Select item condition Brand New Damaged Used View Inspection Standards" at bounding box center [471, 138] width 159 height 75
click at [413, 137] on span "Damaged" at bounding box center [476, 137] width 150 height 10
click at [398, 137] on input "Damaged" at bounding box center [395, 136] width 6 height 6
radio input "true"
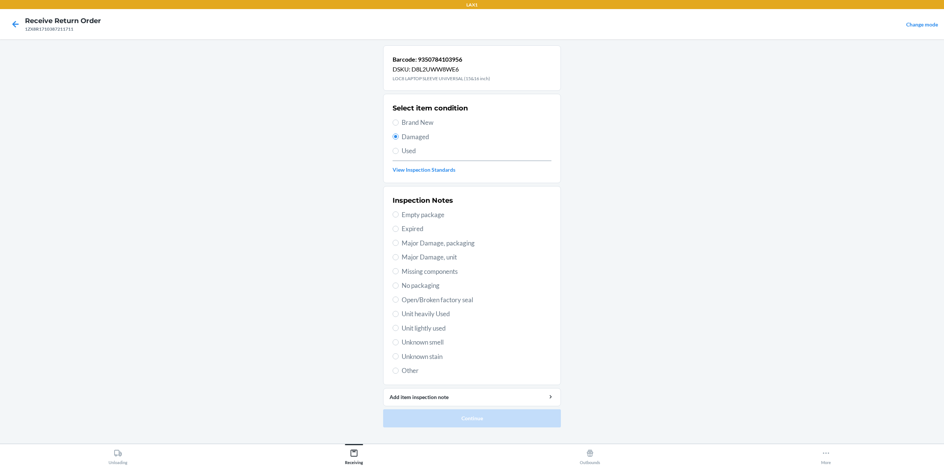
click at [461, 240] on span "Major Damage, packaging" at bounding box center [476, 243] width 150 height 10
click at [398, 240] on input "Major Damage, packaging" at bounding box center [395, 243] width 6 height 6
radio input "true"
click at [519, 349] on button "Continue" at bounding box center [472, 418] width 178 height 18
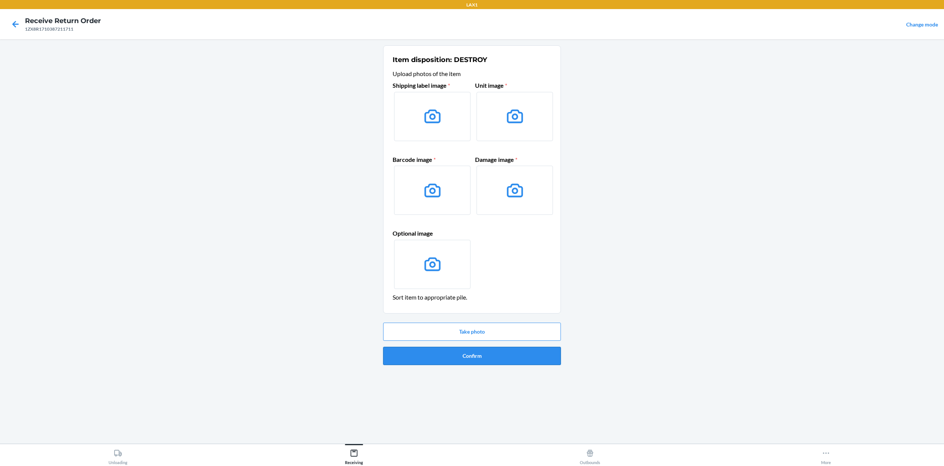
click at [524, 349] on button "Confirm" at bounding box center [472, 356] width 178 height 18
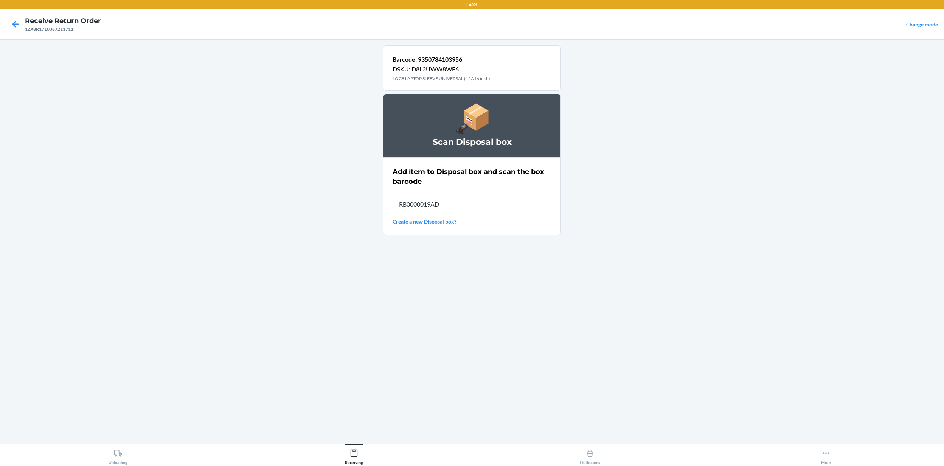
type input "RB0000019AD"
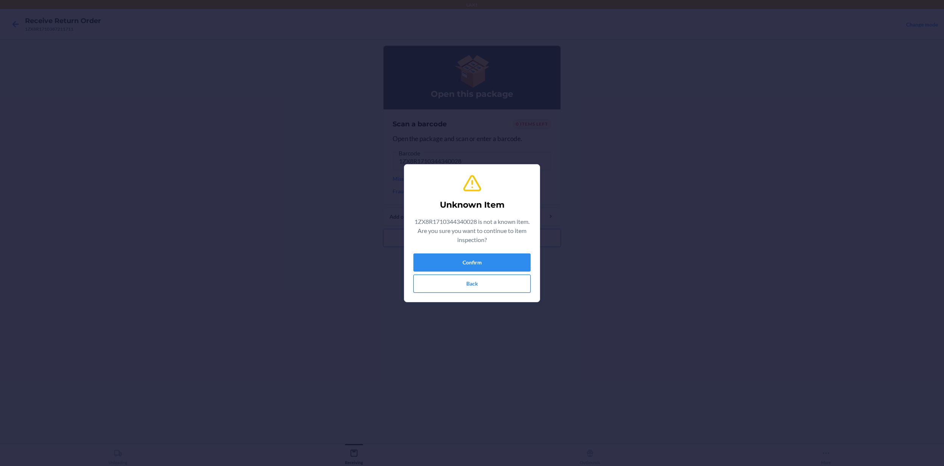
click at [518, 281] on button "Back" at bounding box center [471, 283] width 117 height 18
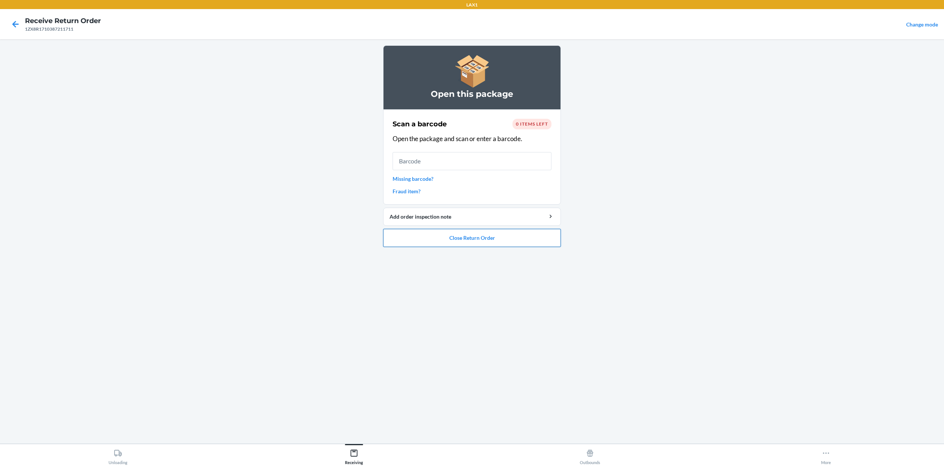
click at [514, 235] on button "Close Return Order" at bounding box center [472, 238] width 178 height 18
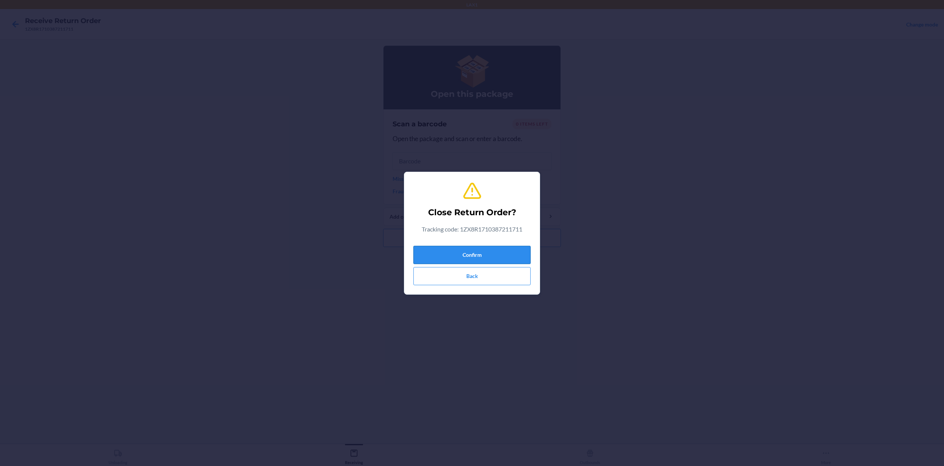
click at [510, 249] on button "Confirm" at bounding box center [471, 255] width 117 height 18
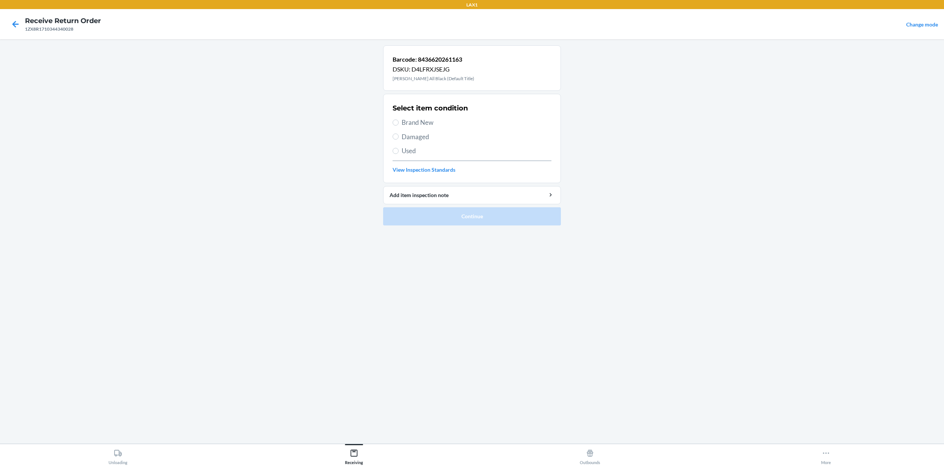
drag, startPoint x: 417, startPoint y: 119, endPoint x: 419, endPoint y: 123, distance: 4.4
click at [418, 122] on span "Brand New" at bounding box center [476, 123] width 150 height 10
click at [407, 121] on span "Brand New" at bounding box center [476, 123] width 150 height 10
click at [398, 121] on input "Brand New" at bounding box center [395, 122] width 6 height 6
radio input "true"
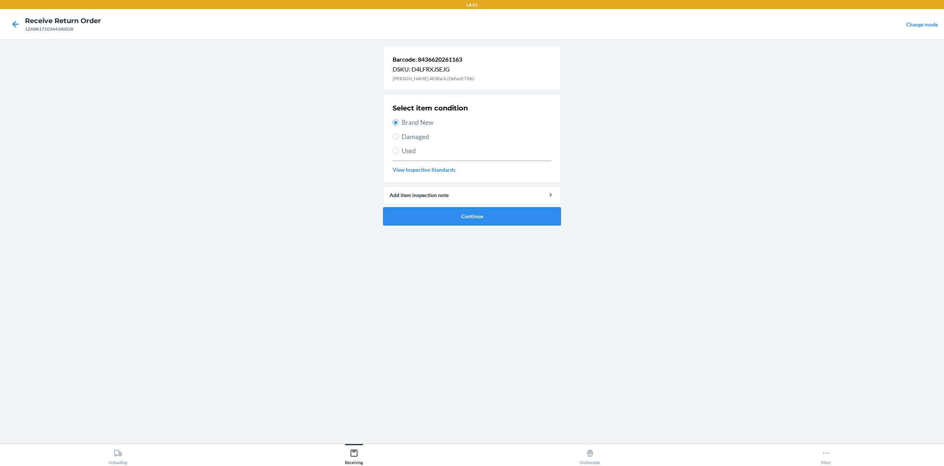
click at [454, 217] on button "Continue" at bounding box center [472, 216] width 178 height 18
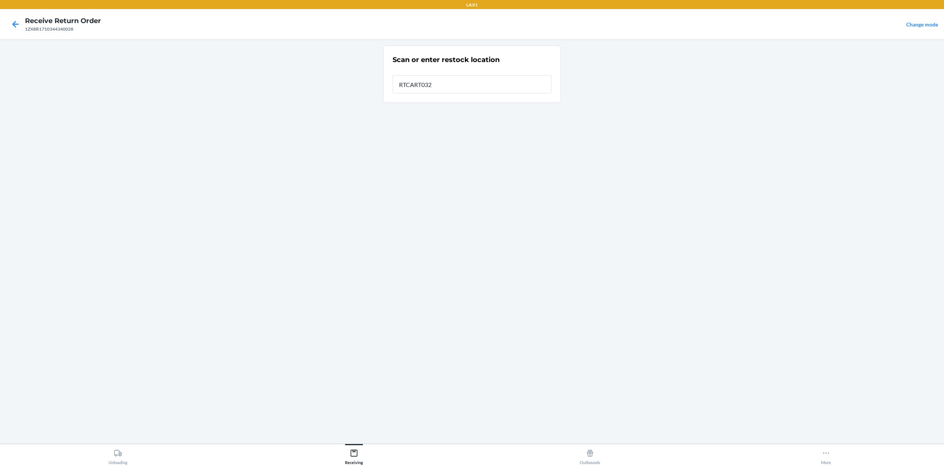
type input "RTCART032"
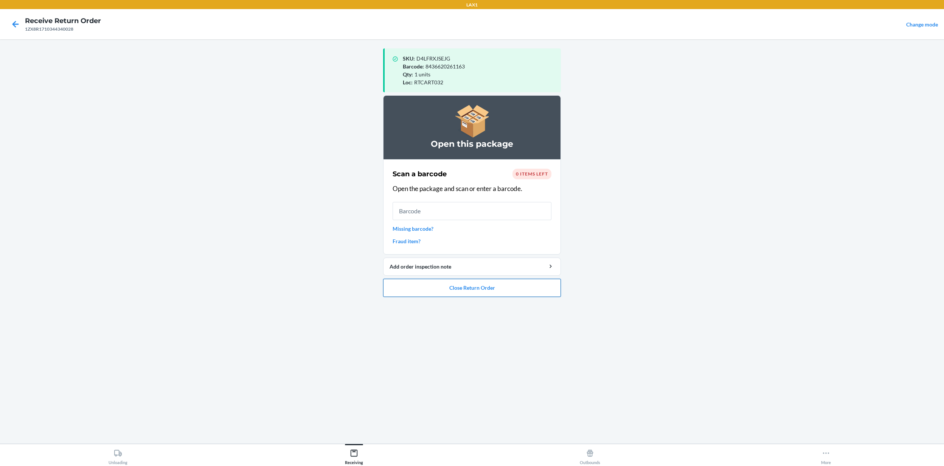
click at [462, 286] on button "Close Return Order" at bounding box center [472, 288] width 178 height 18
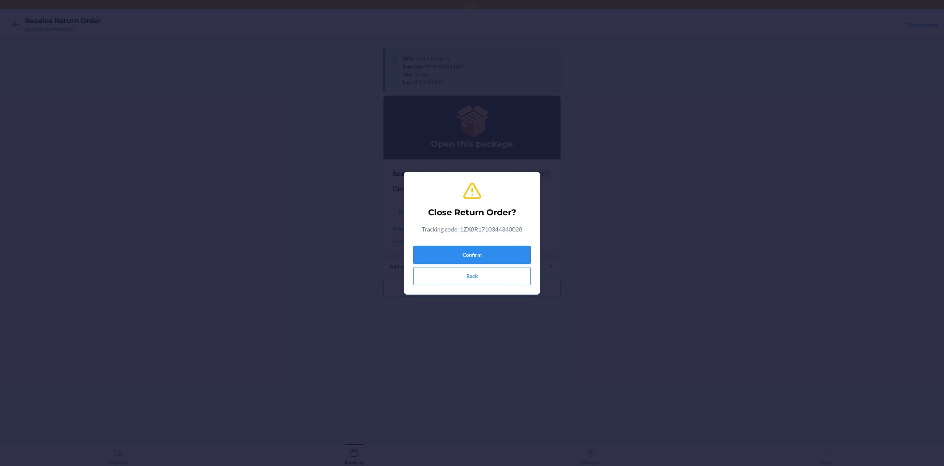
click at [484, 256] on button "Confirm" at bounding box center [471, 255] width 117 height 18
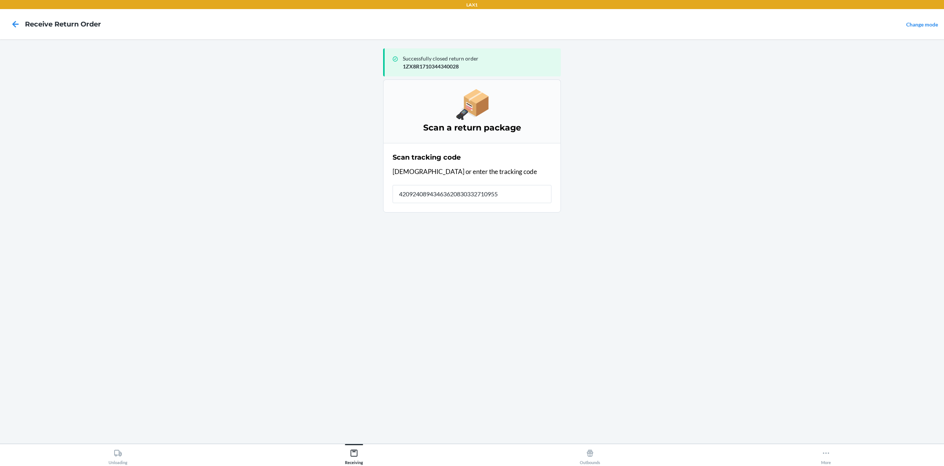
type input "420924089434636208303327109553"
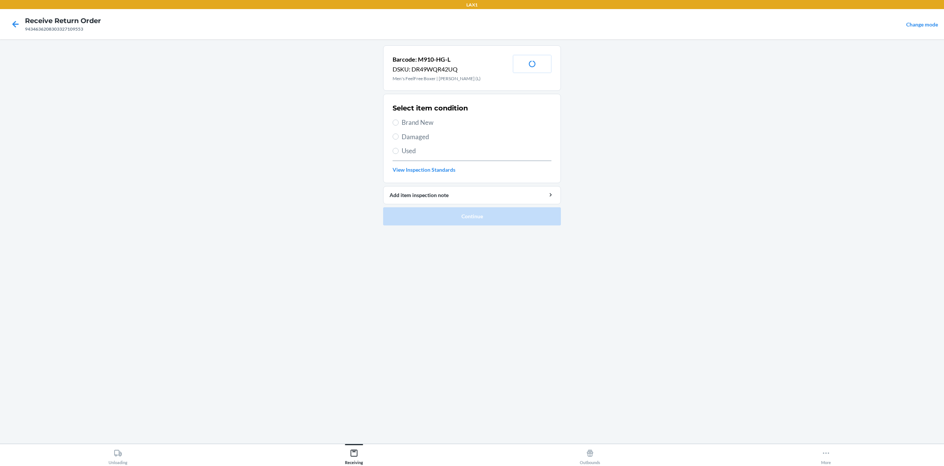
click at [422, 135] on span "Damaged" at bounding box center [476, 137] width 150 height 10
click at [398, 135] on input "Damaged" at bounding box center [395, 136] width 6 height 6
radio input "true"
click at [443, 211] on button "Continue" at bounding box center [472, 216] width 178 height 18
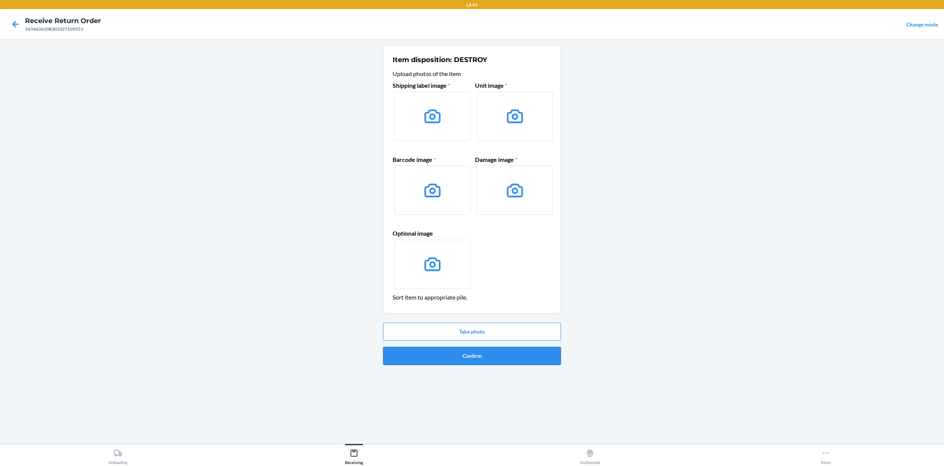
click at [471, 349] on button "Confirm" at bounding box center [472, 356] width 178 height 18
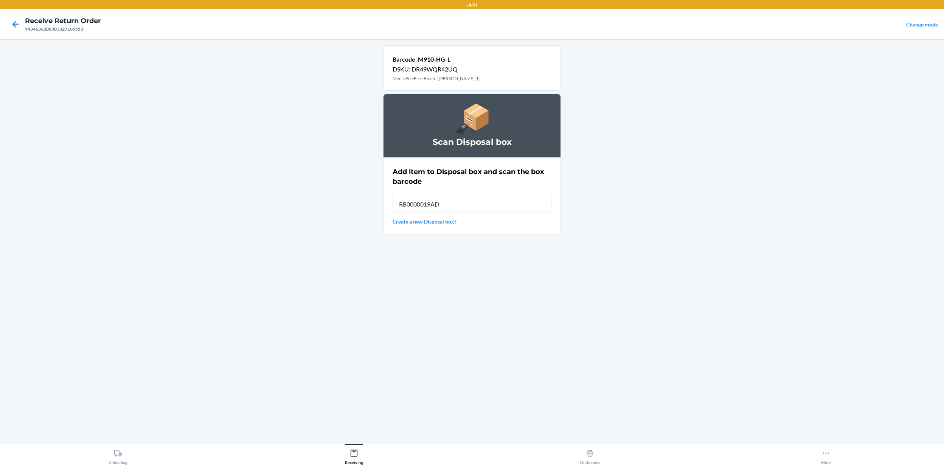
type input "RB0000019AD"
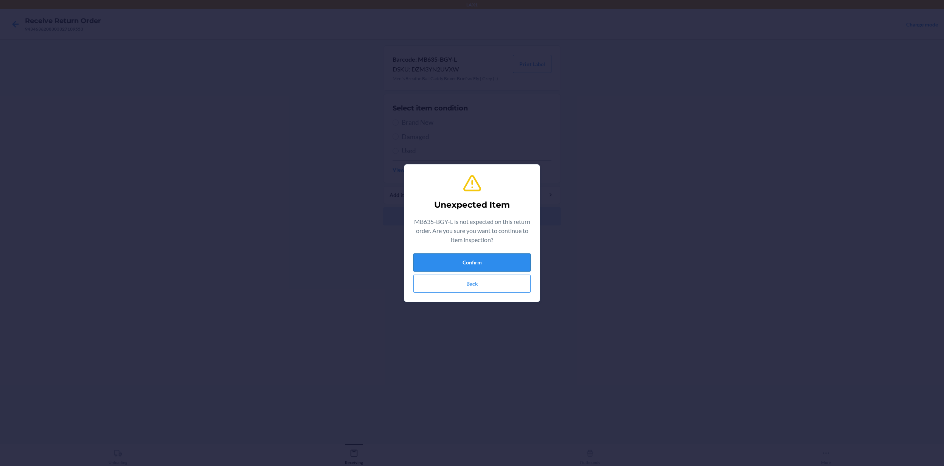
click at [452, 253] on button "Confirm" at bounding box center [471, 262] width 117 height 18
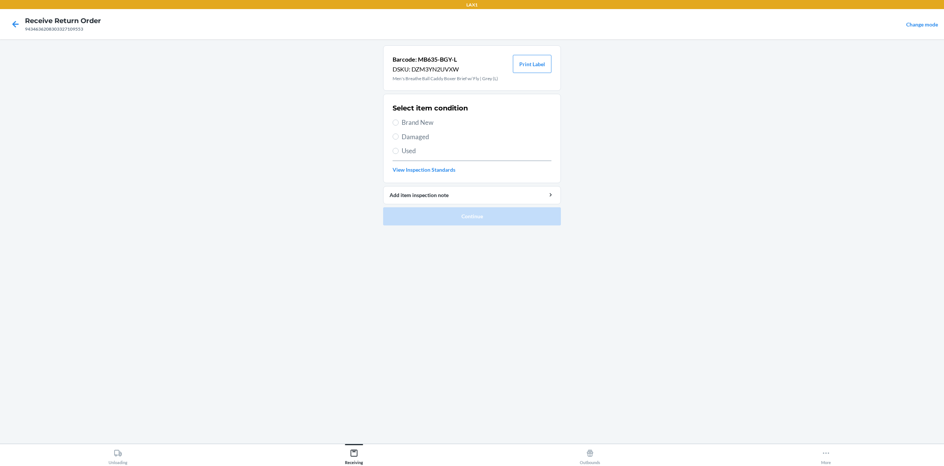
click at [422, 119] on span "Brand New" at bounding box center [476, 123] width 150 height 10
click at [398, 119] on input "Brand New" at bounding box center [395, 122] width 6 height 6
radio input "true"
click at [470, 218] on button "Continue" at bounding box center [472, 216] width 178 height 18
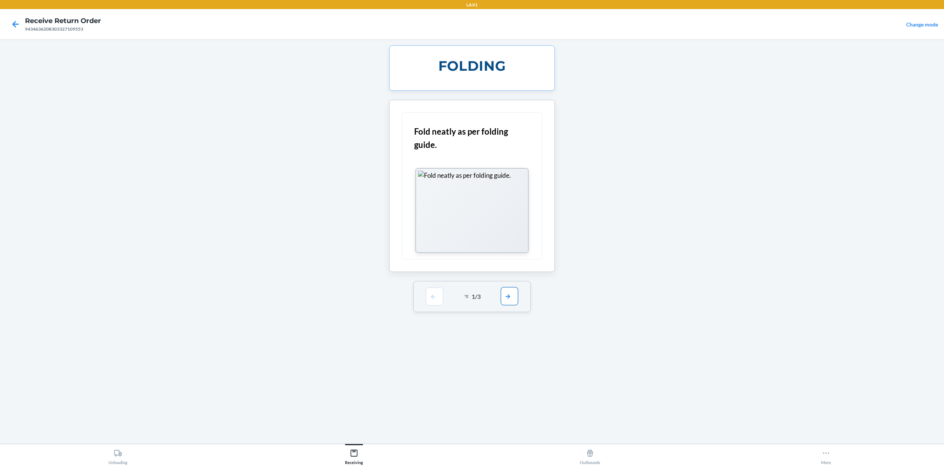
drag, startPoint x: 521, startPoint y: 291, endPoint x: 510, endPoint y: 303, distance: 16.0
click at [514, 299] on div "1 / 3" at bounding box center [472, 296] width 118 height 31
click at [510, 303] on button "button" at bounding box center [509, 296] width 17 height 18
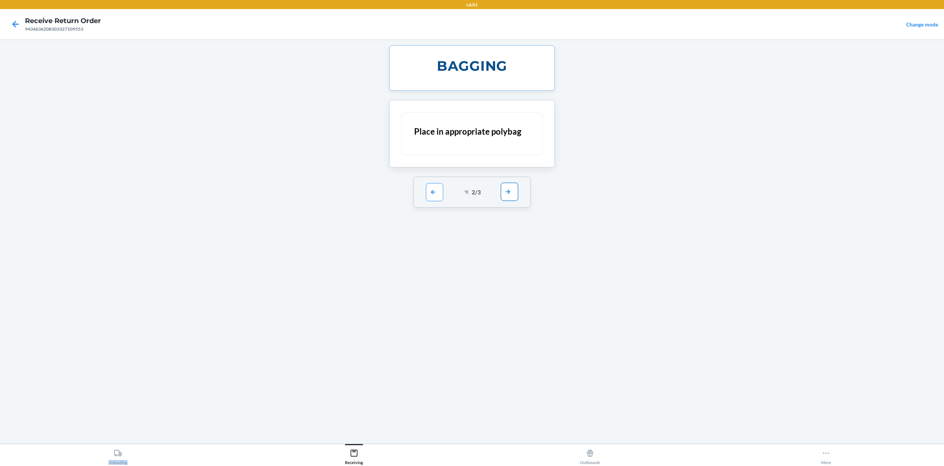
click at [510, 303] on div "BAGGING Place in appropriate polybag 2 / 3" at bounding box center [472, 241] width 178 height 392
drag, startPoint x: 510, startPoint y: 303, endPoint x: 507, endPoint y: 192, distance: 110.4
click at [507, 192] on button "button" at bounding box center [509, 192] width 17 height 18
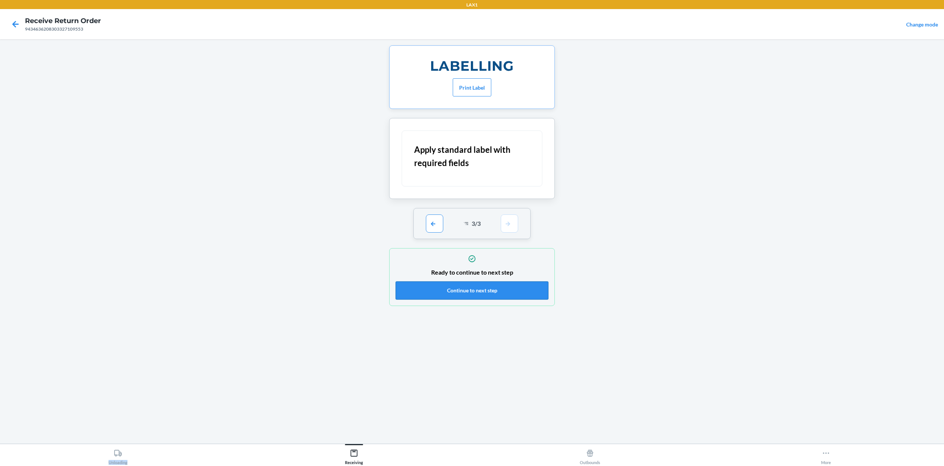
click at [476, 295] on button "Continue to next step" at bounding box center [471, 290] width 153 height 18
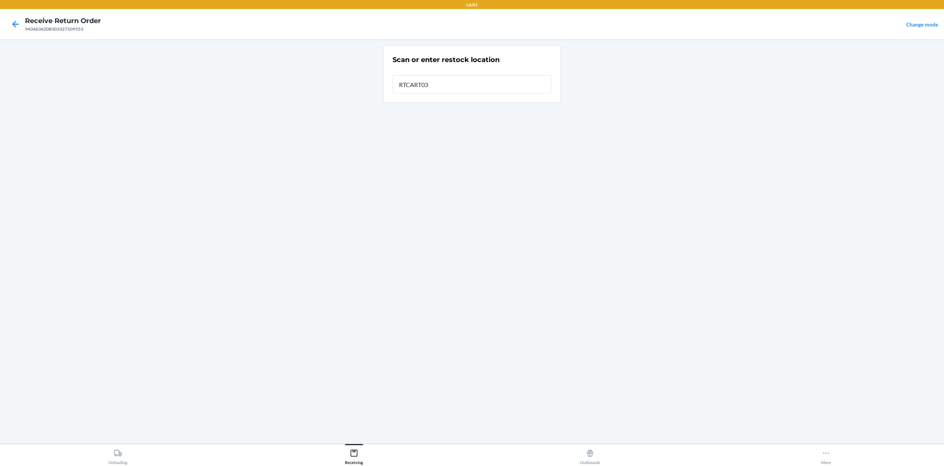
type input "RTCART032"
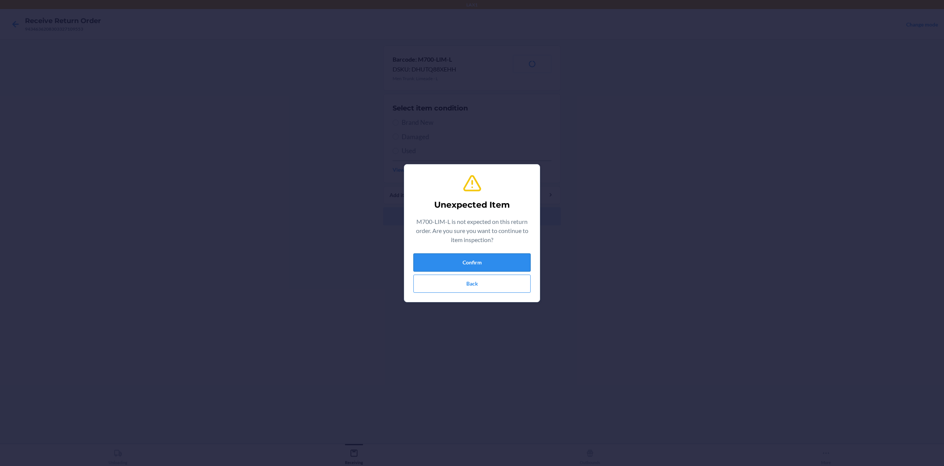
click at [449, 259] on button "Confirm" at bounding box center [471, 262] width 117 height 18
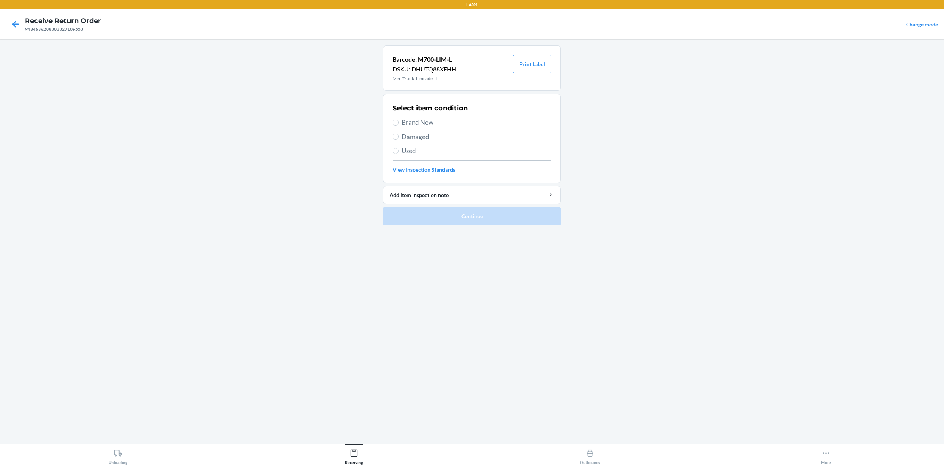
click at [428, 120] on span "Brand New" at bounding box center [476, 123] width 150 height 10
click at [398, 120] on input "Brand New" at bounding box center [395, 122] width 6 height 6
radio input "true"
click at [499, 211] on button "Continue" at bounding box center [472, 216] width 178 height 18
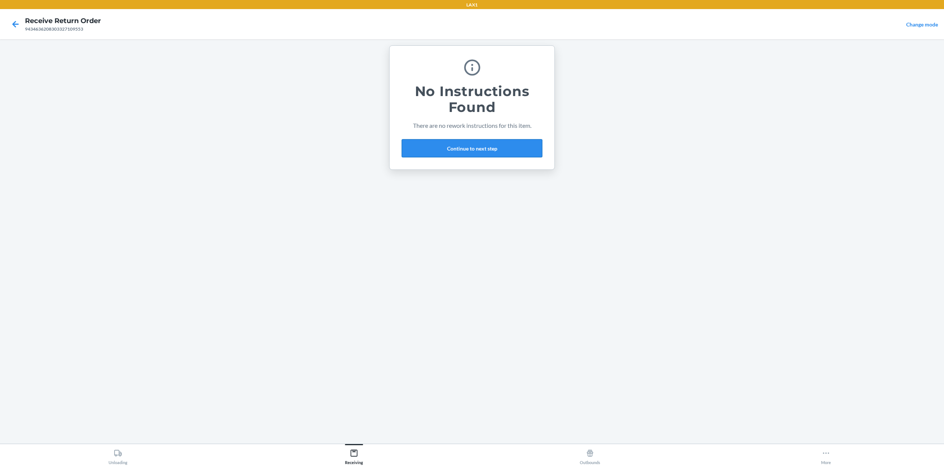
click at [522, 147] on button "Continue to next step" at bounding box center [471, 148] width 141 height 18
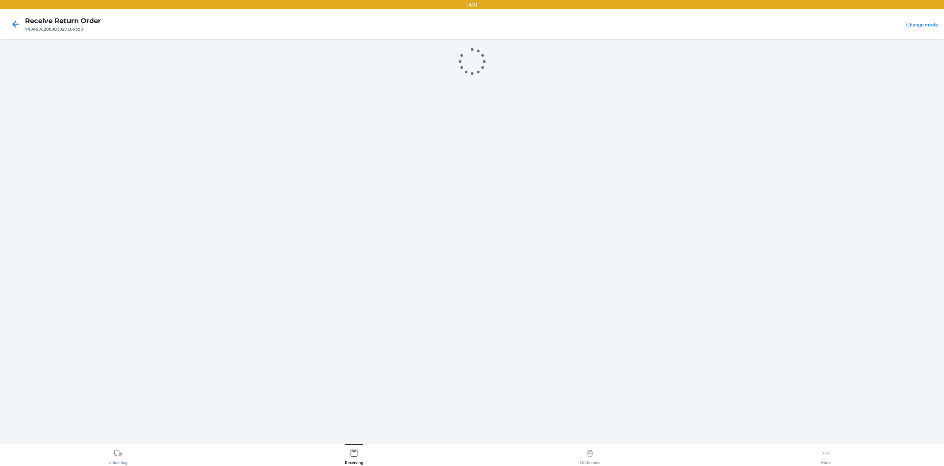
click at [514, 141] on div at bounding box center [472, 241] width 178 height 392
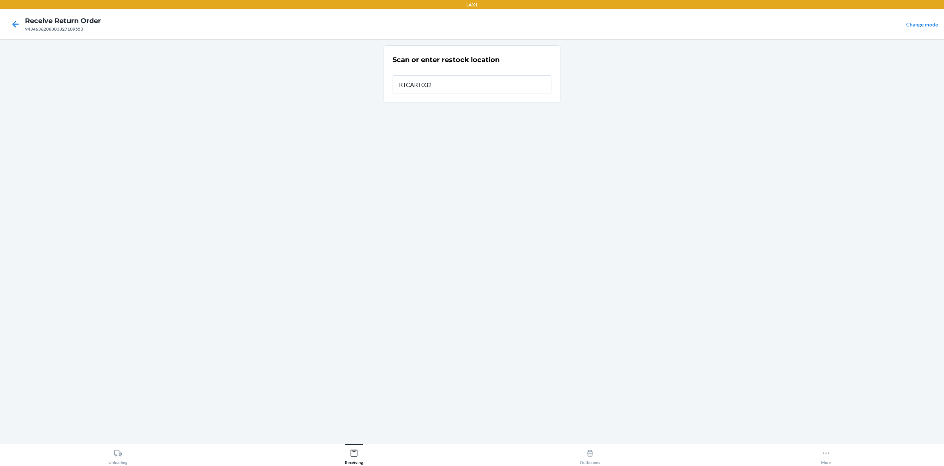
type input "RTCART032"
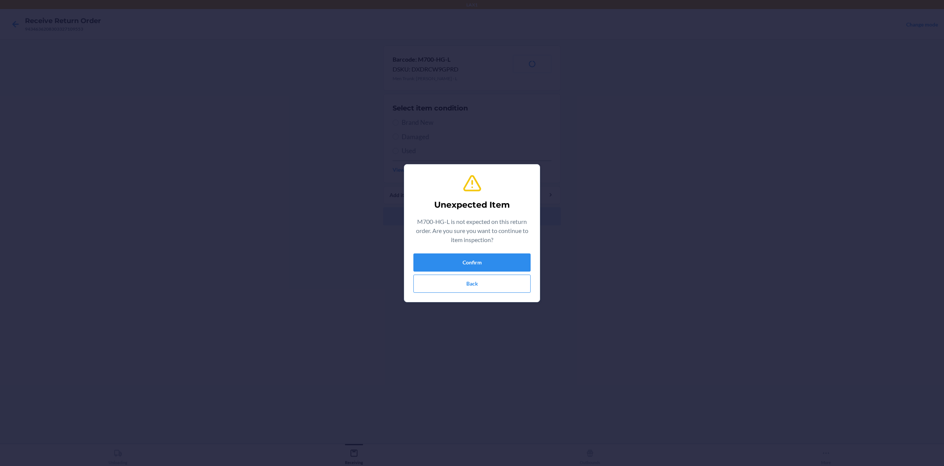
click at [474, 252] on div "Unexpected Item M700-HG-L is not expected on this return order. Are you sure yo…" at bounding box center [471, 232] width 117 height 125
click at [470, 259] on button "Confirm" at bounding box center [471, 262] width 117 height 18
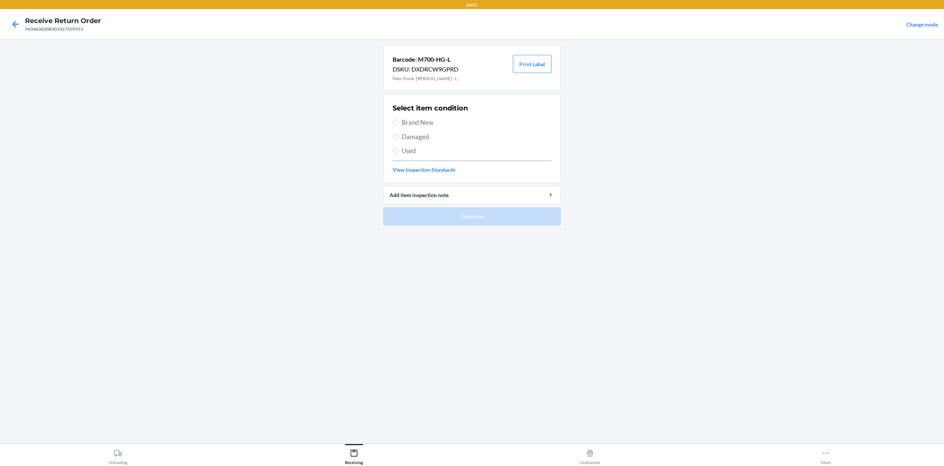
click at [424, 128] on div "Select item condition Brand New Damaged Used View Inspection Standards" at bounding box center [471, 138] width 159 height 75
click at [420, 126] on span "Brand New" at bounding box center [476, 123] width 150 height 10
click at [398, 126] on input "Brand New" at bounding box center [395, 122] width 6 height 6
radio input "true"
click at [508, 225] on button "Continue" at bounding box center [472, 216] width 178 height 18
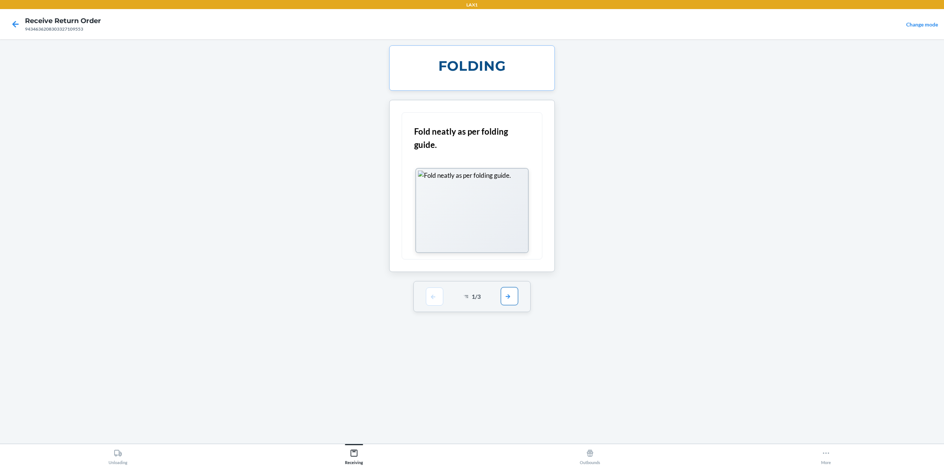
click at [501, 298] on button "button" at bounding box center [509, 296] width 17 height 18
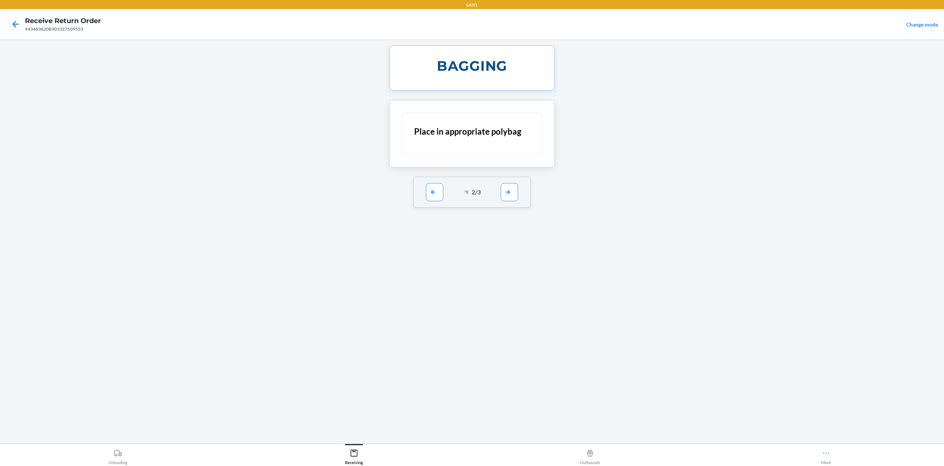
click at [504, 301] on div "BAGGING Place in appropriate polybag 2 / 3" at bounding box center [472, 241] width 178 height 392
click at [513, 187] on button "button" at bounding box center [509, 192] width 17 height 18
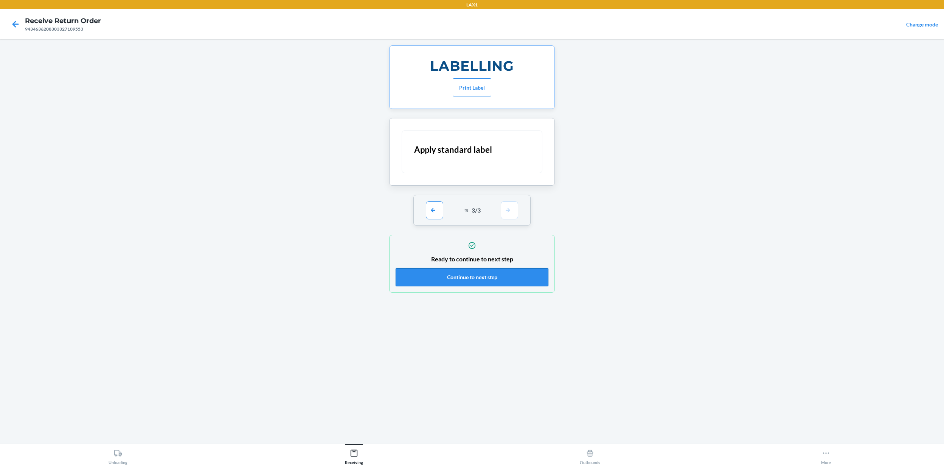
click at [512, 282] on button "Continue to next step" at bounding box center [471, 277] width 153 height 18
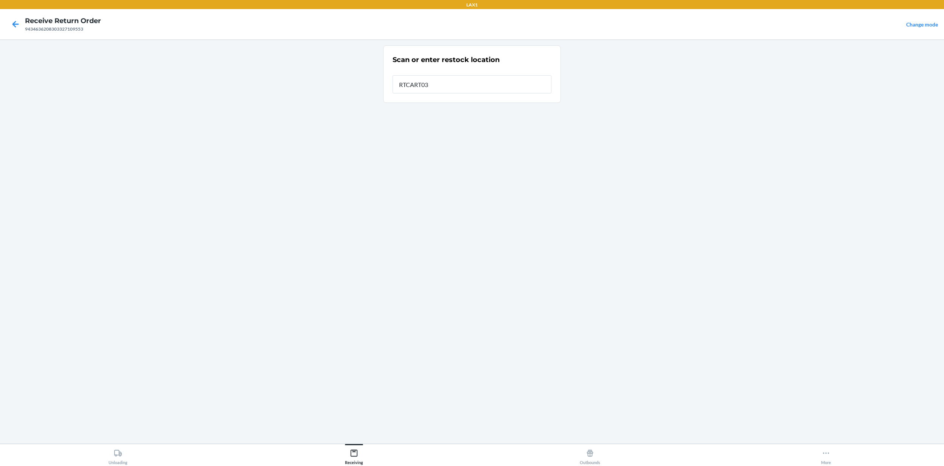
type input "RTCART032"
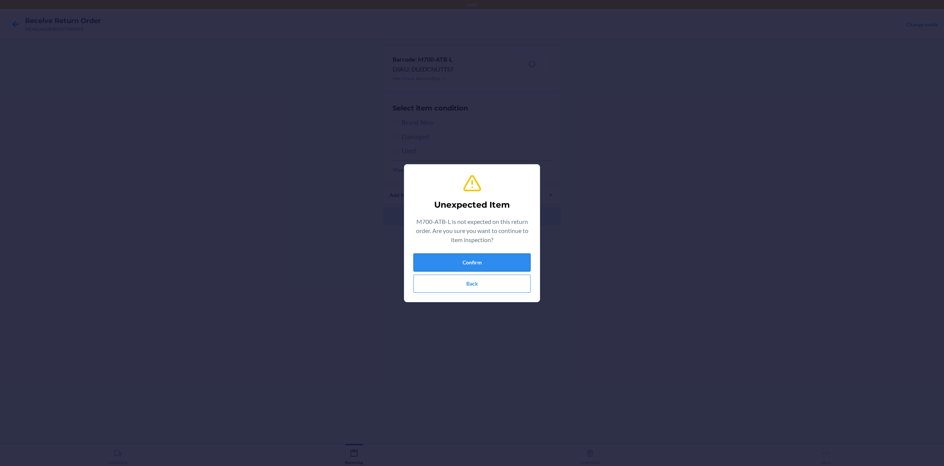
click at [464, 263] on button "Confirm" at bounding box center [471, 262] width 117 height 18
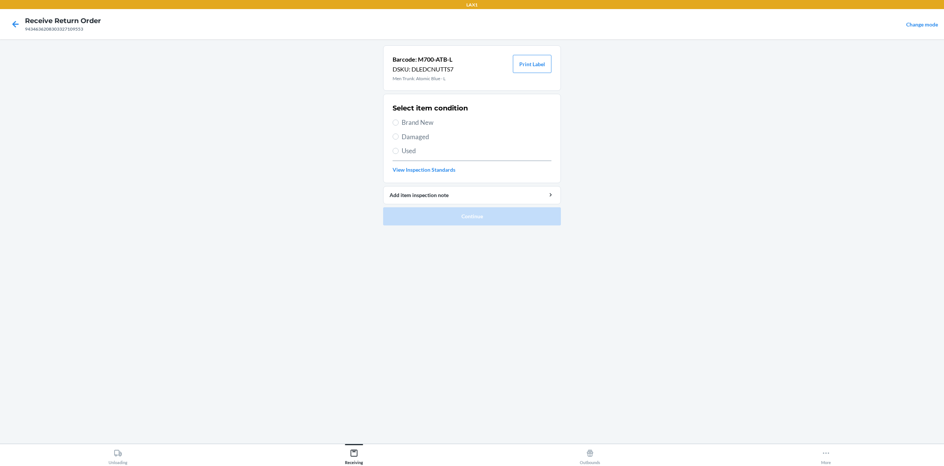
click at [415, 126] on span "Brand New" at bounding box center [476, 123] width 150 height 10
click at [398, 126] on input "Brand New" at bounding box center [395, 122] width 6 height 6
radio input "true"
click at [427, 119] on span "Brand New" at bounding box center [476, 123] width 150 height 10
click at [398, 119] on input "Brand New" at bounding box center [395, 122] width 6 height 6
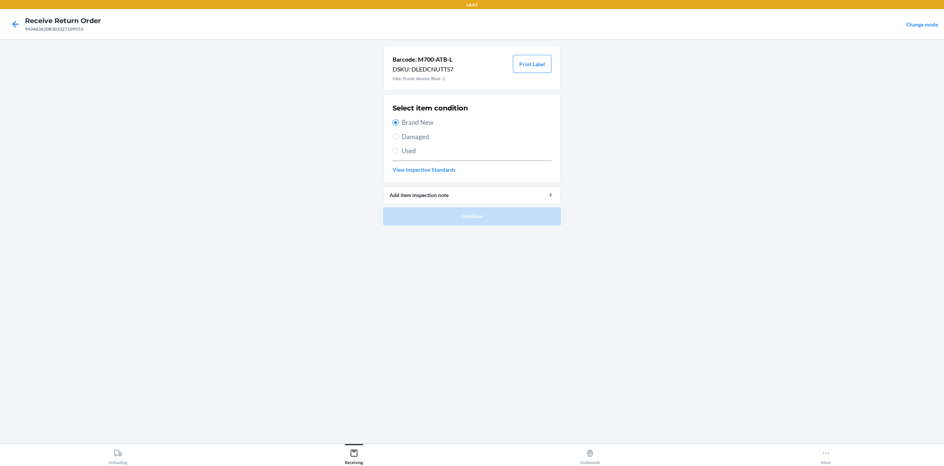
radio input "true"
click at [476, 212] on button "Continue" at bounding box center [472, 216] width 178 height 18
click at [452, 217] on button "Continue" at bounding box center [472, 216] width 178 height 18
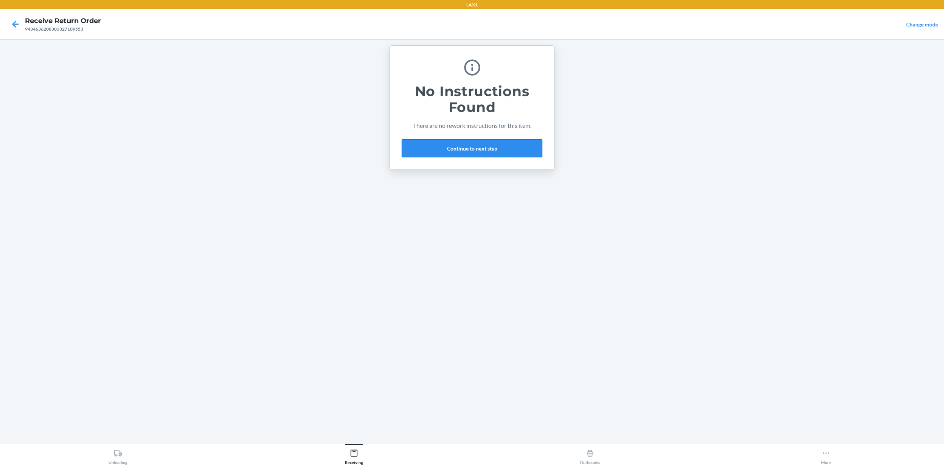
click at [470, 145] on button "Continue to next step" at bounding box center [471, 148] width 141 height 18
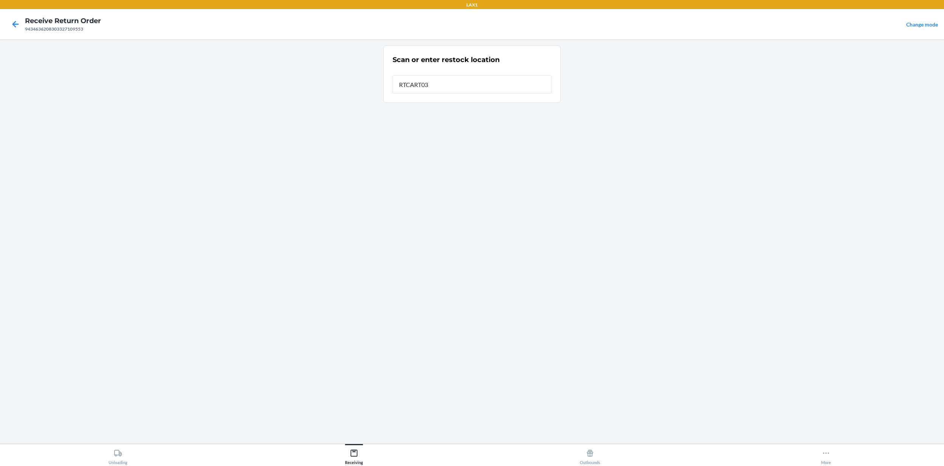
type input "RTCART032"
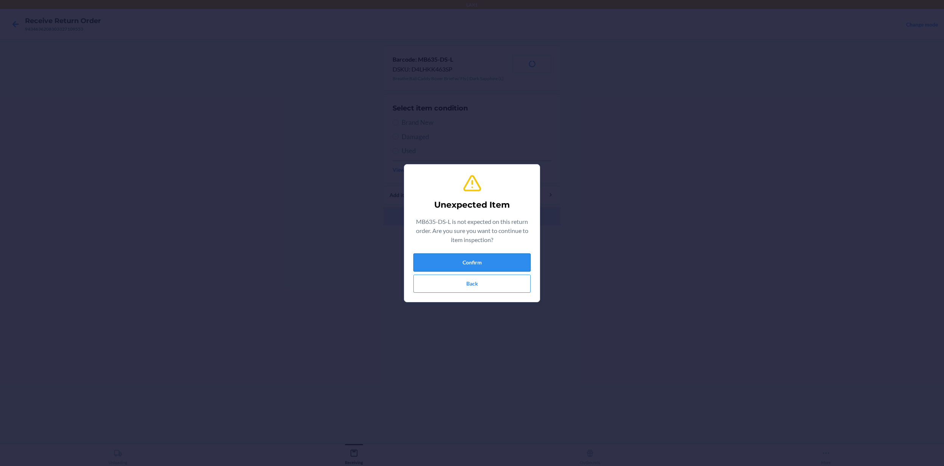
click at [462, 263] on button "Confirm" at bounding box center [471, 262] width 117 height 18
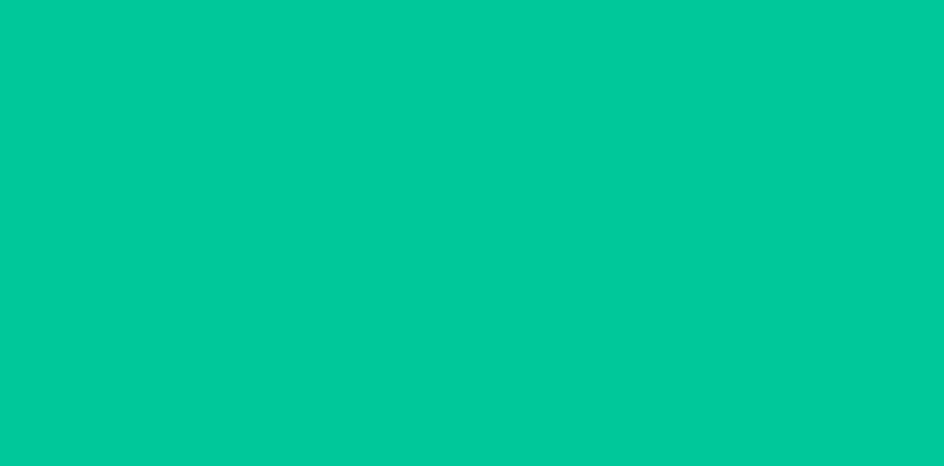
click at [420, 126] on span "Brand New" at bounding box center [476, 123] width 150 height 10
click at [398, 126] on input "Brand New" at bounding box center [395, 122] width 6 height 6
radio input "true"
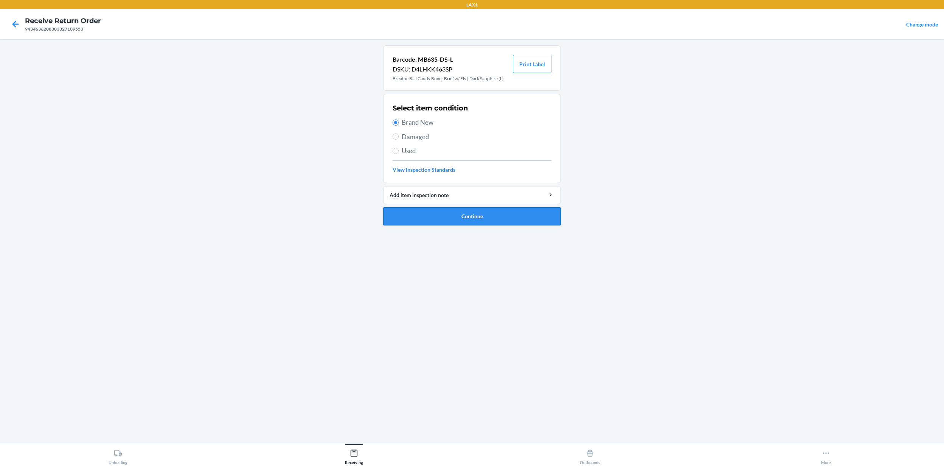
click at [460, 218] on button "Continue" at bounding box center [472, 216] width 178 height 18
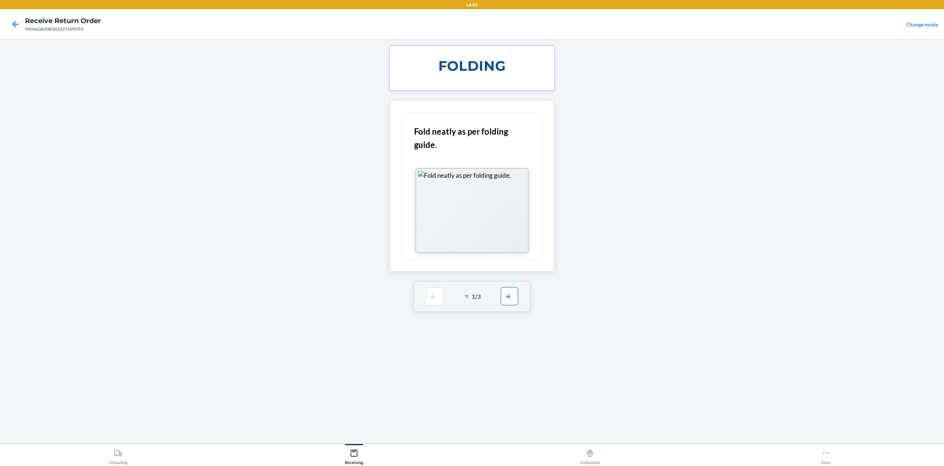
click at [509, 301] on button "button" at bounding box center [509, 296] width 17 height 18
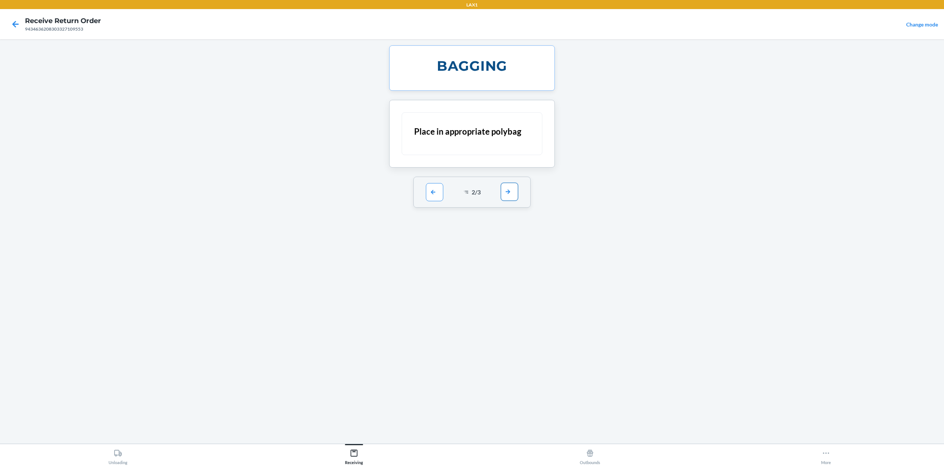
click at [505, 194] on button "button" at bounding box center [509, 192] width 17 height 18
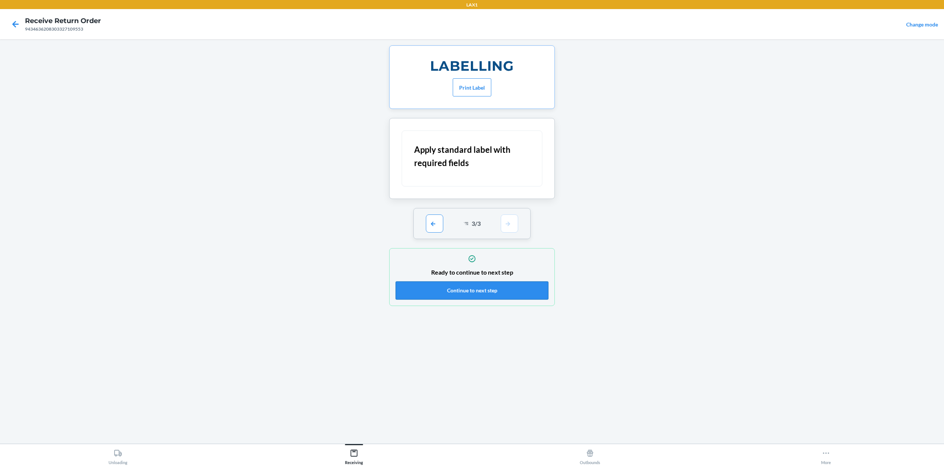
click at [505, 295] on button "Continue to next step" at bounding box center [471, 290] width 153 height 18
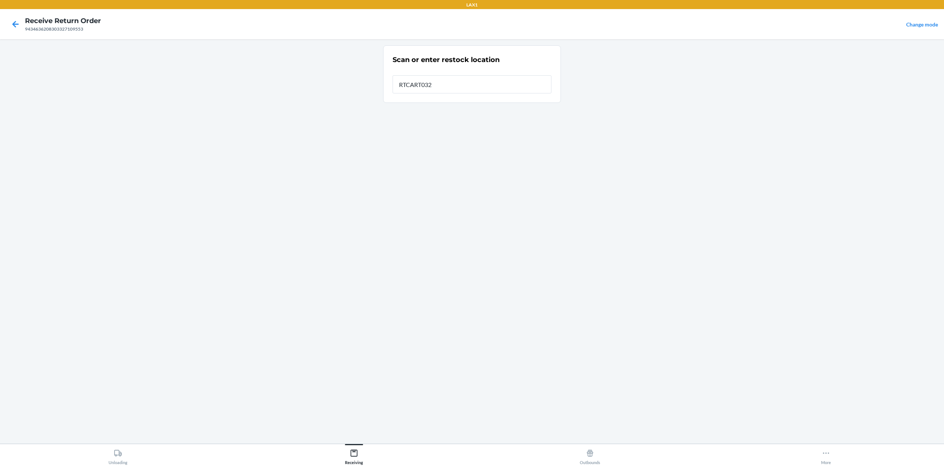
type input "RTCART032"
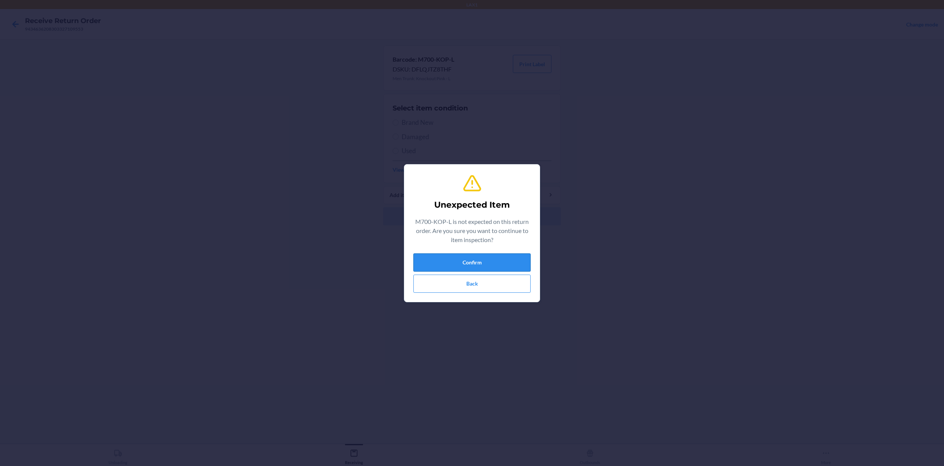
click at [484, 265] on button "Confirm" at bounding box center [471, 262] width 117 height 18
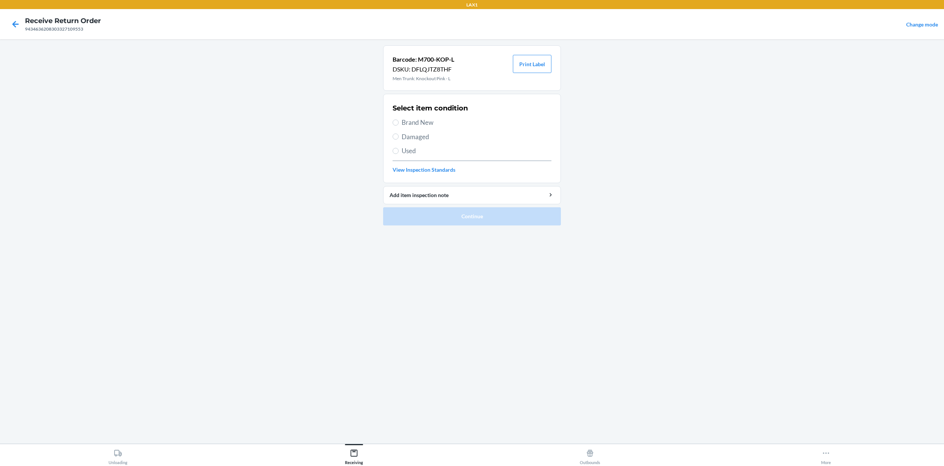
click at [418, 150] on span "Used" at bounding box center [476, 151] width 150 height 10
click at [398, 150] on input "Used" at bounding box center [395, 151] width 6 height 6
radio input "true"
click at [508, 217] on button "Continue" at bounding box center [472, 216] width 178 height 18
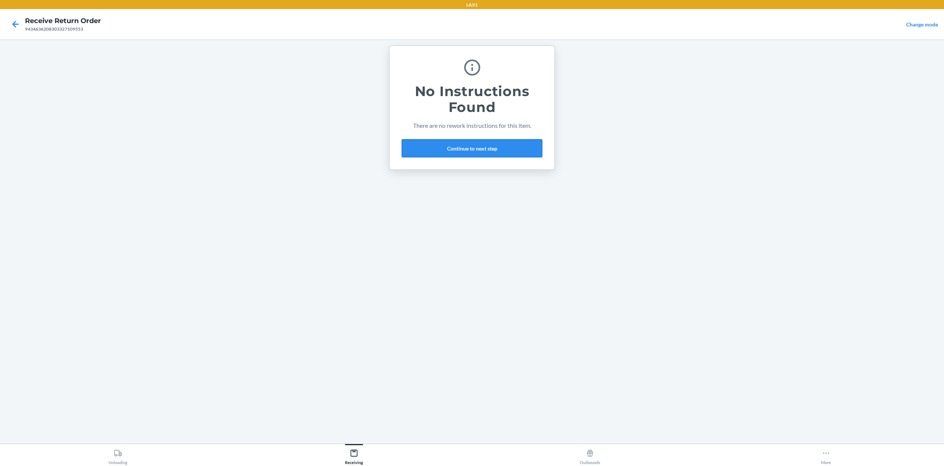
click at [502, 151] on button "Continue to next step" at bounding box center [471, 148] width 141 height 18
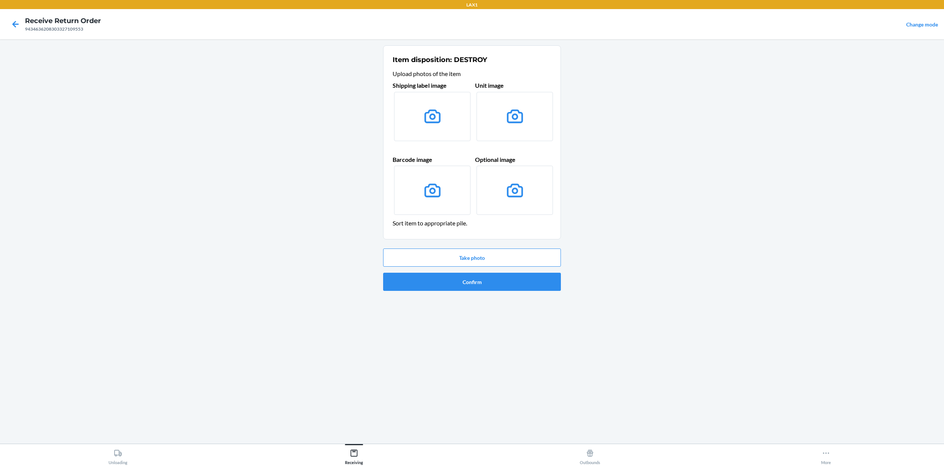
click at [433, 302] on div "Item disposition: DESTROY Upload photos of the item Shipping label image Unit i…" at bounding box center [472, 241] width 178 height 392
click at [436, 285] on button "Confirm" at bounding box center [472, 282] width 178 height 18
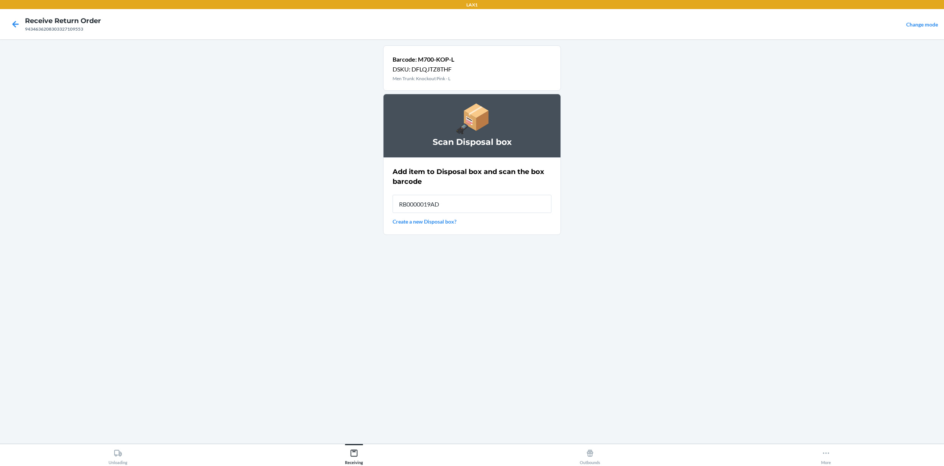
type input "RB0000019AD"
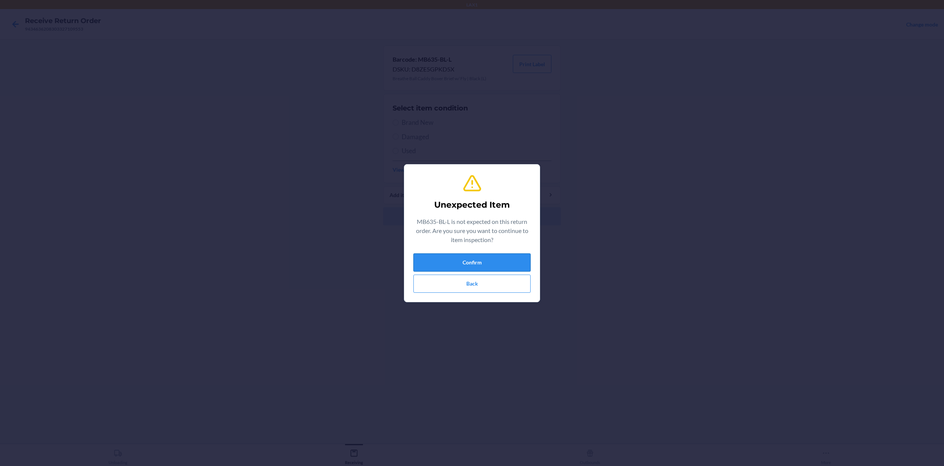
click at [434, 264] on button "Confirm" at bounding box center [471, 262] width 117 height 18
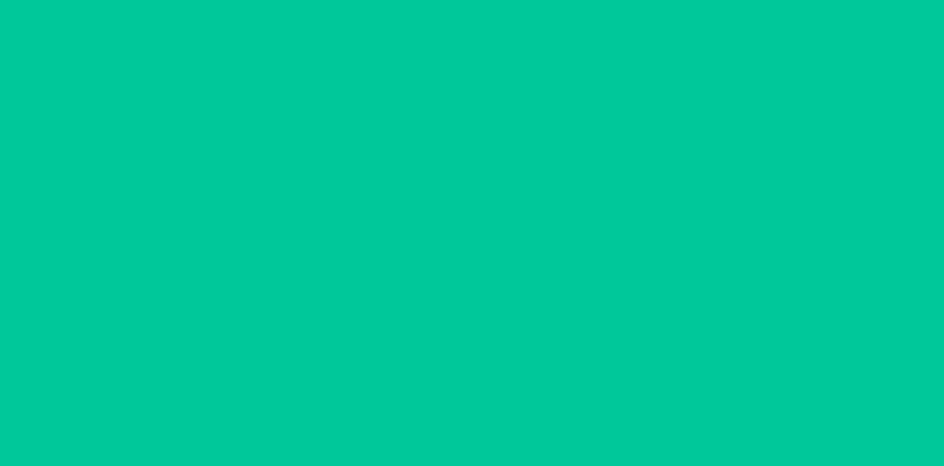
click at [407, 141] on span "Damaged" at bounding box center [476, 137] width 150 height 10
click at [398, 139] on input "Damaged" at bounding box center [395, 136] width 6 height 6
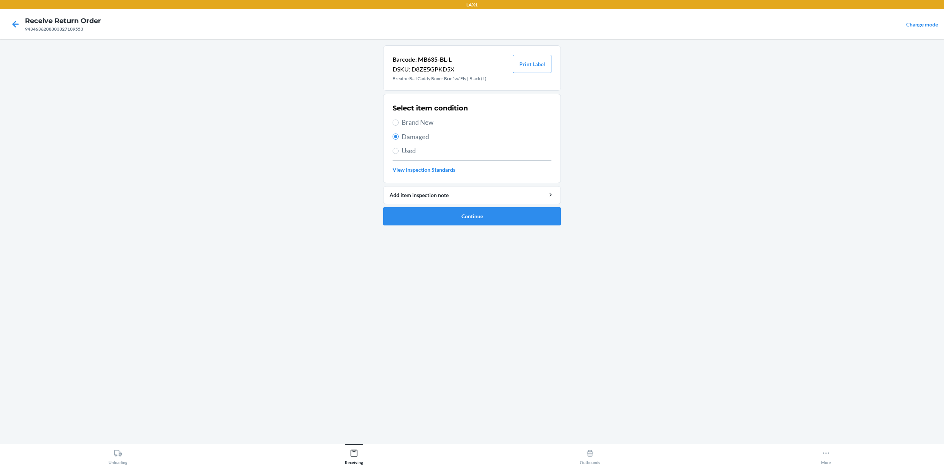
click at [411, 153] on span "Used" at bounding box center [476, 151] width 150 height 10
click at [398, 153] on input "Used" at bounding box center [395, 151] width 6 height 6
click at [451, 220] on button "Continue" at bounding box center [472, 216] width 178 height 18
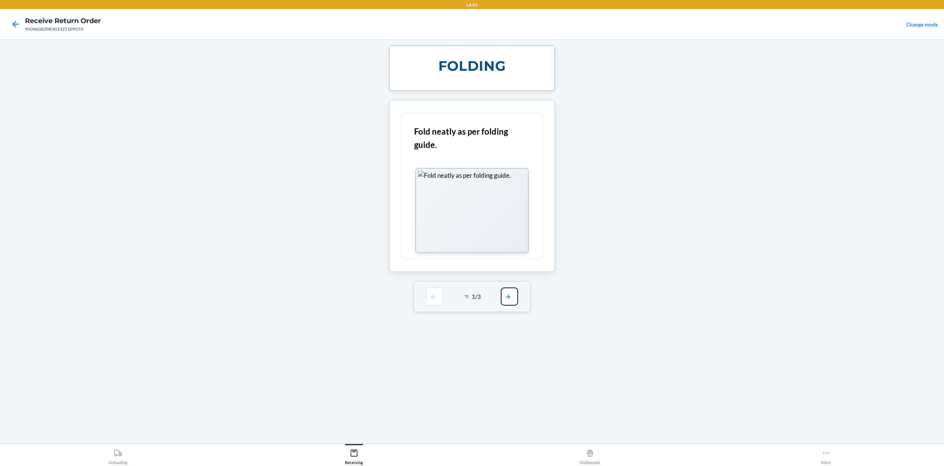
click at [504, 298] on button "button" at bounding box center [509, 296] width 17 height 18
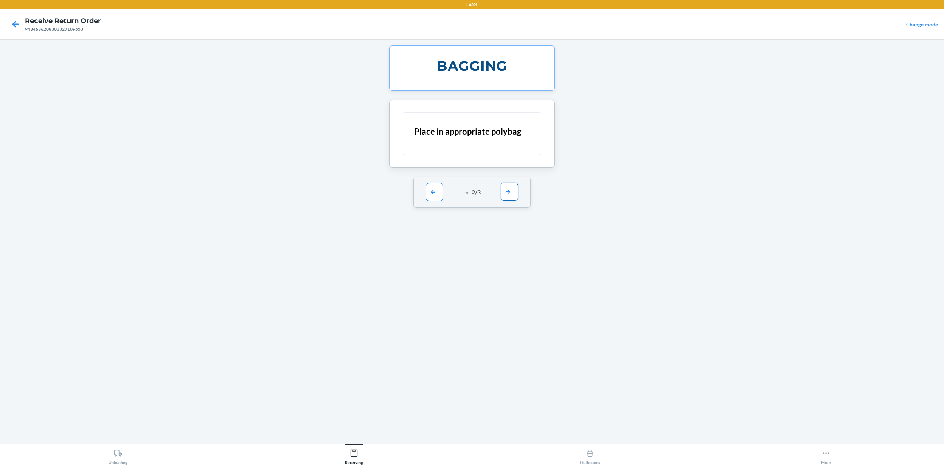
click at [516, 194] on button "button" at bounding box center [509, 192] width 17 height 18
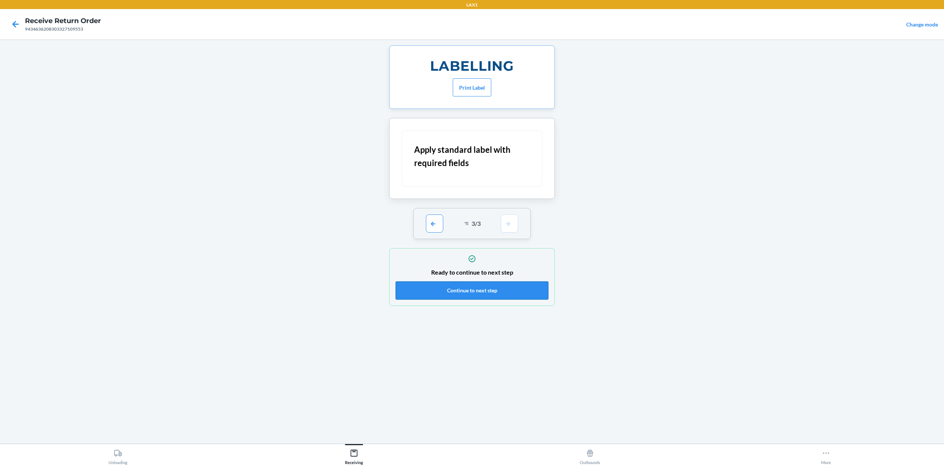
click at [517, 293] on button "Continue to next step" at bounding box center [471, 290] width 153 height 18
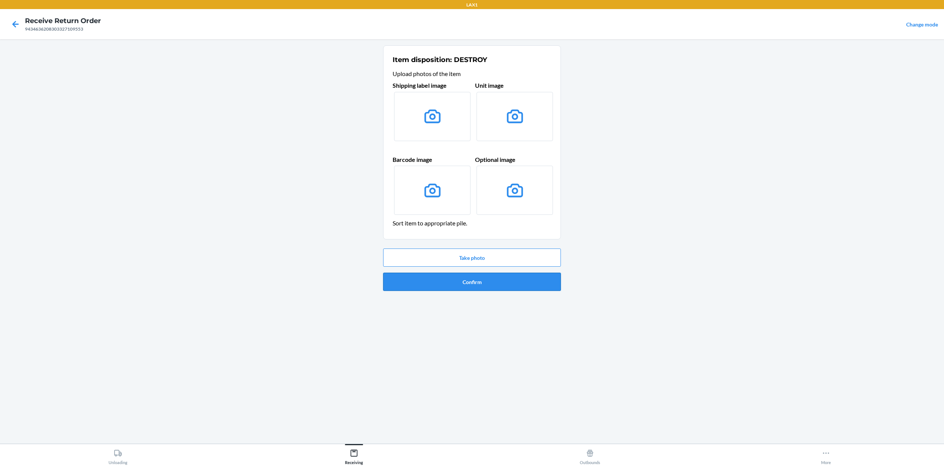
click at [516, 284] on button "Confirm" at bounding box center [472, 282] width 178 height 18
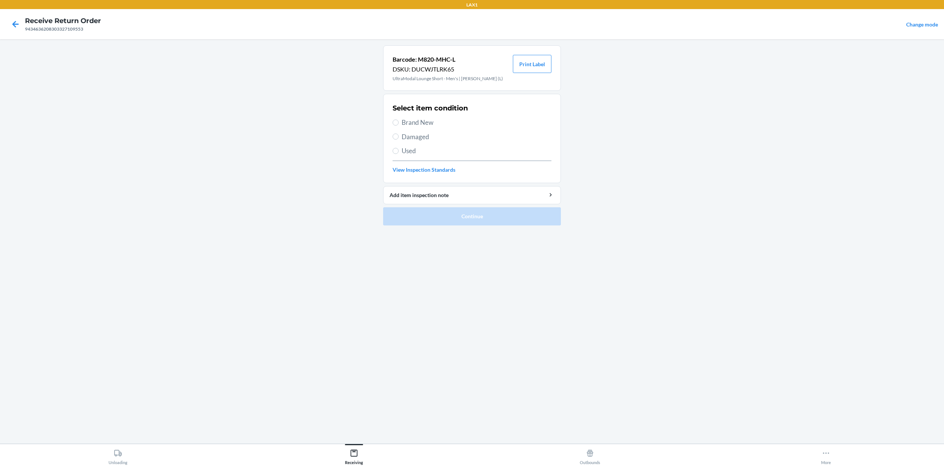
click at [410, 152] on span "Used" at bounding box center [476, 151] width 150 height 10
click at [398, 152] on input "Used" at bounding box center [395, 151] width 6 height 6
click at [472, 218] on button "Continue" at bounding box center [472, 216] width 178 height 18
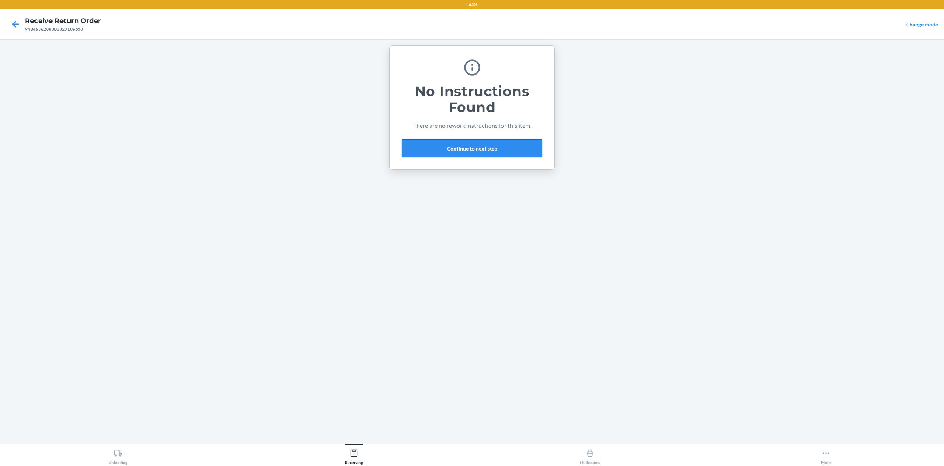
click at [488, 150] on button "Continue to next step" at bounding box center [471, 148] width 141 height 18
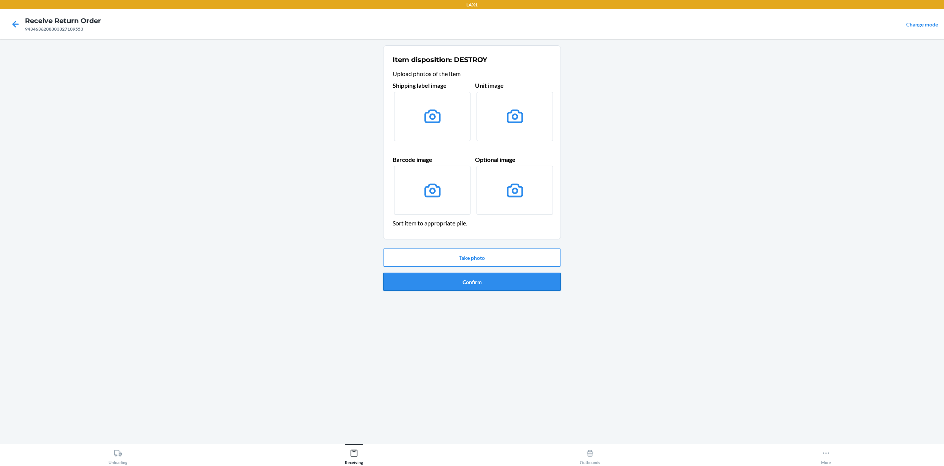
click at [475, 284] on button "Confirm" at bounding box center [472, 282] width 178 height 18
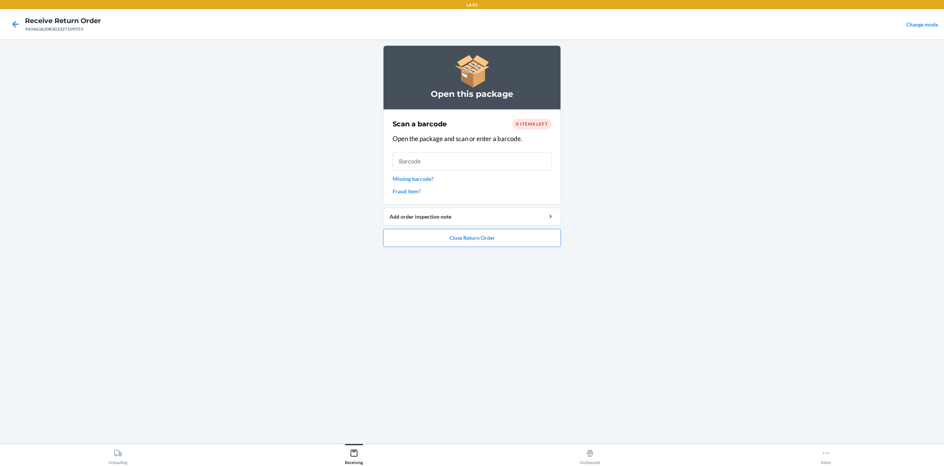
click at [534, 253] on ol "Open this package Scan a barcode 0 items left Open the package and scan or ente…" at bounding box center [472, 149] width 178 height 208
drag, startPoint x: 534, startPoint y: 241, endPoint x: 560, endPoint y: 318, distance: 81.4
click at [560, 318] on div "Open this package Scan a barcode 0 items left Open the package and scan or ente…" at bounding box center [472, 241] width 178 height 392
click at [383, 229] on button "Close Return Order" at bounding box center [472, 238] width 178 height 18
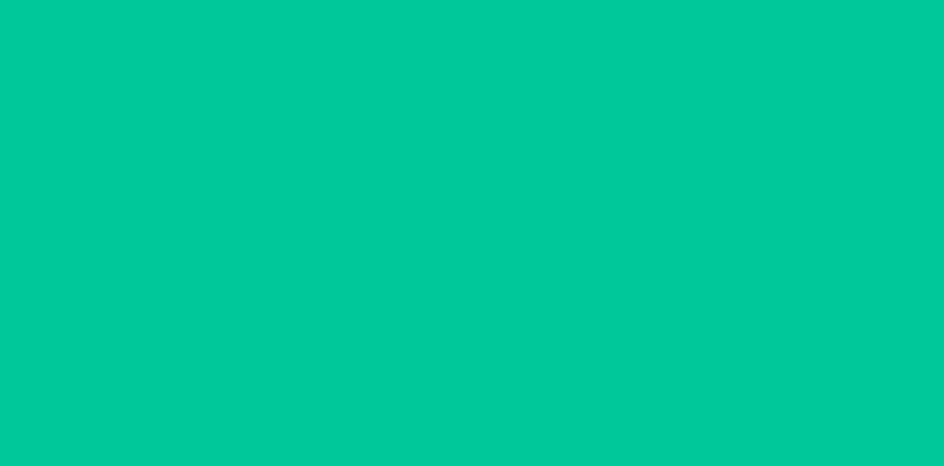
click at [495, 251] on button "Confirm" at bounding box center [471, 255] width 117 height 18
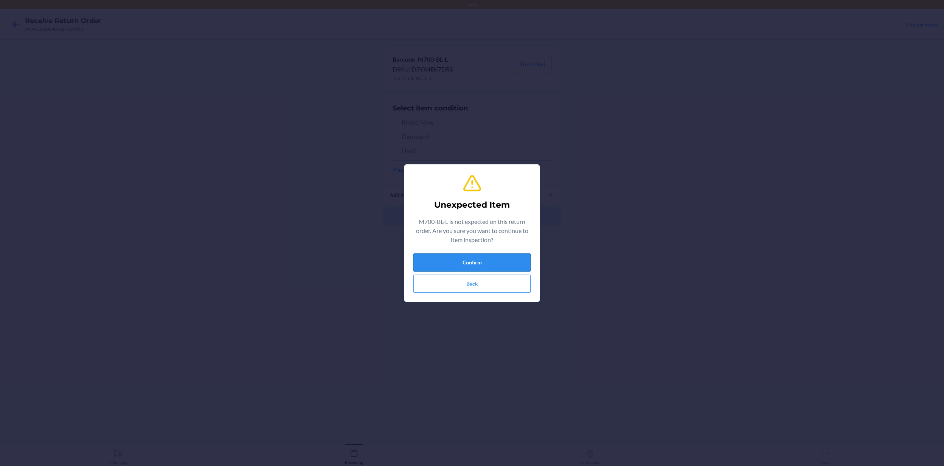
click at [516, 264] on button "Confirm" at bounding box center [471, 262] width 117 height 18
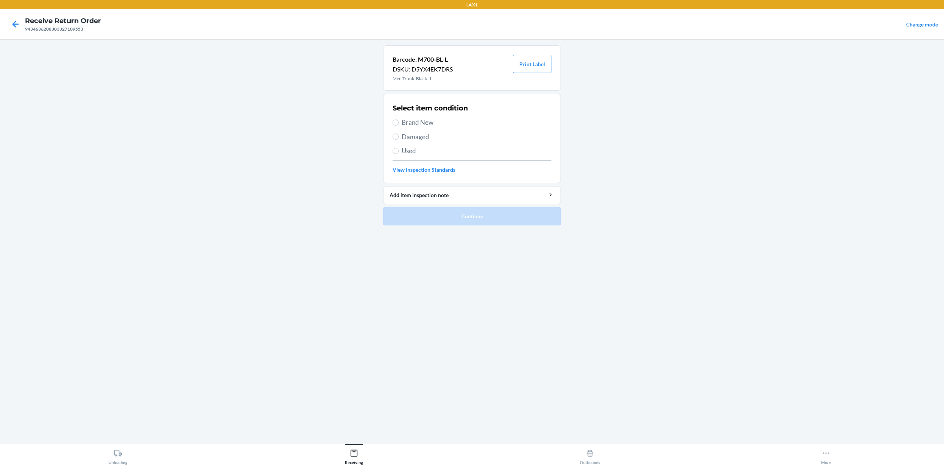
click at [410, 119] on span "Brand New" at bounding box center [476, 123] width 150 height 10
click at [398, 119] on input "Brand New" at bounding box center [395, 122] width 6 height 6
click at [469, 213] on button "Continue" at bounding box center [472, 216] width 178 height 18
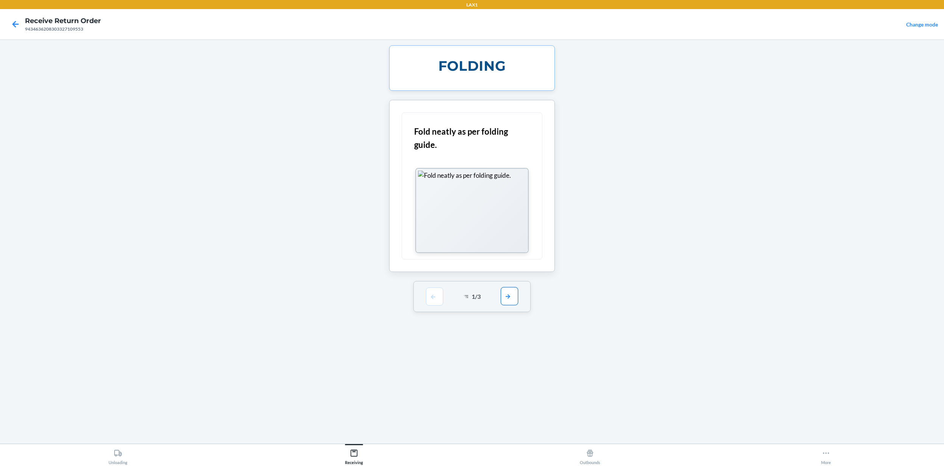
click at [512, 296] on button "button" at bounding box center [509, 296] width 17 height 18
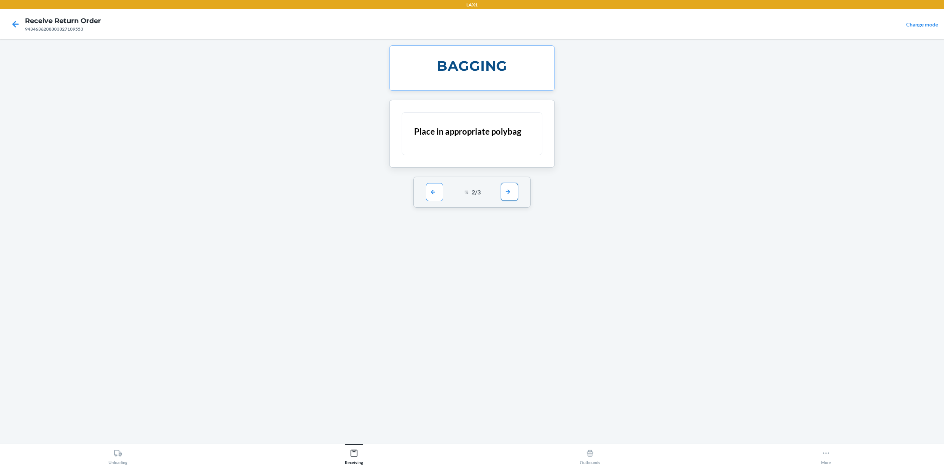
click at [516, 200] on button "button" at bounding box center [509, 192] width 17 height 18
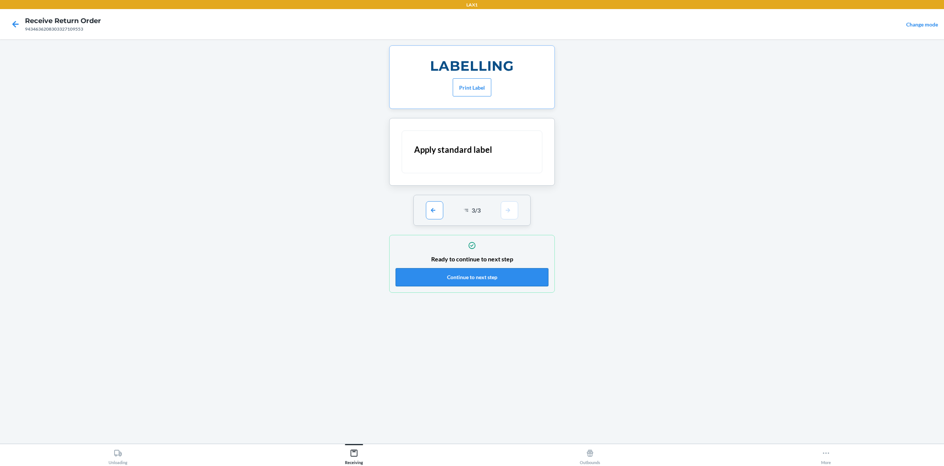
click at [507, 284] on button "Continue to next step" at bounding box center [471, 277] width 153 height 18
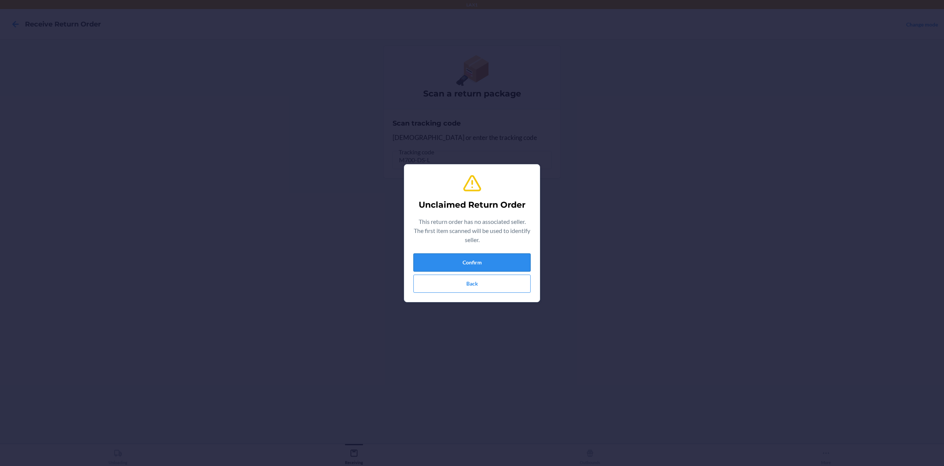
click at [501, 262] on button "Confirm" at bounding box center [471, 262] width 117 height 18
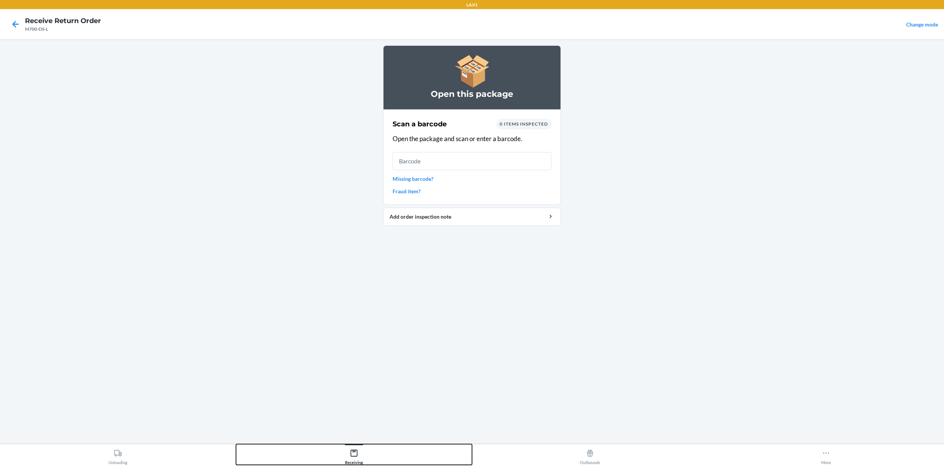
click at [361, 349] on div "Receiving" at bounding box center [354, 455] width 18 height 19
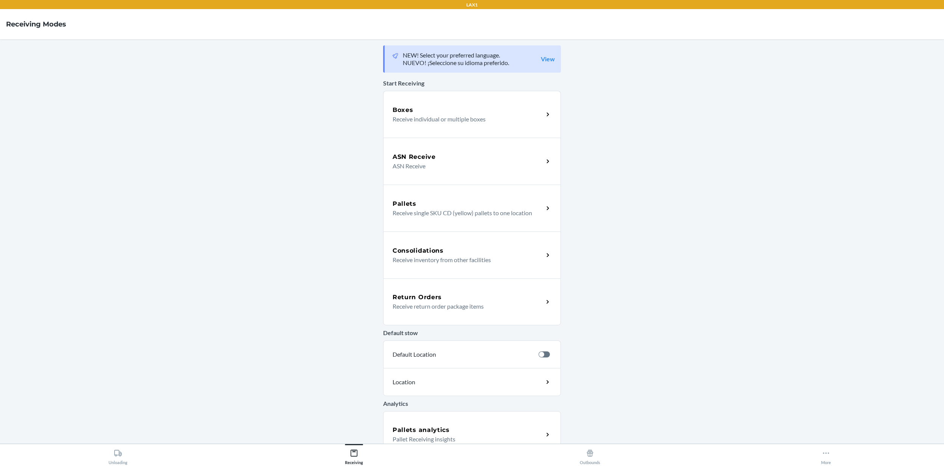
click at [419, 305] on p "Receive return order package items" at bounding box center [464, 306] width 145 height 9
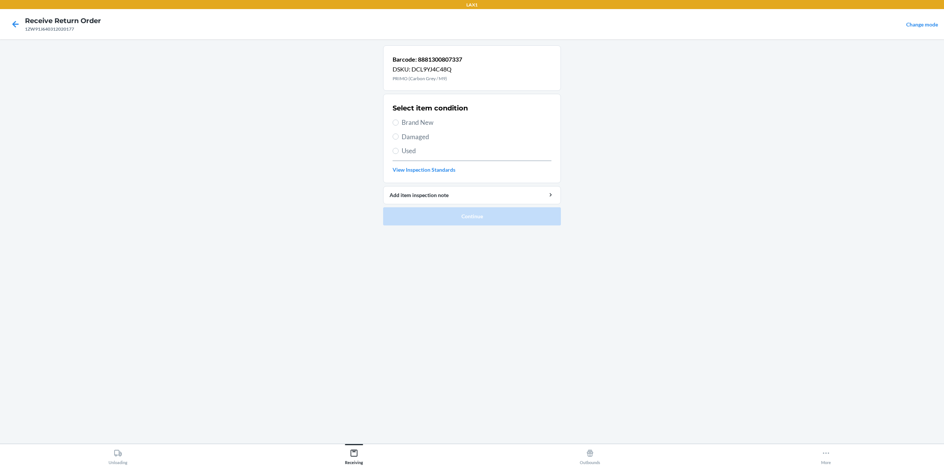
click at [424, 127] on span "Brand New" at bounding box center [476, 123] width 150 height 10
click at [398, 126] on input "Brand New" at bounding box center [395, 122] width 6 height 6
click at [443, 215] on button "Continue" at bounding box center [472, 216] width 178 height 18
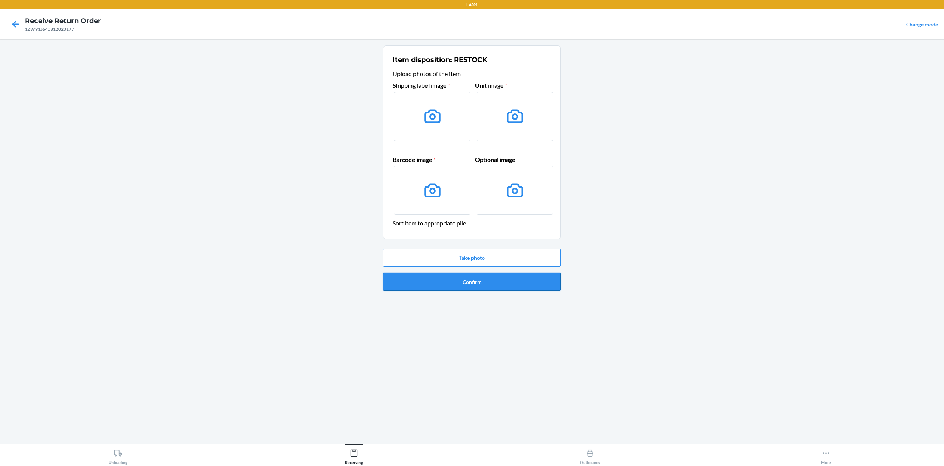
click at [468, 284] on button "Confirm" at bounding box center [472, 282] width 178 height 18
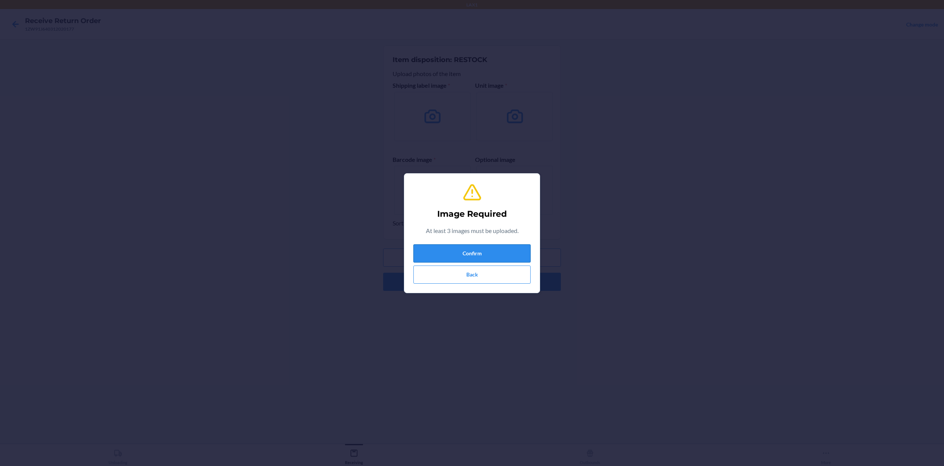
click at [474, 252] on button "Confirm" at bounding box center [471, 253] width 117 height 18
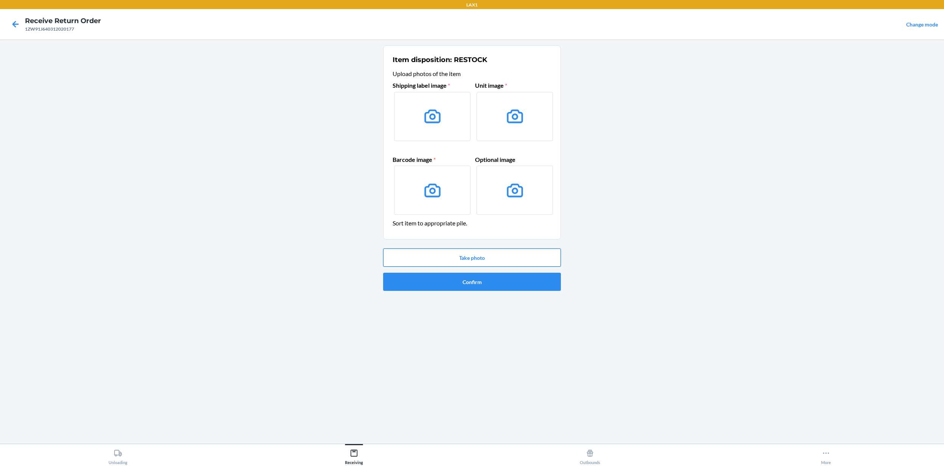
click at [473, 257] on button "Take photo" at bounding box center [472, 257] width 178 height 18
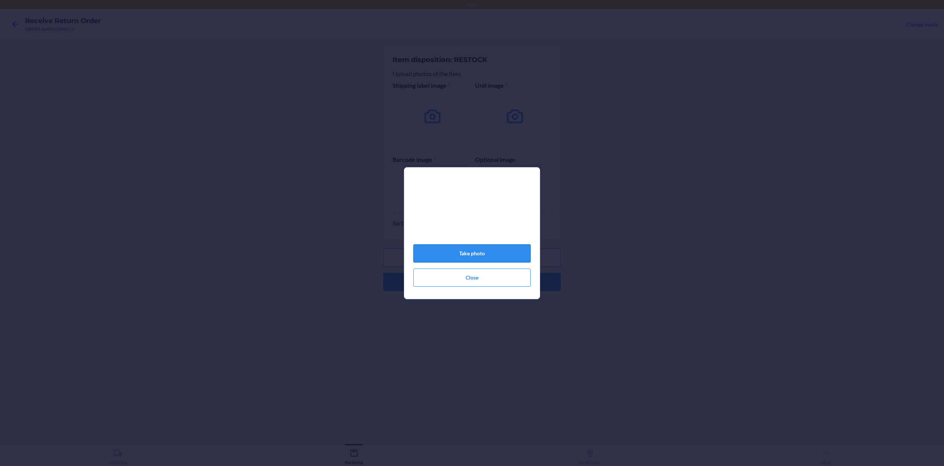
click at [493, 255] on button "Take photo" at bounding box center [471, 253] width 117 height 18
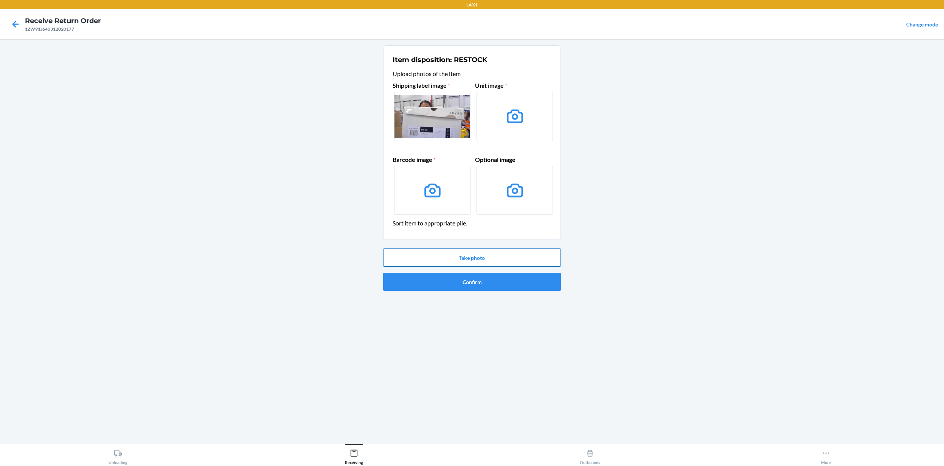
click at [494, 263] on button "Take photo" at bounding box center [472, 257] width 178 height 18
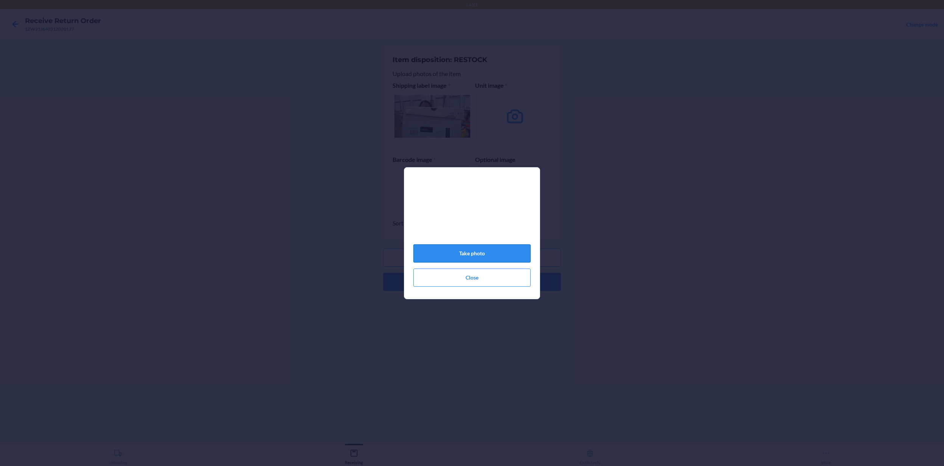
click at [485, 254] on button "Take photo" at bounding box center [471, 253] width 117 height 18
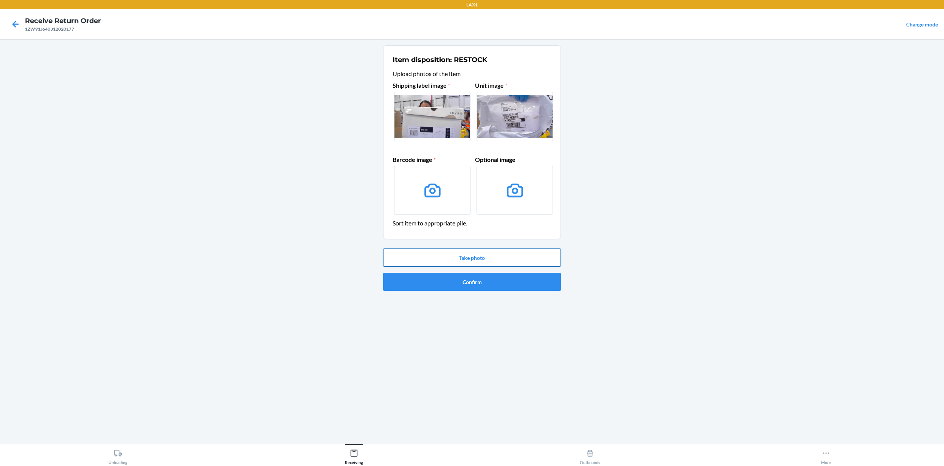
click at [488, 257] on button "Take photo" at bounding box center [472, 257] width 178 height 18
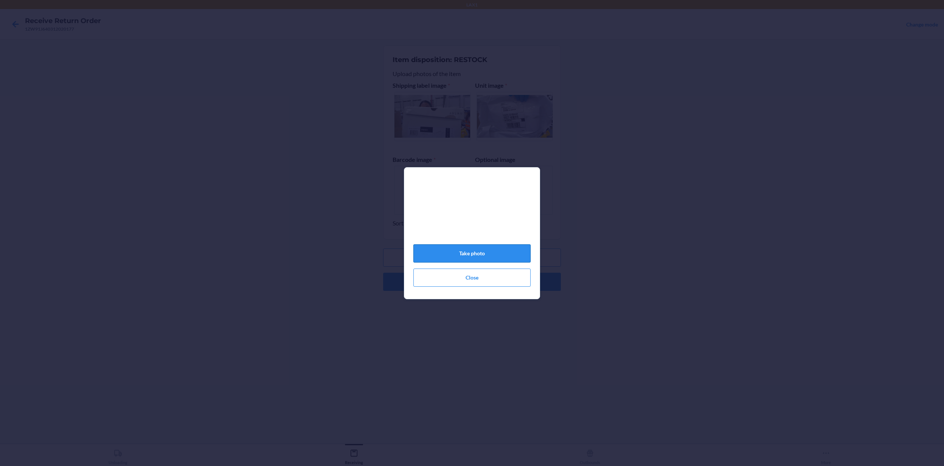
click at [499, 248] on button "Take photo" at bounding box center [471, 253] width 117 height 18
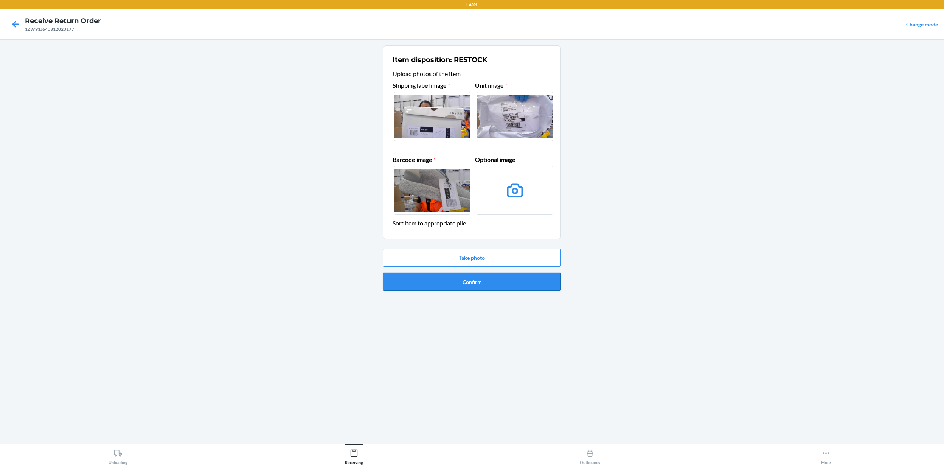
click at [516, 282] on button "Confirm" at bounding box center [472, 282] width 178 height 18
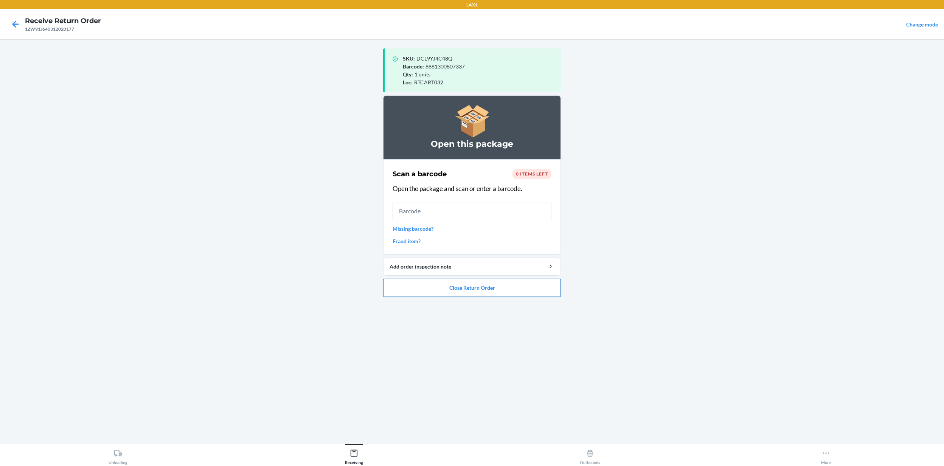
click at [506, 287] on button "Close Return Order" at bounding box center [472, 288] width 178 height 18
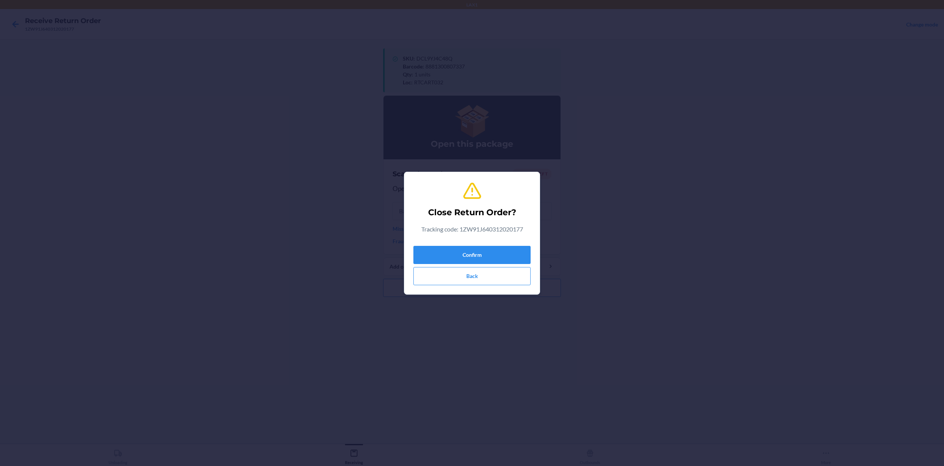
click at [488, 244] on div "Confirm Back" at bounding box center [471, 264] width 117 height 42
drag, startPoint x: 488, startPoint y: 248, endPoint x: 487, endPoint y: 257, distance: 9.1
click at [488, 251] on button "Confirm" at bounding box center [471, 255] width 117 height 18
click at [487, 257] on button "Confirm" at bounding box center [471, 255] width 117 height 18
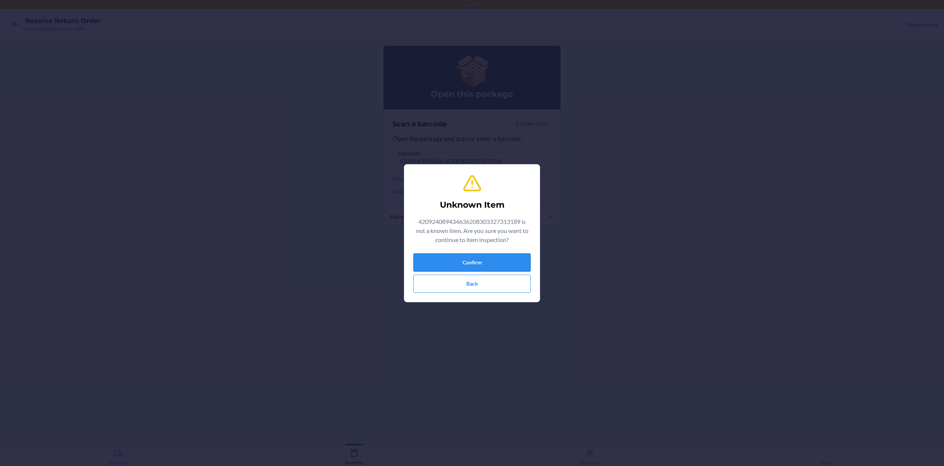
click at [477, 265] on button "Confirm" at bounding box center [471, 262] width 117 height 18
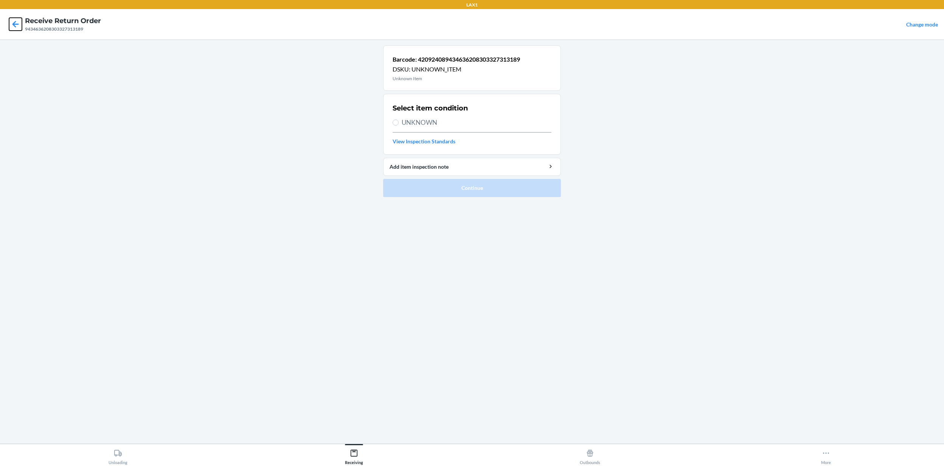
click at [15, 26] on icon at bounding box center [15, 24] width 13 height 13
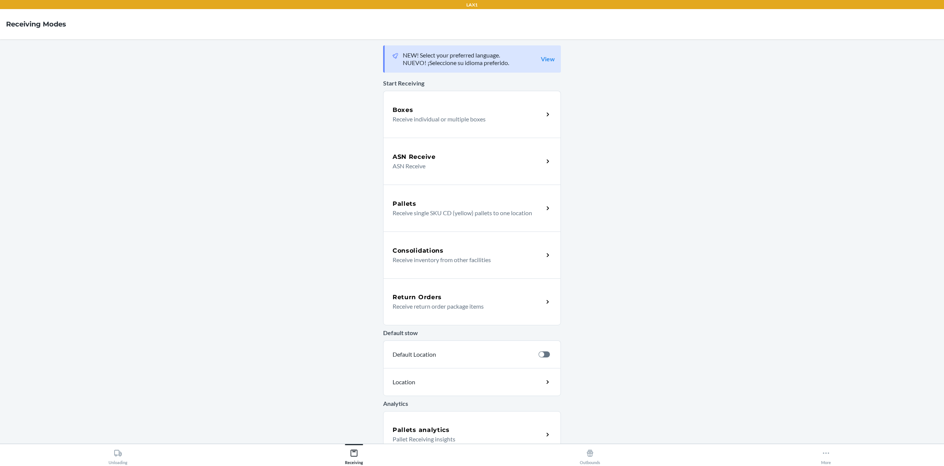
click at [452, 300] on div "Return Orders" at bounding box center [467, 297] width 151 height 9
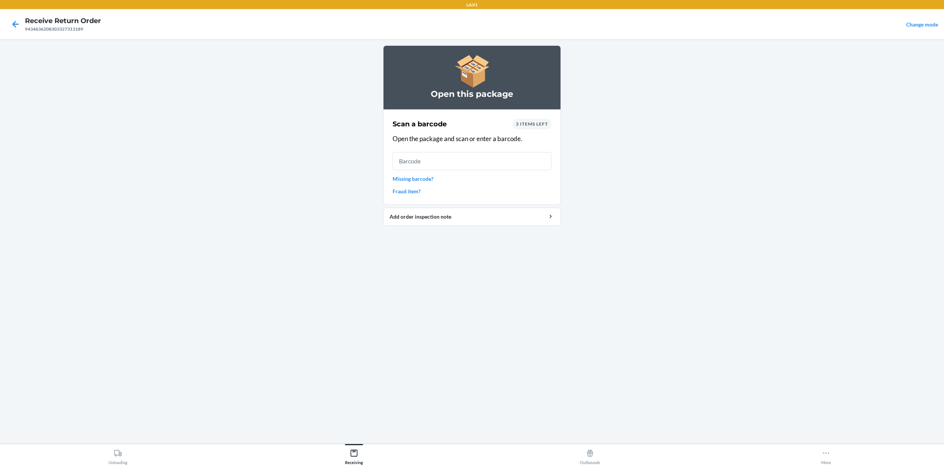
click at [421, 179] on link "Missing barcode?" at bounding box center [471, 179] width 159 height 8
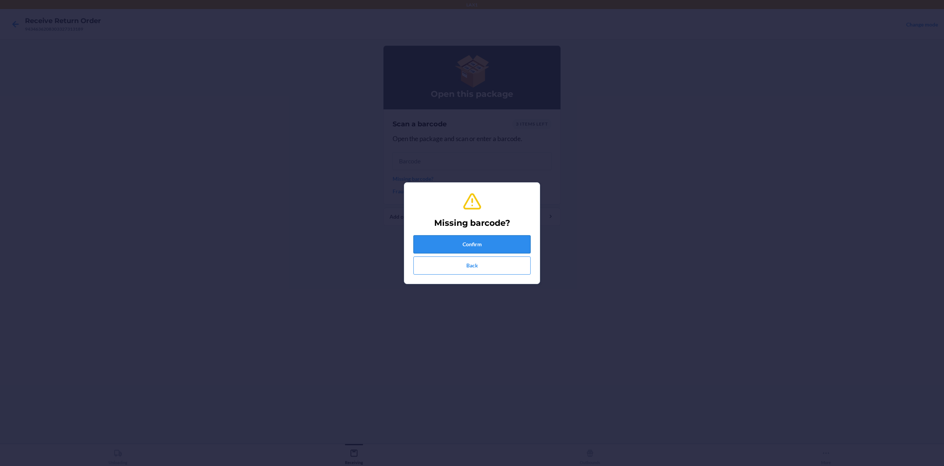
click at [502, 247] on button "Confirm" at bounding box center [471, 244] width 117 height 18
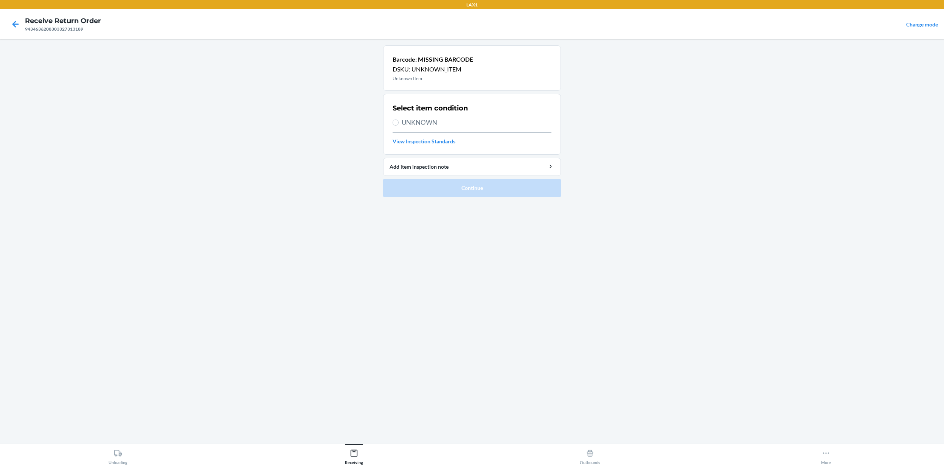
click at [430, 121] on span "UNKNOWN" at bounding box center [476, 123] width 150 height 10
click at [398, 121] on input "UNKNOWN" at bounding box center [395, 122] width 6 height 6
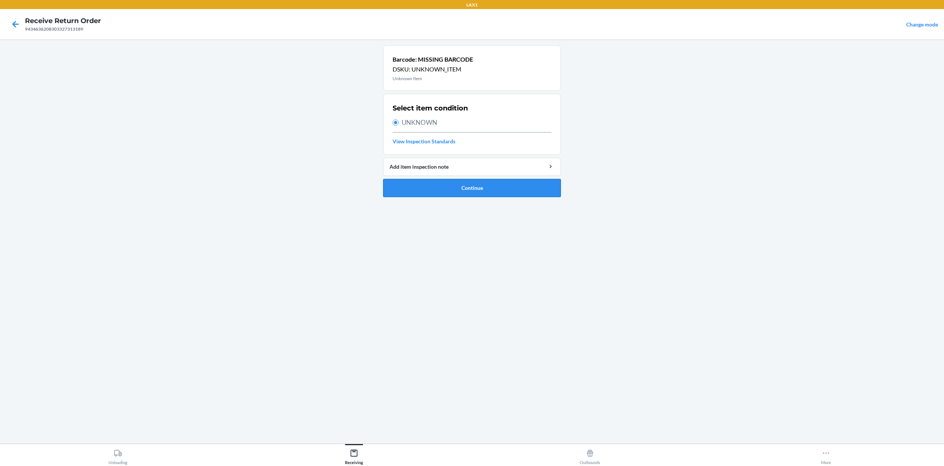
click at [469, 183] on button "Continue" at bounding box center [472, 188] width 178 height 18
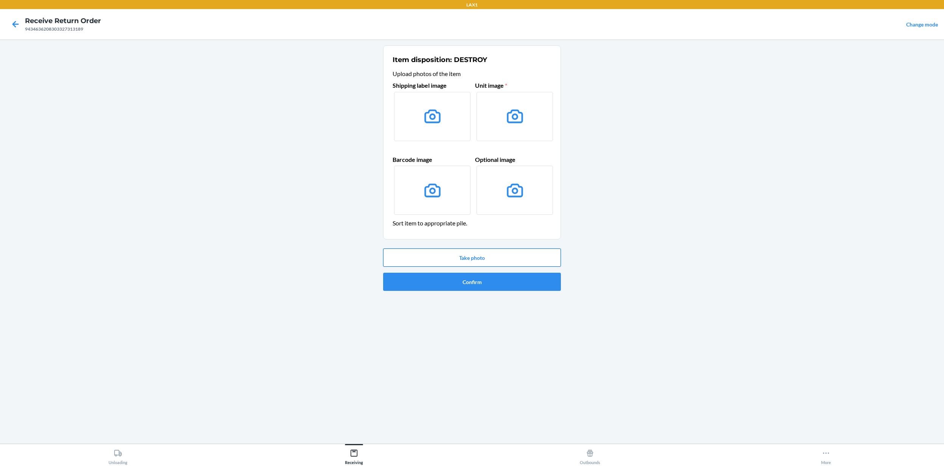
click at [495, 251] on button "Take photo" at bounding box center [472, 257] width 178 height 18
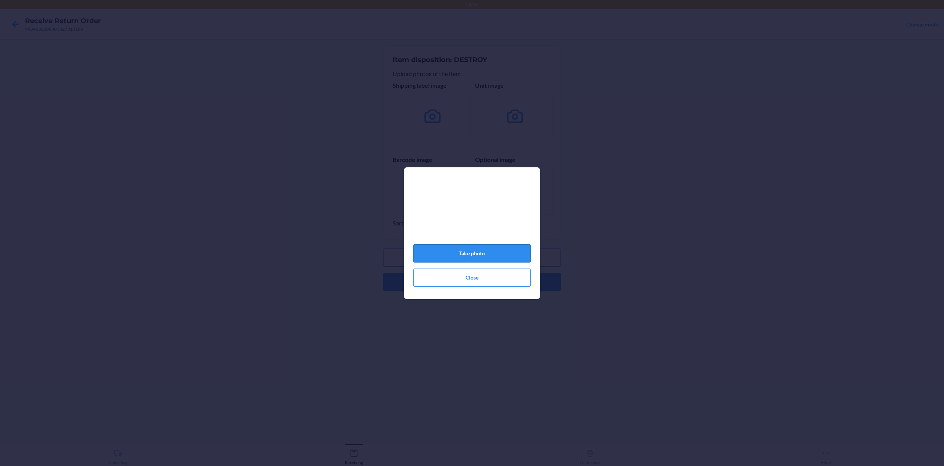
click at [490, 256] on button "Take photo" at bounding box center [471, 253] width 117 height 18
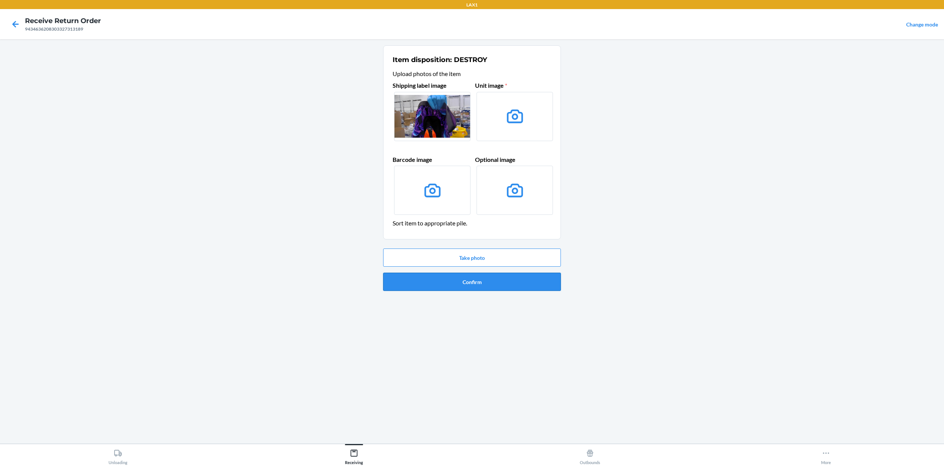
click at [480, 280] on button "Confirm" at bounding box center [472, 282] width 178 height 18
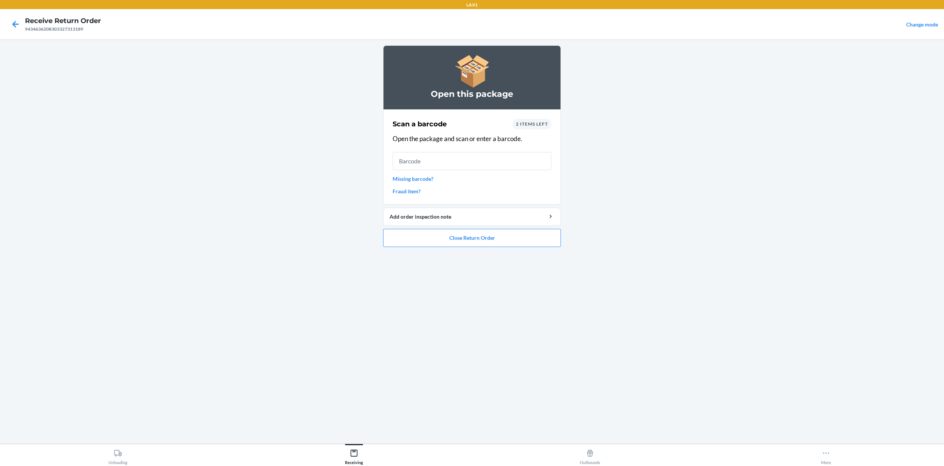
click at [404, 176] on link "Missing barcode?" at bounding box center [471, 179] width 159 height 8
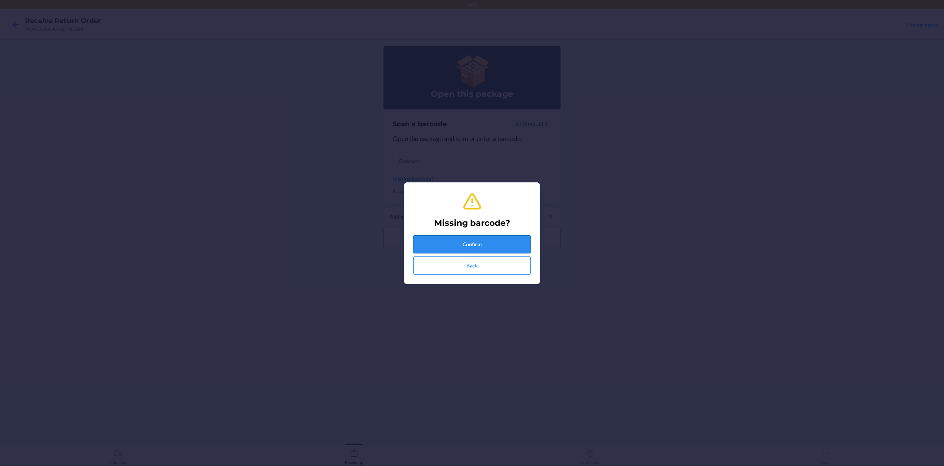
click at [454, 243] on button "Confirm" at bounding box center [471, 244] width 117 height 18
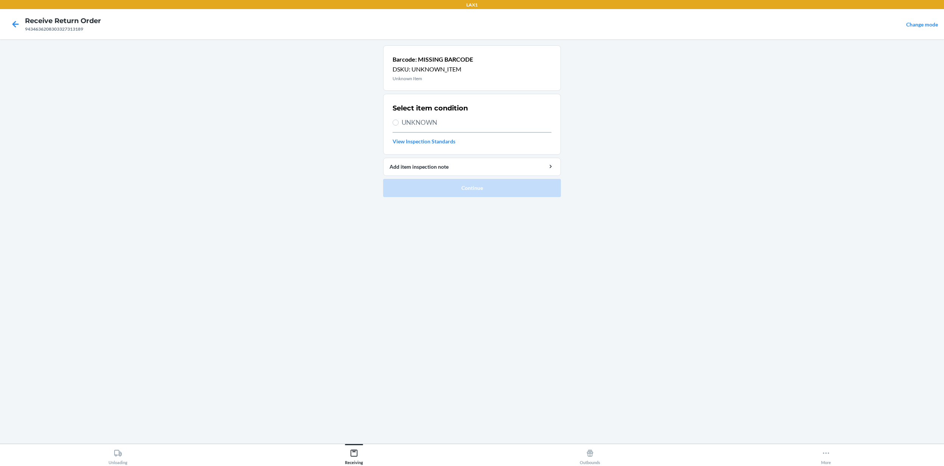
click at [424, 129] on div "Select item condition UNKNOWN View Inspection Standards" at bounding box center [471, 124] width 159 height 46
click at [421, 123] on span "UNKNOWN" at bounding box center [476, 123] width 150 height 10
click at [398, 123] on input "UNKNOWN" at bounding box center [395, 122] width 6 height 6
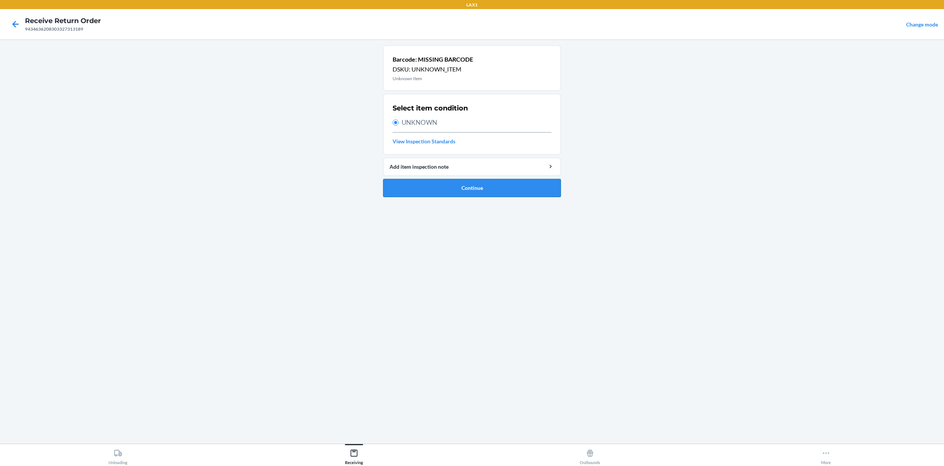
click at [483, 189] on button "Continue" at bounding box center [472, 188] width 178 height 18
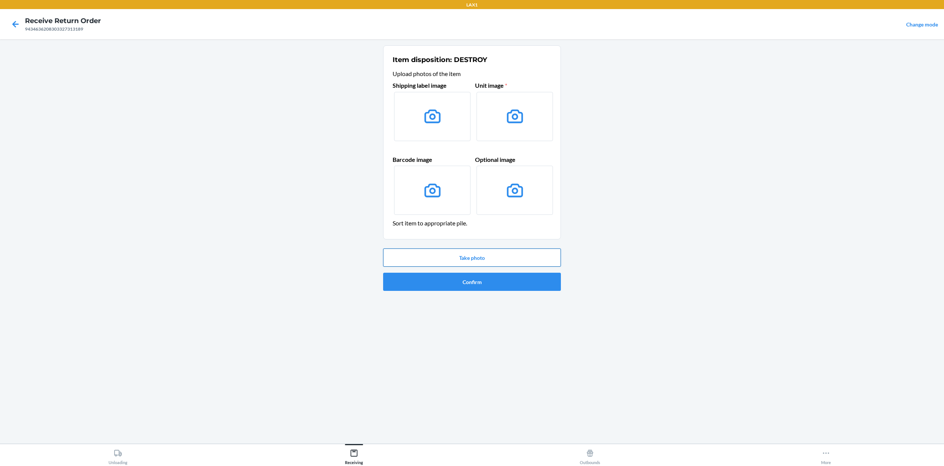
click at [495, 255] on button "Take photo" at bounding box center [472, 257] width 178 height 18
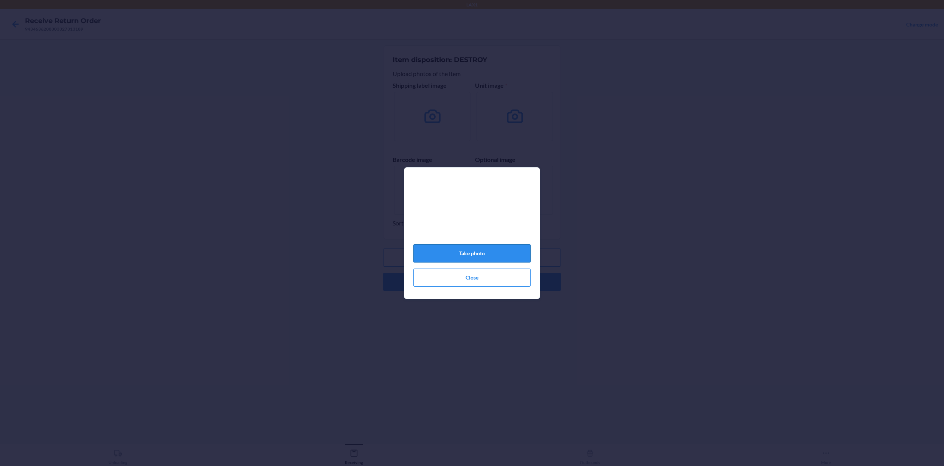
click at [484, 254] on button "Take photo" at bounding box center [471, 253] width 117 height 18
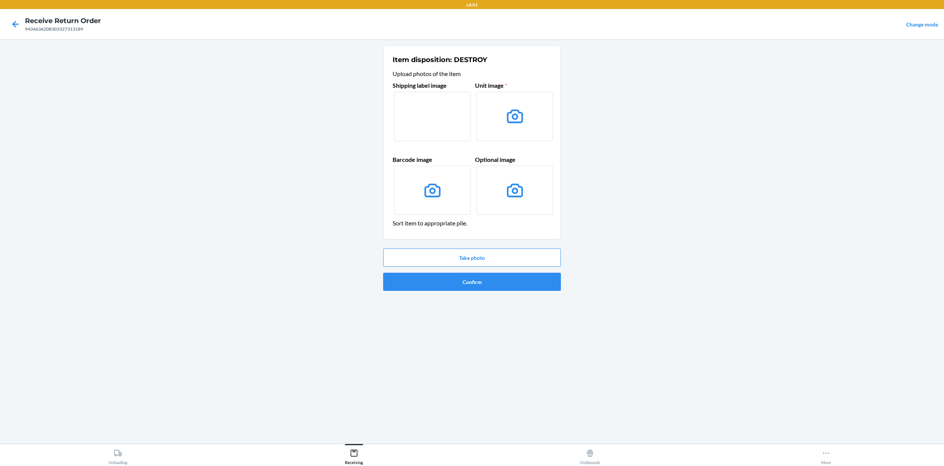
click at [516, 109] on icon at bounding box center [514, 116] width 19 height 19
click at [0, 0] on input "file" at bounding box center [0, 0] width 0 height 0
click at [468, 262] on button "Take photo" at bounding box center [472, 257] width 178 height 18
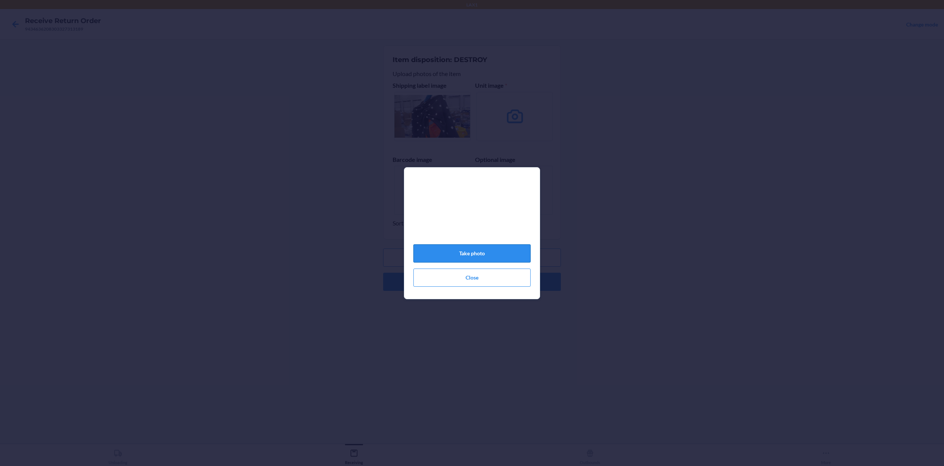
click at [491, 255] on button "Take photo" at bounding box center [471, 253] width 117 height 18
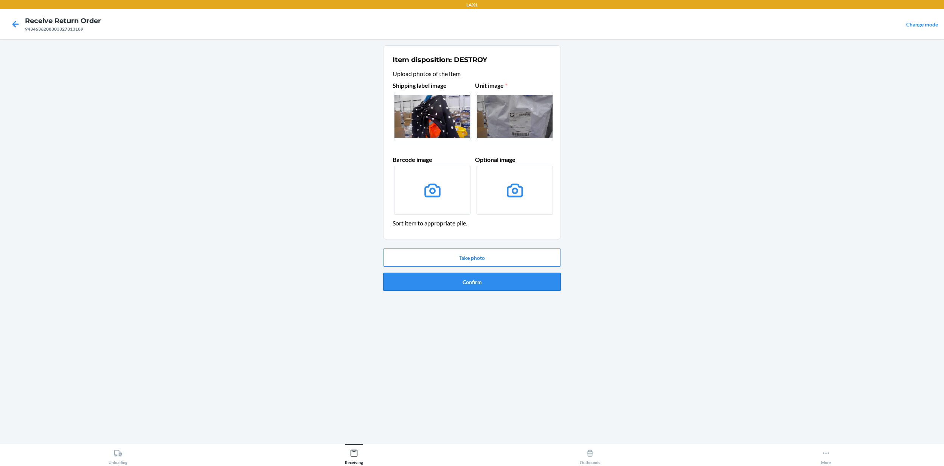
click at [488, 286] on button "Confirm" at bounding box center [472, 282] width 178 height 18
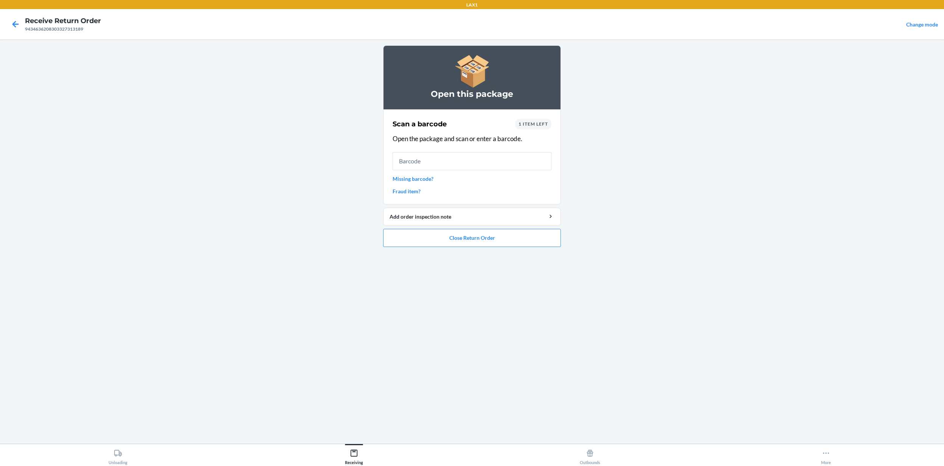
click at [421, 178] on link "Missing barcode?" at bounding box center [471, 179] width 159 height 8
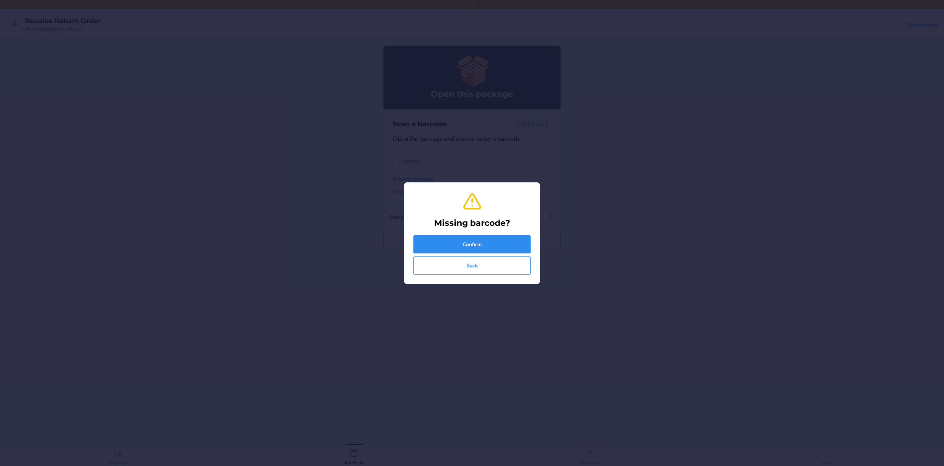
click at [474, 253] on div "Confirm Back" at bounding box center [471, 254] width 117 height 39
drag, startPoint x: 474, startPoint y: 253, endPoint x: 477, endPoint y: 243, distance: 10.9
click at [477, 243] on button "Confirm" at bounding box center [471, 244] width 117 height 18
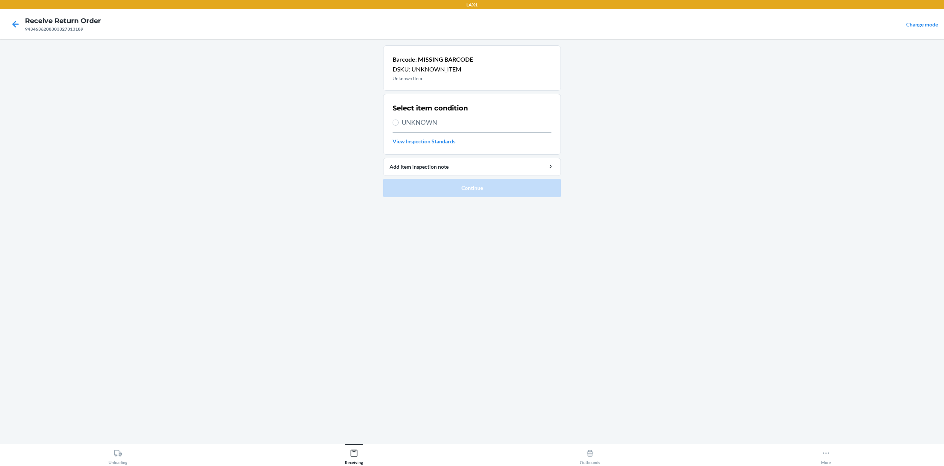
click at [413, 123] on span "UNKNOWN" at bounding box center [476, 123] width 150 height 10
click at [398, 123] on input "UNKNOWN" at bounding box center [395, 122] width 6 height 6
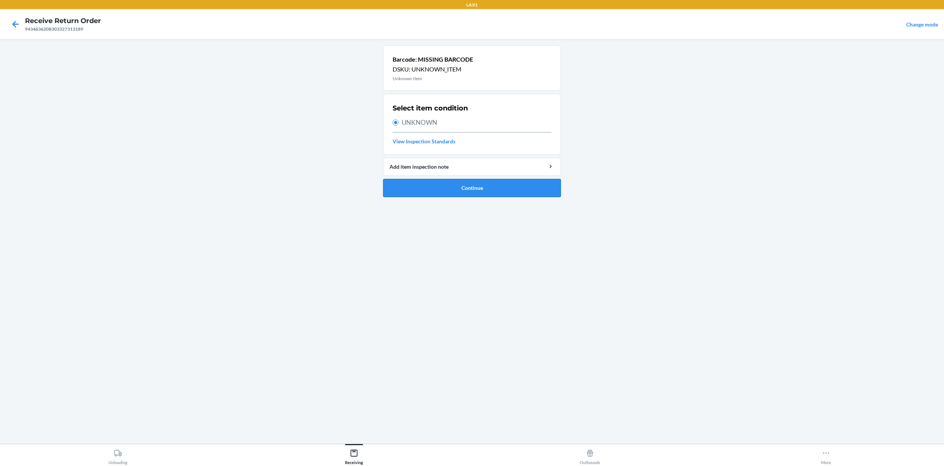
click at [511, 191] on button "Continue" at bounding box center [472, 188] width 178 height 18
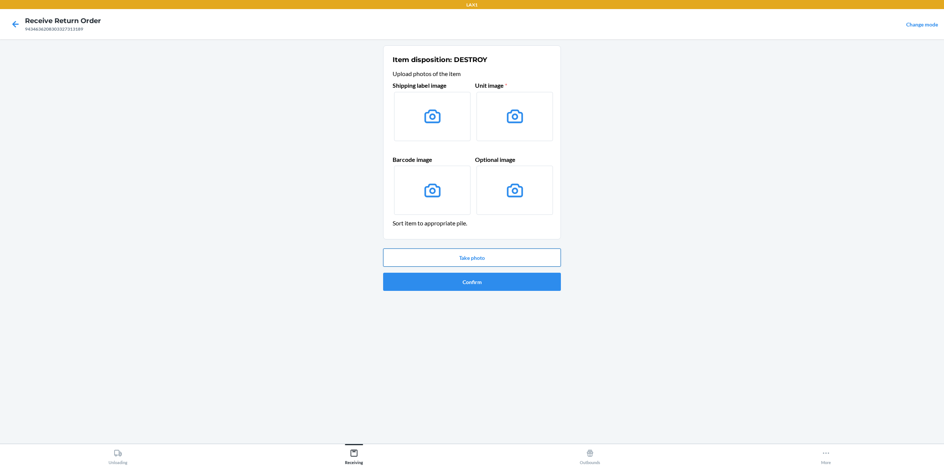
click at [463, 261] on button "Take photo" at bounding box center [472, 257] width 178 height 18
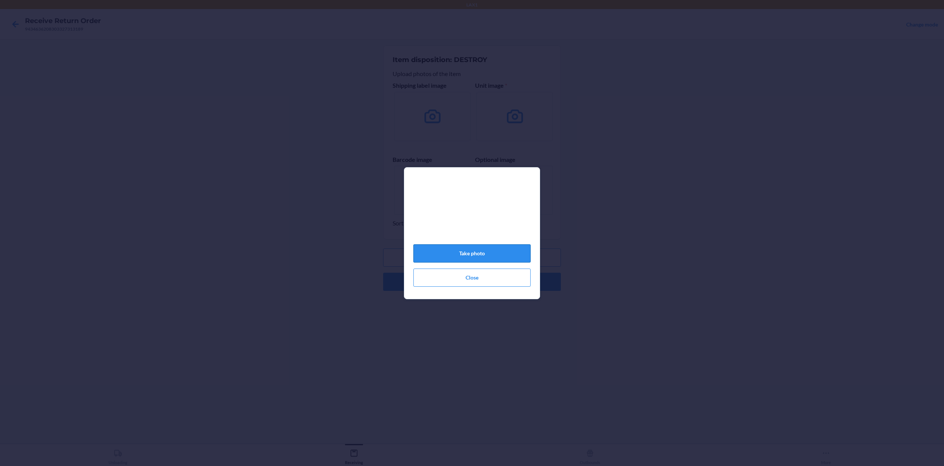
click at [491, 254] on button "Take photo" at bounding box center [471, 253] width 117 height 18
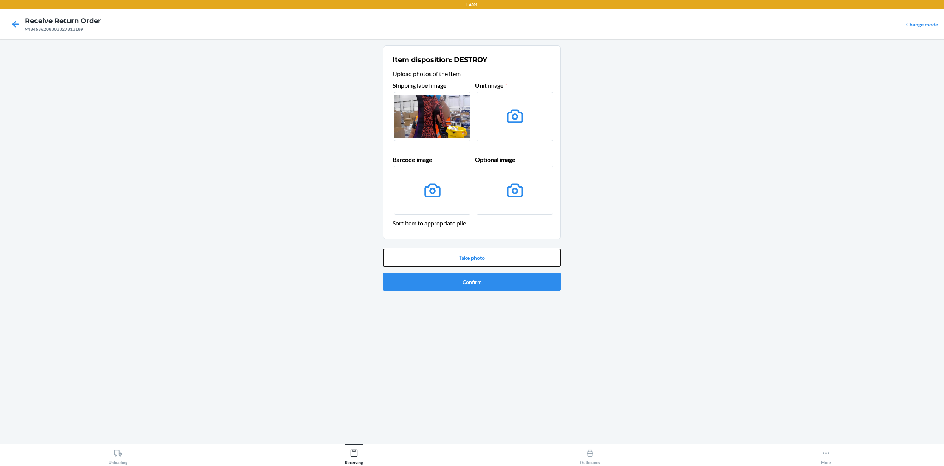
click at [491, 254] on button "Take photo" at bounding box center [472, 257] width 178 height 18
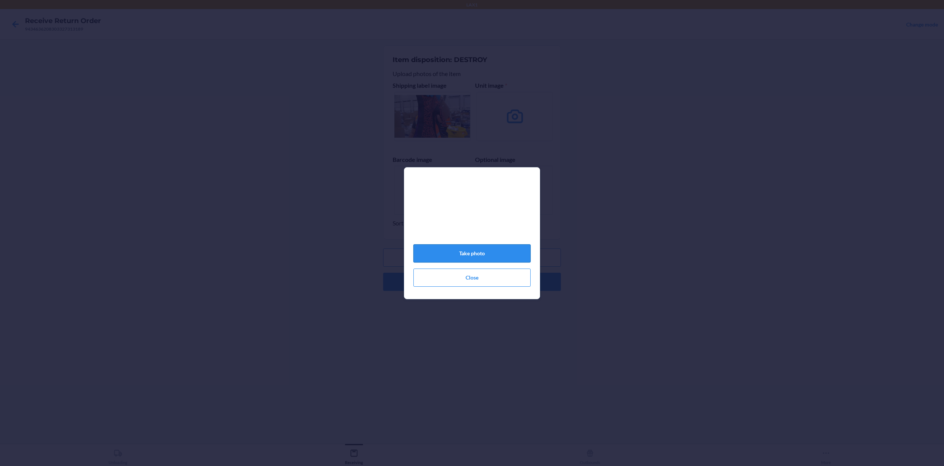
click at [491, 253] on button "Take photo" at bounding box center [471, 253] width 117 height 18
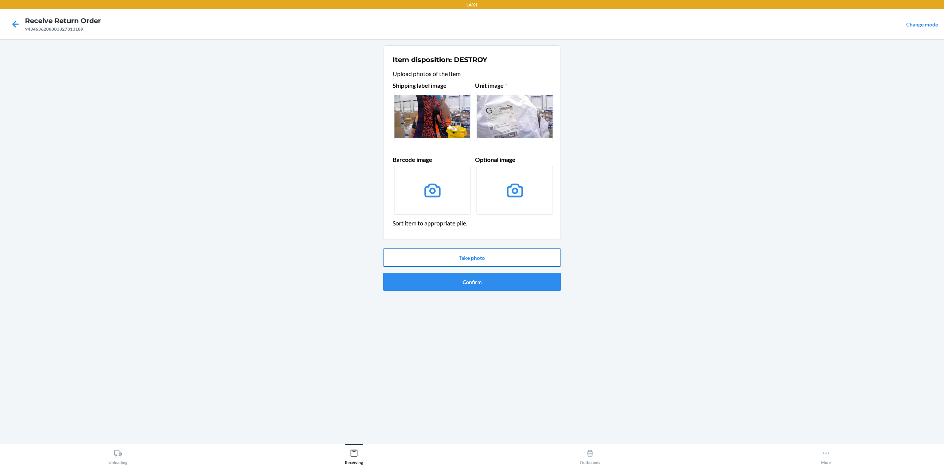
click at [468, 255] on button "Take photo" at bounding box center [472, 257] width 178 height 18
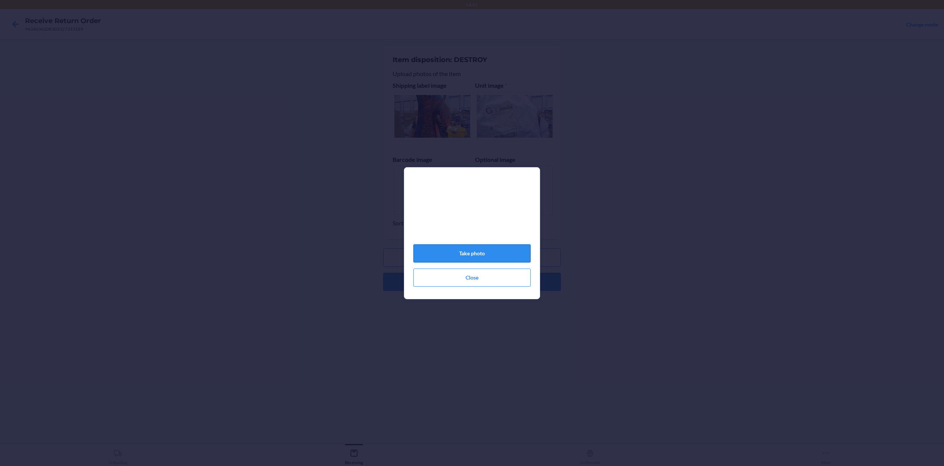
click at [469, 254] on button "Take photo" at bounding box center [471, 253] width 117 height 18
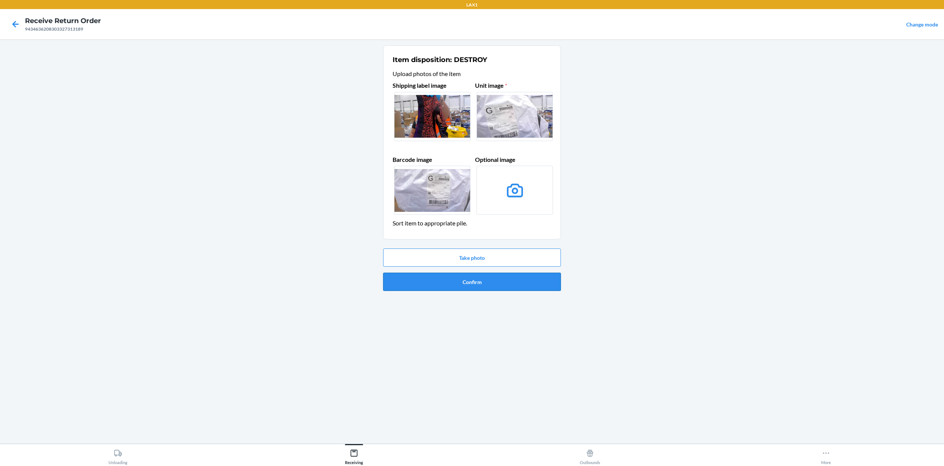
click at [492, 283] on button "Confirm" at bounding box center [472, 282] width 178 height 18
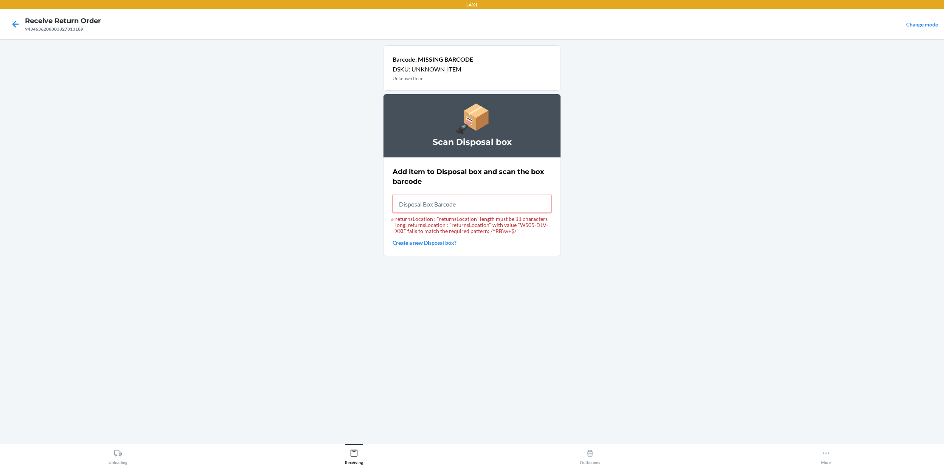
click at [433, 203] on input "returnsLocation : "returnsLocation" length must be 11 characters long, returnsL…" at bounding box center [471, 204] width 159 height 18
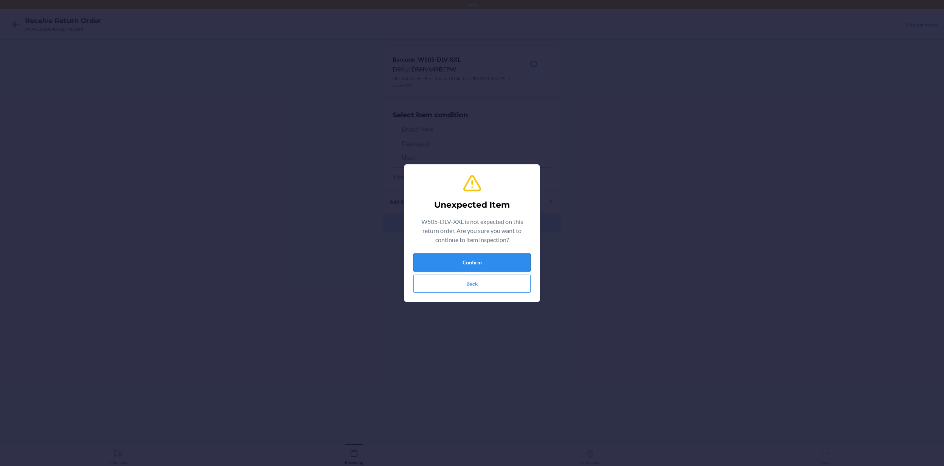
click at [486, 262] on button "Confirm" at bounding box center [471, 262] width 117 height 18
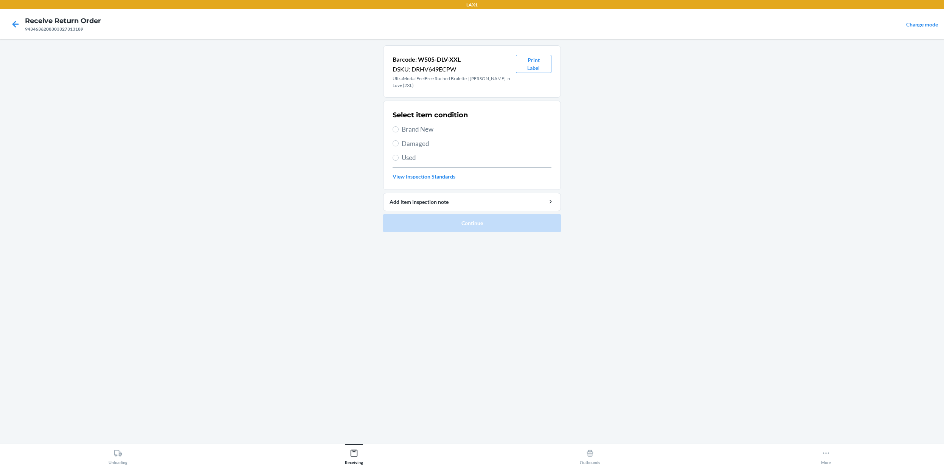
click at [408, 125] on span "Brand New" at bounding box center [476, 129] width 150 height 10
click at [398, 126] on input "Brand New" at bounding box center [395, 129] width 6 height 6
click at [454, 218] on button "Continue" at bounding box center [472, 223] width 178 height 18
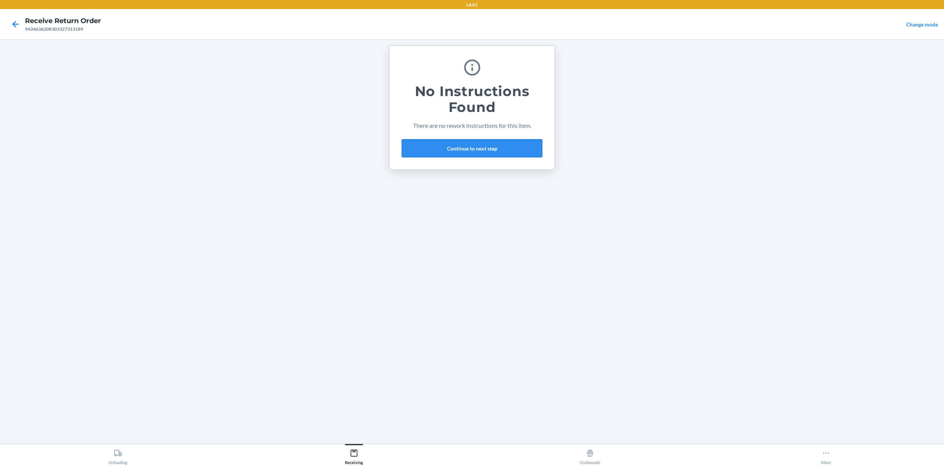
click at [452, 153] on button "Continue to next step" at bounding box center [471, 148] width 141 height 18
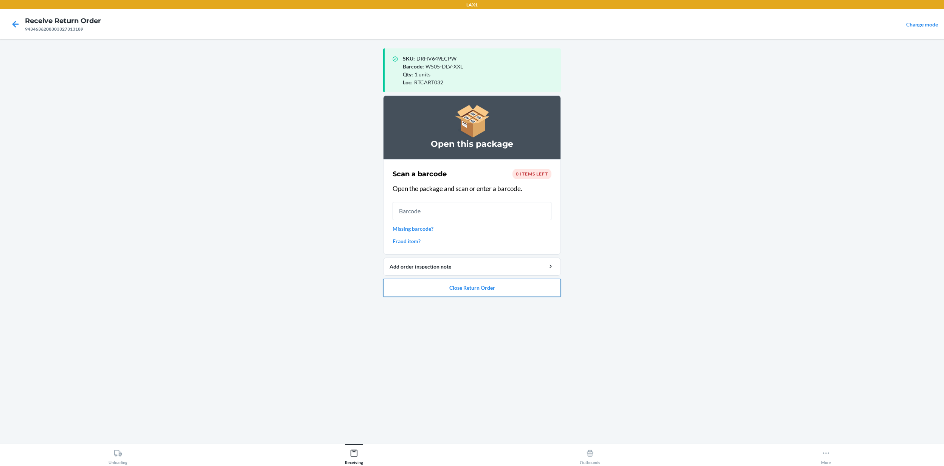
click at [477, 292] on button "Close Return Order" at bounding box center [472, 288] width 178 height 18
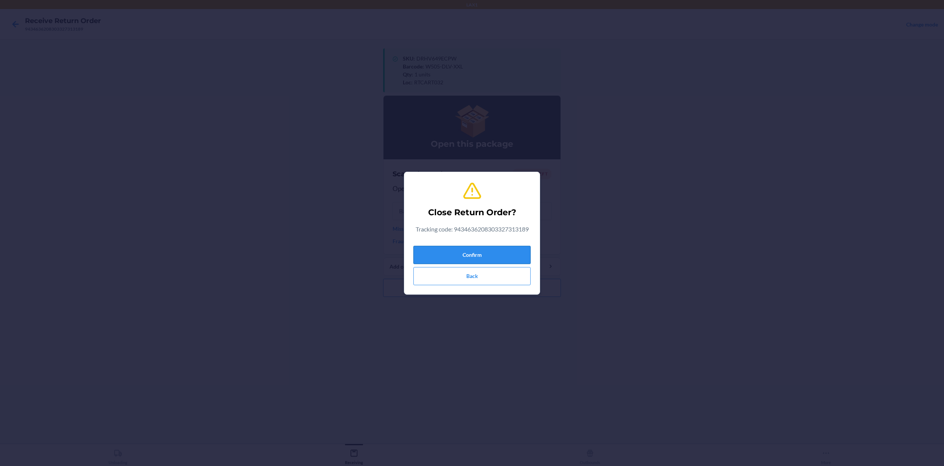
click at [485, 256] on button "Confirm" at bounding box center [471, 255] width 117 height 18
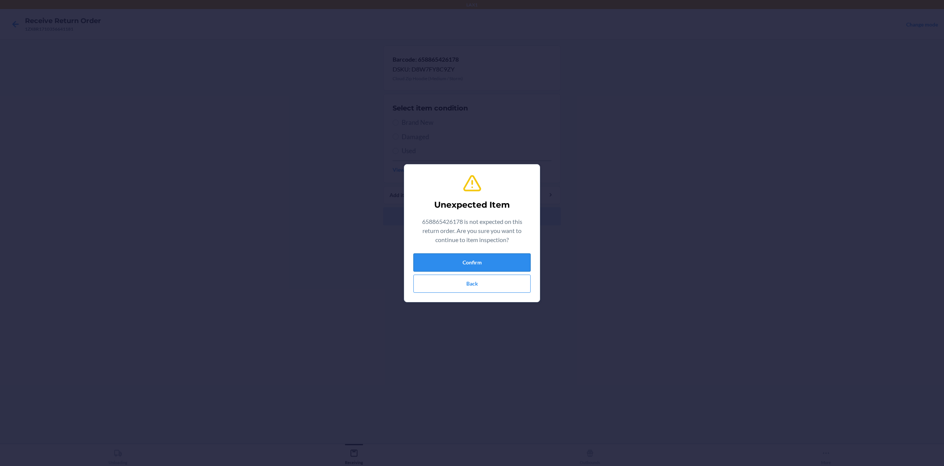
click at [482, 260] on button "Confirm" at bounding box center [471, 262] width 117 height 18
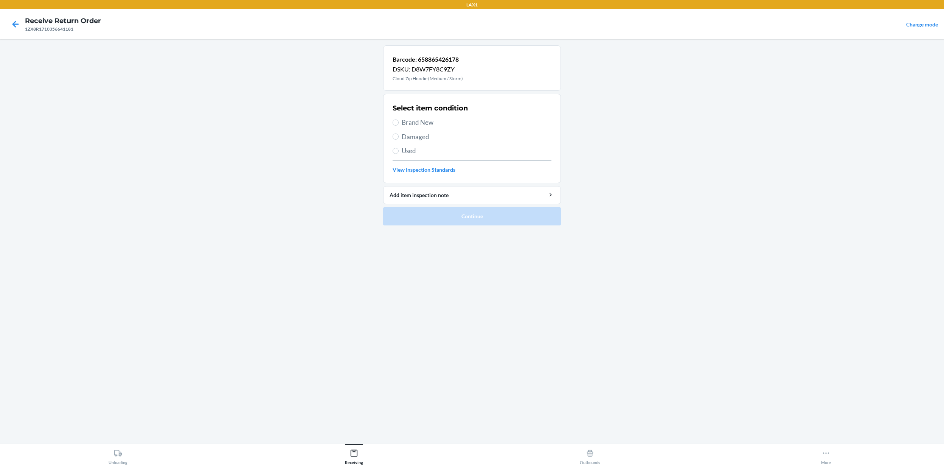
click at [424, 122] on span "Brand New" at bounding box center [476, 123] width 150 height 10
click at [398, 122] on input "Brand New" at bounding box center [395, 122] width 6 height 6
click at [550, 229] on ol "Barcode: 658865426178 DSKU: D8W7FY8C9ZY Cloud Zip Hoodie (Medium / Storm) Selec…" at bounding box center [472, 138] width 178 height 186
click at [547, 219] on button "Continue" at bounding box center [472, 216] width 178 height 18
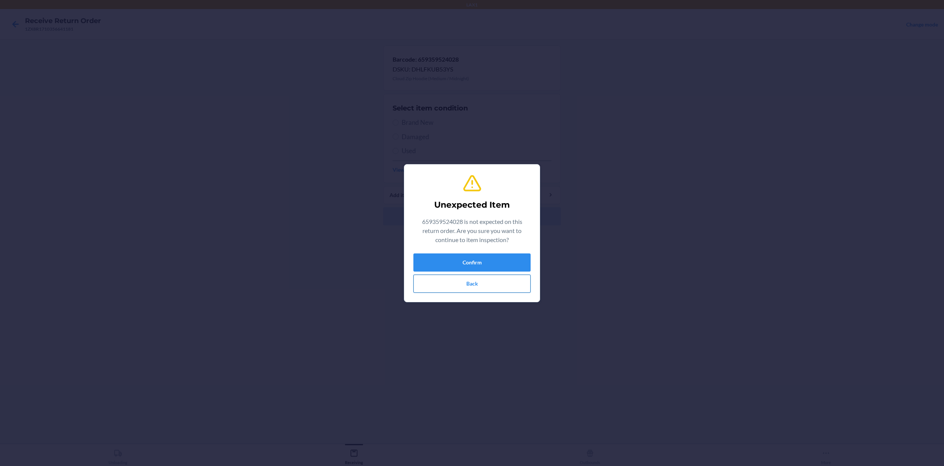
click at [492, 289] on button "Back" at bounding box center [471, 283] width 117 height 18
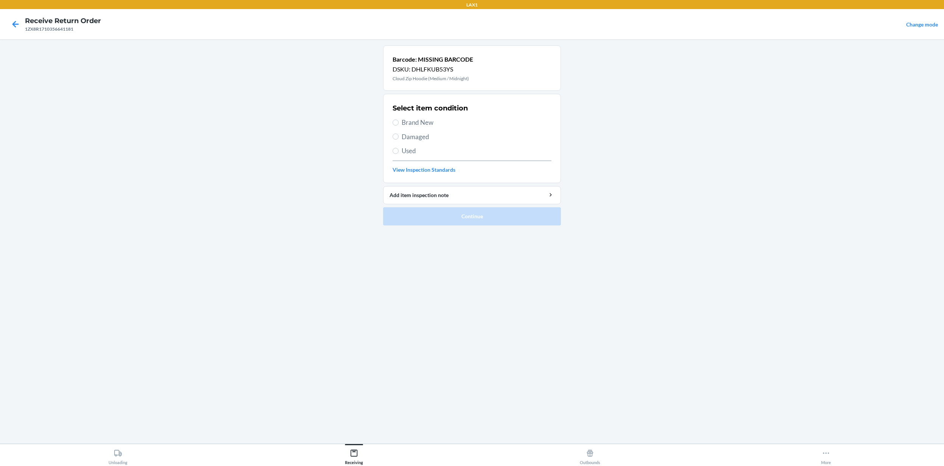
click at [416, 123] on span "Brand New" at bounding box center [476, 123] width 150 height 10
click at [398, 123] on input "Brand New" at bounding box center [395, 122] width 6 height 6
click at [439, 221] on button "Continue" at bounding box center [472, 216] width 178 height 18
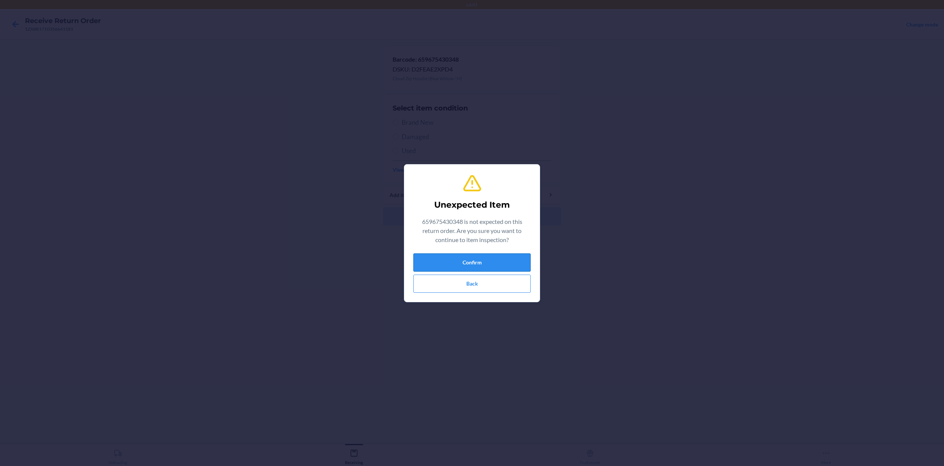
click at [462, 262] on button "Confirm" at bounding box center [471, 262] width 117 height 18
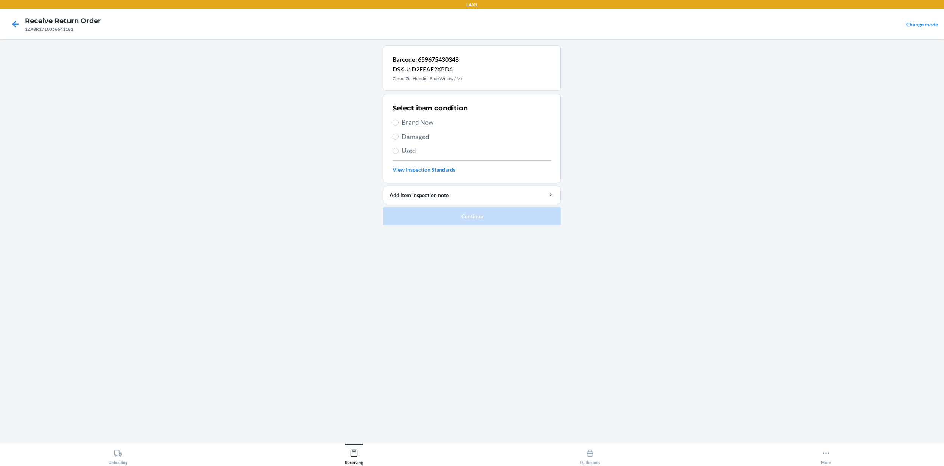
click at [410, 153] on span "Used" at bounding box center [476, 151] width 150 height 10
click at [398, 153] on input "Used" at bounding box center [395, 151] width 6 height 6
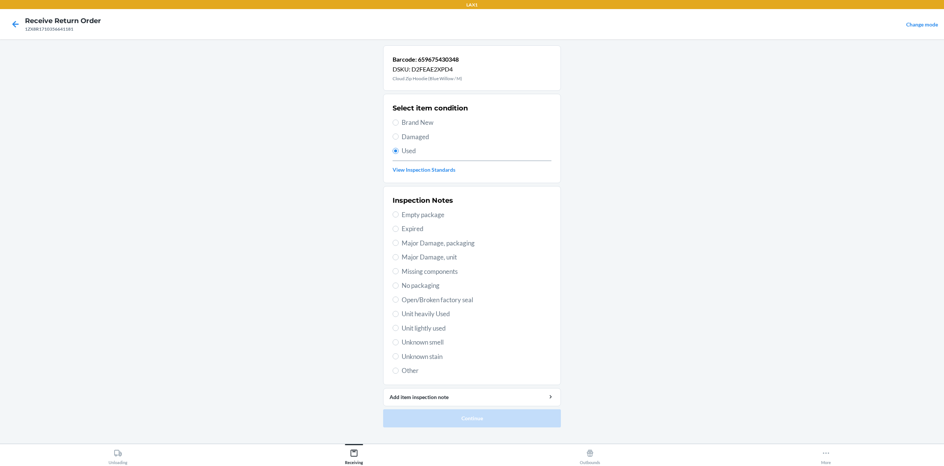
click at [437, 327] on span "Unit lightly used" at bounding box center [476, 328] width 150 height 10
click at [398, 327] on input "Unit lightly used" at bounding box center [395, 328] width 6 height 6
click at [489, 349] on button "Continue" at bounding box center [472, 418] width 178 height 18
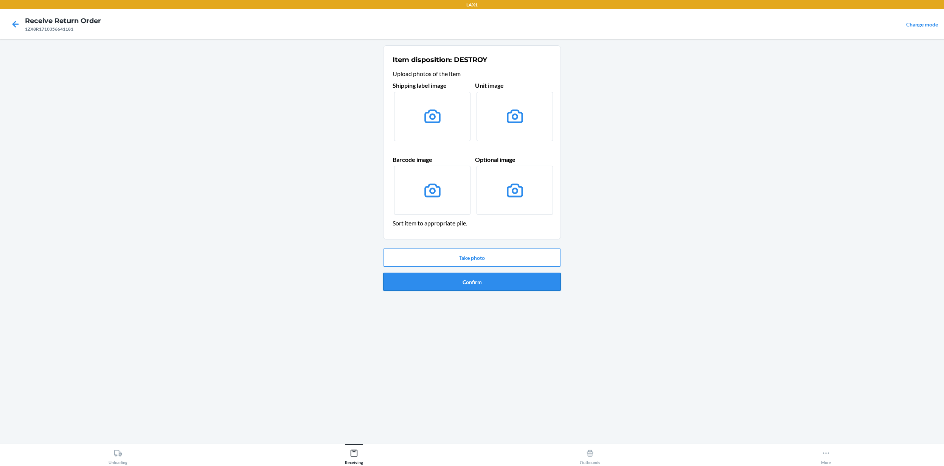
click at [479, 283] on button "Confirm" at bounding box center [472, 282] width 178 height 18
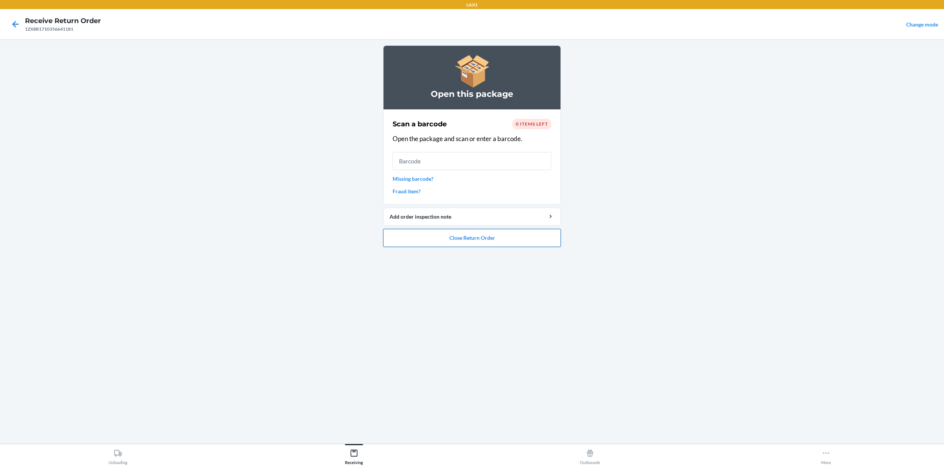
click at [490, 237] on button "Close Return Order" at bounding box center [472, 238] width 178 height 18
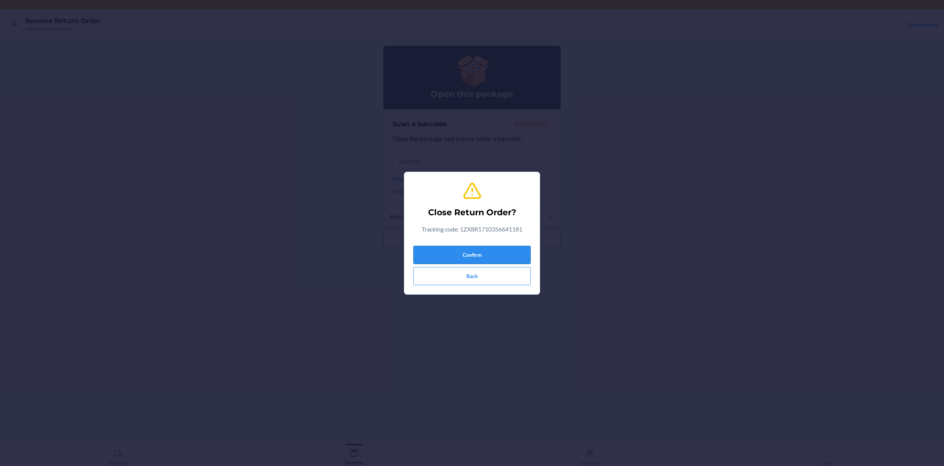
click at [482, 250] on button "Confirm" at bounding box center [471, 255] width 117 height 18
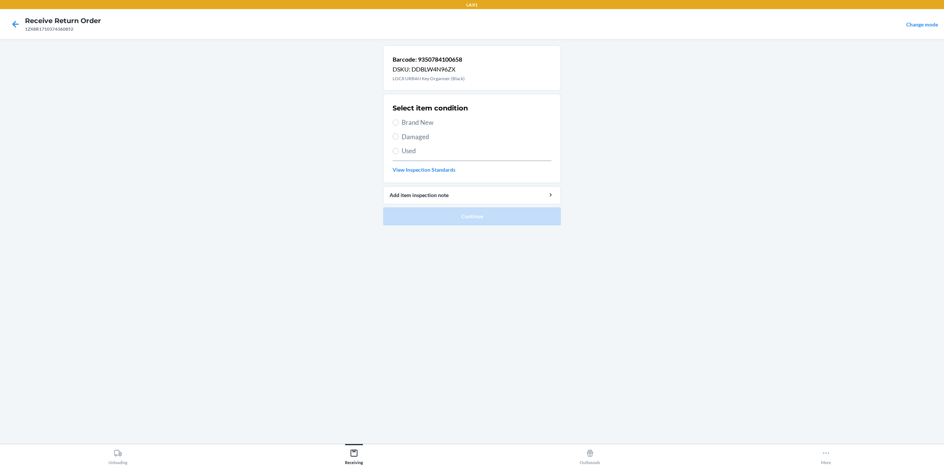
click at [408, 153] on span "Used" at bounding box center [476, 151] width 150 height 10
click at [398, 153] on input "Used" at bounding box center [395, 151] width 6 height 6
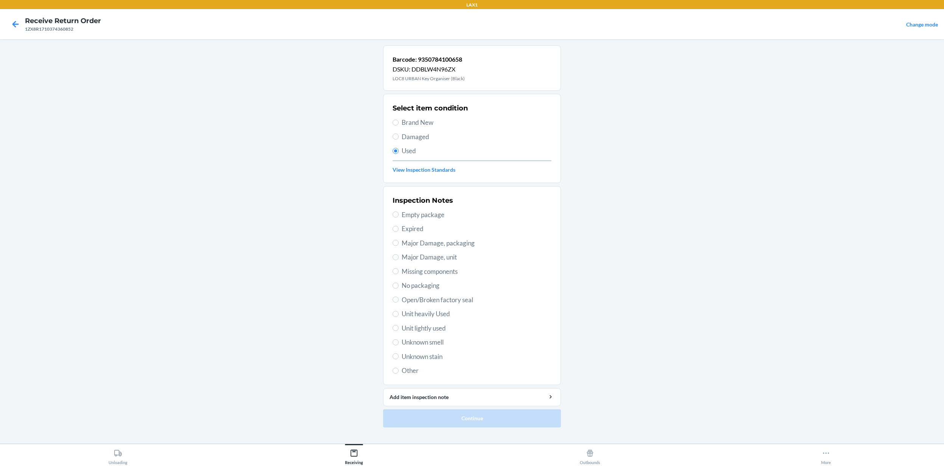
click at [434, 332] on span "Unit lightly used" at bounding box center [476, 328] width 150 height 10
click at [398, 331] on input "Unit lightly used" at bounding box center [395, 328] width 6 height 6
click at [467, 349] on button "Continue" at bounding box center [472, 418] width 178 height 18
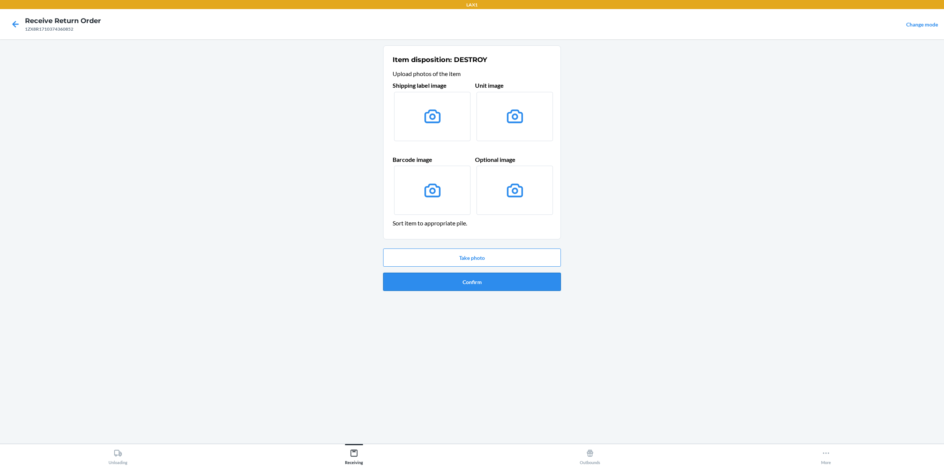
click at [482, 289] on button "Confirm" at bounding box center [472, 282] width 178 height 18
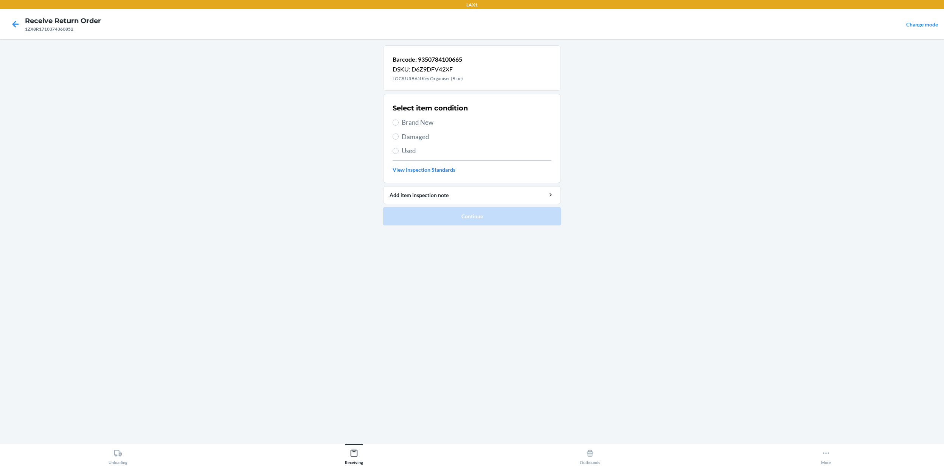
click at [418, 138] on span "Damaged" at bounding box center [476, 137] width 150 height 10
click at [398, 138] on input "Damaged" at bounding box center [395, 136] width 6 height 6
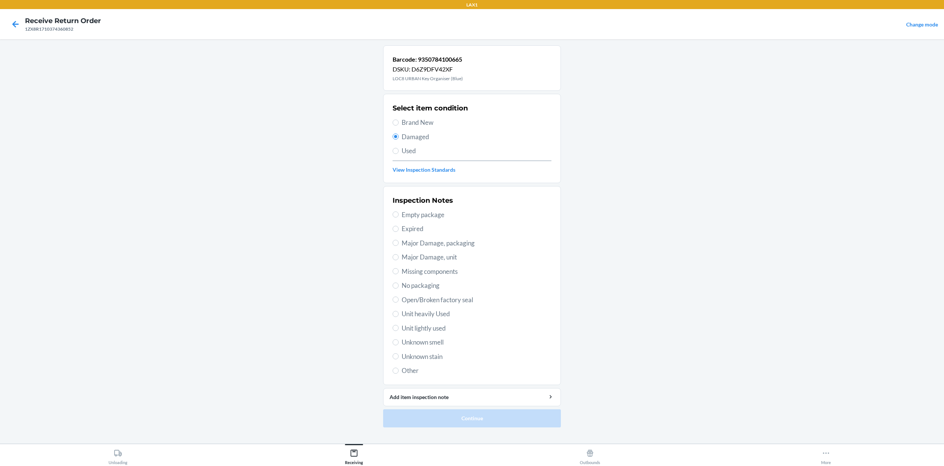
drag, startPoint x: 424, startPoint y: 328, endPoint x: 445, endPoint y: 322, distance: 21.9
click at [425, 329] on span "Unit lightly used" at bounding box center [476, 328] width 150 height 10
click at [398, 329] on input "Unit lightly used" at bounding box center [395, 328] width 6 height 6
click at [469, 349] on button "Continue" at bounding box center [472, 418] width 178 height 18
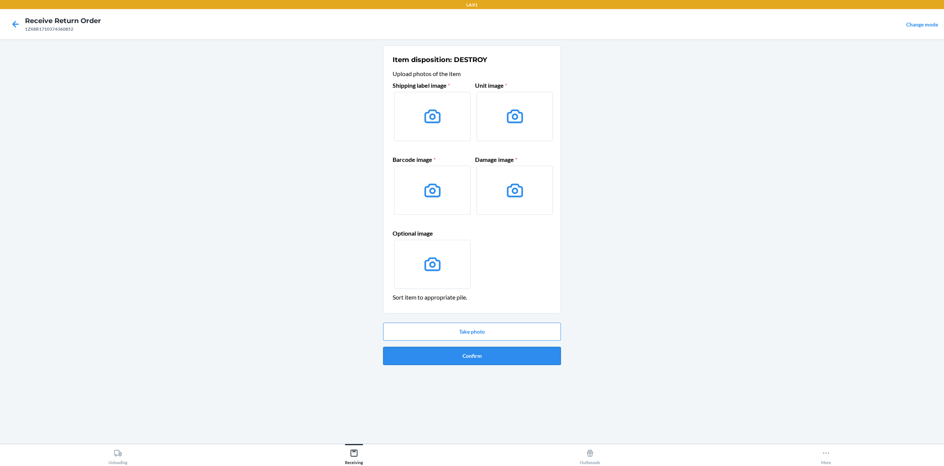
click at [513, 349] on button "Confirm" at bounding box center [472, 356] width 178 height 18
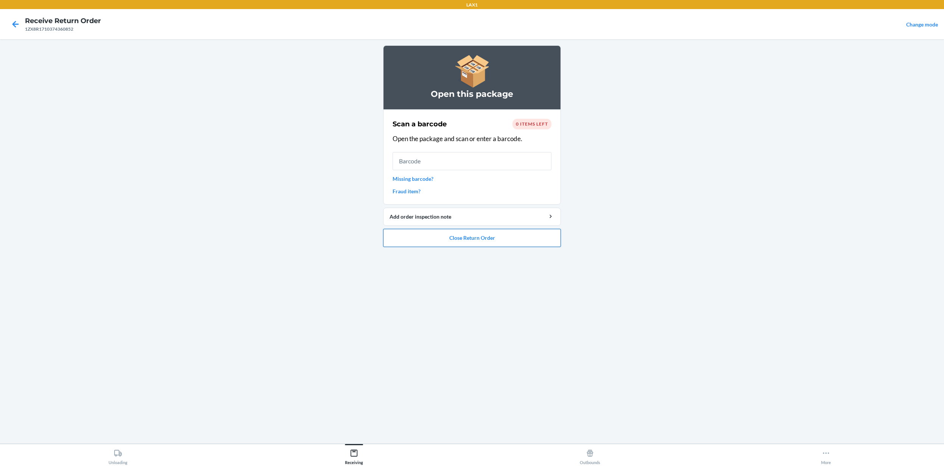
click at [520, 240] on button "Close Return Order" at bounding box center [472, 238] width 178 height 18
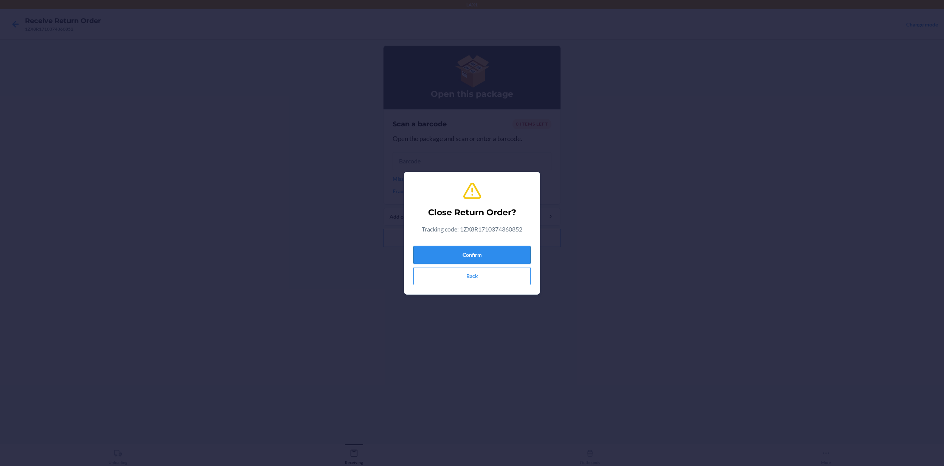
click at [511, 252] on button "Confirm" at bounding box center [471, 255] width 117 height 18
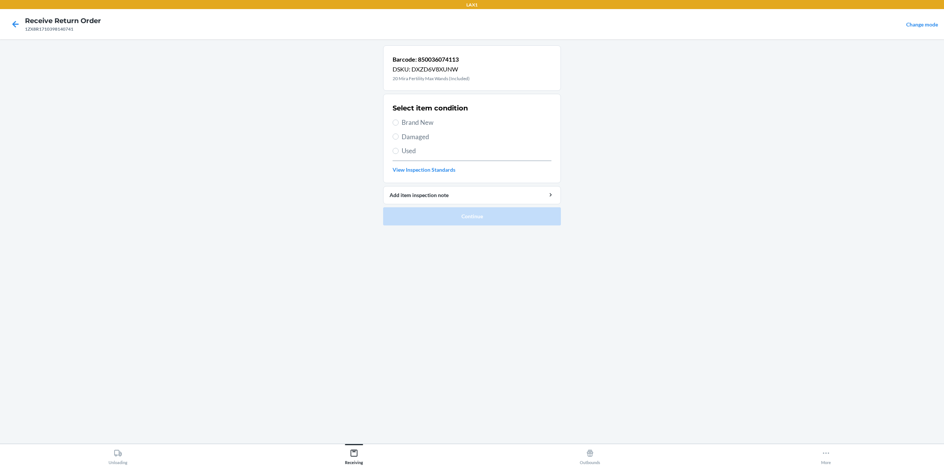
click at [412, 136] on span "Damaged" at bounding box center [476, 137] width 150 height 10
click at [398, 136] on input "Damaged" at bounding box center [395, 136] width 6 height 6
click at [448, 216] on button "Continue" at bounding box center [472, 216] width 178 height 18
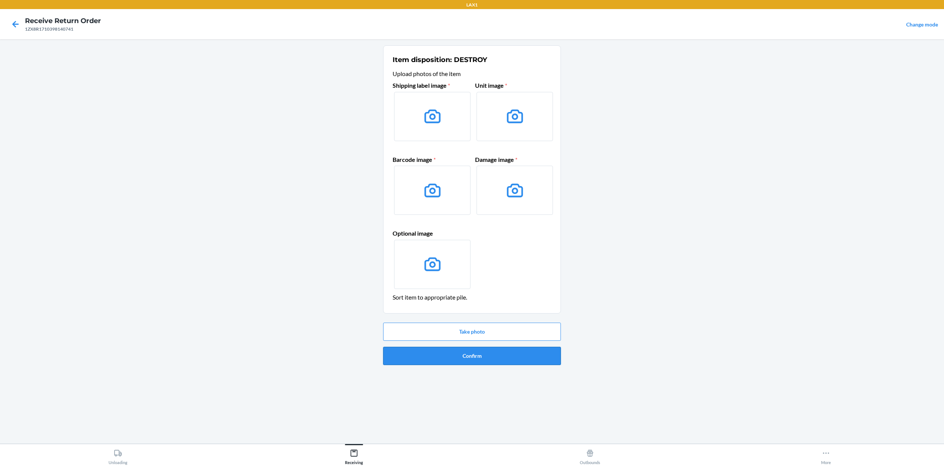
click at [494, 349] on button "Confirm" at bounding box center [472, 356] width 178 height 18
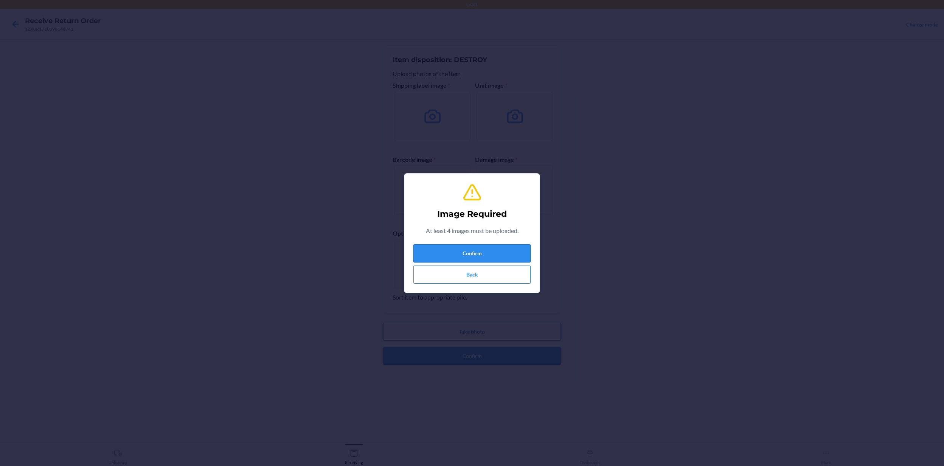
click at [488, 252] on button "Confirm" at bounding box center [471, 253] width 117 height 18
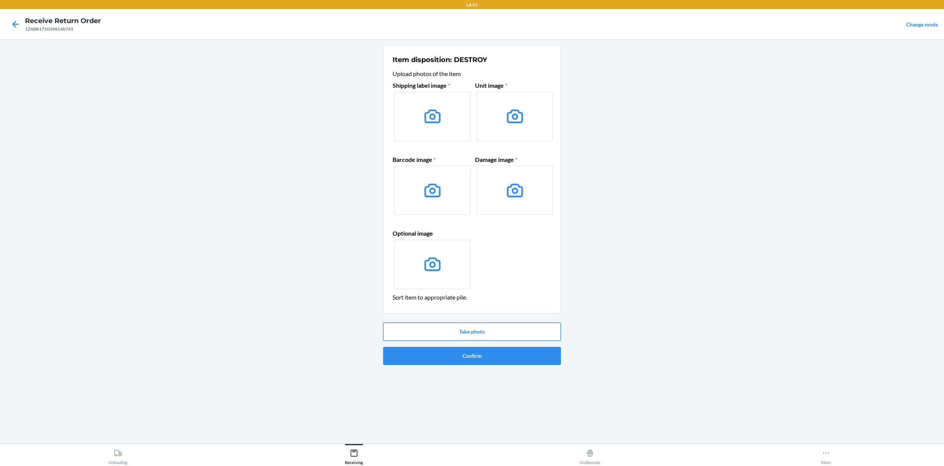
click at [490, 328] on button "Take photo" at bounding box center [472, 331] width 178 height 18
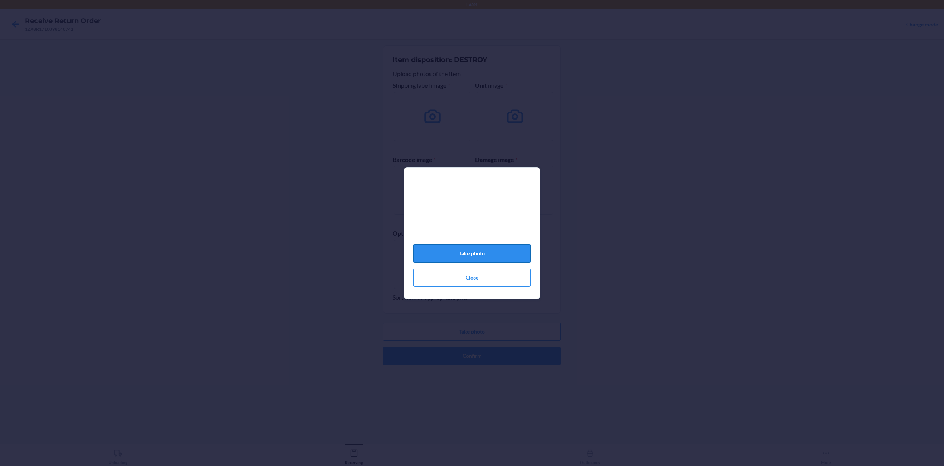
click at [504, 255] on button "Take photo" at bounding box center [471, 253] width 117 height 18
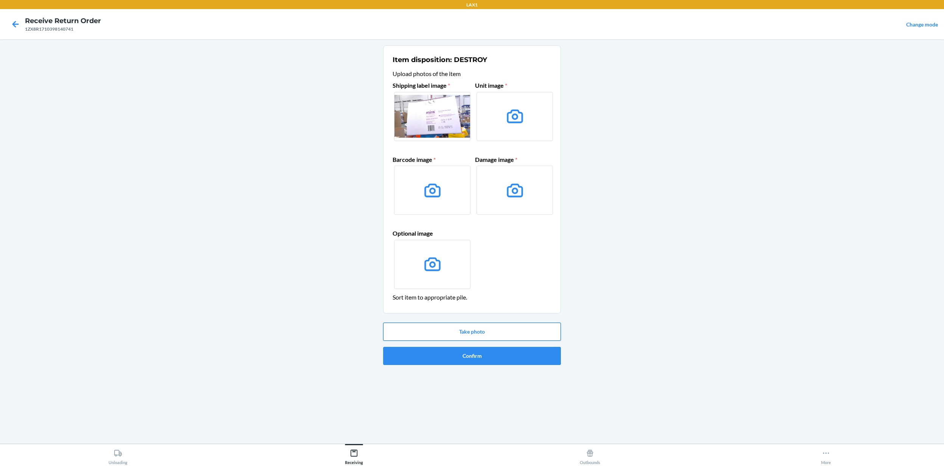
click at [484, 330] on button "Take photo" at bounding box center [472, 331] width 178 height 18
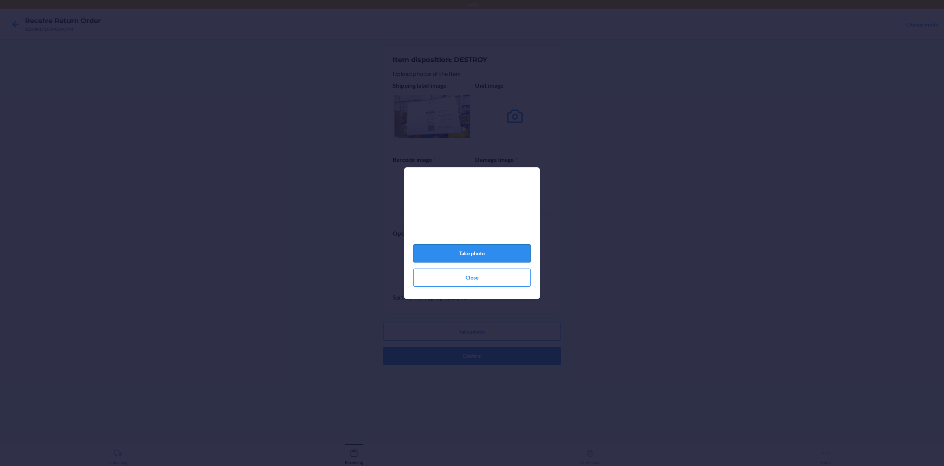
click at [480, 253] on button "Take photo" at bounding box center [471, 253] width 117 height 18
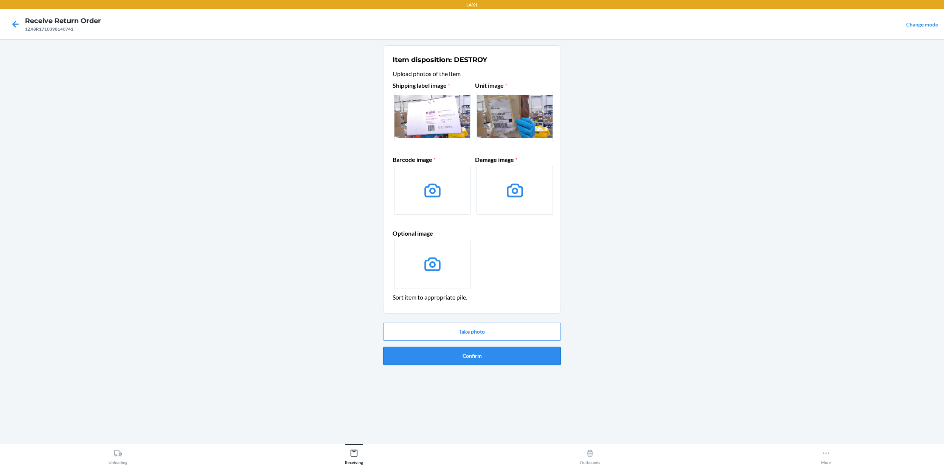
click at [490, 349] on button "Confirm" at bounding box center [472, 356] width 178 height 18
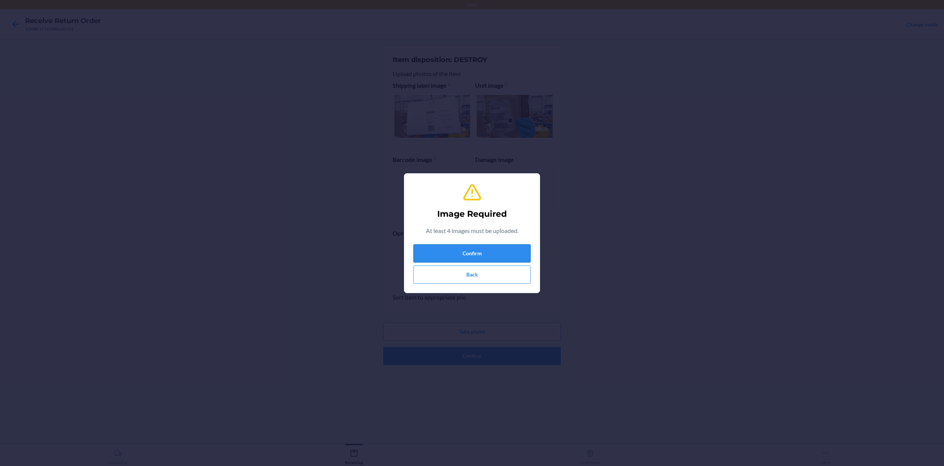
click at [477, 250] on button "Confirm" at bounding box center [471, 253] width 117 height 18
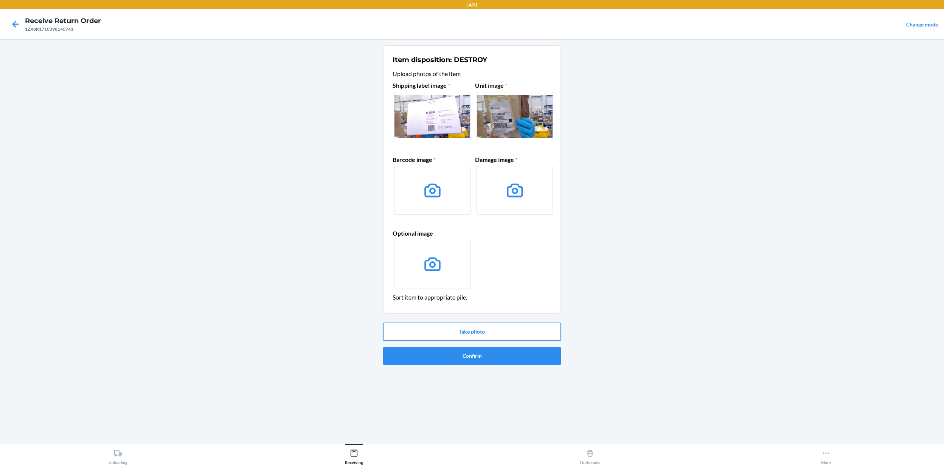
click at [487, 332] on button "Take photo" at bounding box center [472, 331] width 178 height 18
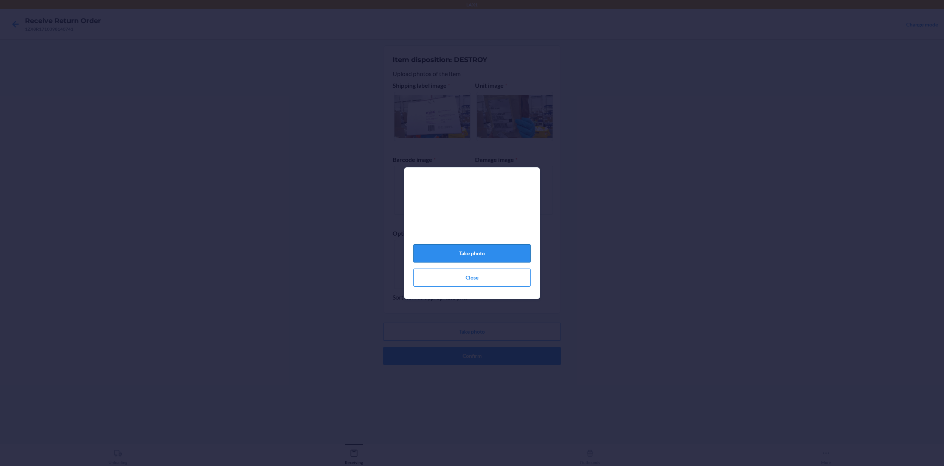
click at [492, 261] on button "Take photo" at bounding box center [471, 253] width 117 height 18
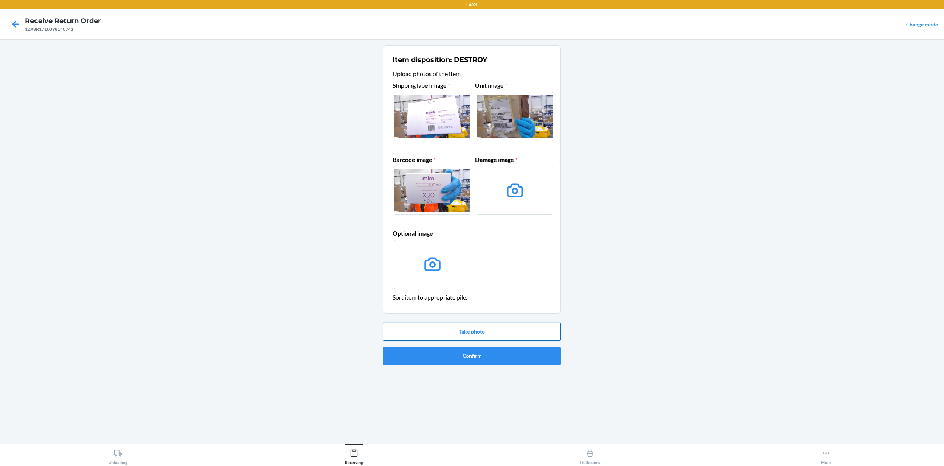
click at [495, 332] on button "Take photo" at bounding box center [472, 331] width 178 height 18
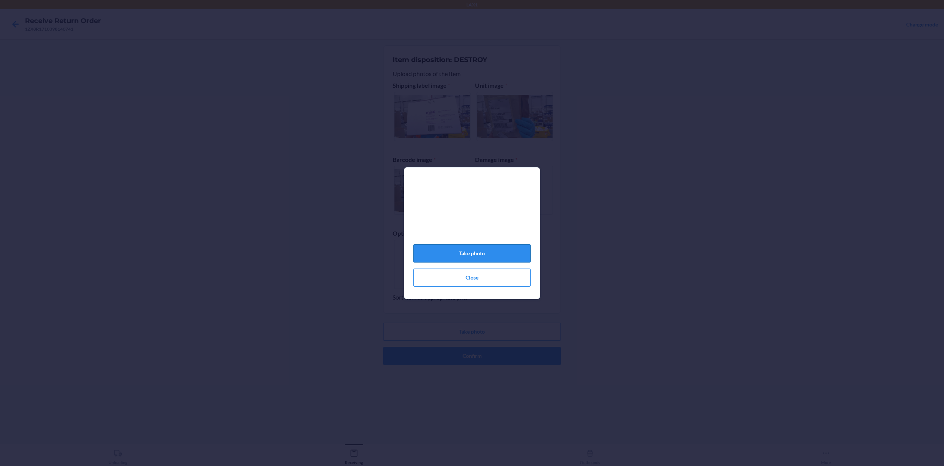
click at [500, 256] on button "Take photo" at bounding box center [471, 253] width 117 height 18
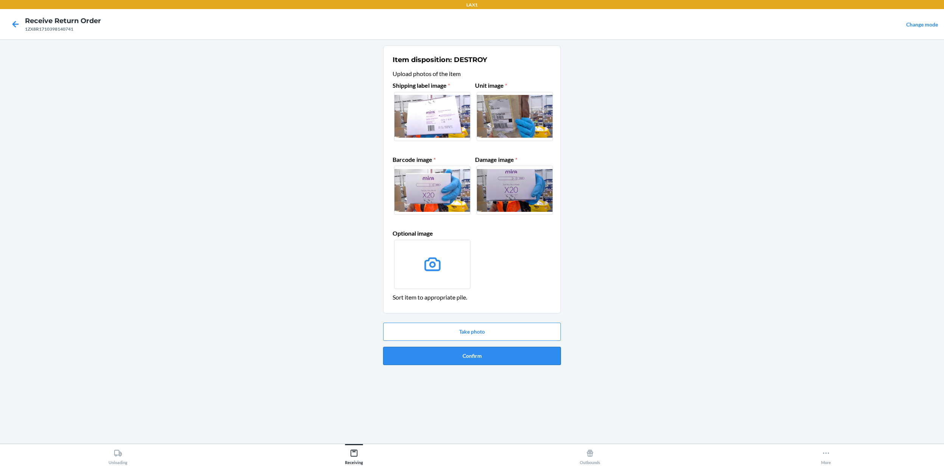
click at [541, 349] on button "Confirm" at bounding box center [472, 356] width 178 height 18
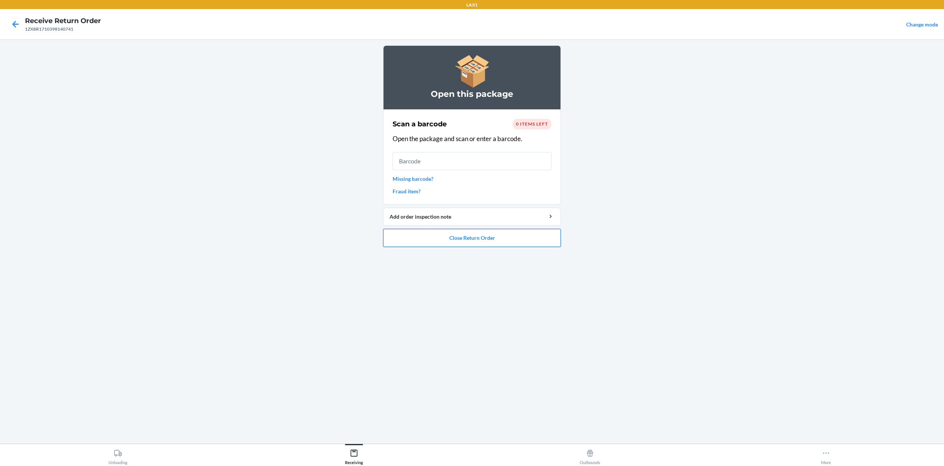
click at [532, 241] on button "Close Return Order" at bounding box center [472, 238] width 178 height 18
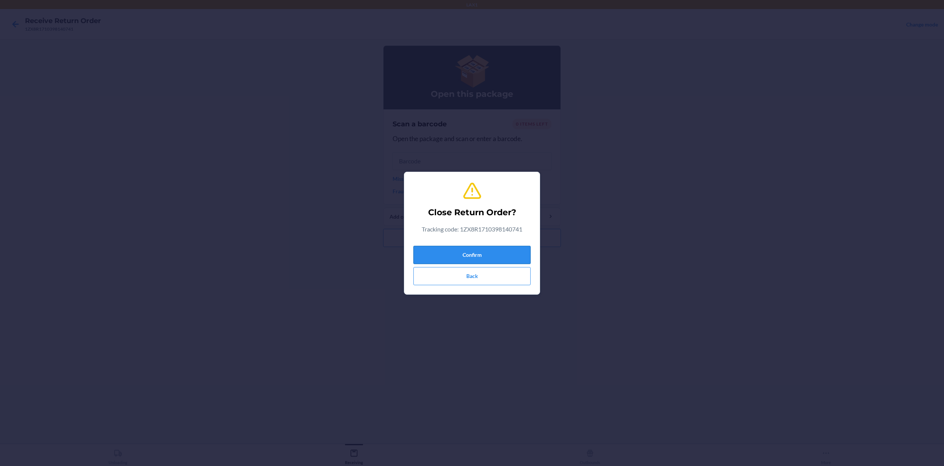
click at [488, 251] on button "Confirm" at bounding box center [471, 255] width 117 height 18
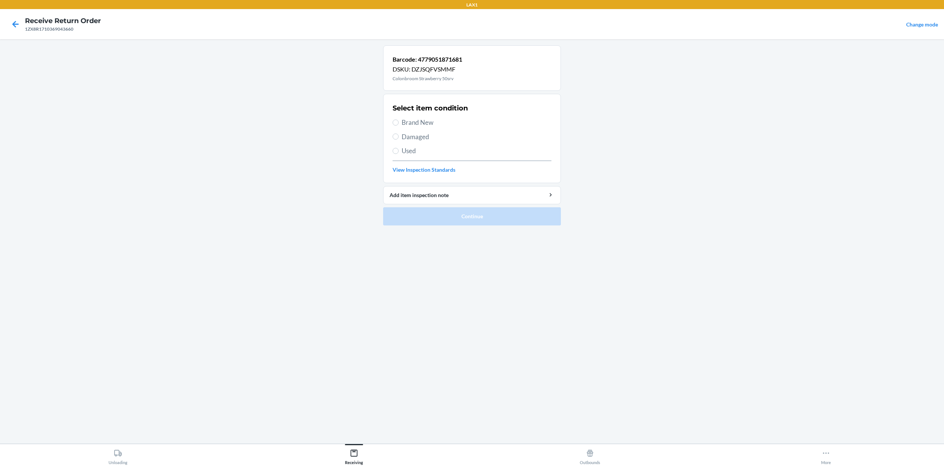
click at [427, 123] on span "Brand New" at bounding box center [476, 123] width 150 height 10
click at [398, 123] on input "Brand New" at bounding box center [395, 122] width 6 height 6
click at [470, 217] on button "Continue" at bounding box center [472, 216] width 178 height 18
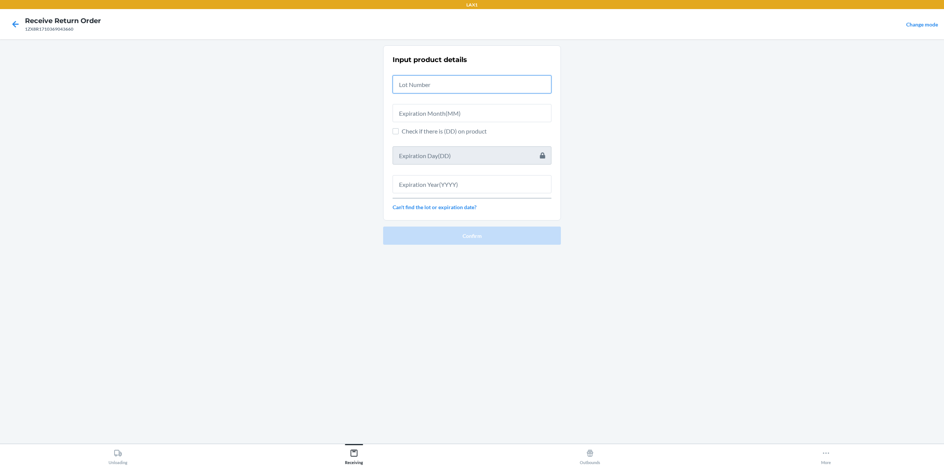
click at [447, 77] on input "text" at bounding box center [471, 84] width 159 height 18
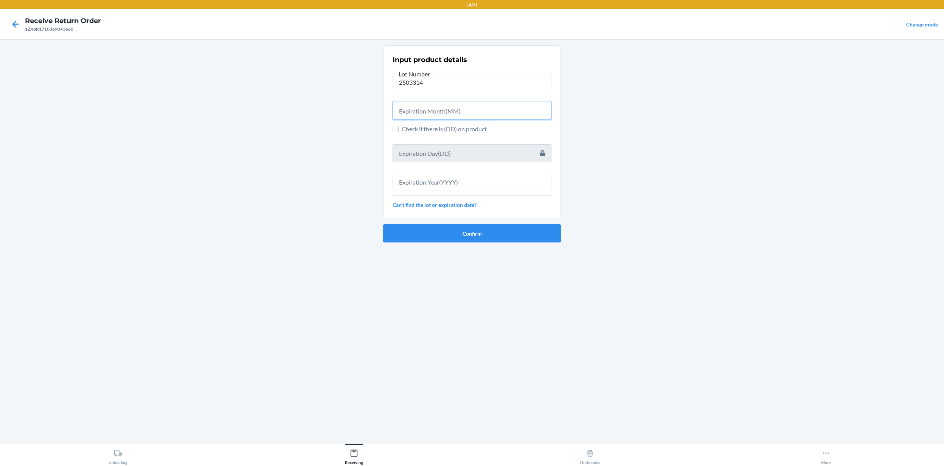
click at [496, 117] on input "text" at bounding box center [471, 111] width 159 height 18
click at [518, 180] on input "text" at bounding box center [471, 179] width 159 height 18
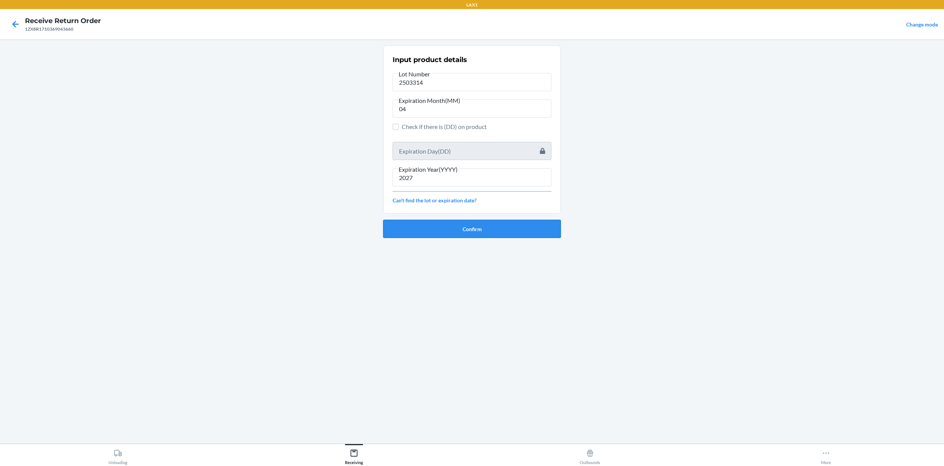
click at [511, 232] on button "Confirm" at bounding box center [472, 229] width 178 height 18
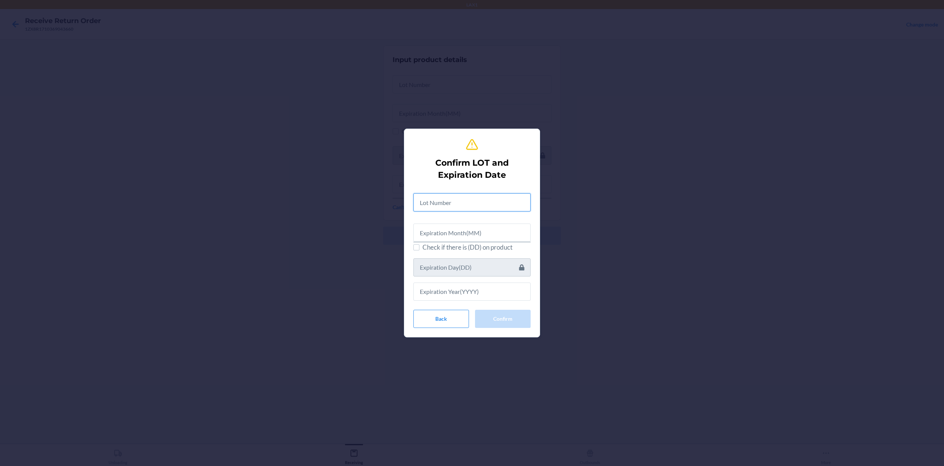
click at [501, 201] on input "text" at bounding box center [471, 202] width 117 height 18
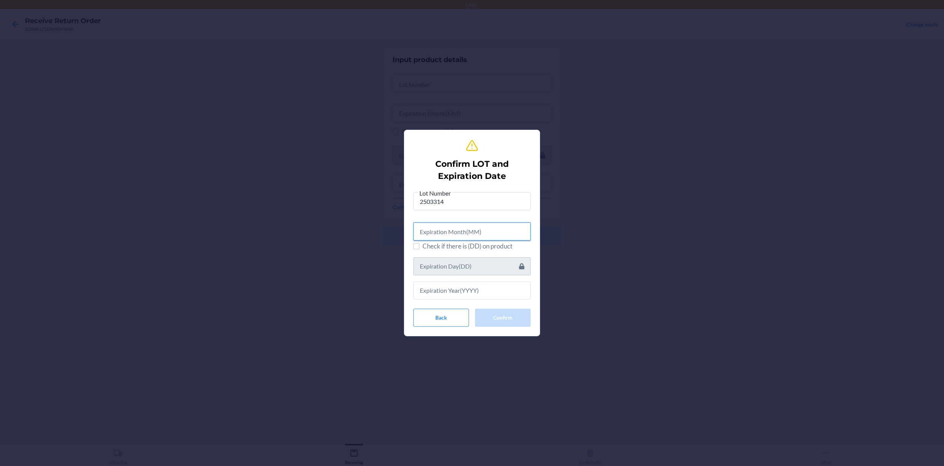
click at [467, 236] on input "text" at bounding box center [471, 231] width 117 height 18
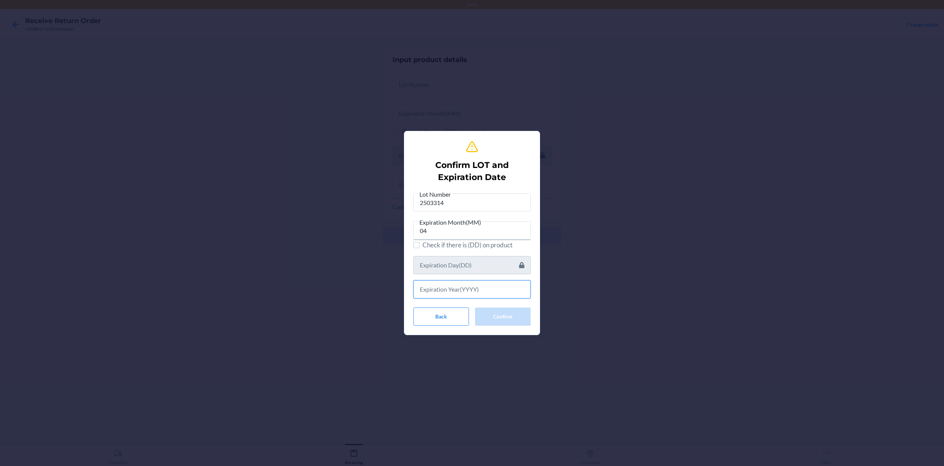
click at [495, 291] on input "text" at bounding box center [471, 289] width 117 height 18
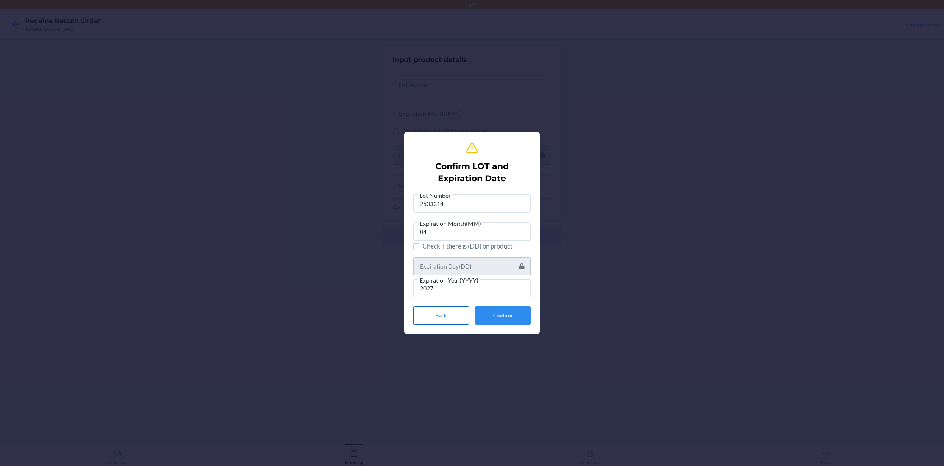
click at [415, 319] on button "Back" at bounding box center [441, 315] width 56 height 18
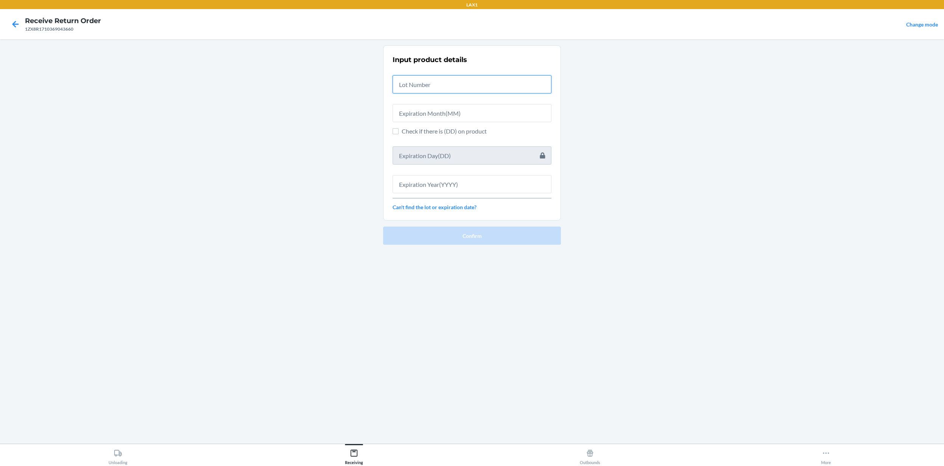
click at [457, 91] on input "text" at bounding box center [471, 84] width 159 height 18
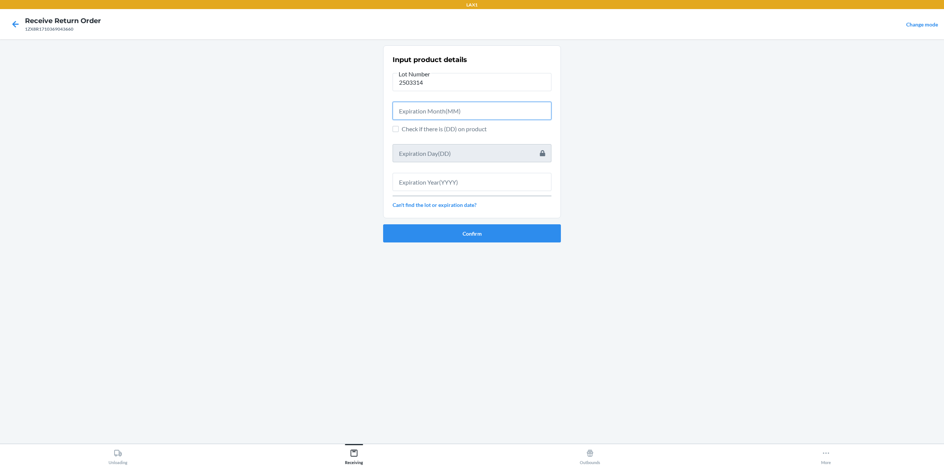
click at [492, 104] on input "text" at bounding box center [471, 111] width 159 height 18
click at [452, 183] on input "text" at bounding box center [471, 179] width 159 height 18
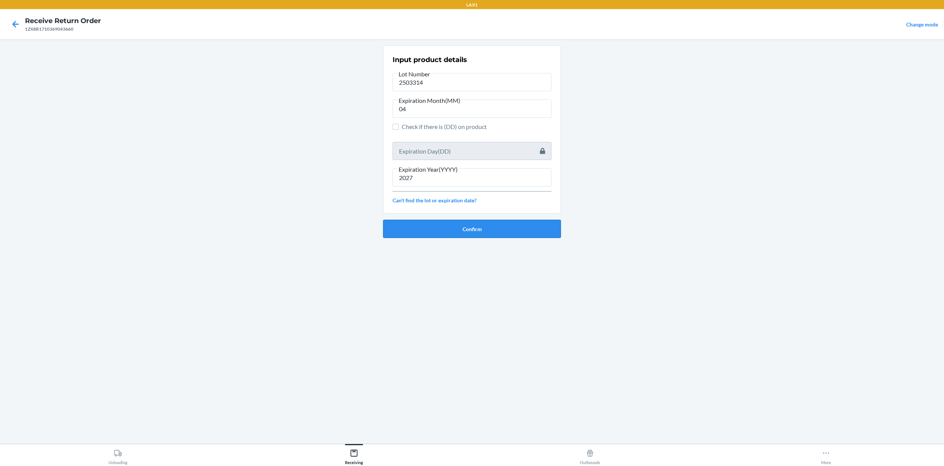
click at [504, 234] on button "Confirm" at bounding box center [472, 229] width 178 height 18
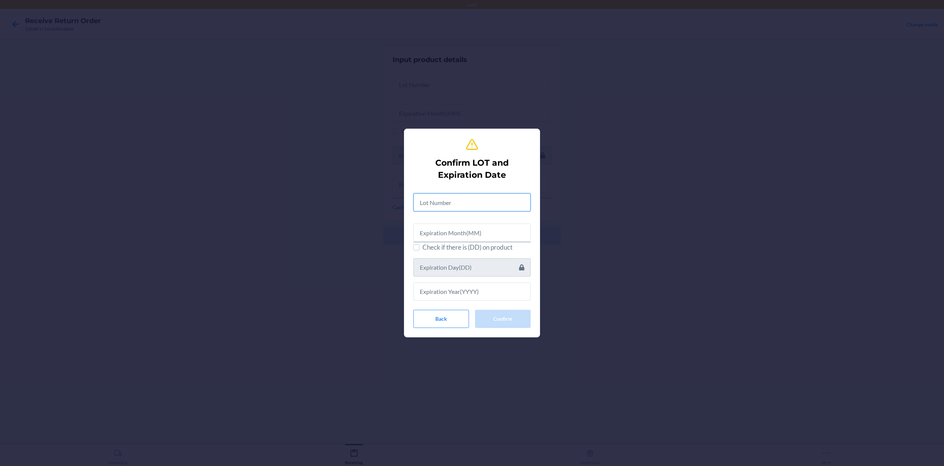
click at [437, 203] on input "text" at bounding box center [471, 202] width 117 height 18
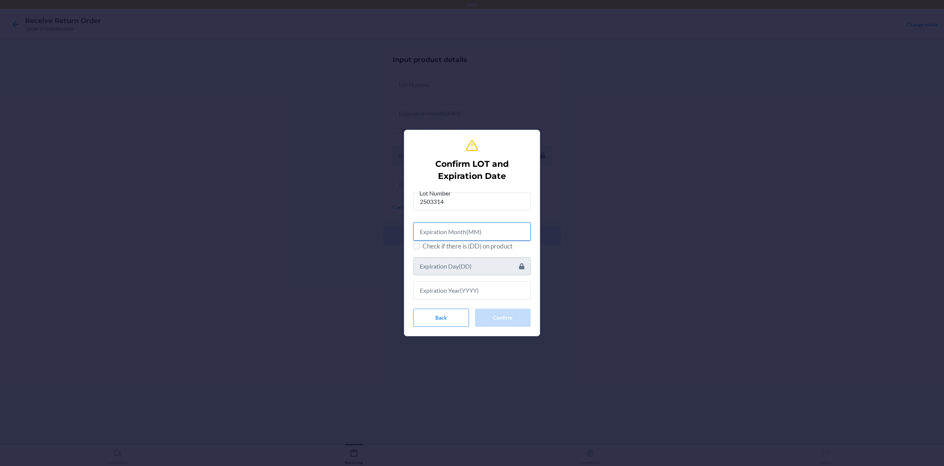
click at [491, 232] on input "text" at bounding box center [471, 231] width 117 height 18
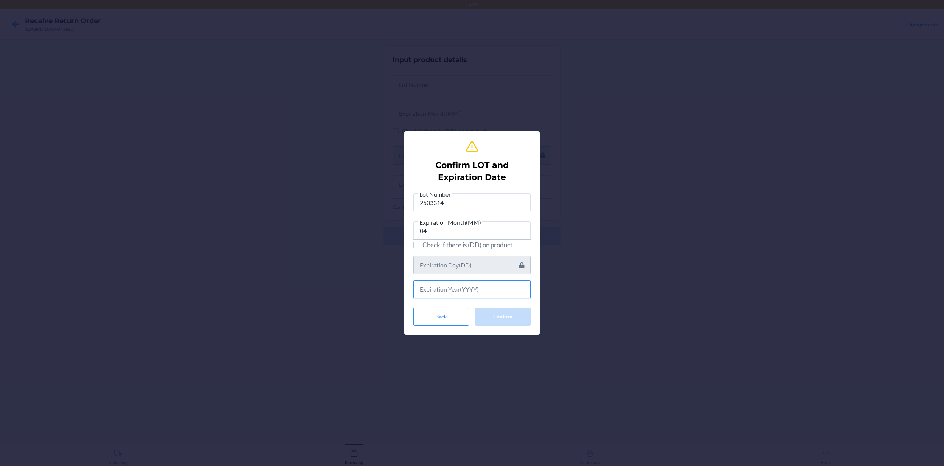
click at [489, 289] on input "text" at bounding box center [471, 289] width 117 height 18
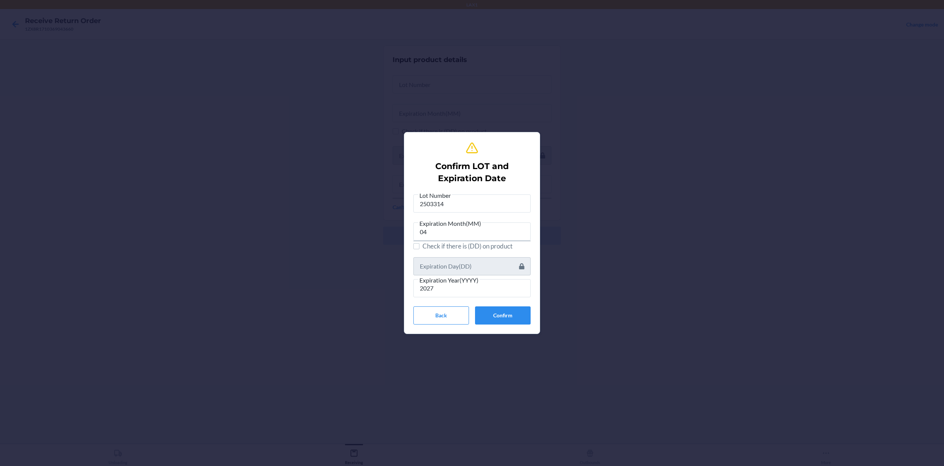
click at [667, 252] on div "Confirm LOT and Expiration Date Lot Number 2503314 Expiration Month(MM) 04 Chec…" at bounding box center [472, 233] width 944 height 466
click at [513, 316] on button "Confirm" at bounding box center [503, 315] width 56 height 18
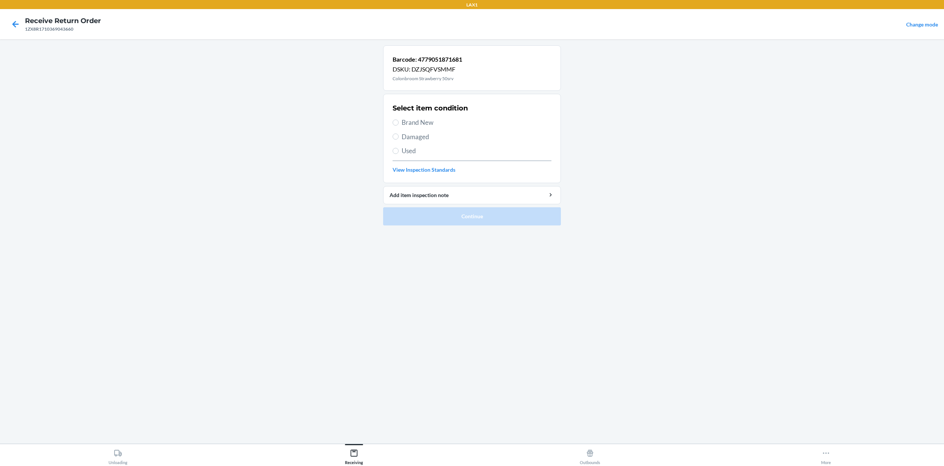
click at [424, 126] on span "Brand New" at bounding box center [476, 123] width 150 height 10
click at [398, 126] on input "Brand New" at bounding box center [395, 122] width 6 height 6
click at [461, 218] on button "Continue" at bounding box center [472, 216] width 178 height 18
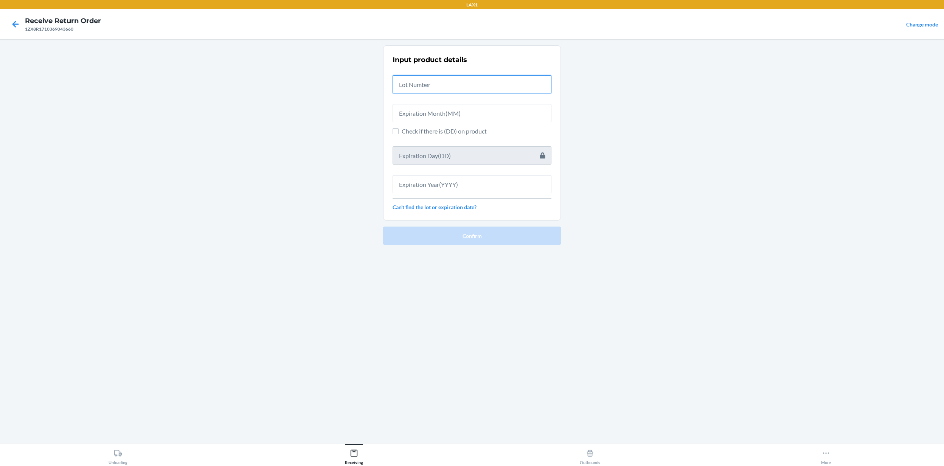
click at [459, 82] on input "text" at bounding box center [471, 84] width 159 height 18
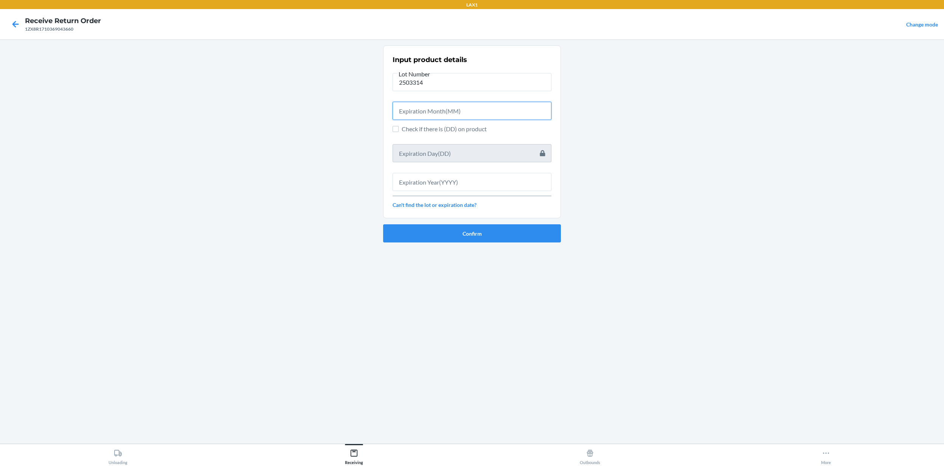
click at [476, 115] on input "text" at bounding box center [471, 111] width 159 height 18
click at [511, 186] on input "text" at bounding box center [471, 179] width 159 height 18
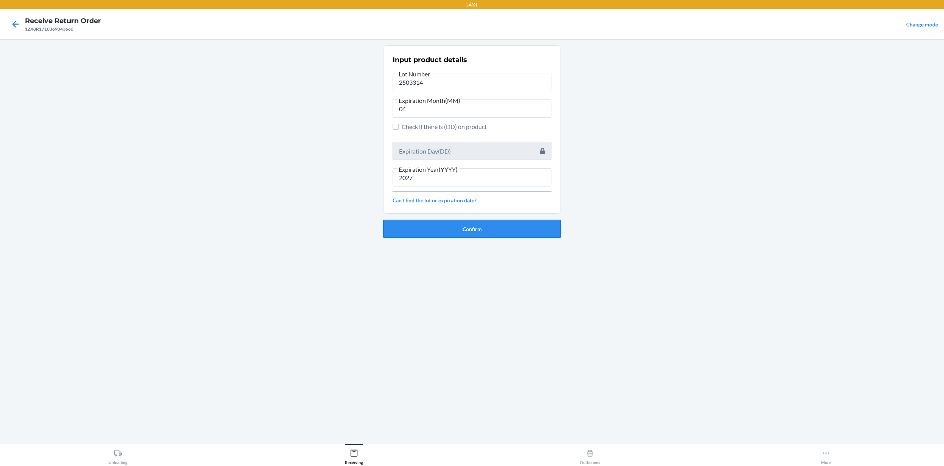
click at [466, 227] on button "Confirm" at bounding box center [472, 229] width 178 height 18
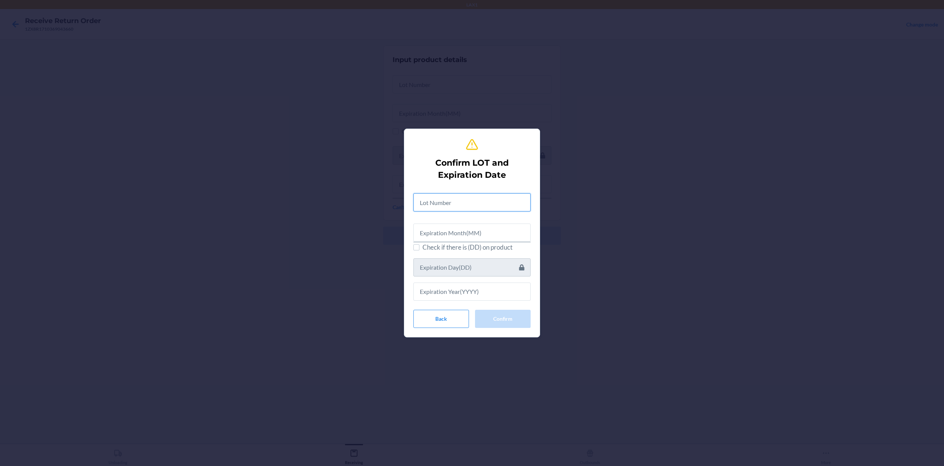
click at [484, 208] on input "text" at bounding box center [471, 202] width 117 height 18
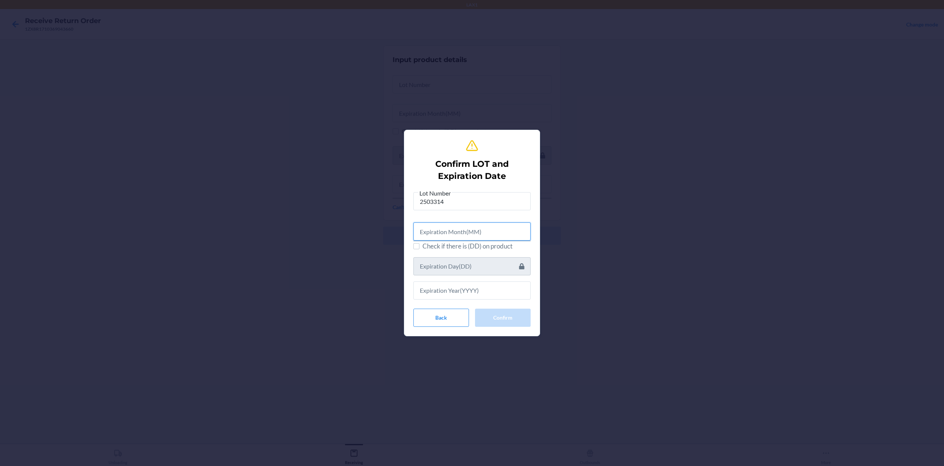
click at [487, 236] on input "text" at bounding box center [471, 231] width 117 height 18
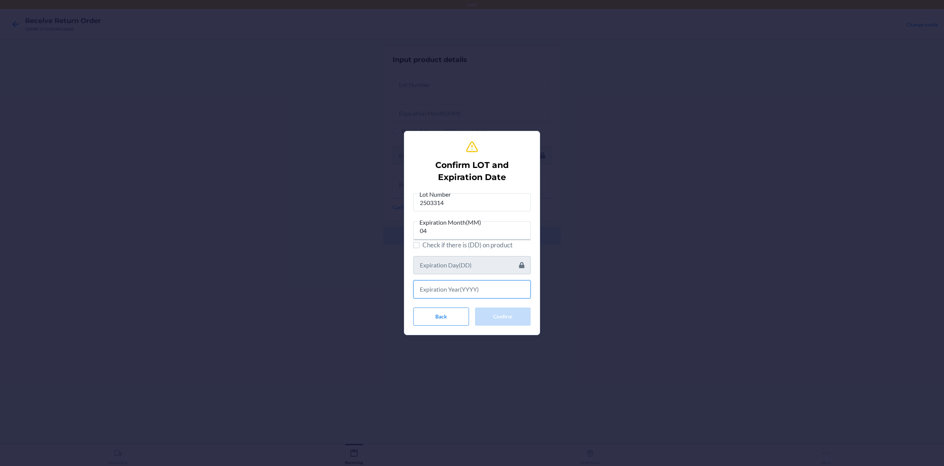
click at [487, 292] on input "text" at bounding box center [471, 289] width 117 height 18
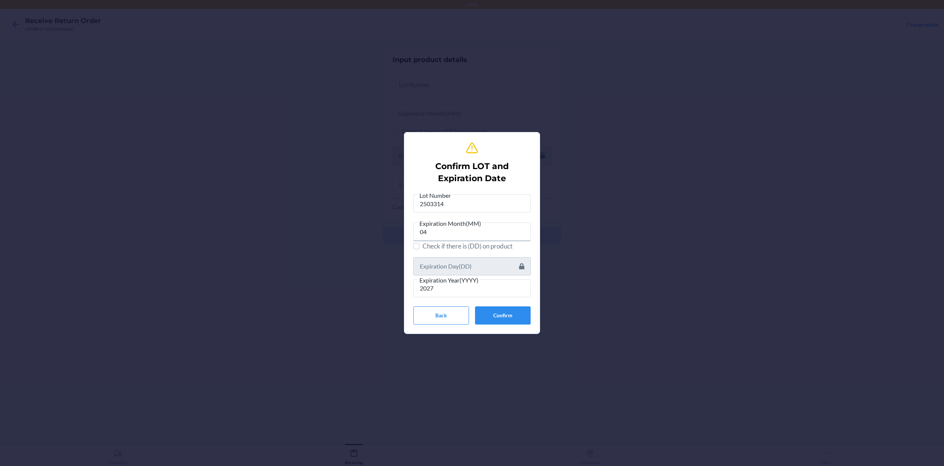
click at [408, 349] on div "Confirm LOT and Expiration Date Lot Number 2503314 Expiration Month(MM) 04 Chec…" at bounding box center [472, 233] width 944 height 466
click at [516, 319] on button "Confirm" at bounding box center [503, 315] width 56 height 18
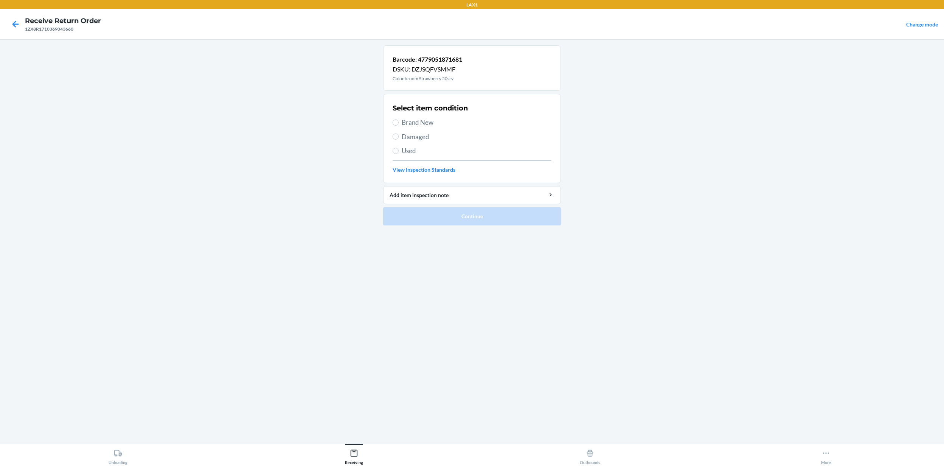
click at [418, 123] on span "Brand New" at bounding box center [476, 123] width 150 height 10
click at [398, 123] on input "Brand New" at bounding box center [395, 122] width 6 height 6
click at [521, 217] on button "Continue" at bounding box center [472, 216] width 178 height 18
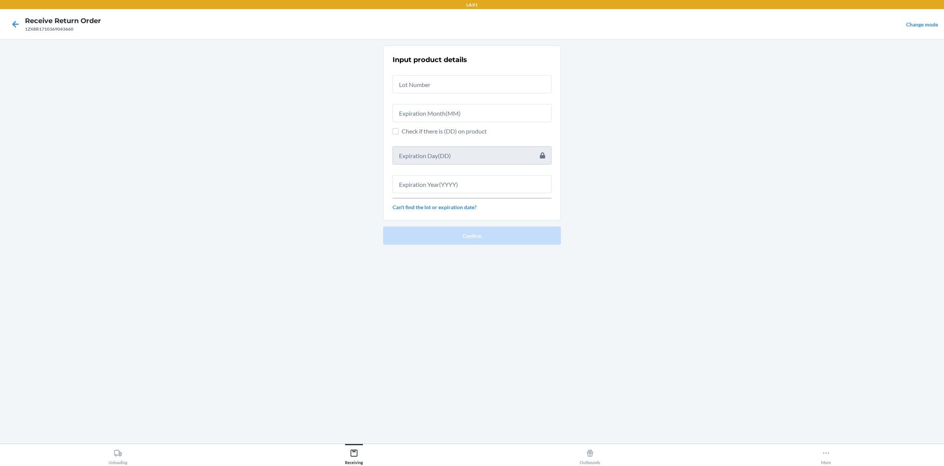
click at [421, 72] on div at bounding box center [471, 81] width 159 height 24
click at [418, 85] on input "text" at bounding box center [471, 84] width 159 height 18
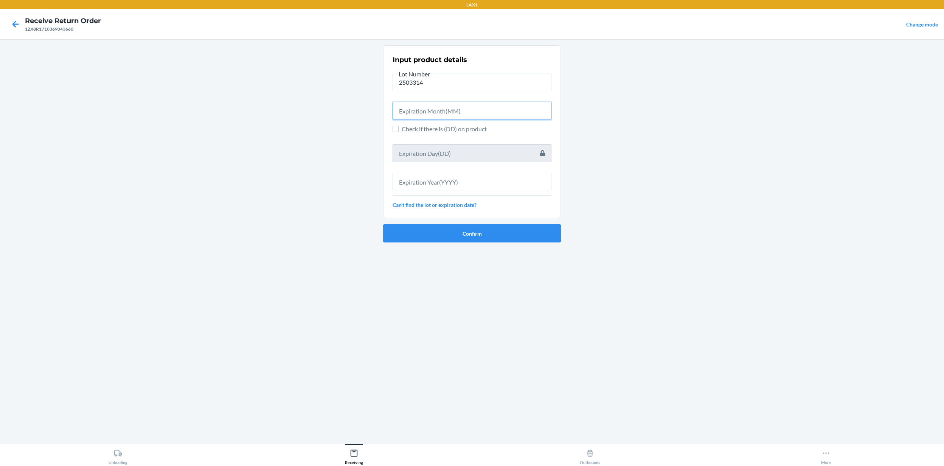
click at [460, 115] on input "text" at bounding box center [471, 111] width 159 height 18
click at [434, 178] on input "text" at bounding box center [471, 179] width 159 height 18
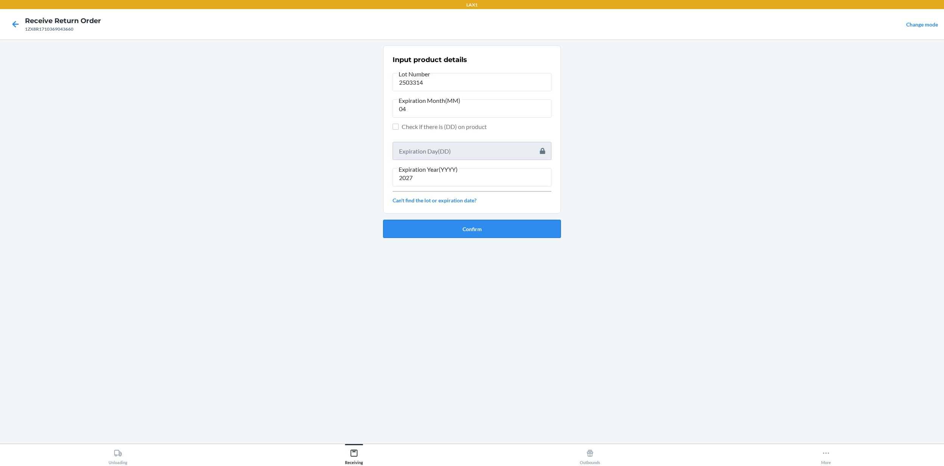
click at [448, 227] on button "Confirm" at bounding box center [472, 229] width 178 height 18
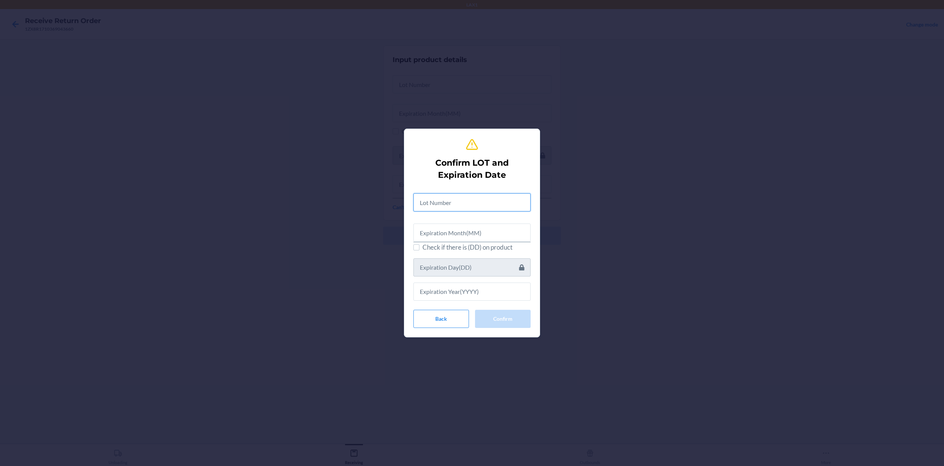
click at [460, 199] on input "text" at bounding box center [471, 202] width 117 height 18
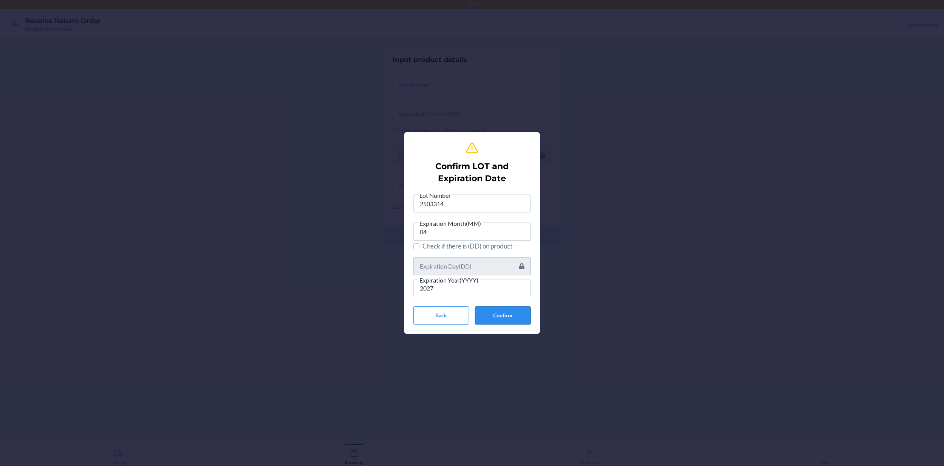
drag, startPoint x: 490, startPoint y: 323, endPoint x: 497, endPoint y: 315, distance: 10.7
click at [491, 322] on button "Confirm" at bounding box center [503, 315] width 56 height 18
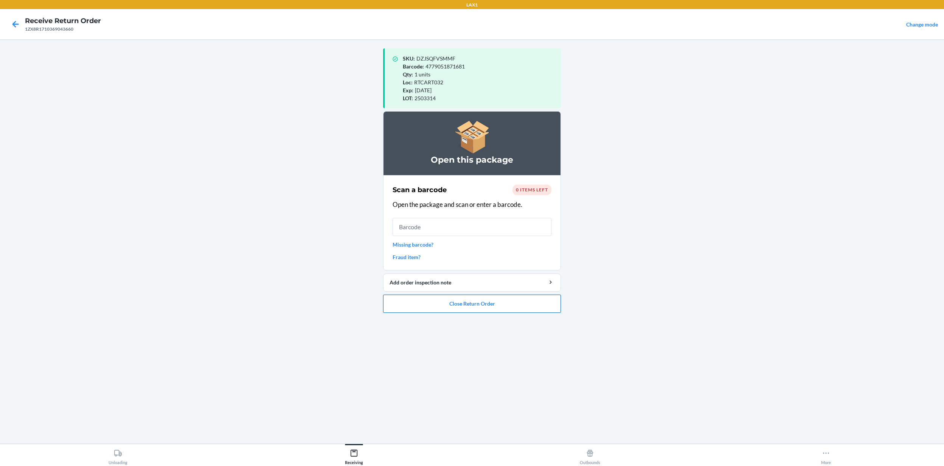
click at [499, 305] on button "Close Return Order" at bounding box center [472, 303] width 178 height 18
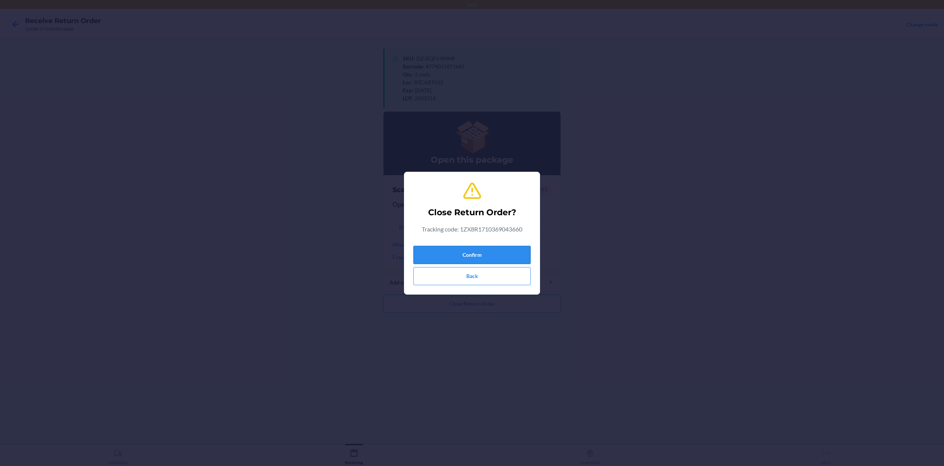
click at [500, 259] on button "Confirm" at bounding box center [471, 255] width 117 height 18
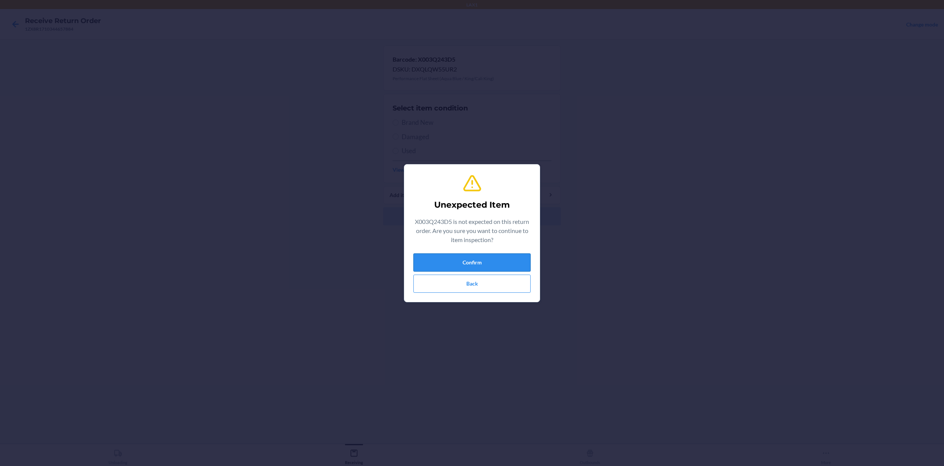
click at [521, 257] on button "Confirm" at bounding box center [471, 262] width 117 height 18
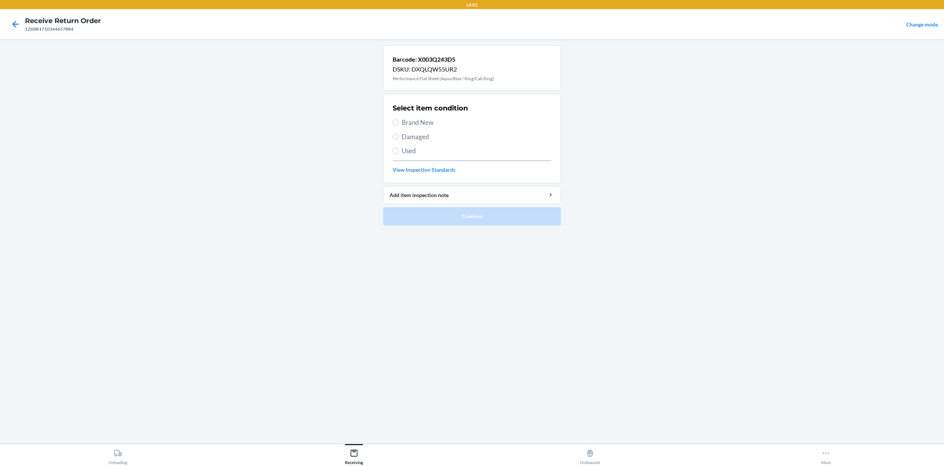
click at [421, 138] on span "Damaged" at bounding box center [476, 137] width 150 height 10
click at [398, 138] on input "Damaged" at bounding box center [395, 136] width 6 height 6
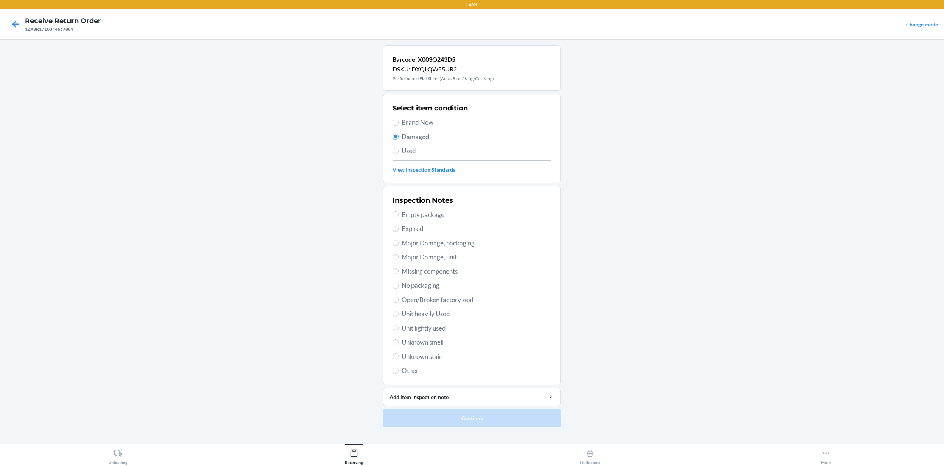
click at [443, 246] on span "Major Damage, packaging" at bounding box center [476, 243] width 150 height 10
click at [398, 246] on input "Major Damage, packaging" at bounding box center [395, 243] width 6 height 6
click at [522, 349] on button "Continue" at bounding box center [472, 418] width 178 height 18
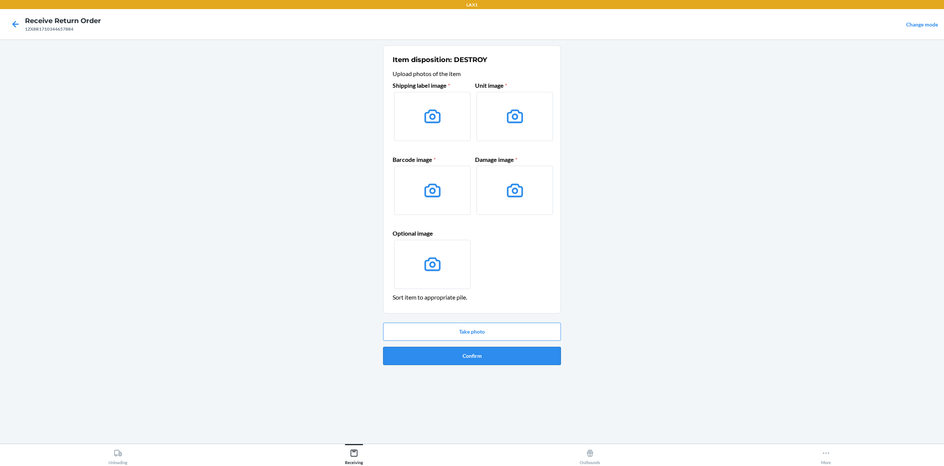
click at [525, 349] on button "Confirm" at bounding box center [472, 356] width 178 height 18
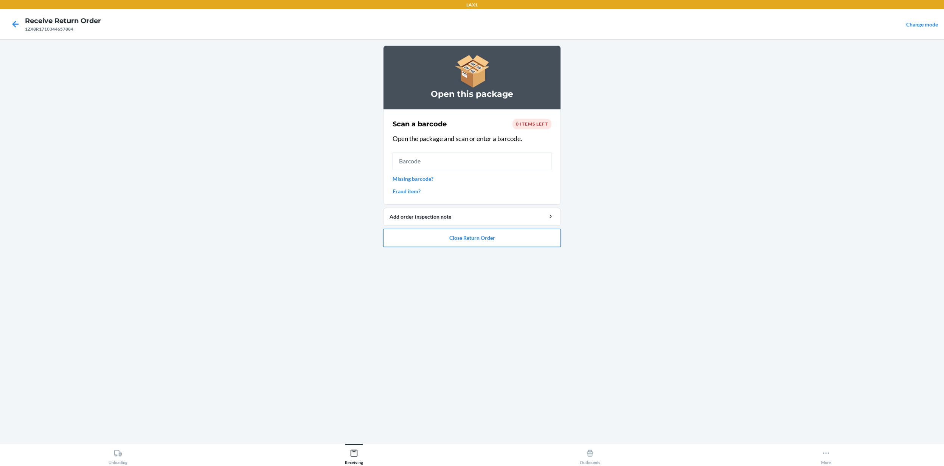
click at [513, 245] on button "Close Return Order" at bounding box center [472, 238] width 178 height 18
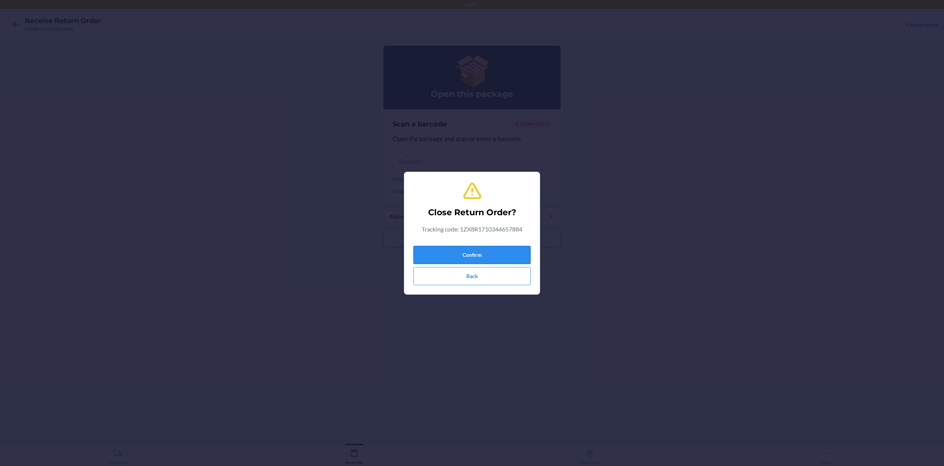
click at [499, 256] on button "Confirm" at bounding box center [471, 255] width 117 height 18
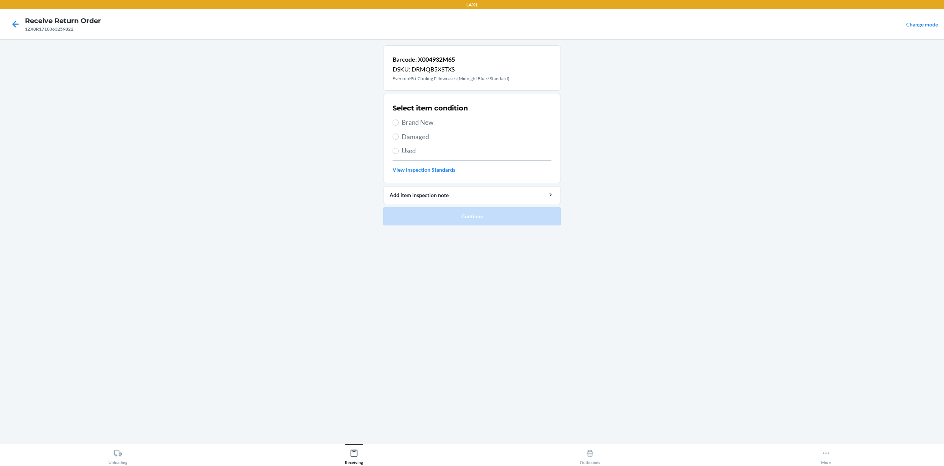
click at [413, 122] on span "Brand New" at bounding box center [476, 123] width 150 height 10
click at [398, 122] on input "Brand New" at bounding box center [395, 122] width 6 height 6
click at [454, 215] on button "Continue" at bounding box center [472, 216] width 178 height 18
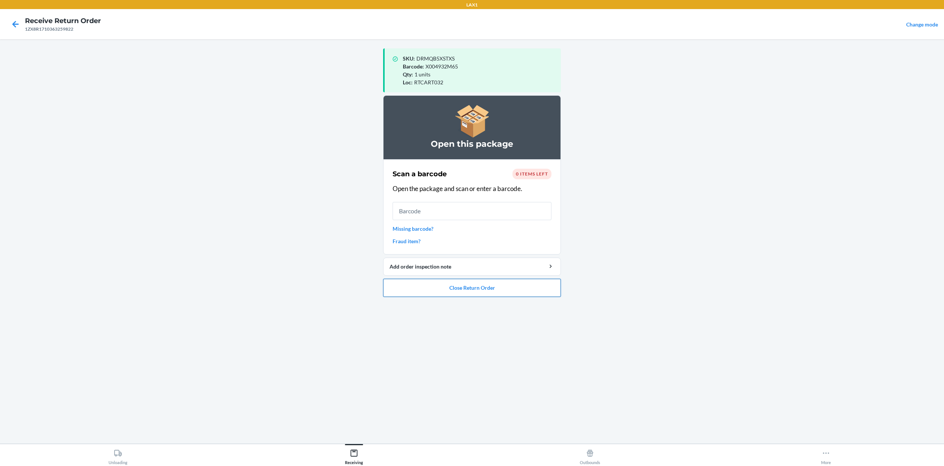
click at [495, 287] on button "Close Return Order" at bounding box center [472, 288] width 178 height 18
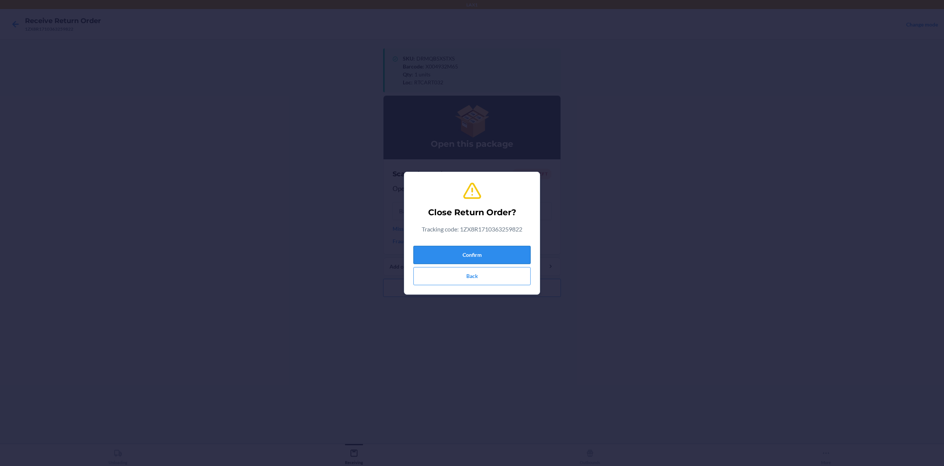
click at [482, 257] on button "Confirm" at bounding box center [471, 255] width 117 height 18
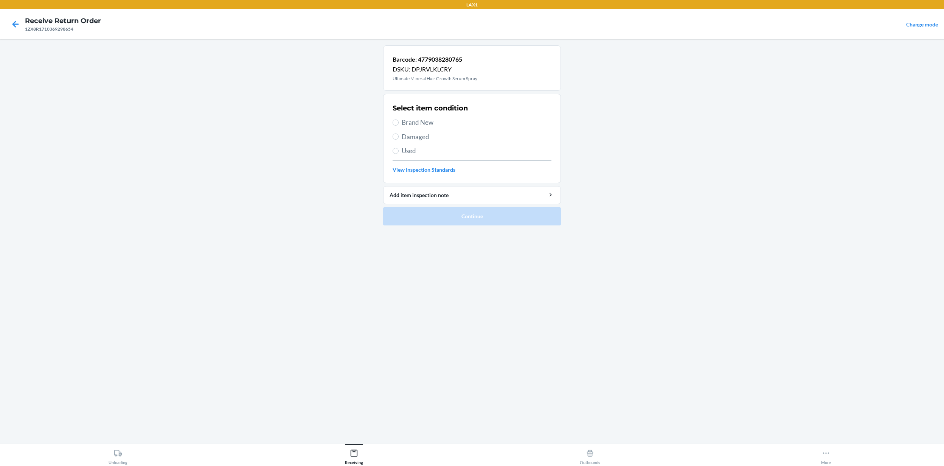
click at [407, 148] on span "Used" at bounding box center [476, 151] width 150 height 10
click at [398, 148] on input "Used" at bounding box center [395, 151] width 6 height 6
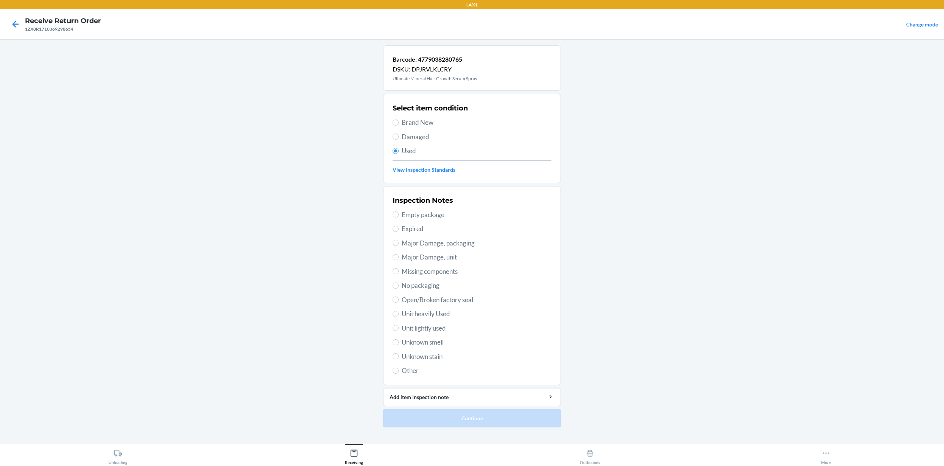
click at [444, 247] on span "Major Damage, packaging" at bounding box center [476, 243] width 150 height 10
click at [398, 246] on input "Major Damage, packaging" at bounding box center [395, 243] width 6 height 6
click at [465, 349] on button "Continue" at bounding box center [472, 418] width 178 height 18
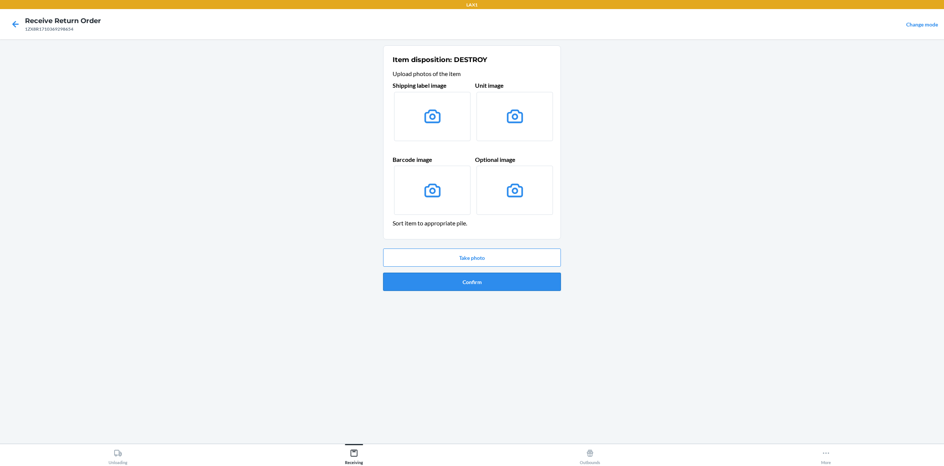
click at [534, 288] on button "Confirm" at bounding box center [472, 282] width 178 height 18
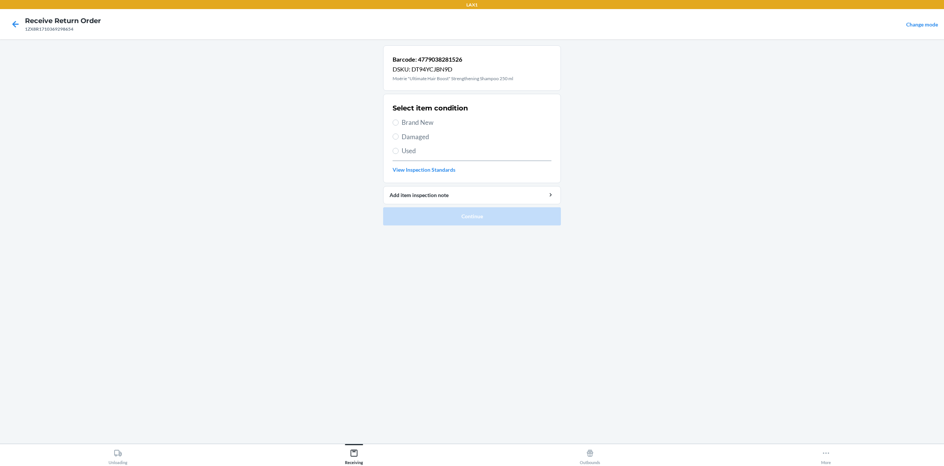
click at [401, 122] on span "Brand New" at bounding box center [476, 123] width 150 height 10
click at [398, 122] on input "Brand New" at bounding box center [395, 122] width 6 height 6
click at [475, 219] on button "Continue" at bounding box center [472, 216] width 178 height 18
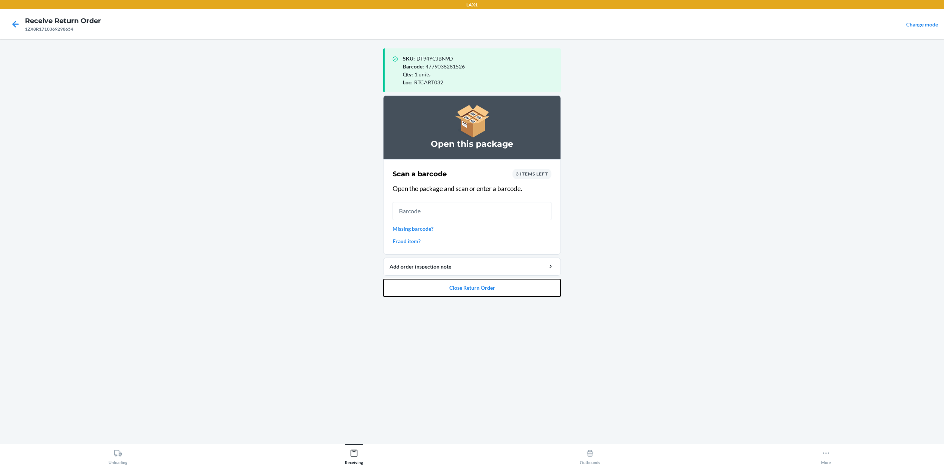
drag, startPoint x: 516, startPoint y: 291, endPoint x: 551, endPoint y: 231, distance: 68.8
click at [550, 234] on li "Open this package Scan a barcode 3 items left Open the package and scan or ente…" at bounding box center [472, 195] width 178 height 201
click at [495, 213] on input "text" at bounding box center [471, 211] width 159 height 18
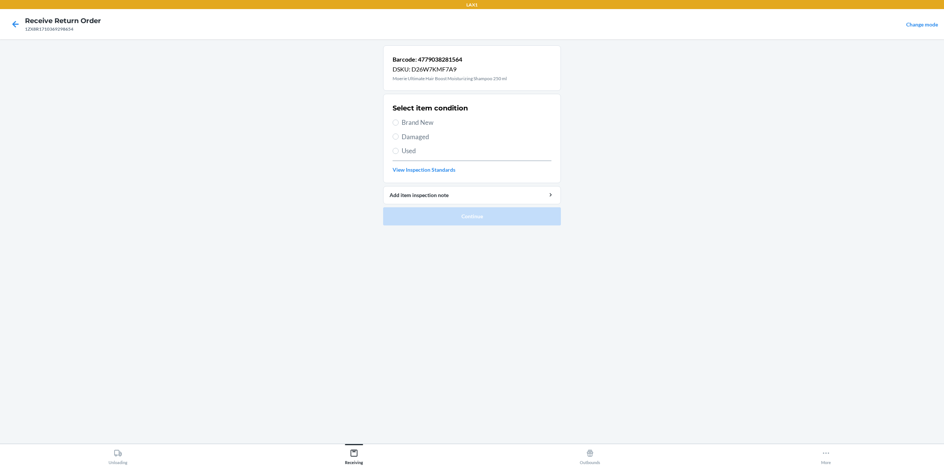
click at [429, 119] on span "Brand New" at bounding box center [476, 123] width 150 height 10
click at [398, 119] on input "Brand New" at bounding box center [395, 122] width 6 height 6
click at [493, 223] on button "Continue" at bounding box center [472, 216] width 178 height 18
click at [425, 130] on div "Select item condition Brand New Damaged Used View Inspection Standards" at bounding box center [471, 138] width 159 height 75
click at [428, 124] on span "Brand New" at bounding box center [476, 123] width 150 height 10
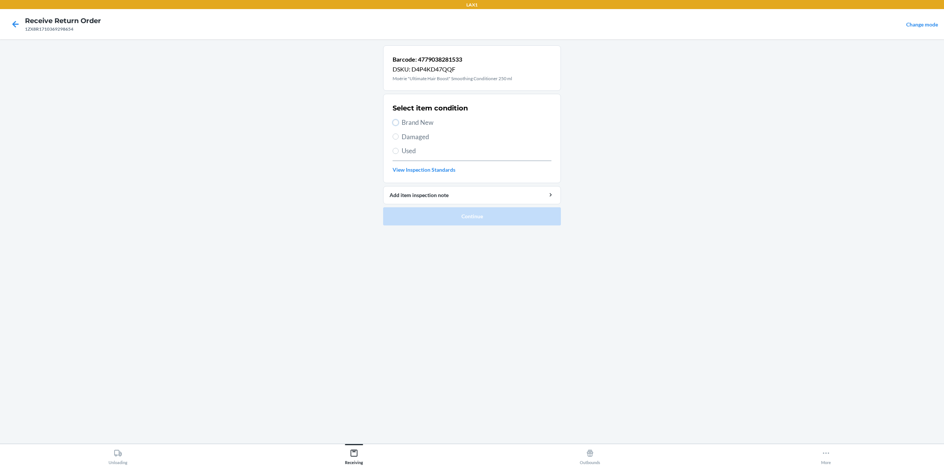
click at [398, 124] on input "Brand New" at bounding box center [395, 122] width 6 height 6
click at [454, 219] on button "Continue" at bounding box center [472, 216] width 178 height 18
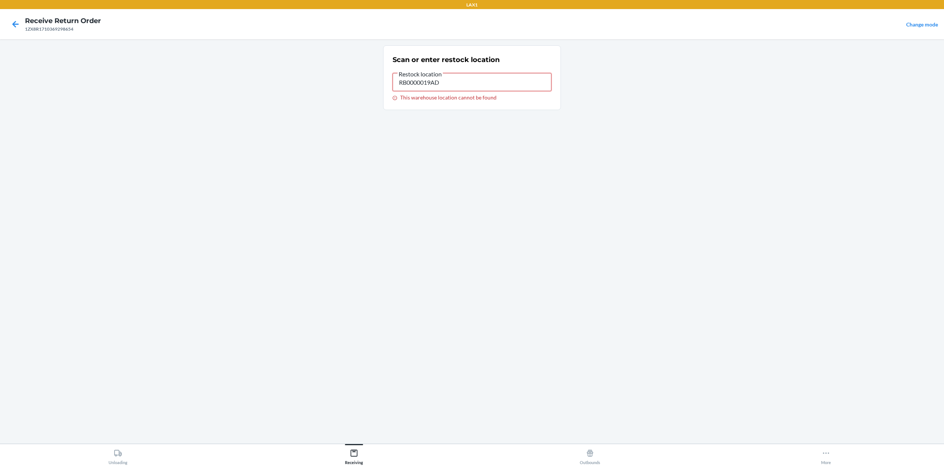
click at [451, 88] on input "RB0000019AD" at bounding box center [471, 82] width 159 height 18
click at [454, 85] on input "RB0000019AD" at bounding box center [471, 82] width 159 height 18
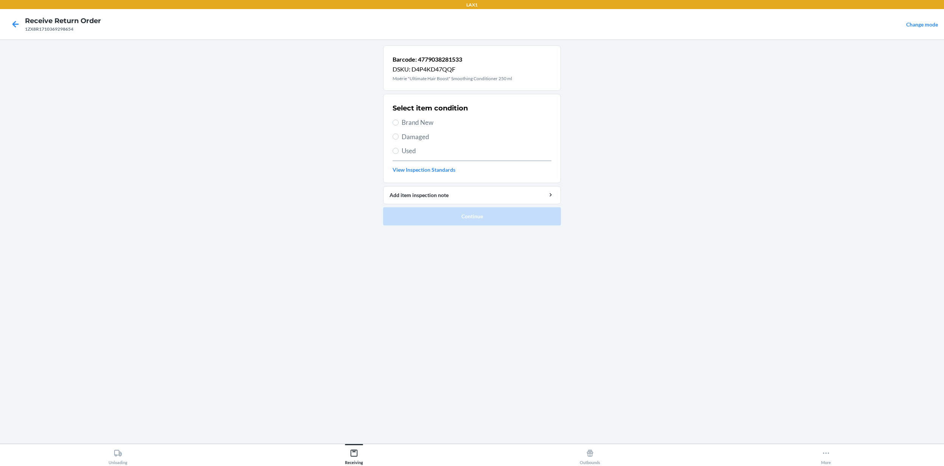
click at [420, 121] on span "Brand New" at bounding box center [476, 123] width 150 height 10
click at [398, 121] on input "Brand New" at bounding box center [395, 122] width 6 height 6
click at [445, 215] on button "Continue" at bounding box center [472, 216] width 178 height 18
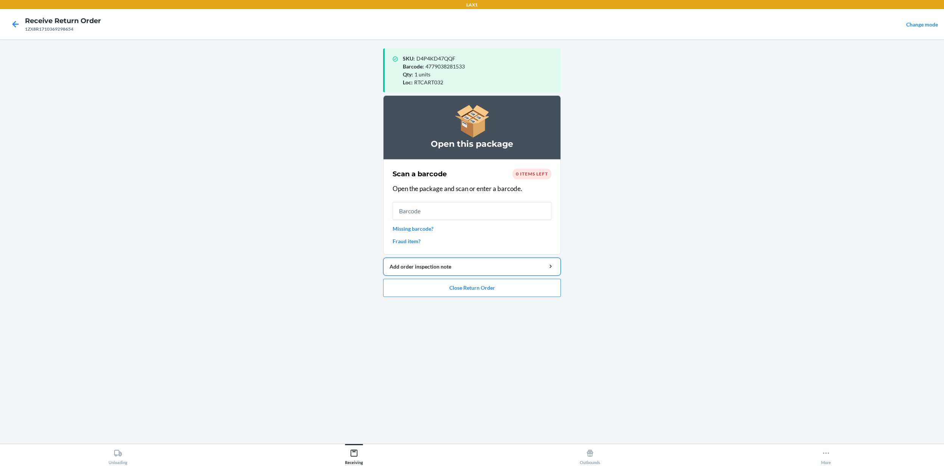
click at [496, 274] on button "Add order inspection note" at bounding box center [472, 266] width 178 height 18
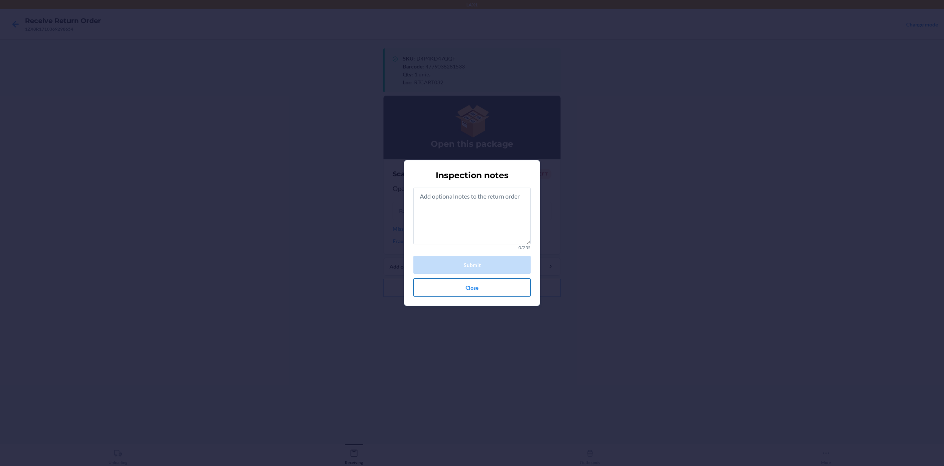
click at [484, 290] on button "Close" at bounding box center [471, 287] width 117 height 18
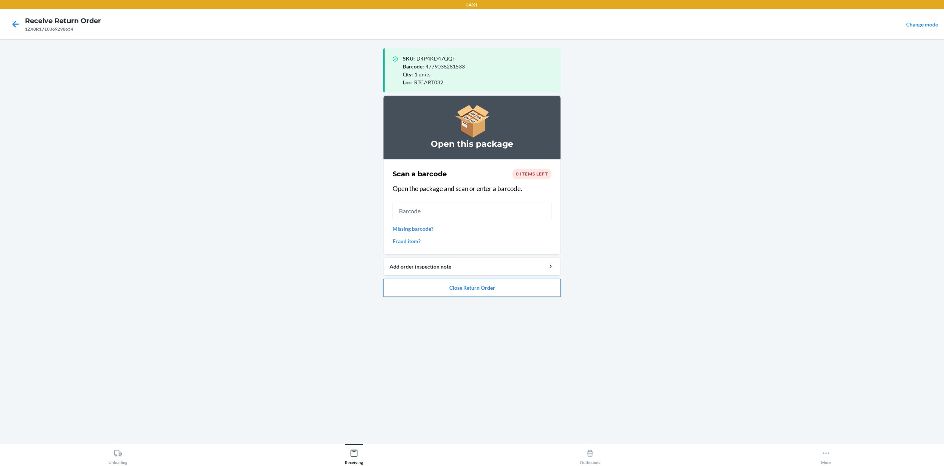
click at [484, 290] on button "Close Return Order" at bounding box center [472, 288] width 178 height 18
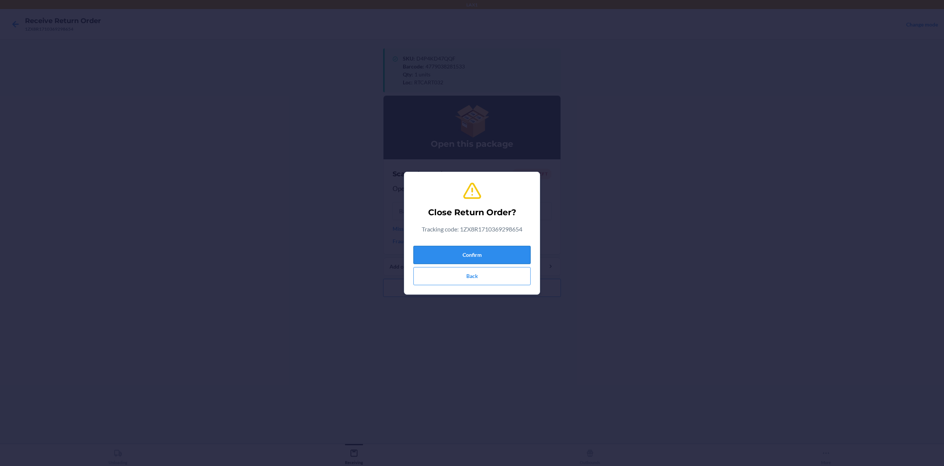
click at [500, 257] on button "Confirm" at bounding box center [471, 255] width 117 height 18
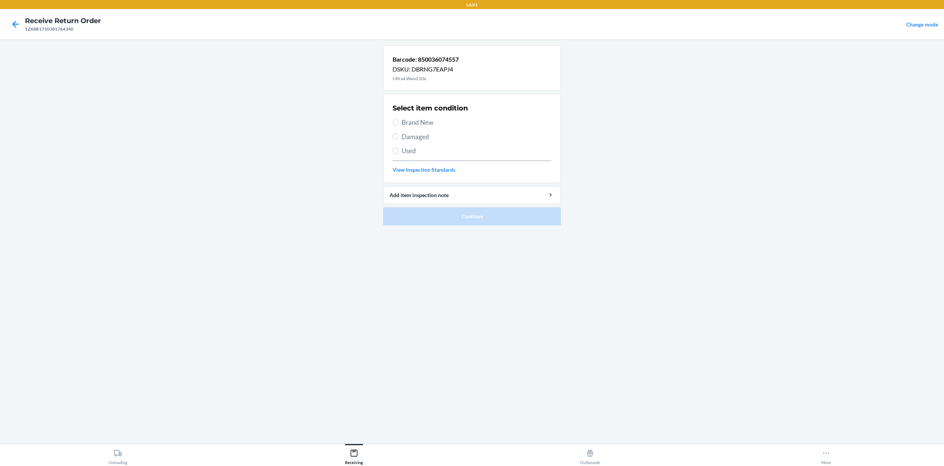
click at [417, 121] on span "Brand New" at bounding box center [476, 123] width 150 height 10
click at [398, 121] on input "Brand New" at bounding box center [395, 122] width 6 height 6
click at [462, 220] on button "Continue" at bounding box center [472, 216] width 178 height 18
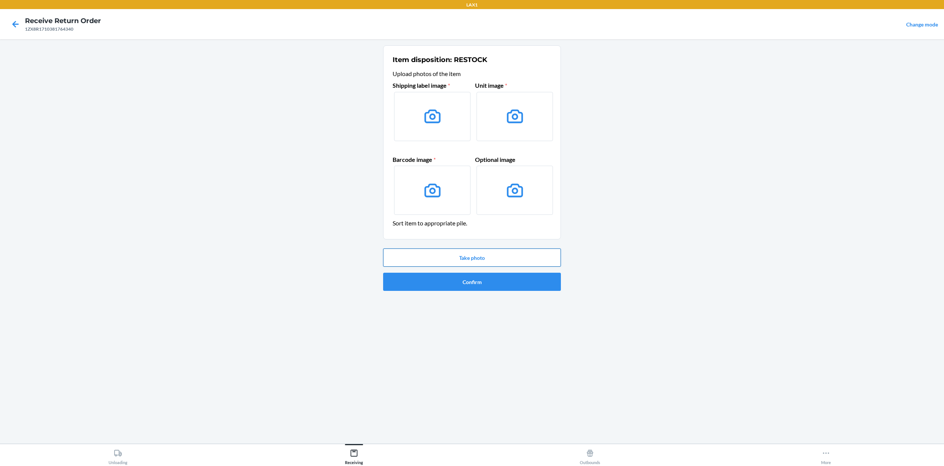
click at [454, 254] on button "Take photo" at bounding box center [472, 257] width 178 height 18
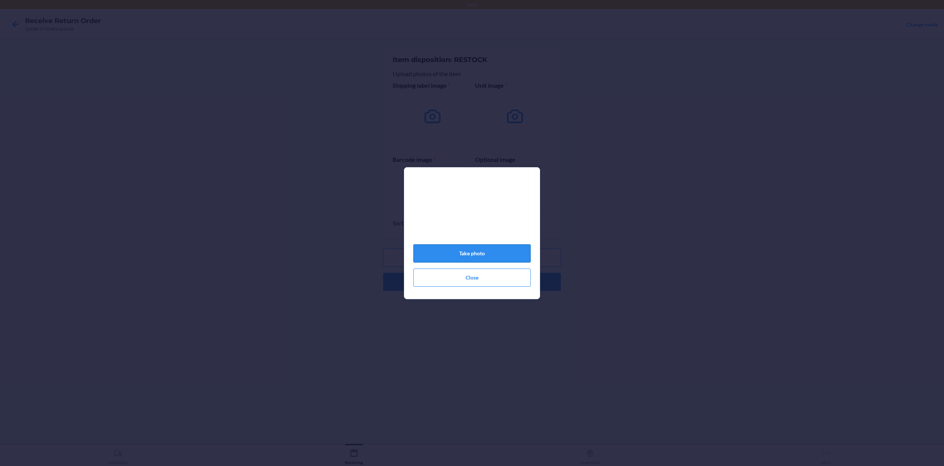
click at [471, 253] on button "Take photo" at bounding box center [471, 253] width 117 height 18
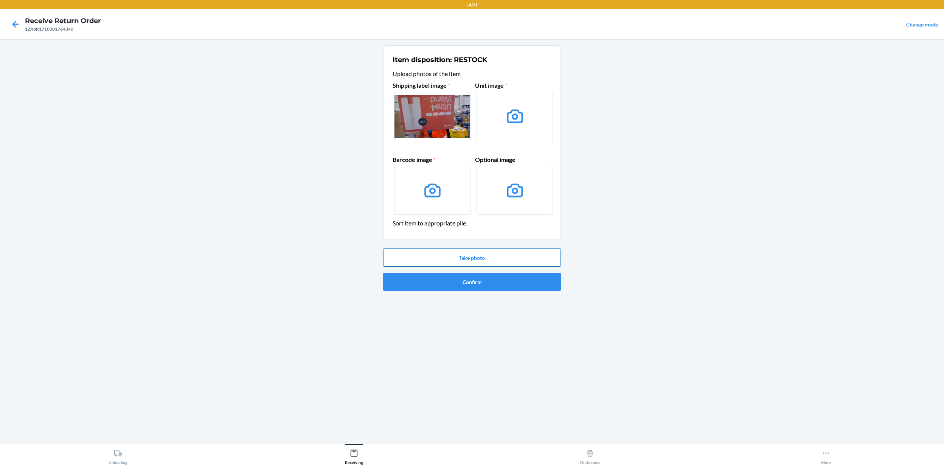
click at [471, 257] on button "Take photo" at bounding box center [472, 257] width 178 height 18
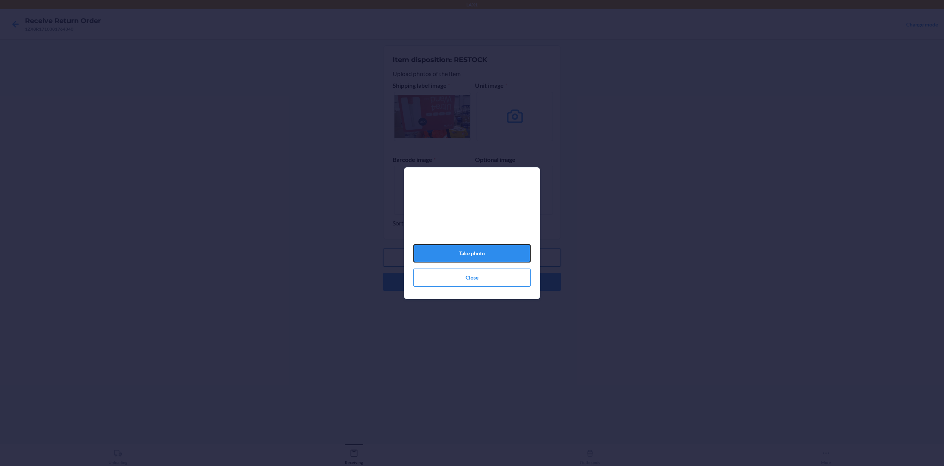
click at [471, 257] on button "Take photo" at bounding box center [471, 253] width 117 height 18
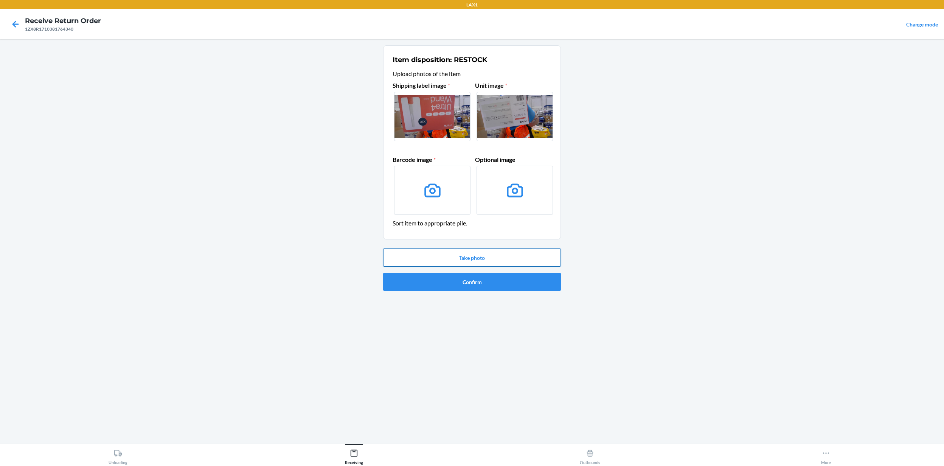
click at [476, 259] on button "Take photo" at bounding box center [472, 257] width 178 height 18
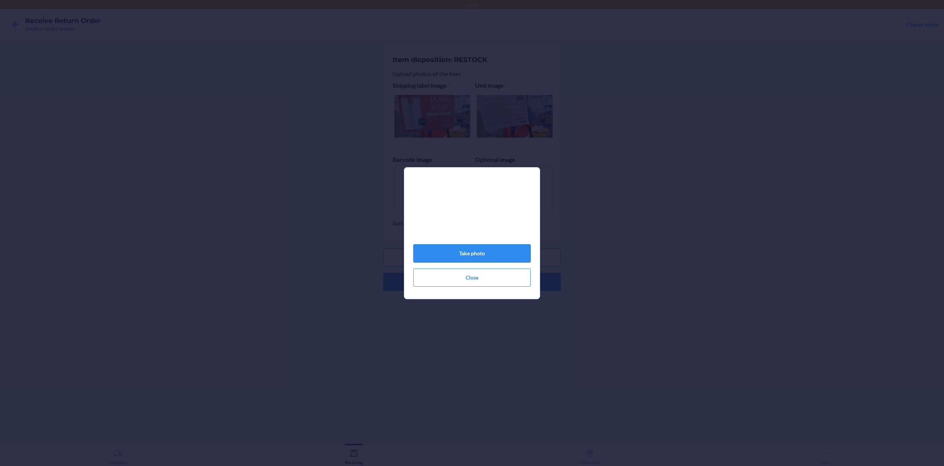
click at [482, 256] on button "Take photo" at bounding box center [471, 253] width 117 height 18
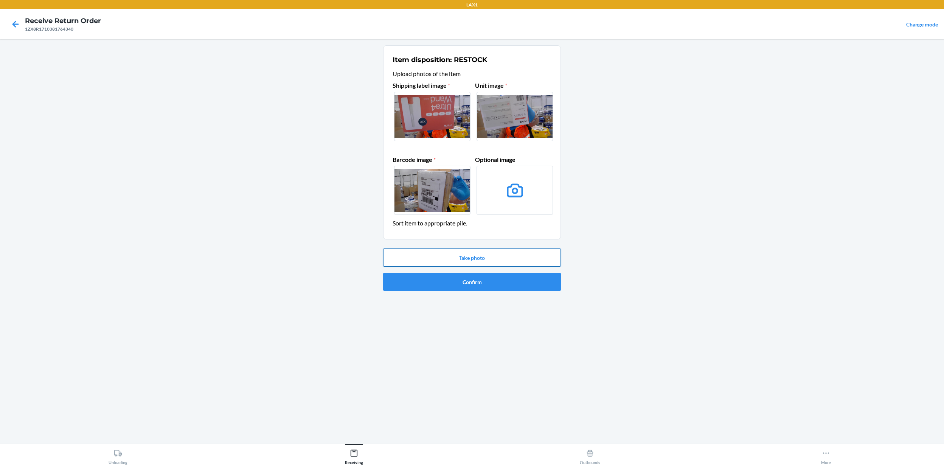
click at [466, 258] on button "Take photo" at bounding box center [472, 257] width 178 height 18
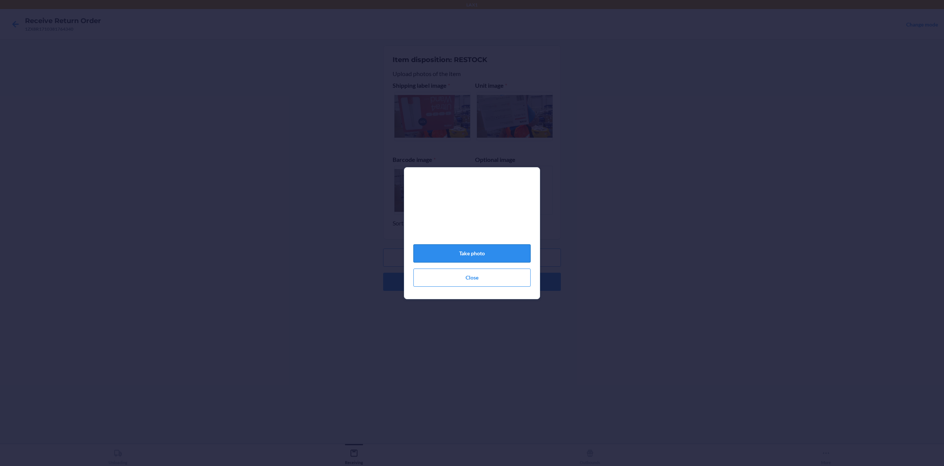
click at [475, 247] on button "Take photo" at bounding box center [471, 253] width 117 height 18
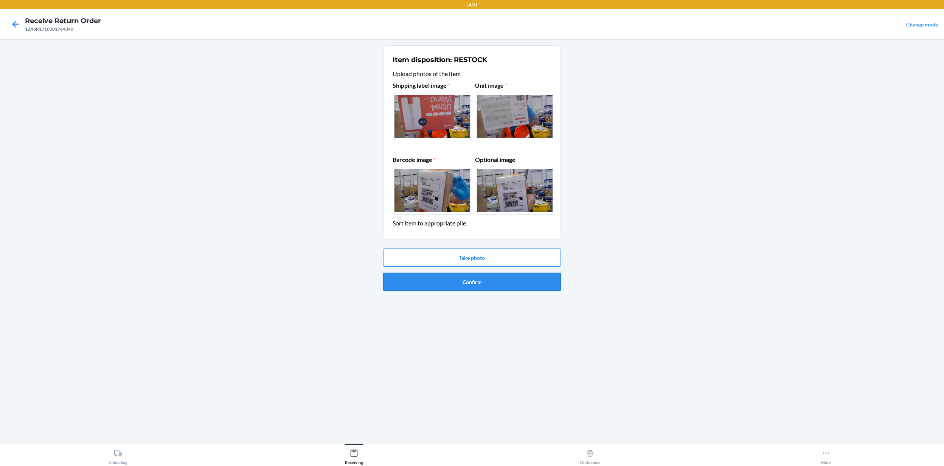
click at [509, 282] on button "Confirm" at bounding box center [472, 282] width 178 height 18
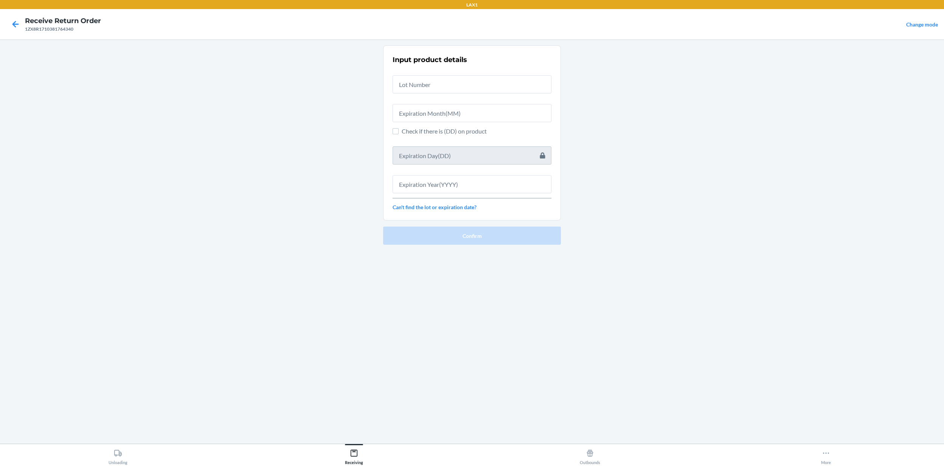
click at [453, 74] on div at bounding box center [471, 81] width 159 height 24
click at [459, 85] on input "text" at bounding box center [471, 84] width 159 height 18
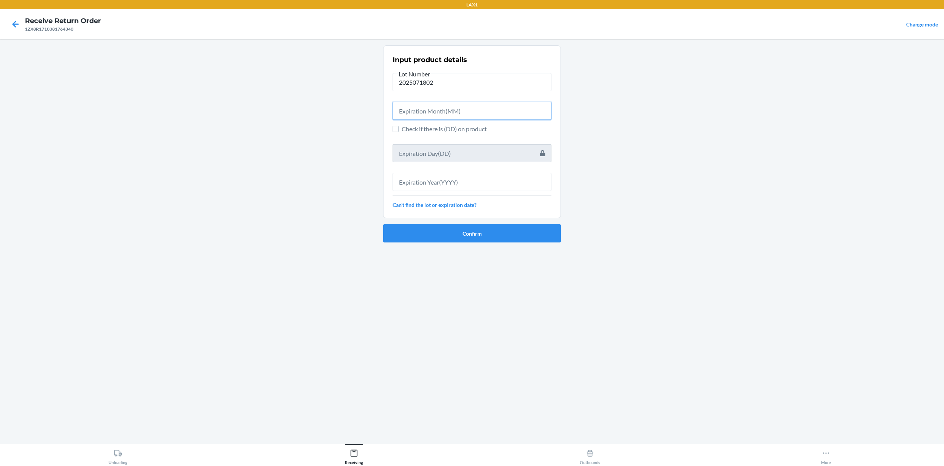
click at [528, 107] on input "text" at bounding box center [471, 111] width 159 height 18
drag, startPoint x: 442, startPoint y: 185, endPoint x: 454, endPoint y: 220, distance: 37.1
click at [443, 194] on div "Input product details Lot Number 2025071802 Expiration Month(MM) 09 Check if th…" at bounding box center [471, 131] width 159 height 156
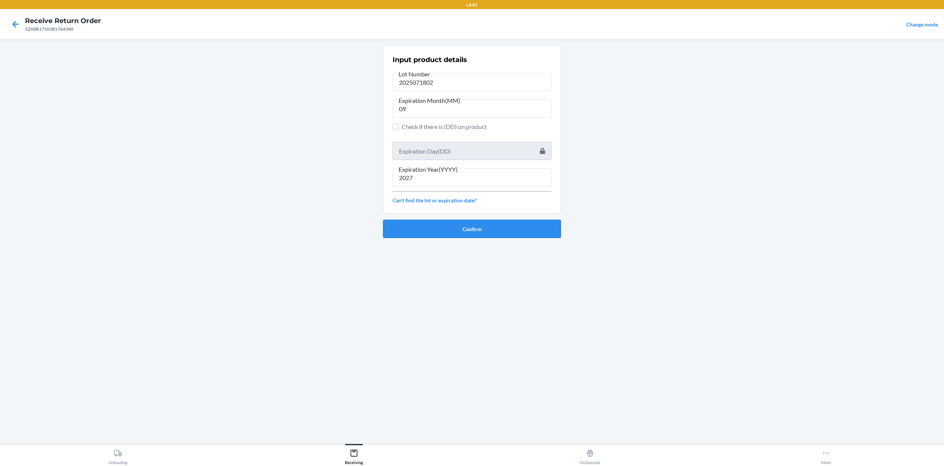
click at [458, 223] on button "Confirm" at bounding box center [472, 229] width 178 height 18
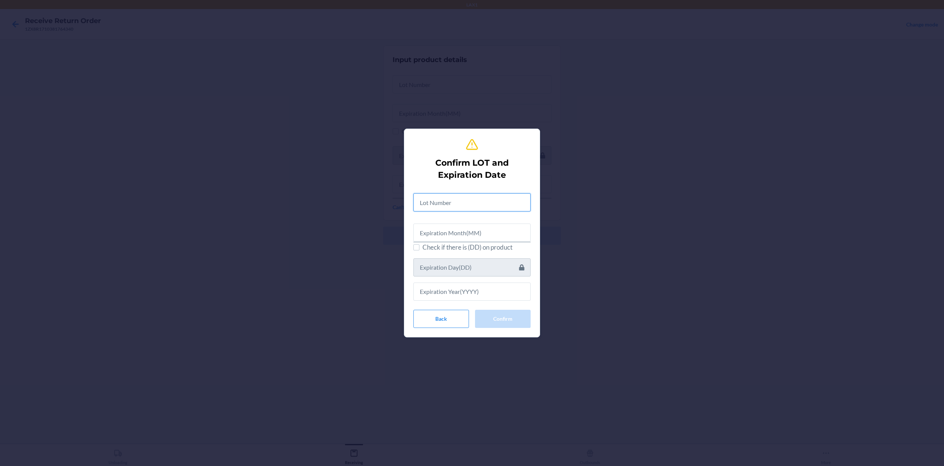
click at [457, 204] on input "text" at bounding box center [471, 202] width 117 height 18
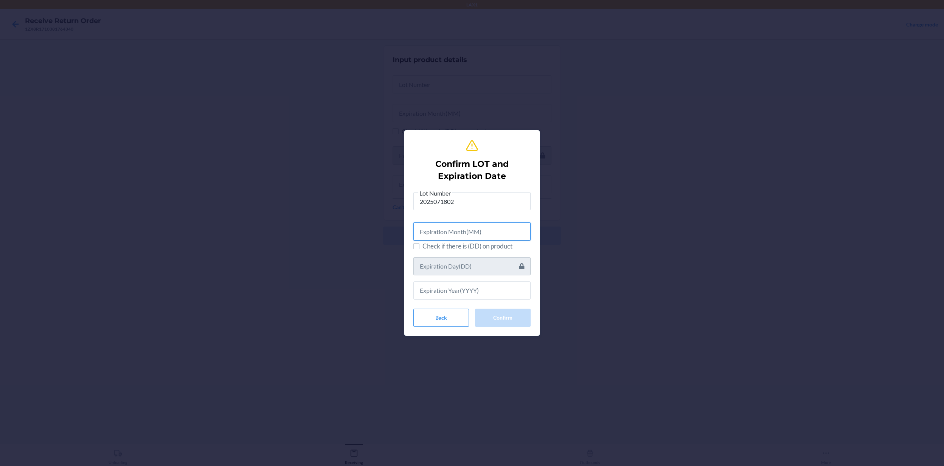
click at [469, 231] on input "text" at bounding box center [471, 231] width 117 height 18
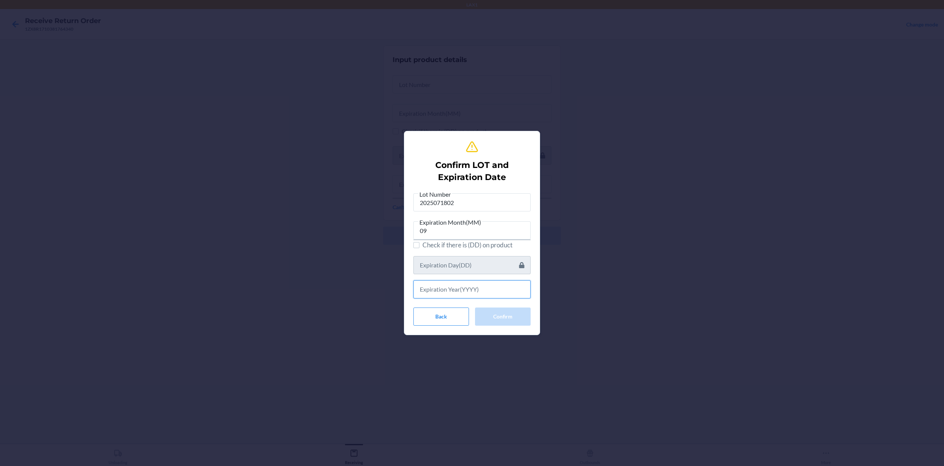
click at [482, 289] on input "text" at bounding box center [471, 289] width 117 height 18
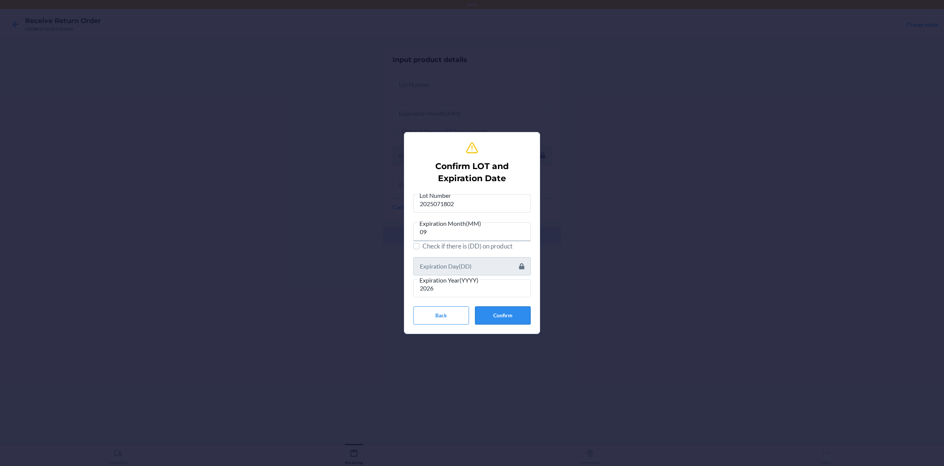
click at [499, 312] on button "Confirm" at bounding box center [503, 315] width 56 height 18
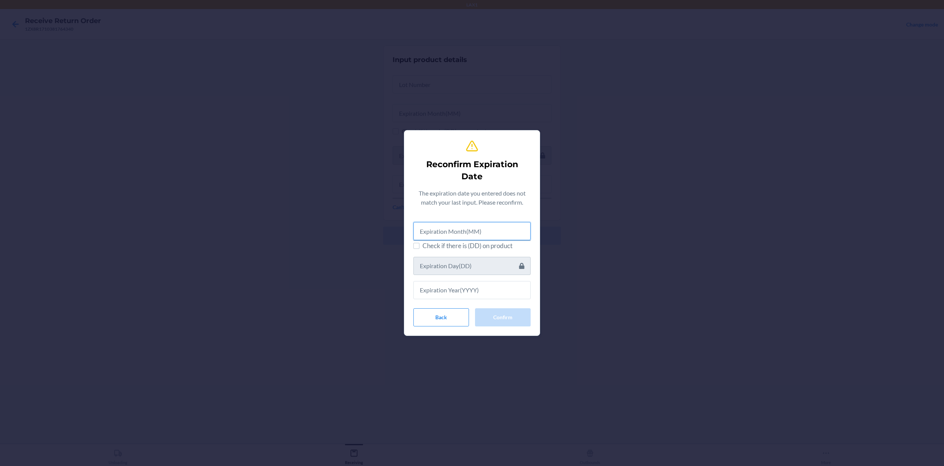
click at [482, 230] on input "text" at bounding box center [471, 231] width 117 height 18
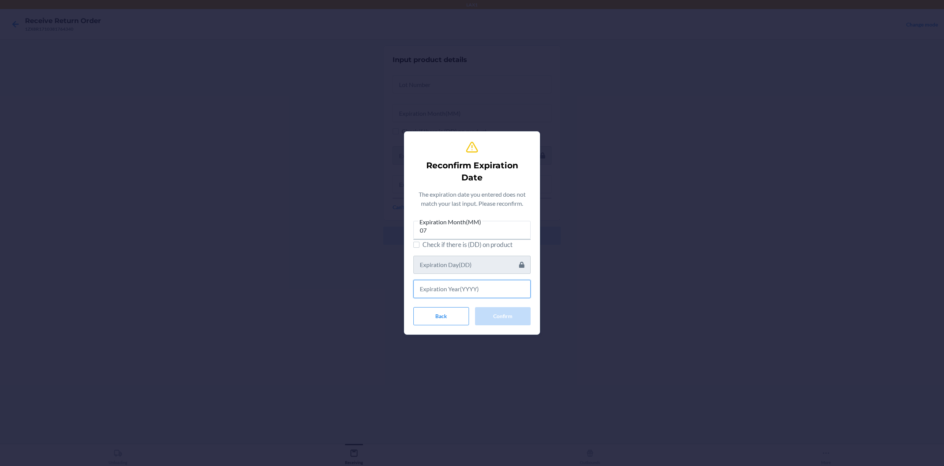
click at [484, 281] on input "text" at bounding box center [471, 289] width 117 height 18
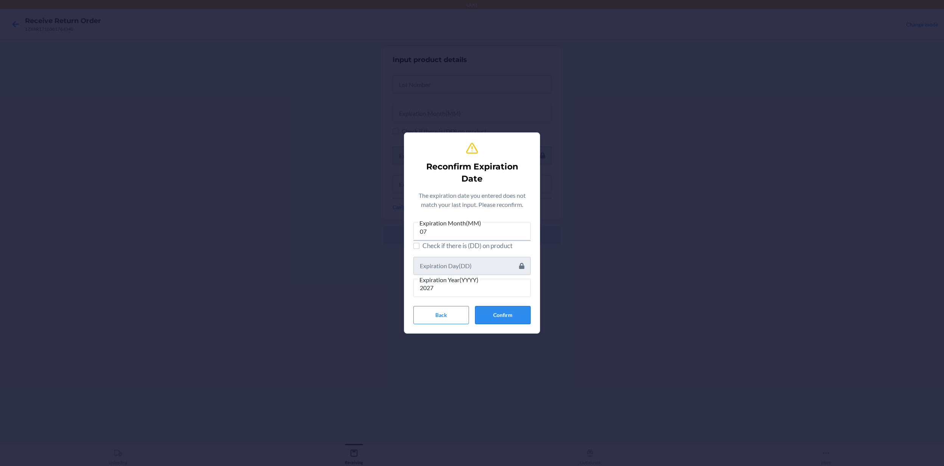
click at [497, 312] on button "Confirm" at bounding box center [503, 315] width 56 height 18
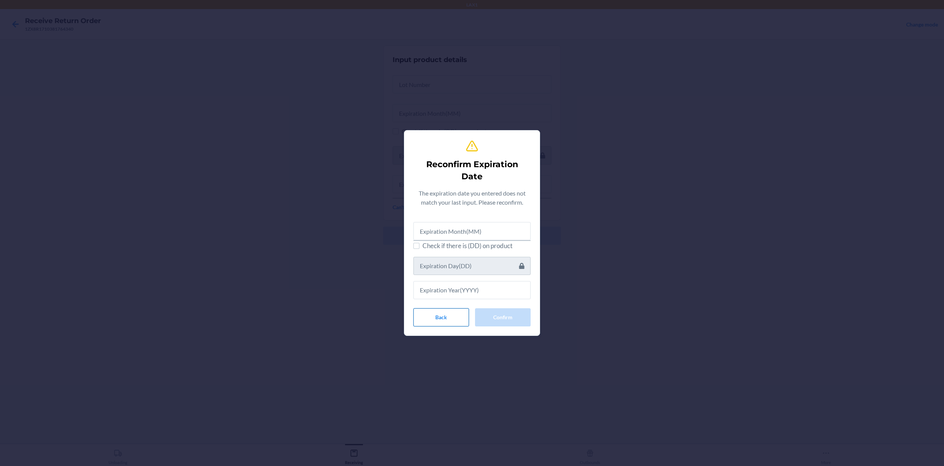
click at [454, 315] on button "Back" at bounding box center [441, 317] width 56 height 18
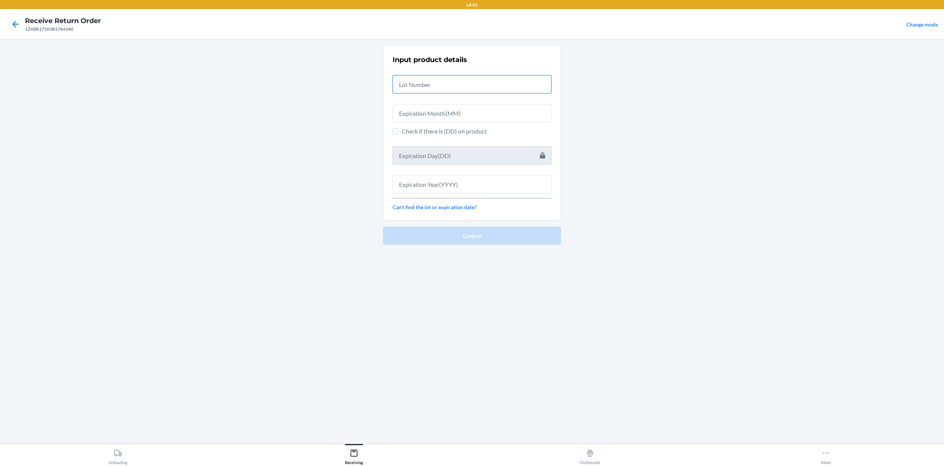
click at [459, 91] on input "text" at bounding box center [471, 84] width 159 height 18
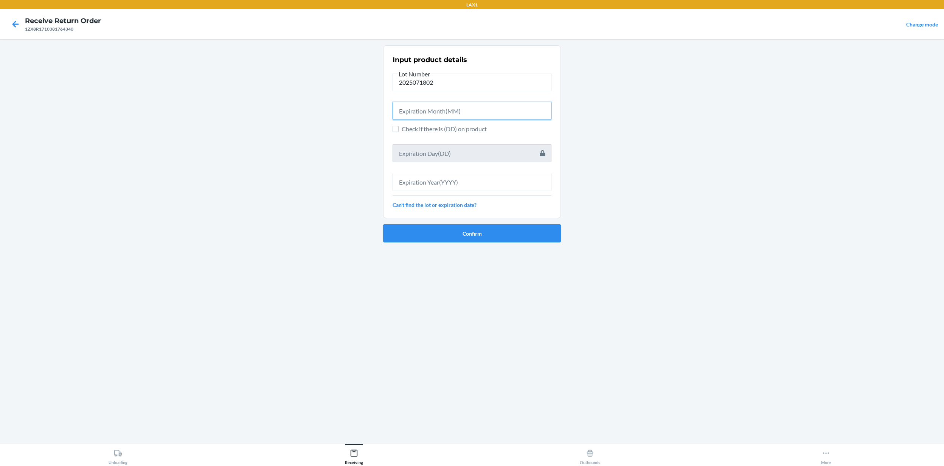
click at [448, 114] on input "text" at bounding box center [471, 111] width 159 height 18
click at [435, 183] on input "text" at bounding box center [471, 179] width 159 height 18
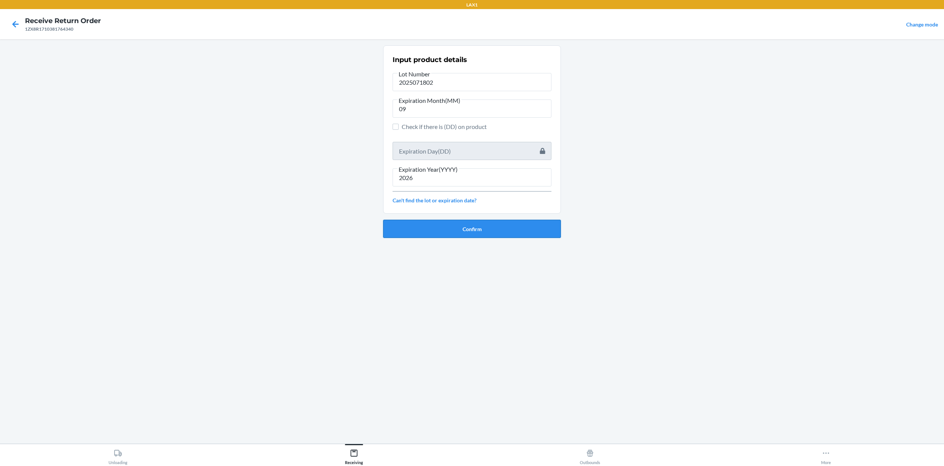
click at [463, 226] on button "Confirm" at bounding box center [472, 229] width 178 height 18
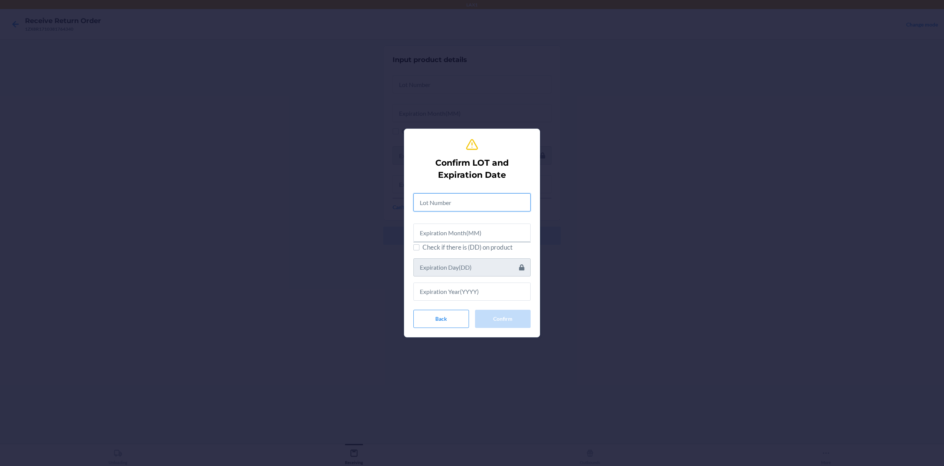
click at [494, 203] on input "text" at bounding box center [471, 202] width 117 height 18
click at [496, 204] on input "20250" at bounding box center [471, 201] width 117 height 18
click at [499, 204] on input "20250" at bounding box center [471, 201] width 117 height 18
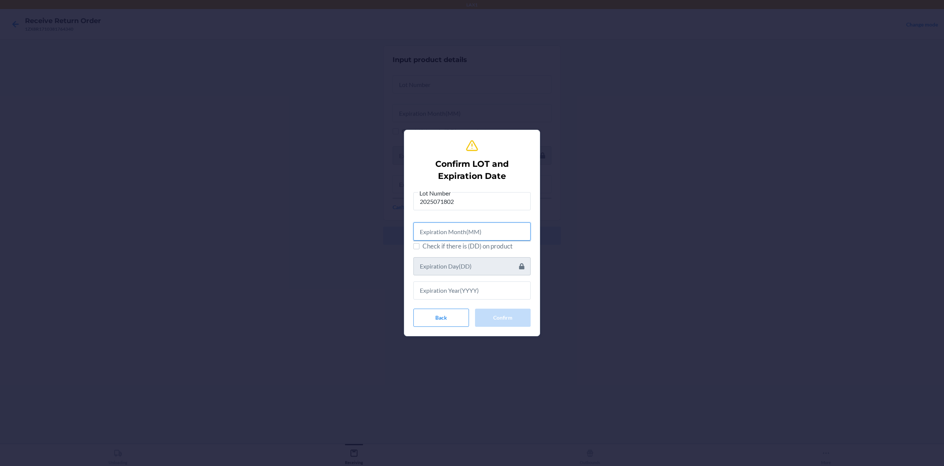
click at [484, 228] on input "text" at bounding box center [471, 231] width 117 height 18
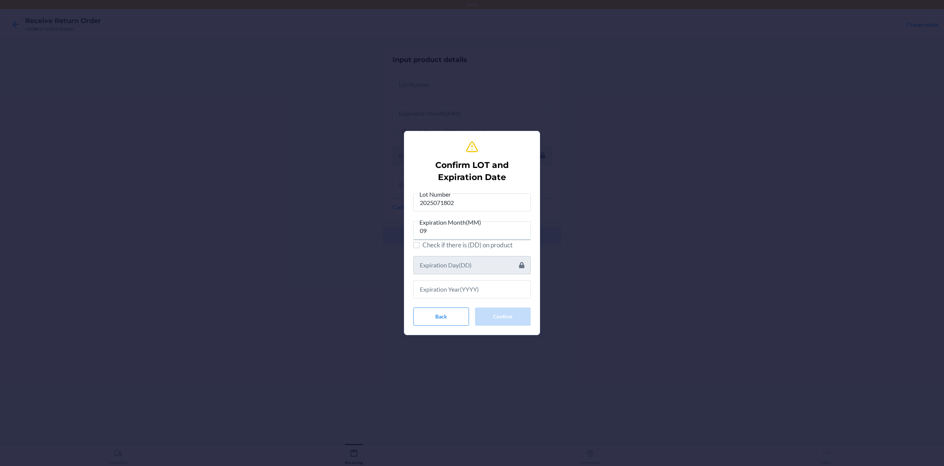
drag, startPoint x: 472, startPoint y: 299, endPoint x: 477, endPoint y: 294, distance: 6.7
click at [473, 299] on div "Lot Number 2025071802 Expiration Month(MM) 09 Check if there is (DD) on product…" at bounding box center [471, 257] width 117 height 136
click at [477, 294] on input "text" at bounding box center [471, 289] width 117 height 18
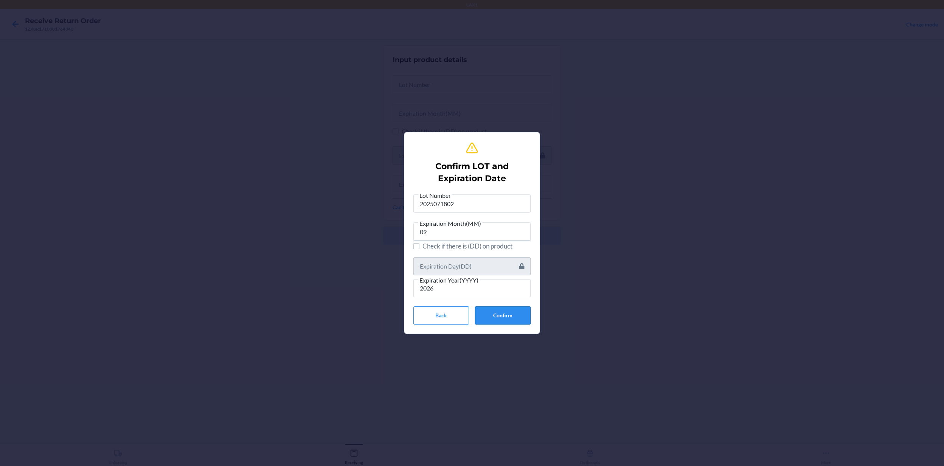
click at [516, 319] on button "Confirm" at bounding box center [503, 315] width 56 height 18
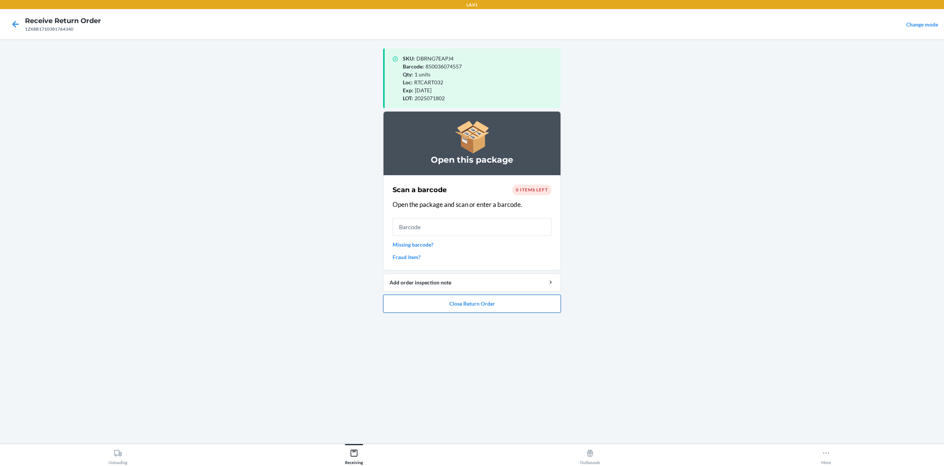
click at [453, 307] on button "Close Return Order" at bounding box center [472, 303] width 178 height 18
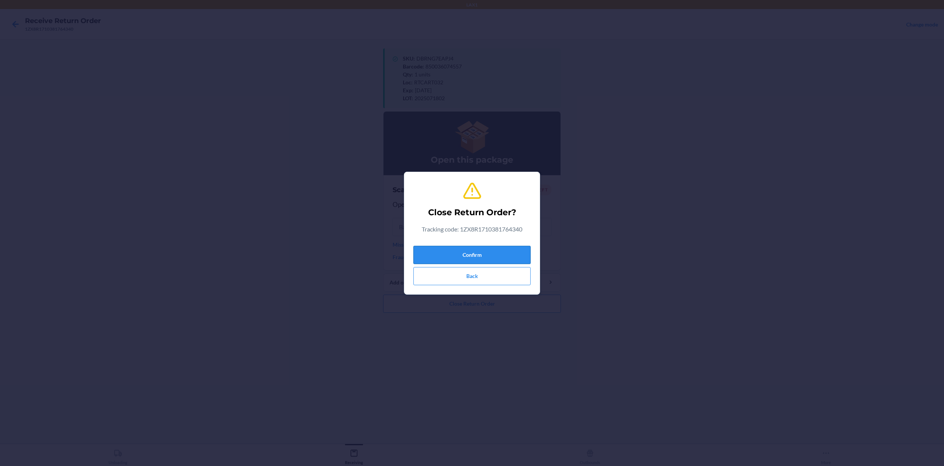
click at [482, 250] on button "Confirm" at bounding box center [471, 255] width 117 height 18
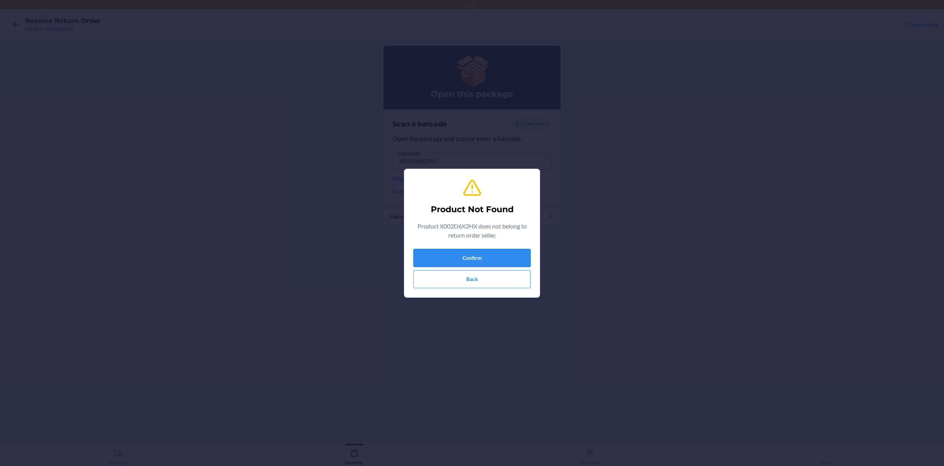
click at [519, 250] on button "Confirm" at bounding box center [471, 258] width 117 height 18
click at [479, 254] on button "Confirm" at bounding box center [471, 258] width 117 height 18
click at [489, 254] on button "Confirm" at bounding box center [471, 258] width 117 height 18
click at [489, 256] on button "Confirm" at bounding box center [471, 258] width 117 height 18
click at [493, 256] on button "Confirm" at bounding box center [471, 258] width 117 height 18
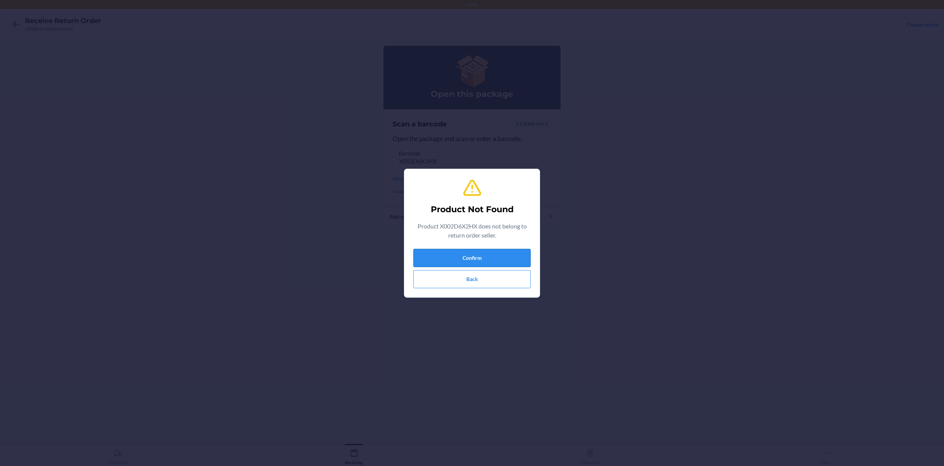
click at [490, 260] on button "Confirm" at bounding box center [471, 258] width 117 height 18
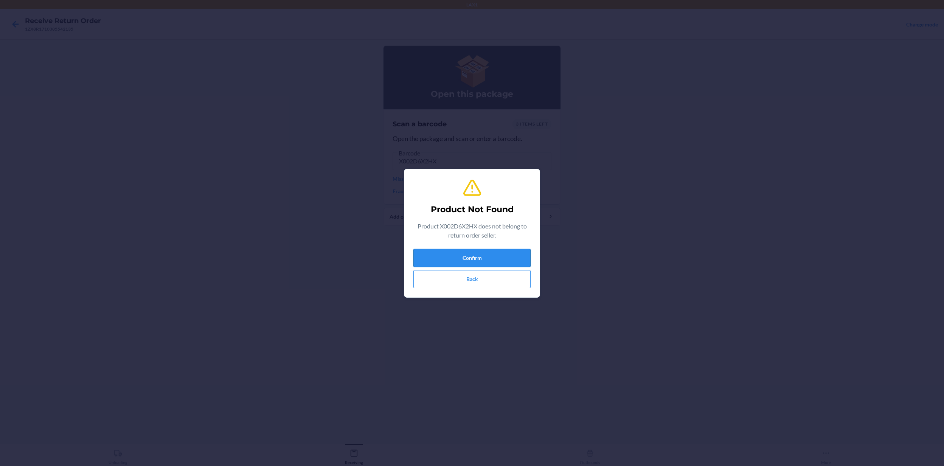
click at [490, 260] on button "Confirm" at bounding box center [471, 258] width 117 height 18
click at [480, 277] on button "Back" at bounding box center [471, 279] width 117 height 18
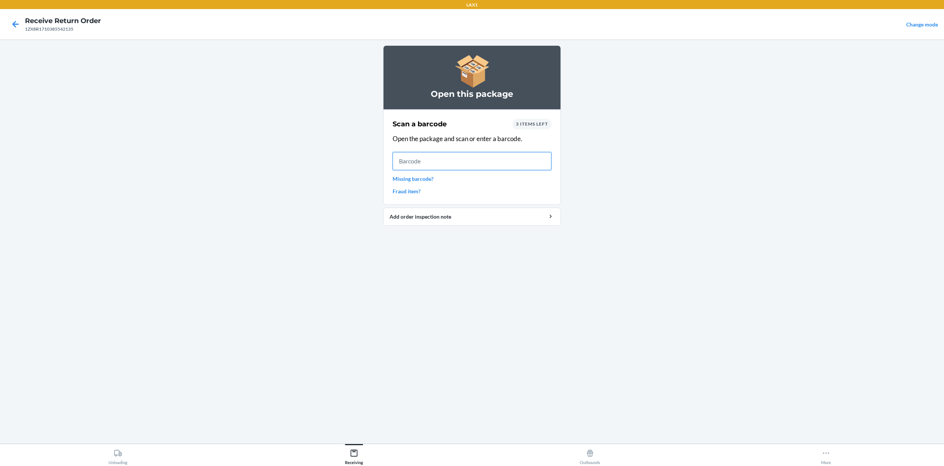
click at [445, 162] on input "text" at bounding box center [471, 161] width 159 height 18
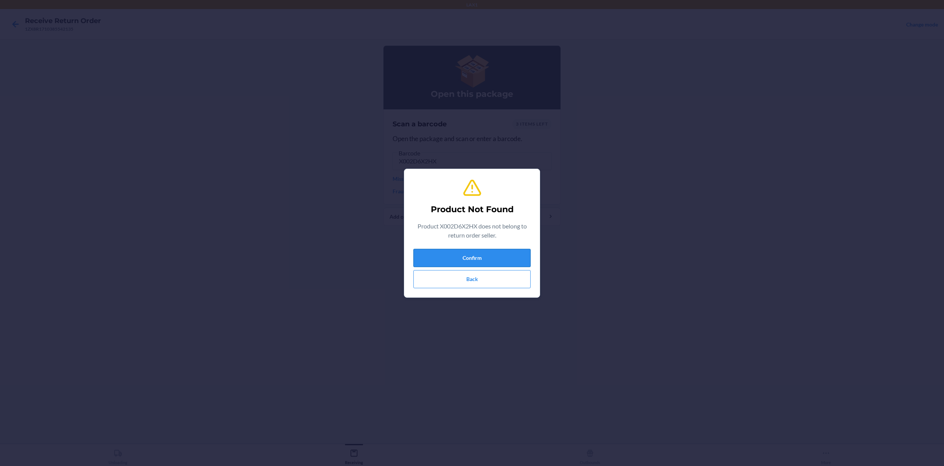
click at [447, 254] on button "Confirm" at bounding box center [471, 258] width 117 height 18
click at [446, 253] on button "Confirm" at bounding box center [471, 258] width 117 height 18
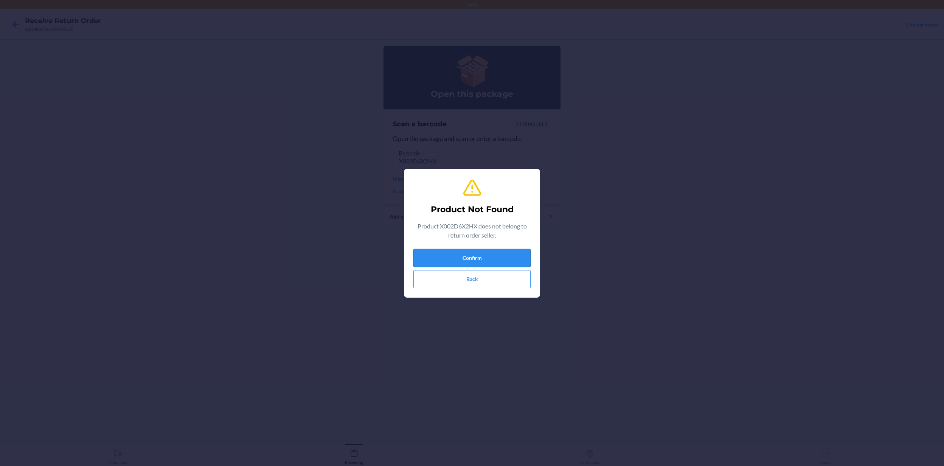
click at [446, 253] on button "Confirm" at bounding box center [471, 258] width 117 height 18
click at [448, 253] on button "Confirm" at bounding box center [471, 258] width 117 height 18
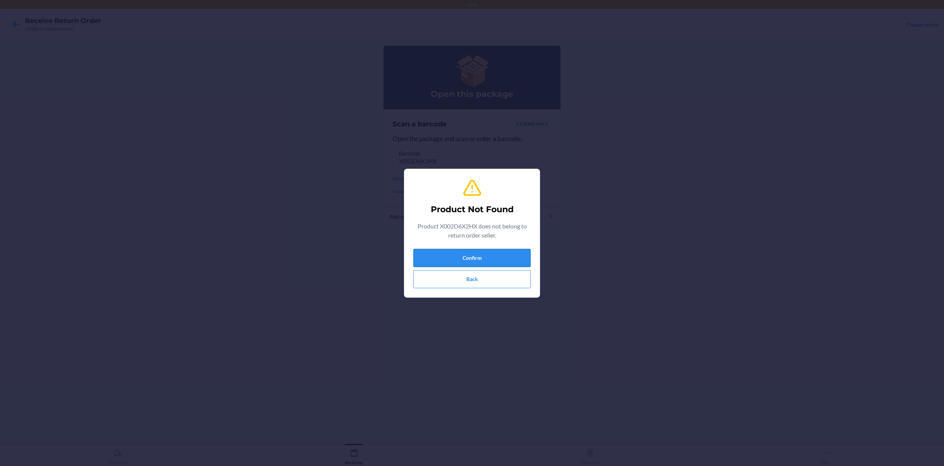
click at [448, 253] on button "Confirm" at bounding box center [471, 258] width 117 height 18
click at [463, 280] on button "Back" at bounding box center [471, 279] width 117 height 18
click at [507, 278] on button "Back" at bounding box center [471, 279] width 117 height 18
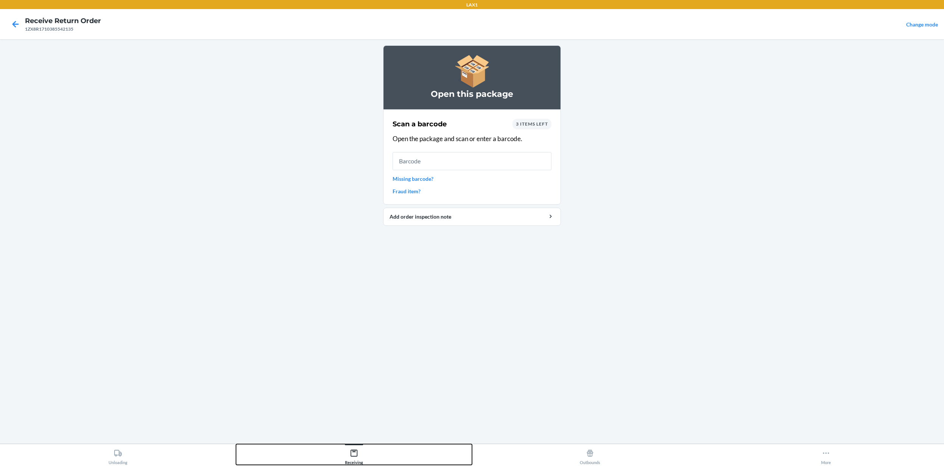
click at [361, 349] on div "Receiving" at bounding box center [354, 455] width 18 height 19
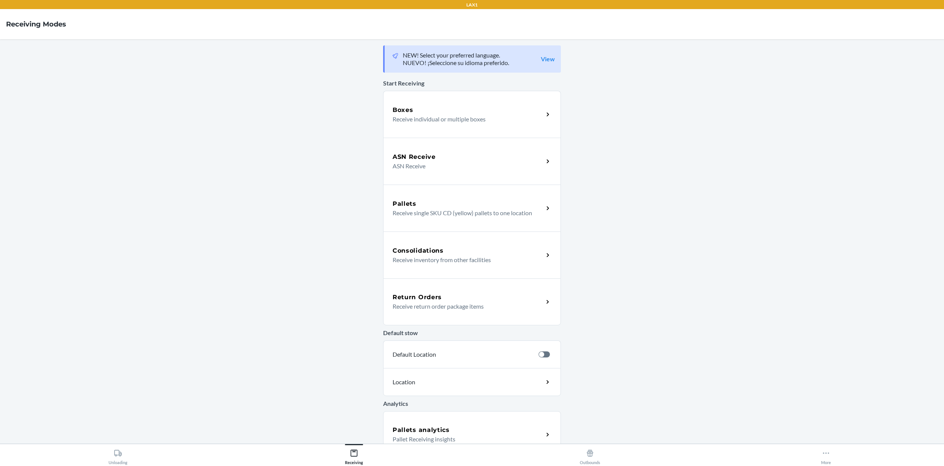
drag, startPoint x: 468, startPoint y: 303, endPoint x: 468, endPoint y: 298, distance: 4.9
click at [468, 303] on p "Receive return order package items" at bounding box center [464, 306] width 145 height 9
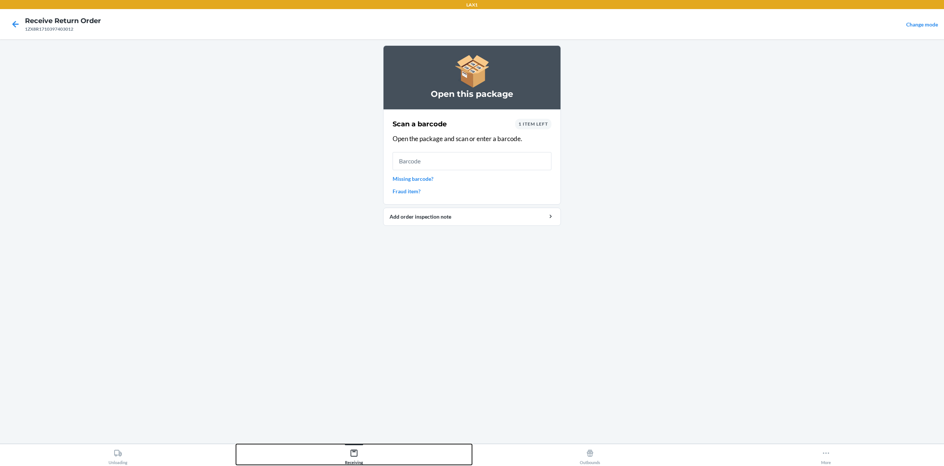
click at [357, 349] on div "Receiving" at bounding box center [354, 455] width 18 height 19
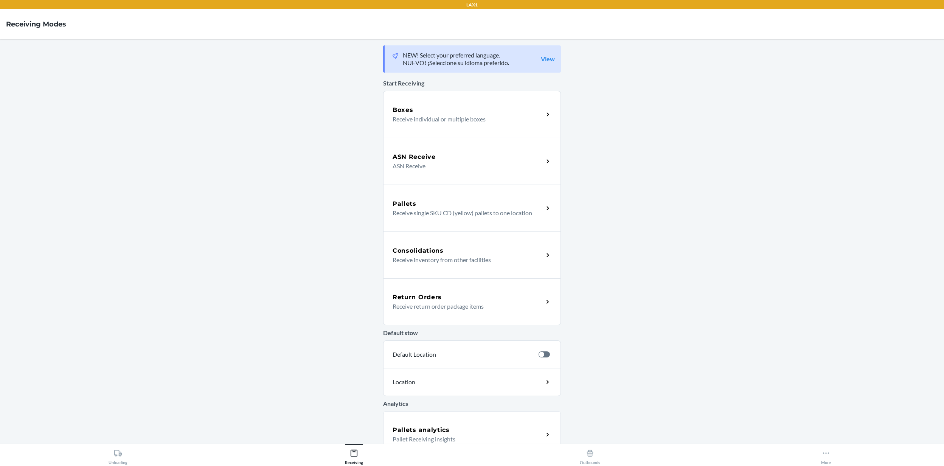
click at [432, 307] on p "Receive return order package items" at bounding box center [464, 306] width 145 height 9
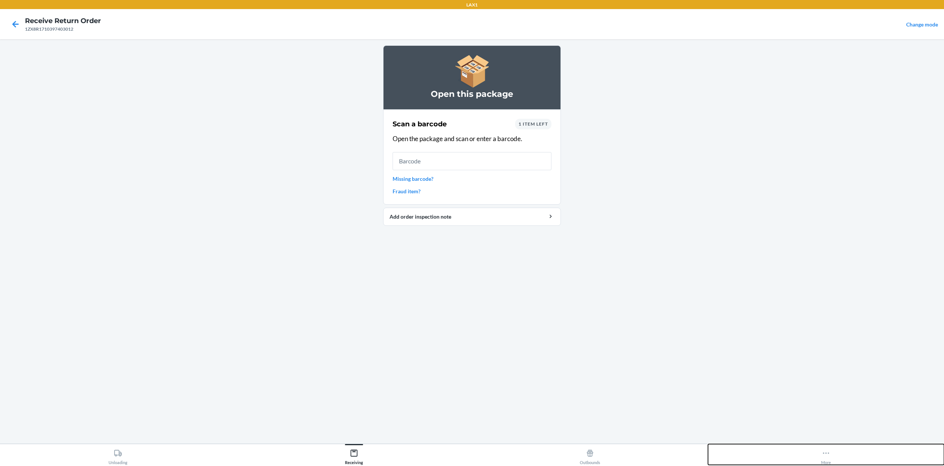
click at [707, 349] on button "More" at bounding box center [826, 454] width 236 height 21
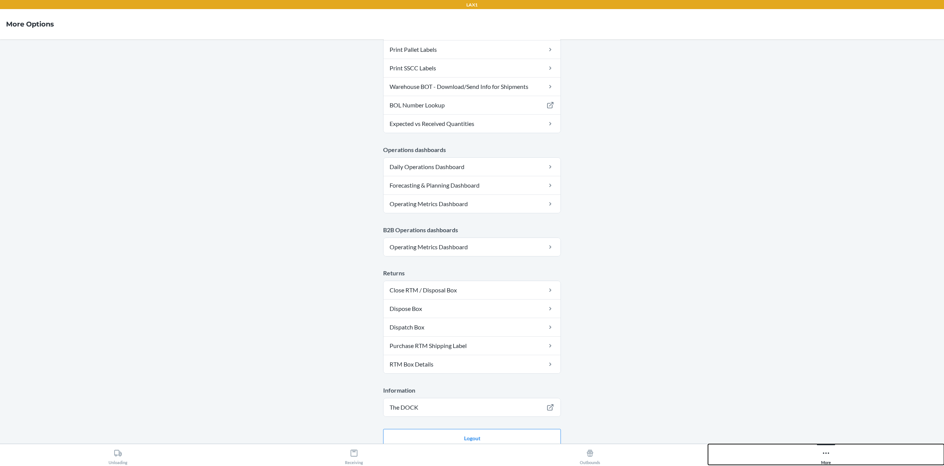
scroll to position [265, 0]
